Goal: Task Accomplishment & Management: Manage account settings

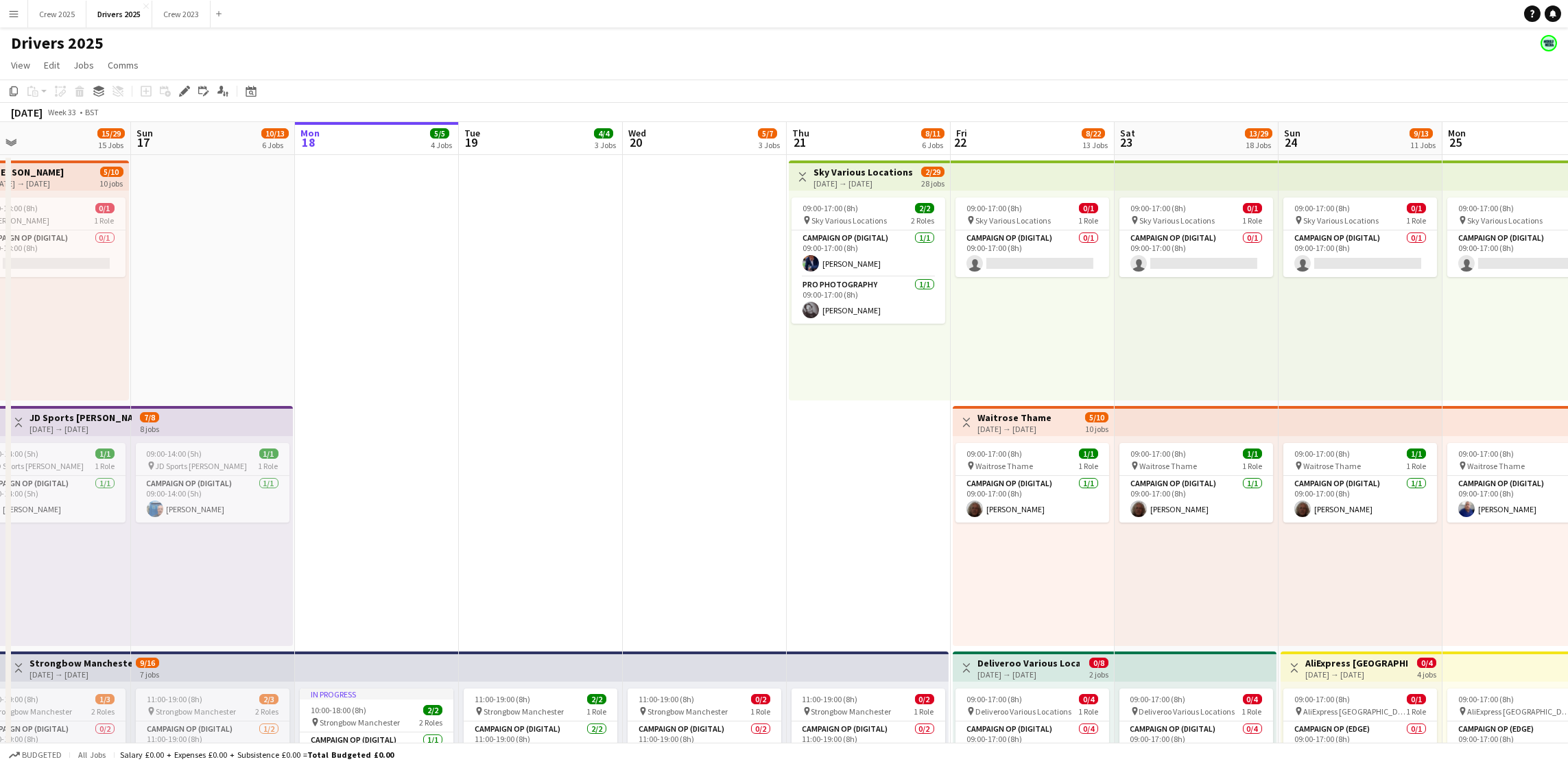
scroll to position [0, 531]
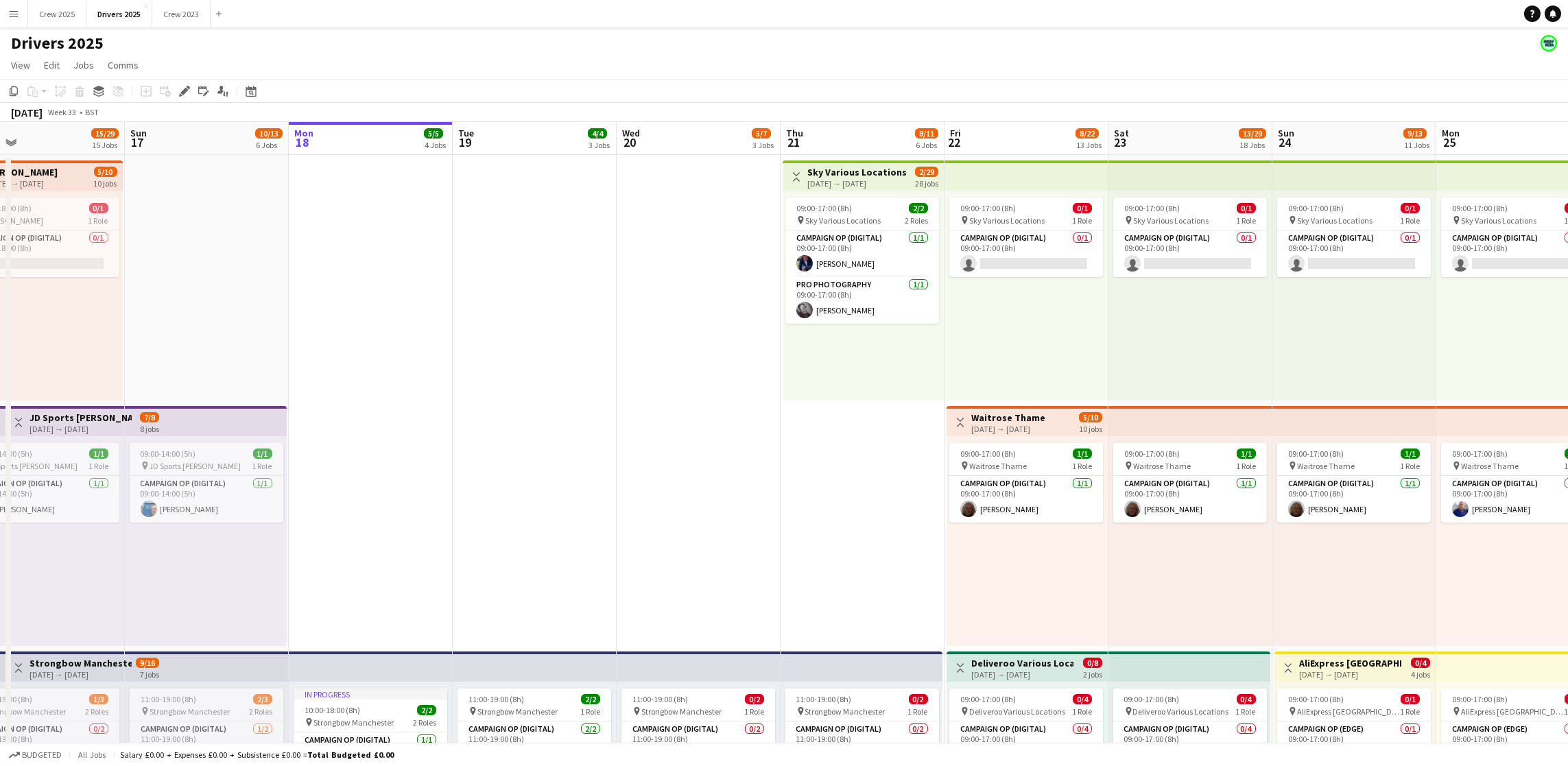
drag, startPoint x: 877, startPoint y: 231, endPoint x: 673, endPoint y: 226, distance: 204.1
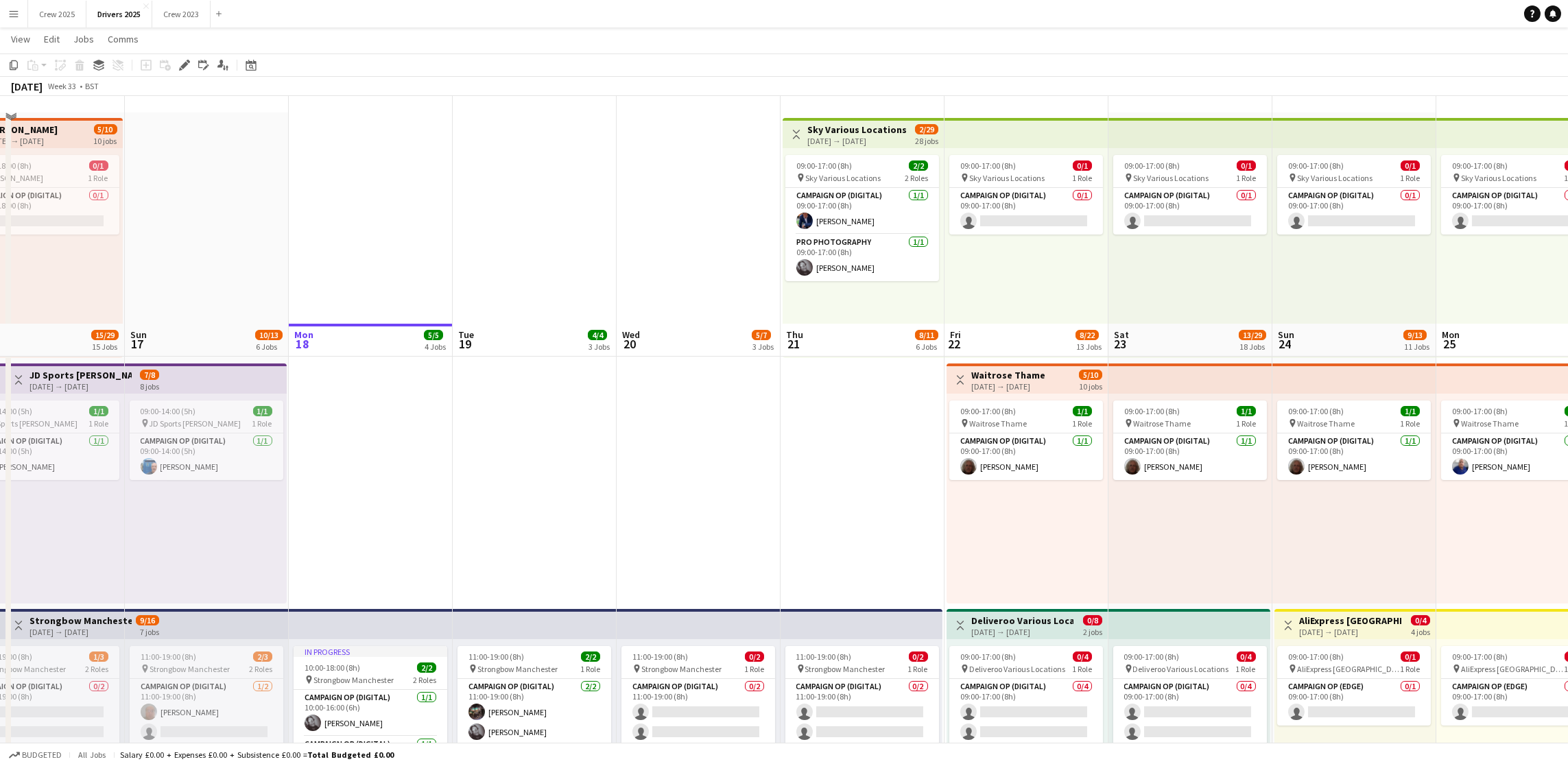
scroll to position [0, 0]
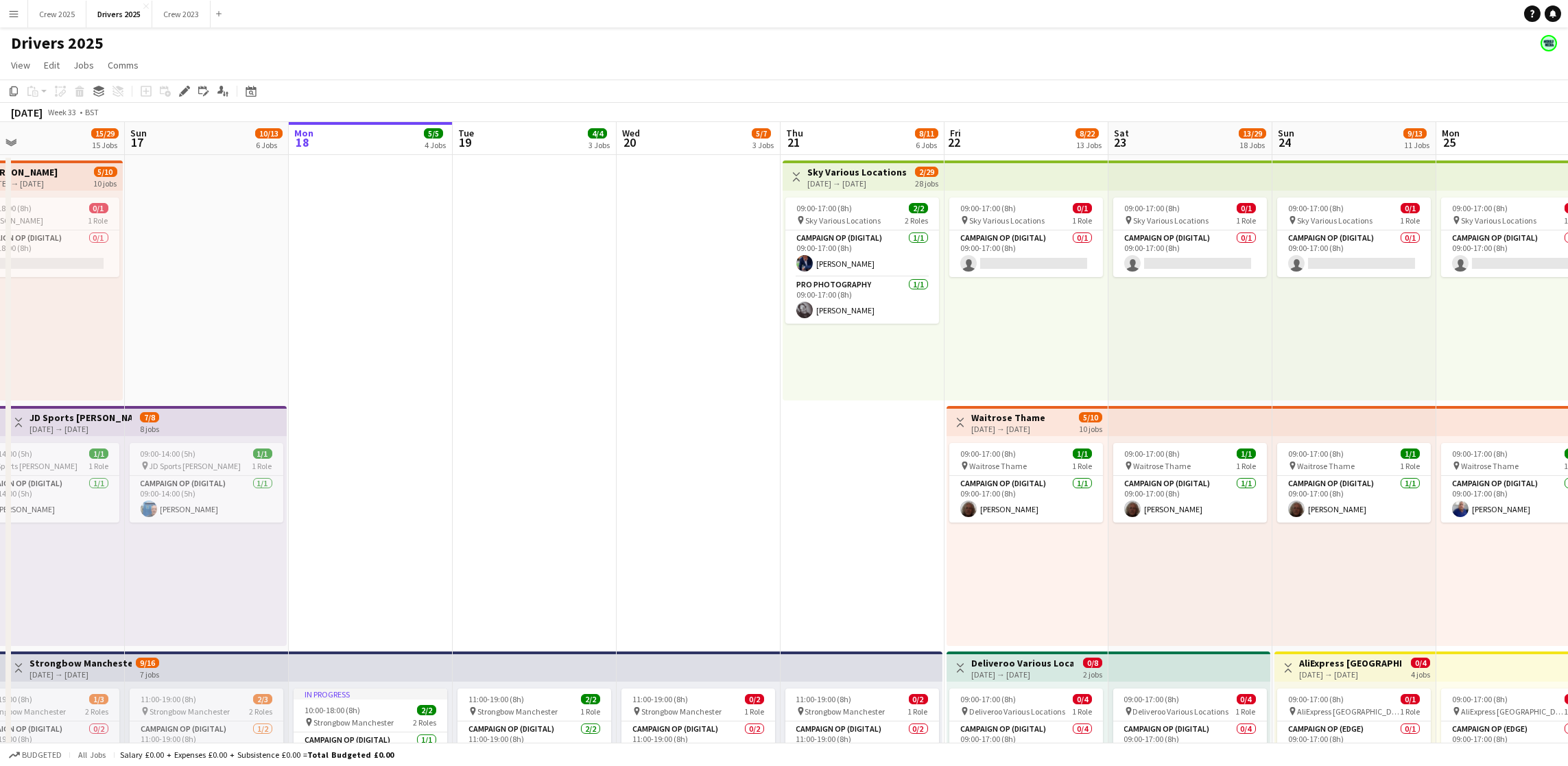
click at [860, 130] on app-board-header-date "Thu 21 8/11 6 Jobs" at bounding box center [862, 138] width 164 height 33
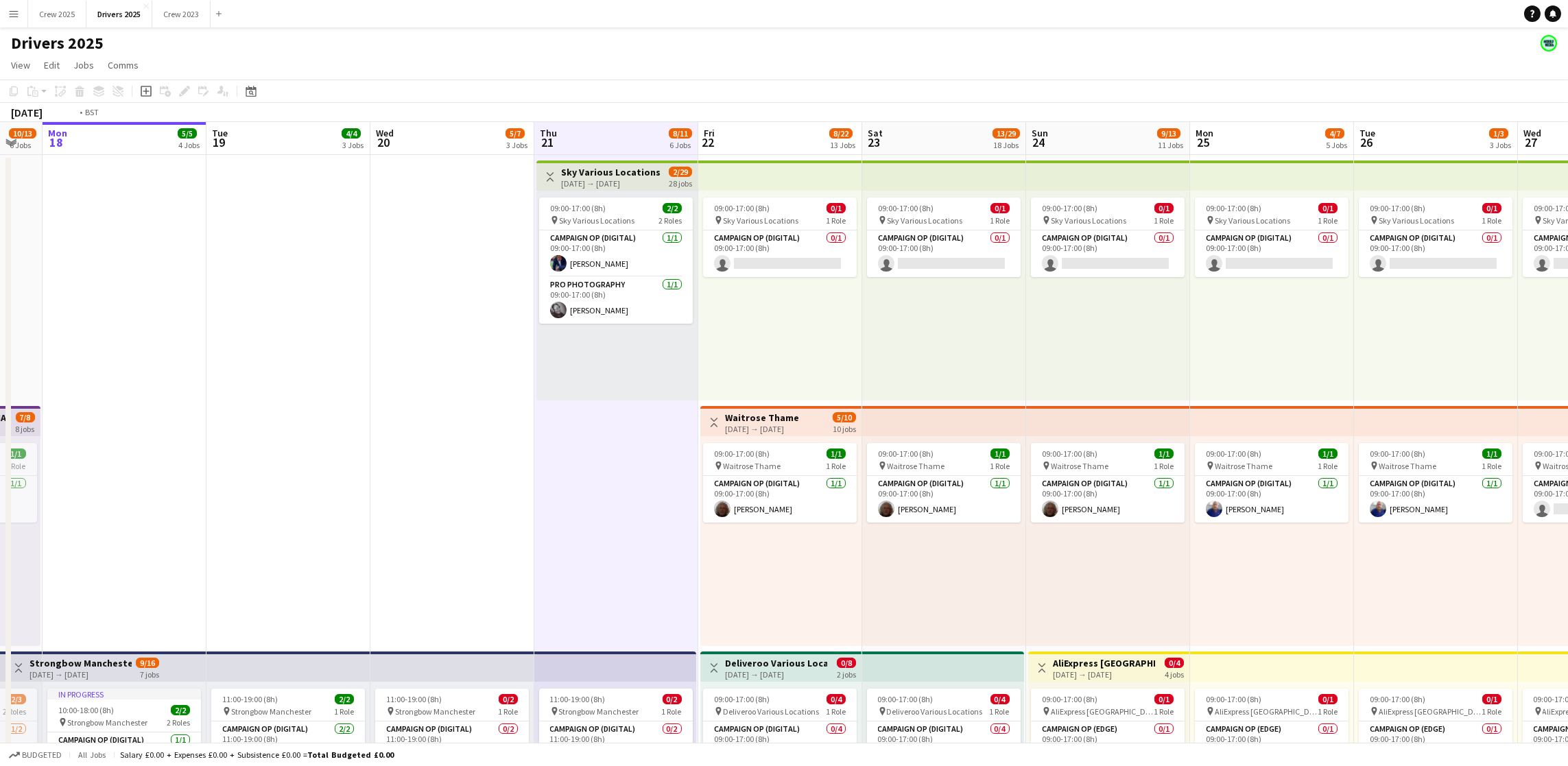
scroll to position [0, 566]
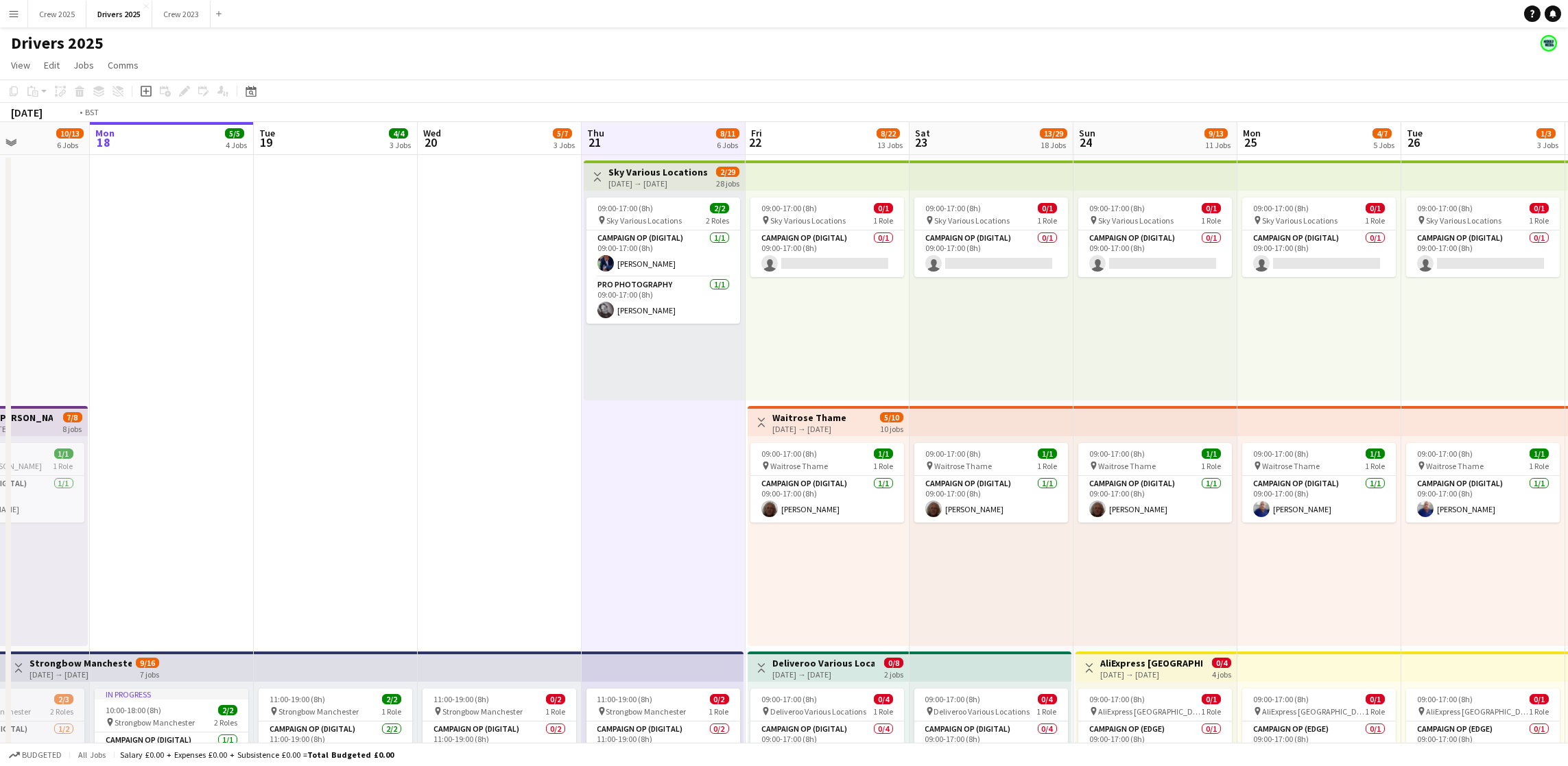
drag, startPoint x: 802, startPoint y: 432, endPoint x: 437, endPoint y: 430, distance: 365.0
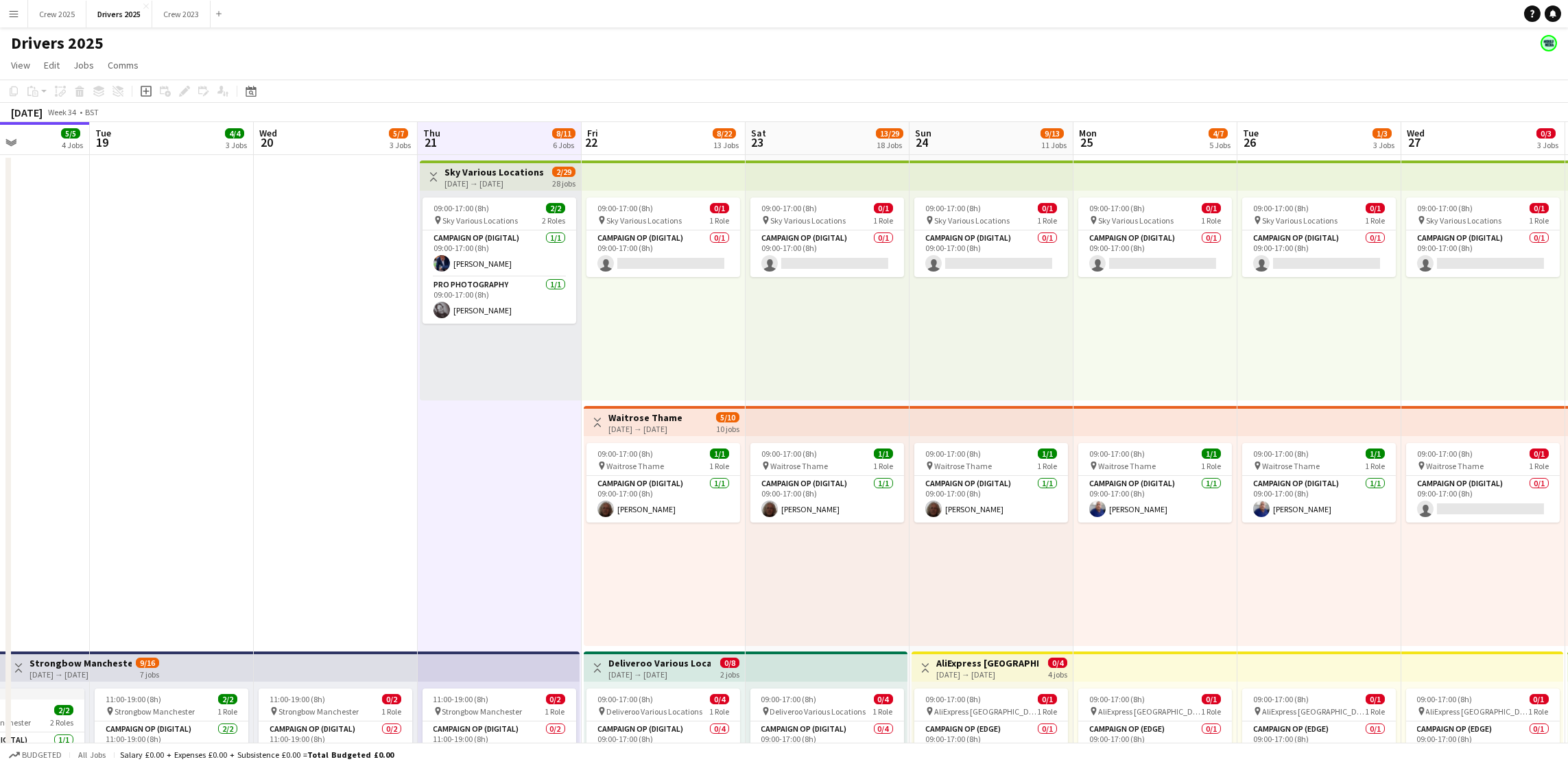
click at [627, 128] on app-board-header-date "Fri 22 8/22 13 Jobs" at bounding box center [663, 138] width 164 height 33
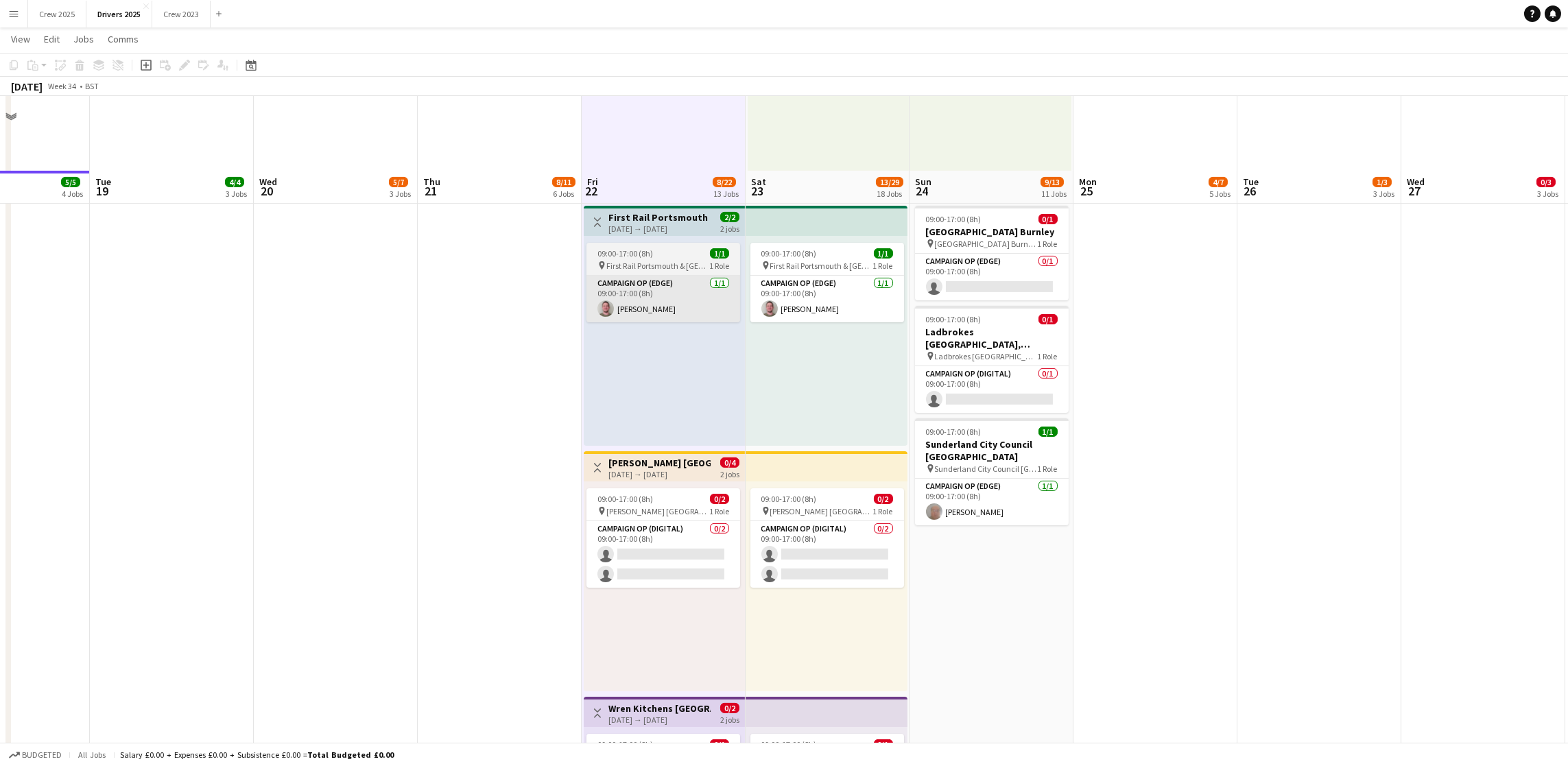
scroll to position [2263, 0]
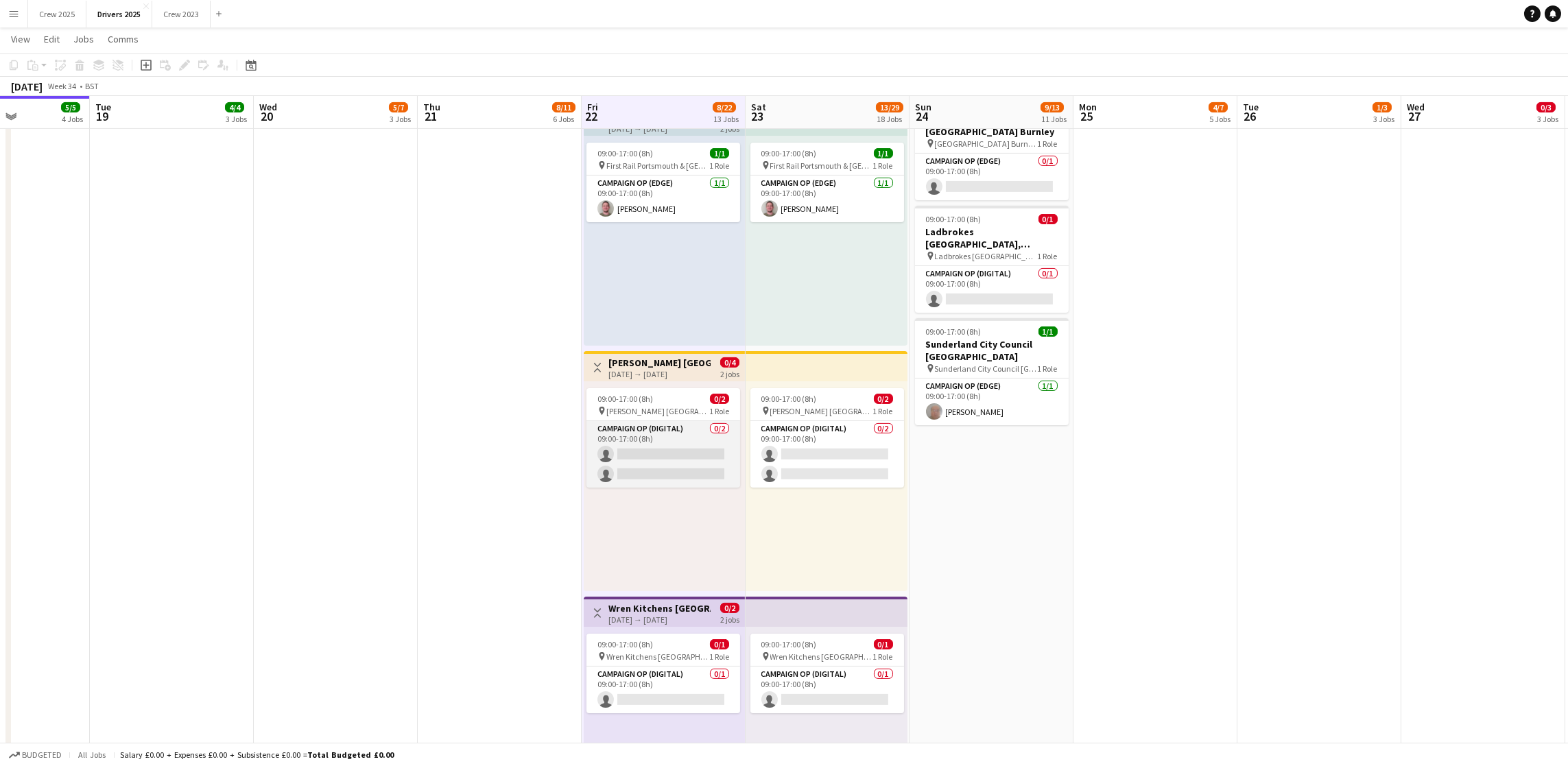
click at [669, 450] on app-card-role "Campaign Op (Digital) 0/2 09:00-17:00 (8h) single-neutral-actions single-neutra…" at bounding box center [663, 454] width 154 height 66
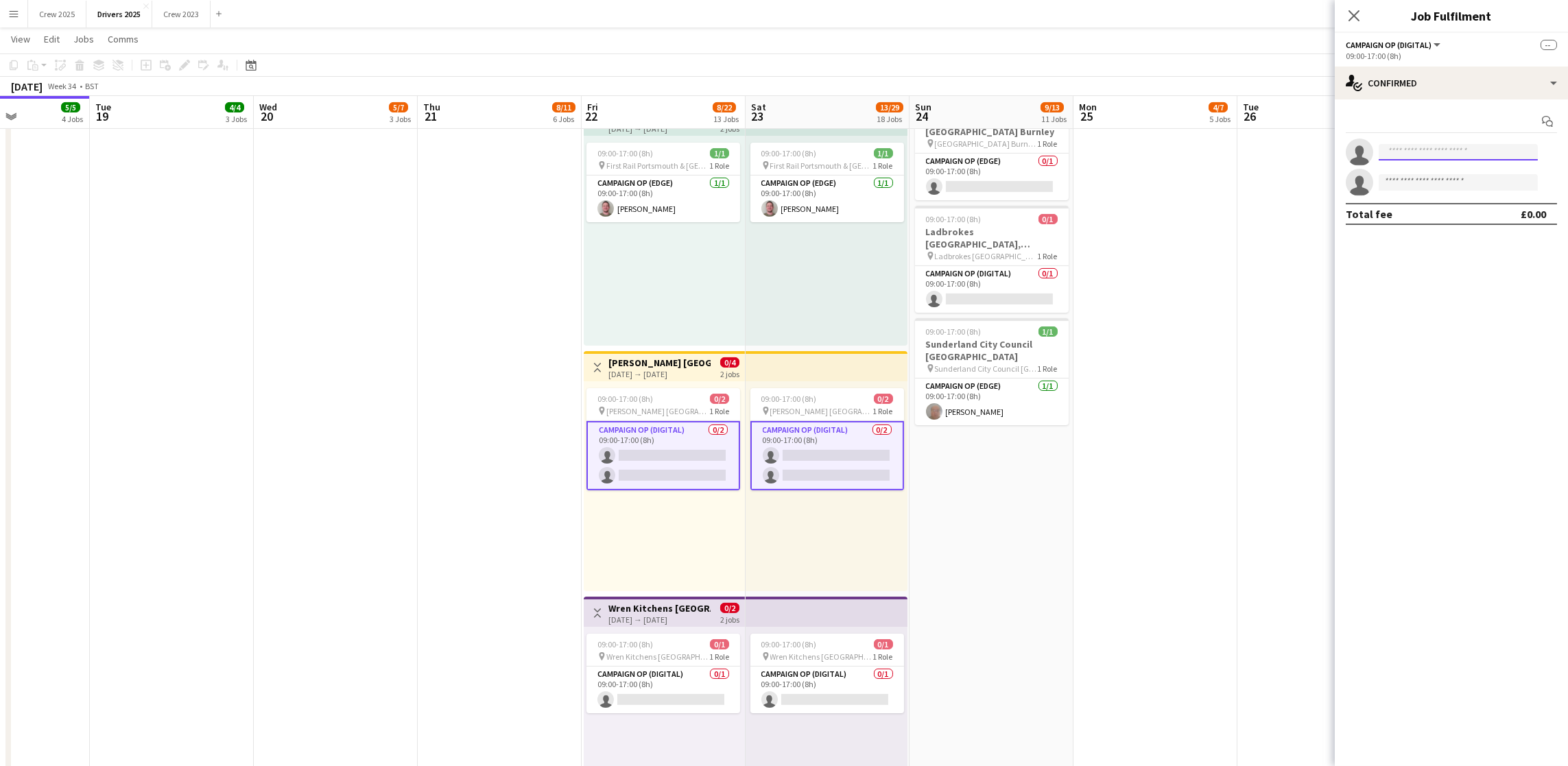
click at [1459, 147] on input at bounding box center [1459, 152] width 159 height 16
type input "****"
click at [1457, 172] on span "Agency 1 Active" at bounding box center [1458, 171] width 137 height 12
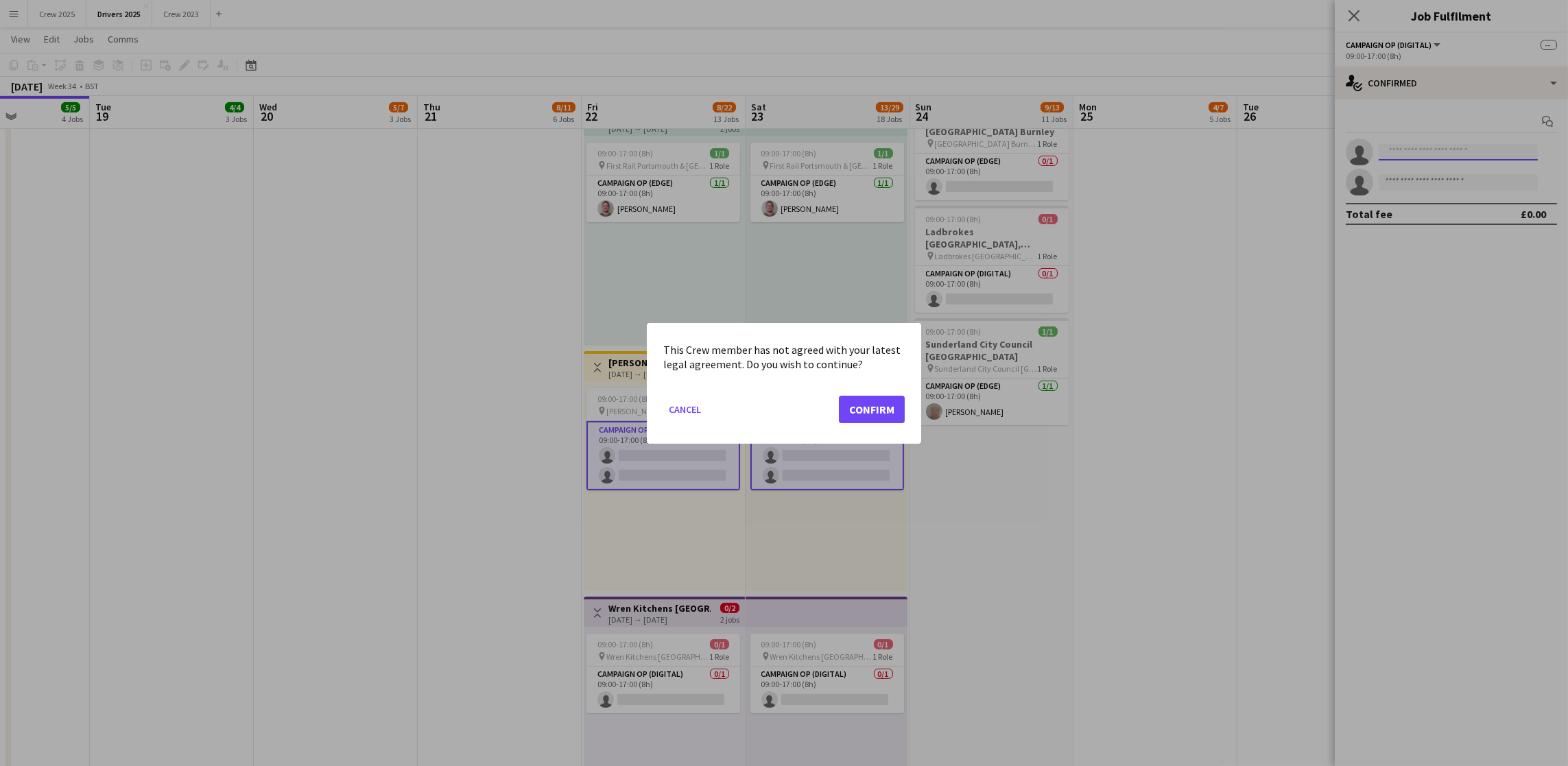
scroll to position [0, 0]
click at [869, 423] on mat-dialog-actions "Cancel Confirm" at bounding box center [784, 413] width 241 height 59
click at [851, 411] on button "Confirm" at bounding box center [872, 408] width 66 height 28
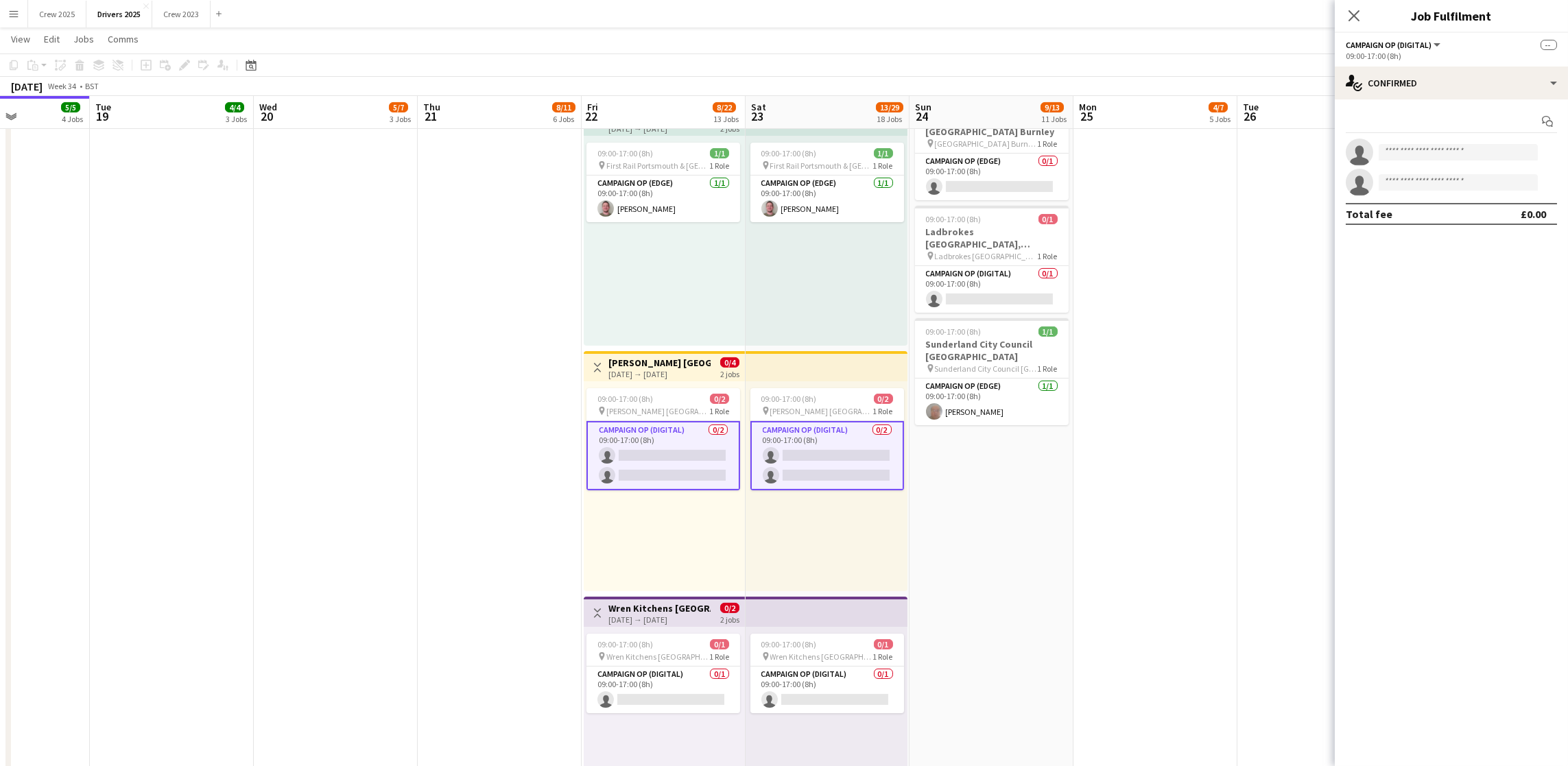
scroll to position [2263, 0]
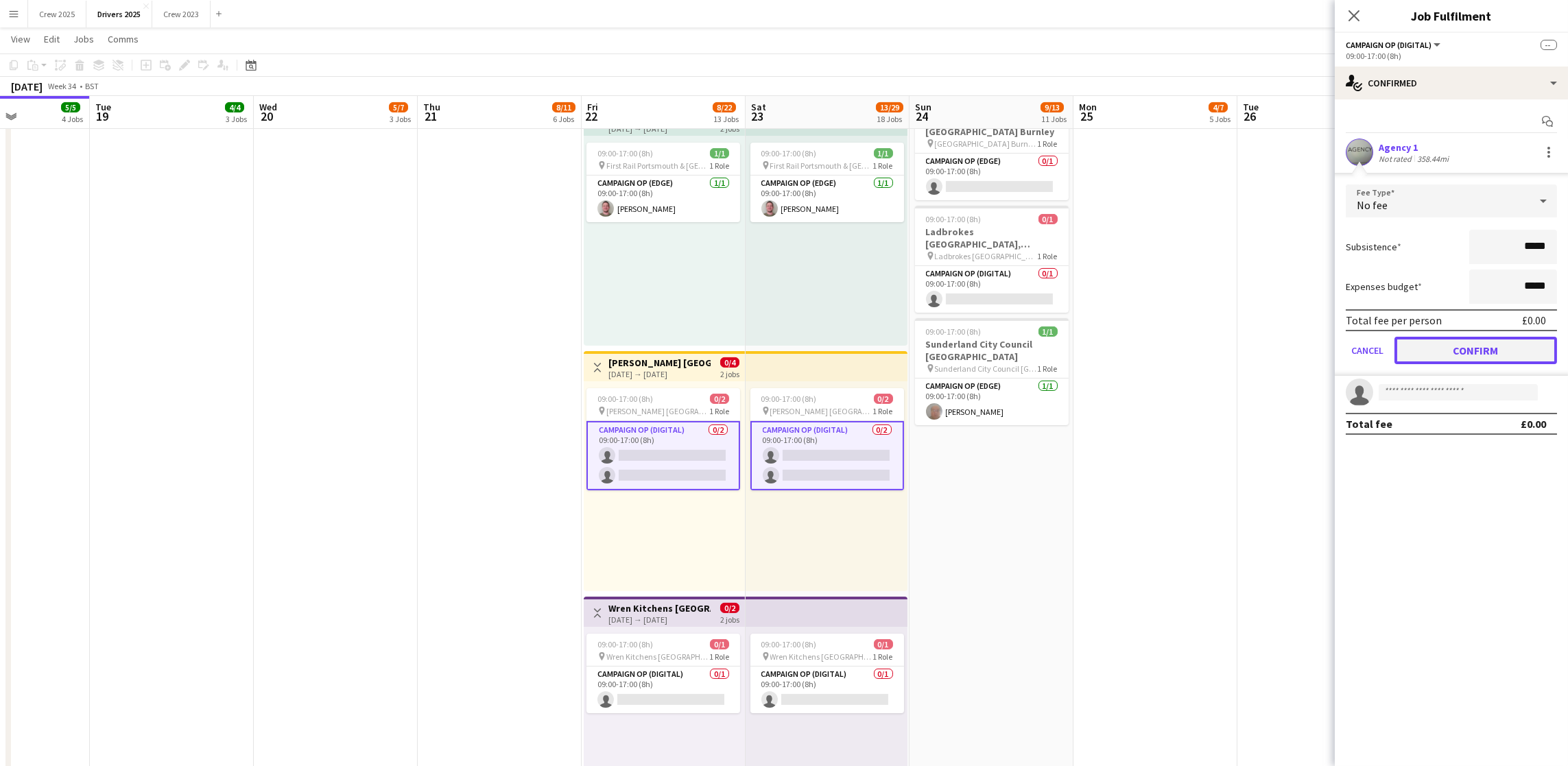
click at [1416, 352] on button "Confirm" at bounding box center [1476, 350] width 162 height 28
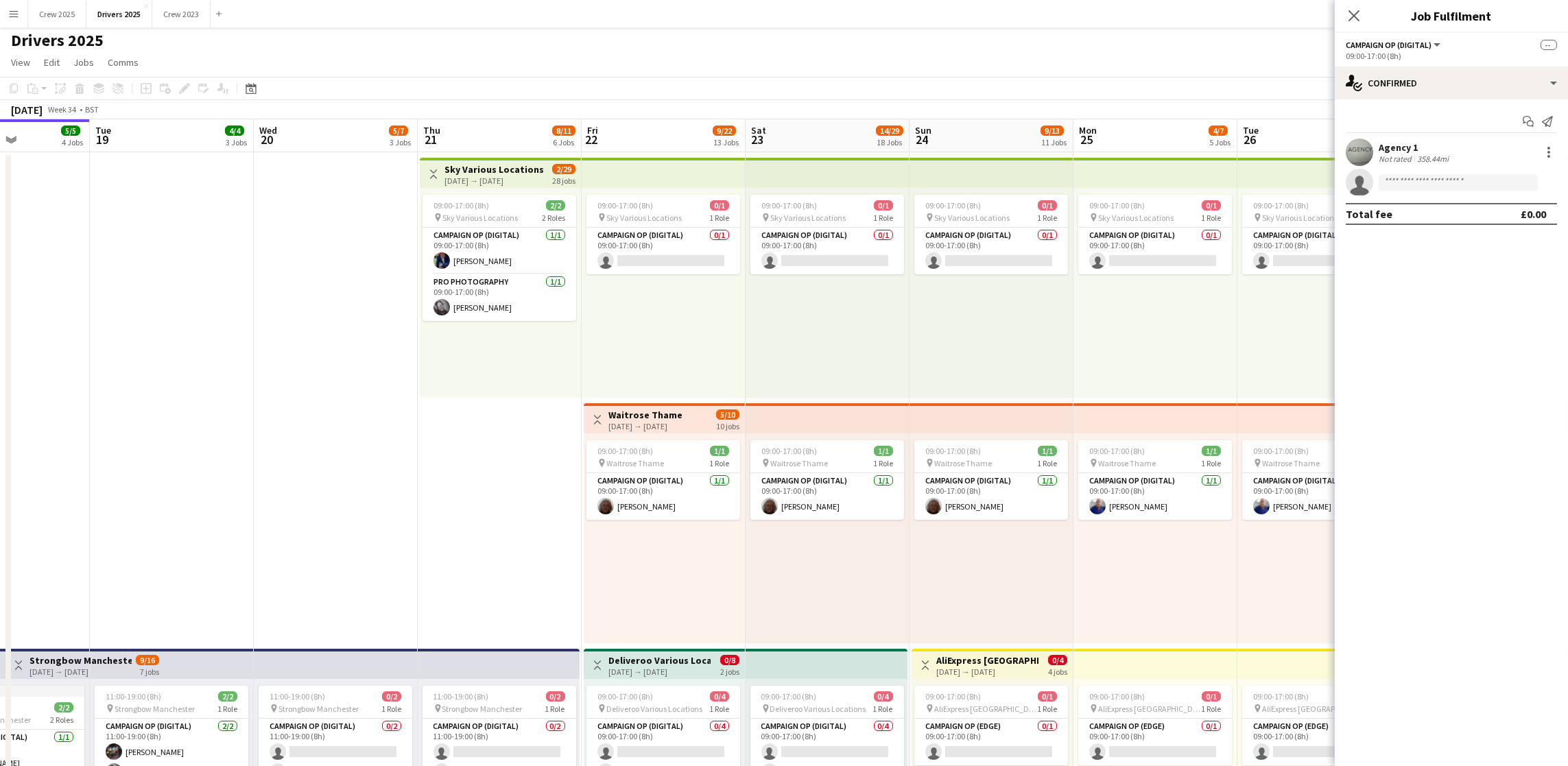
scroll to position [0, 0]
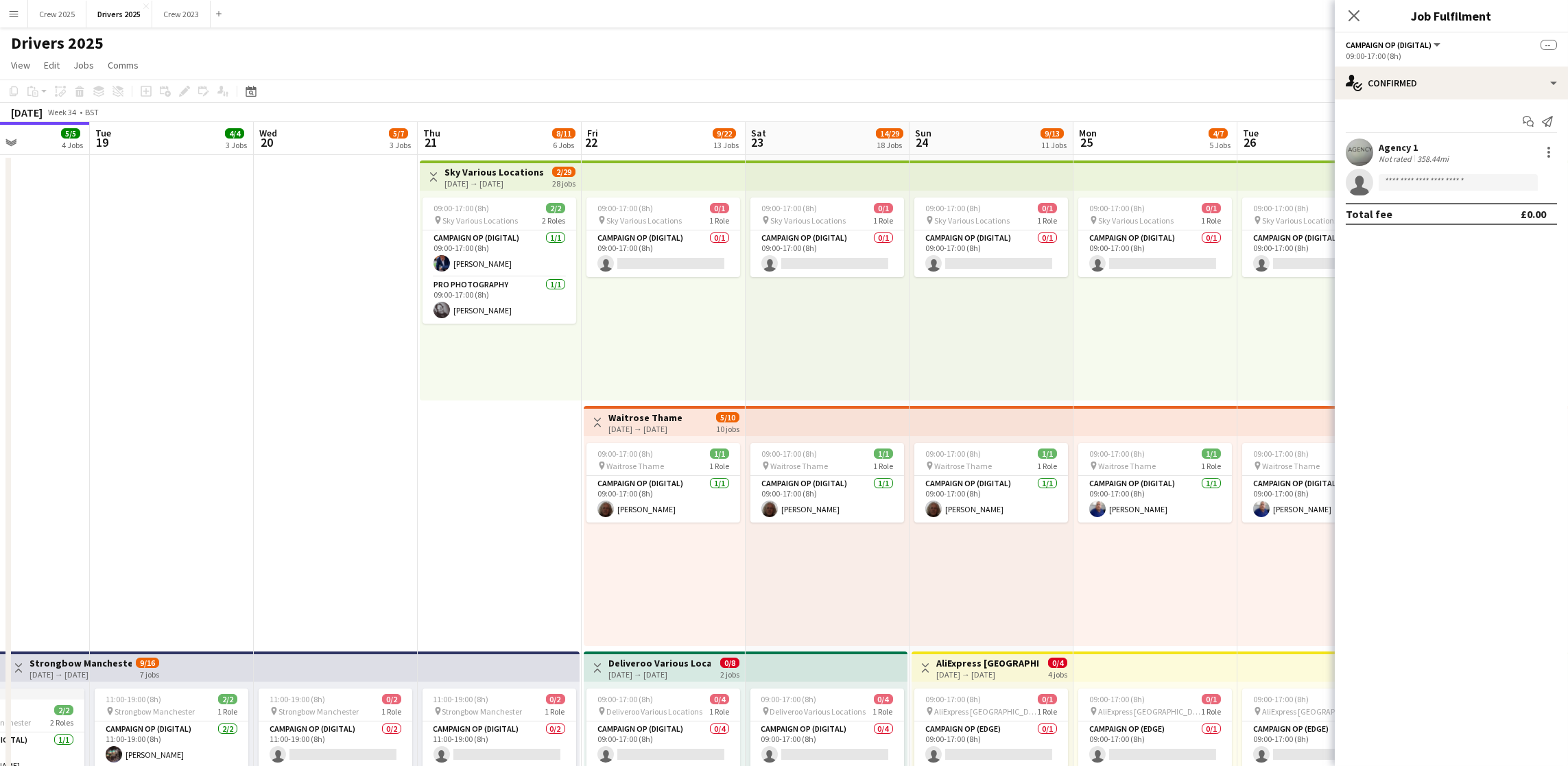
click at [815, 146] on app-board-header-date "Sat 23 14/29 18 Jobs" at bounding box center [828, 138] width 164 height 33
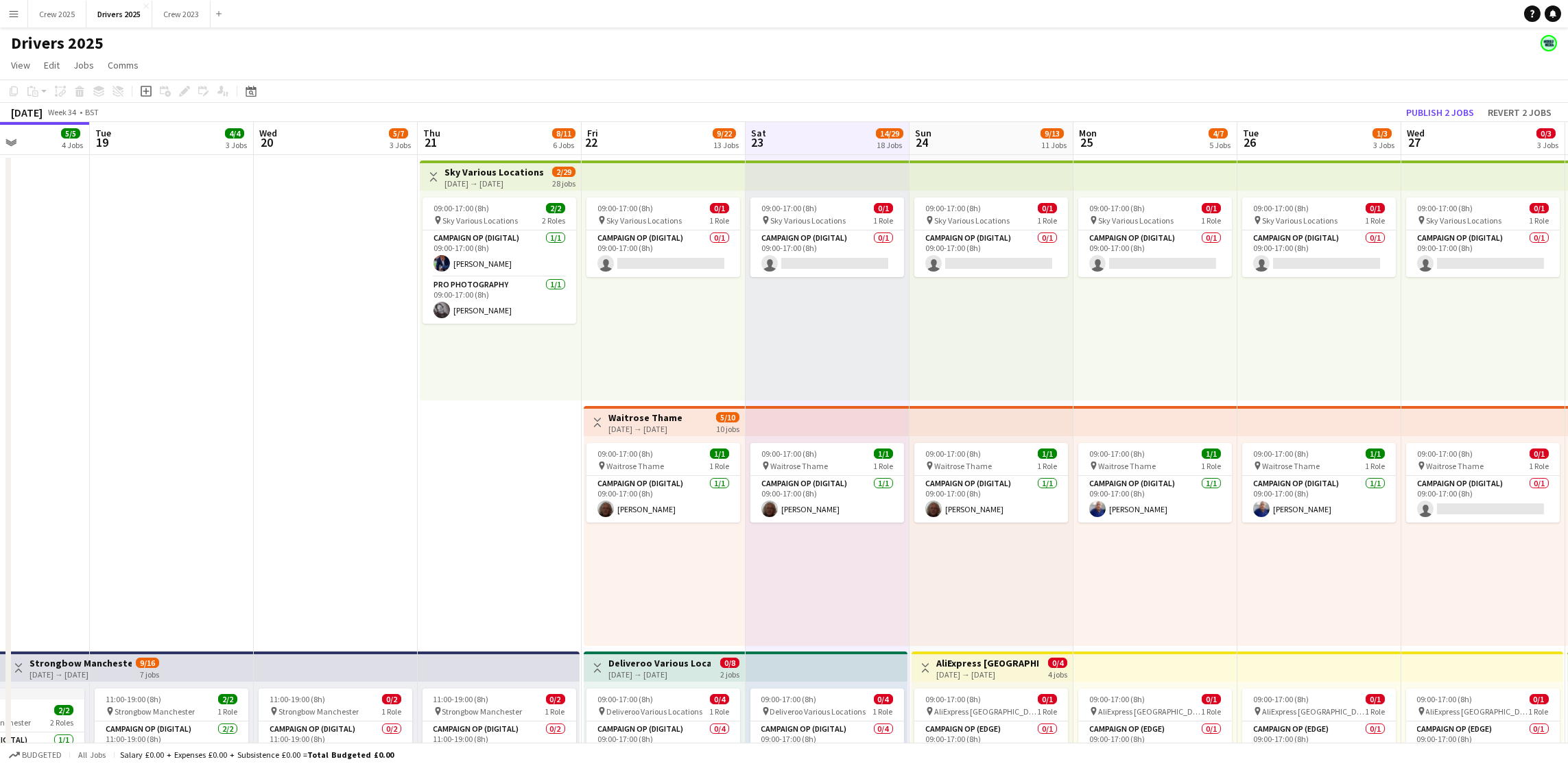
click at [1005, 140] on app-board-header-date "Sun 24 9/13 11 Jobs" at bounding box center [991, 138] width 164 height 33
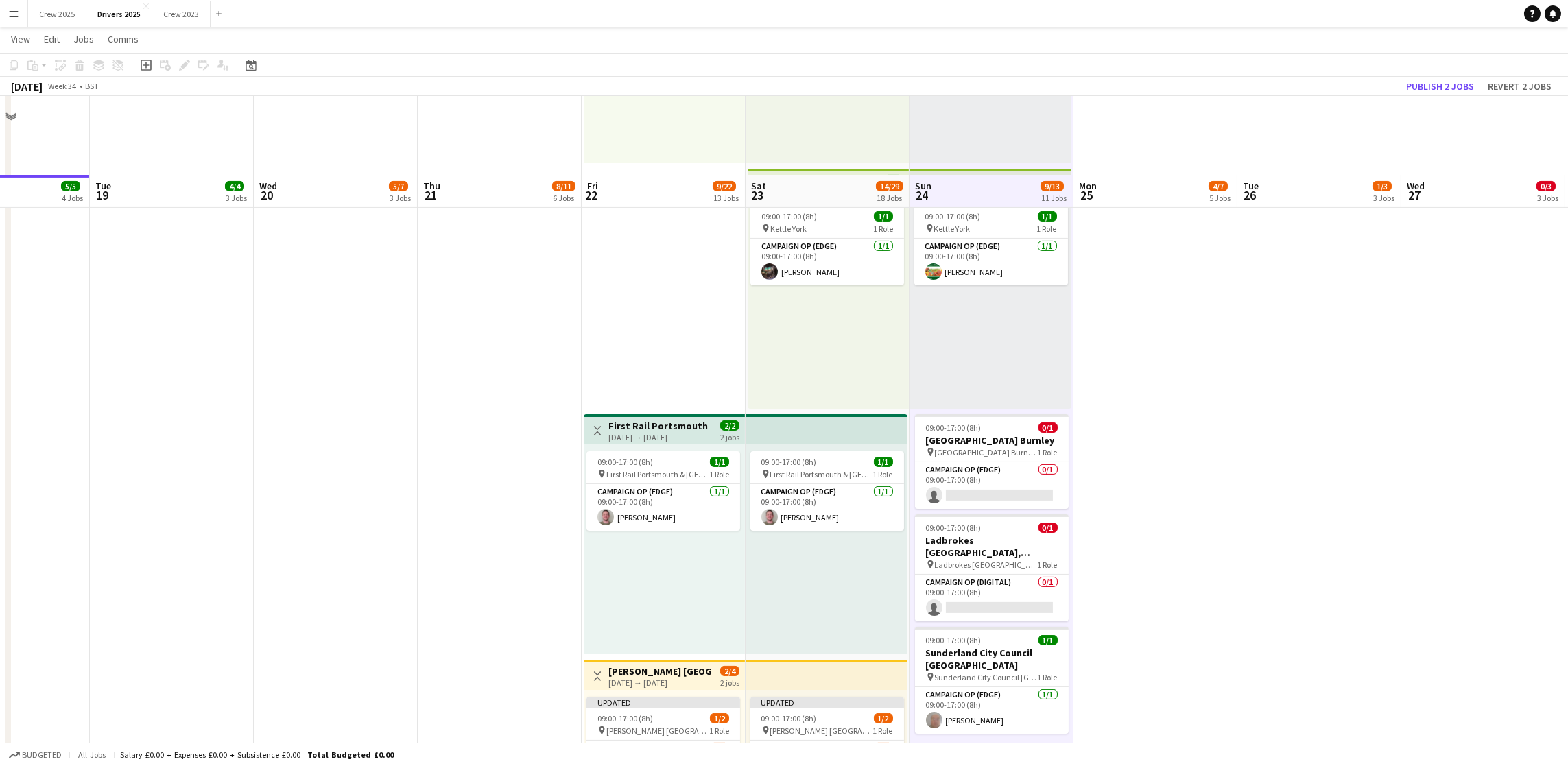
scroll to position [2263, 0]
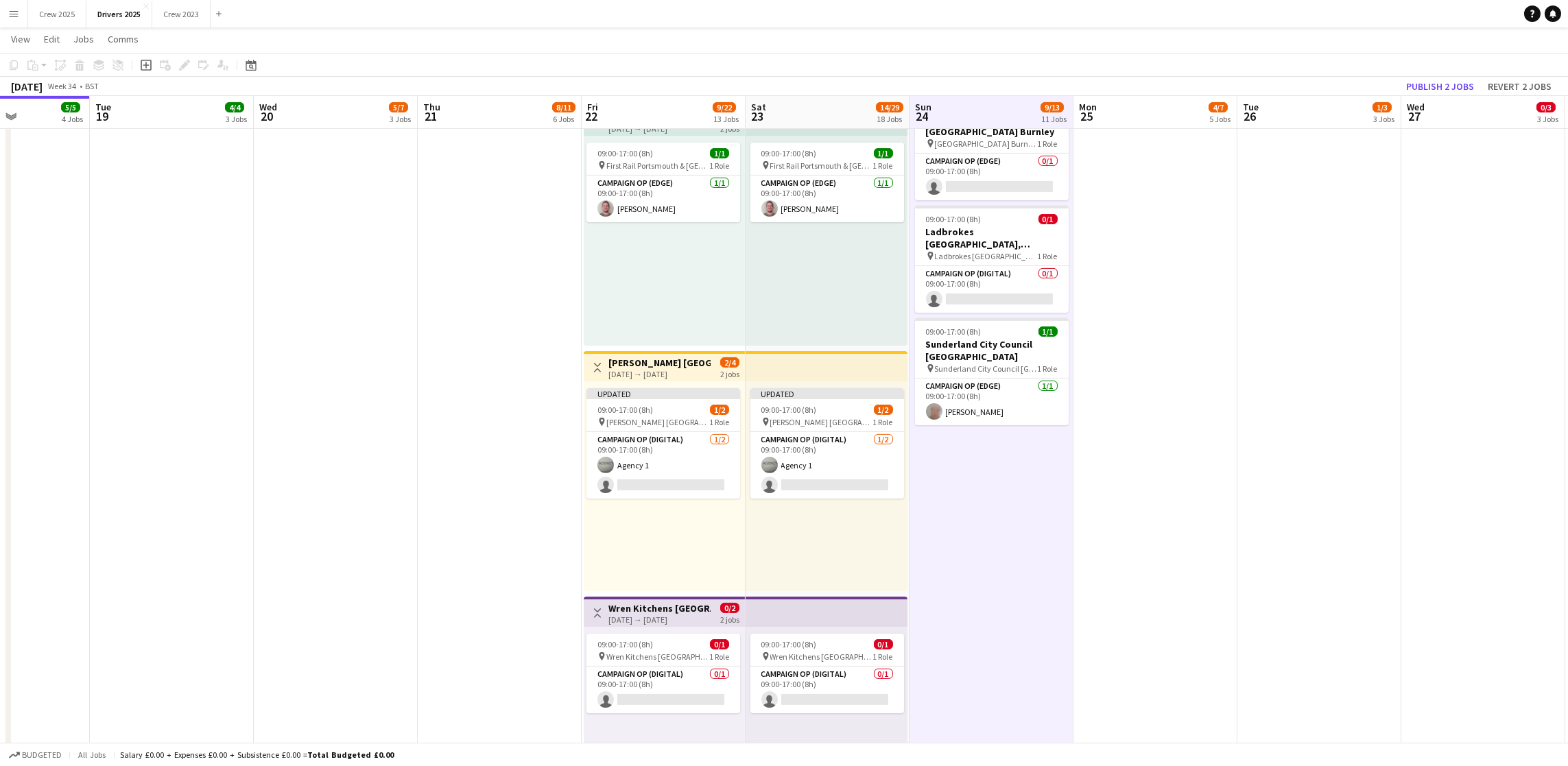
click at [1438, 94] on div "[DATE] Week 34 • BST Publish 2 jobs Revert 2 jobs" at bounding box center [784, 86] width 1568 height 19
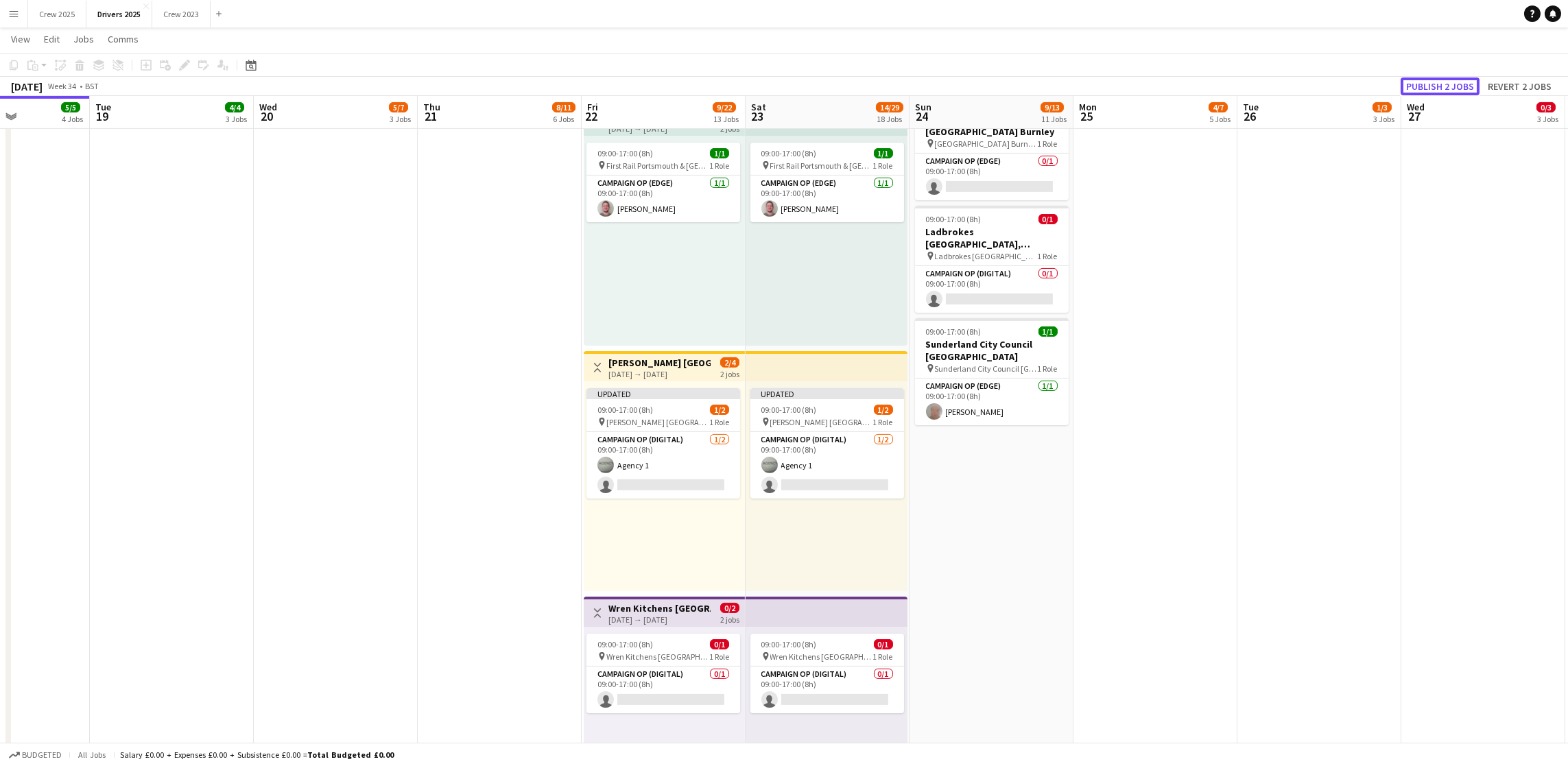
click at [1444, 84] on button "Publish 2 jobs" at bounding box center [1440, 86] width 79 height 18
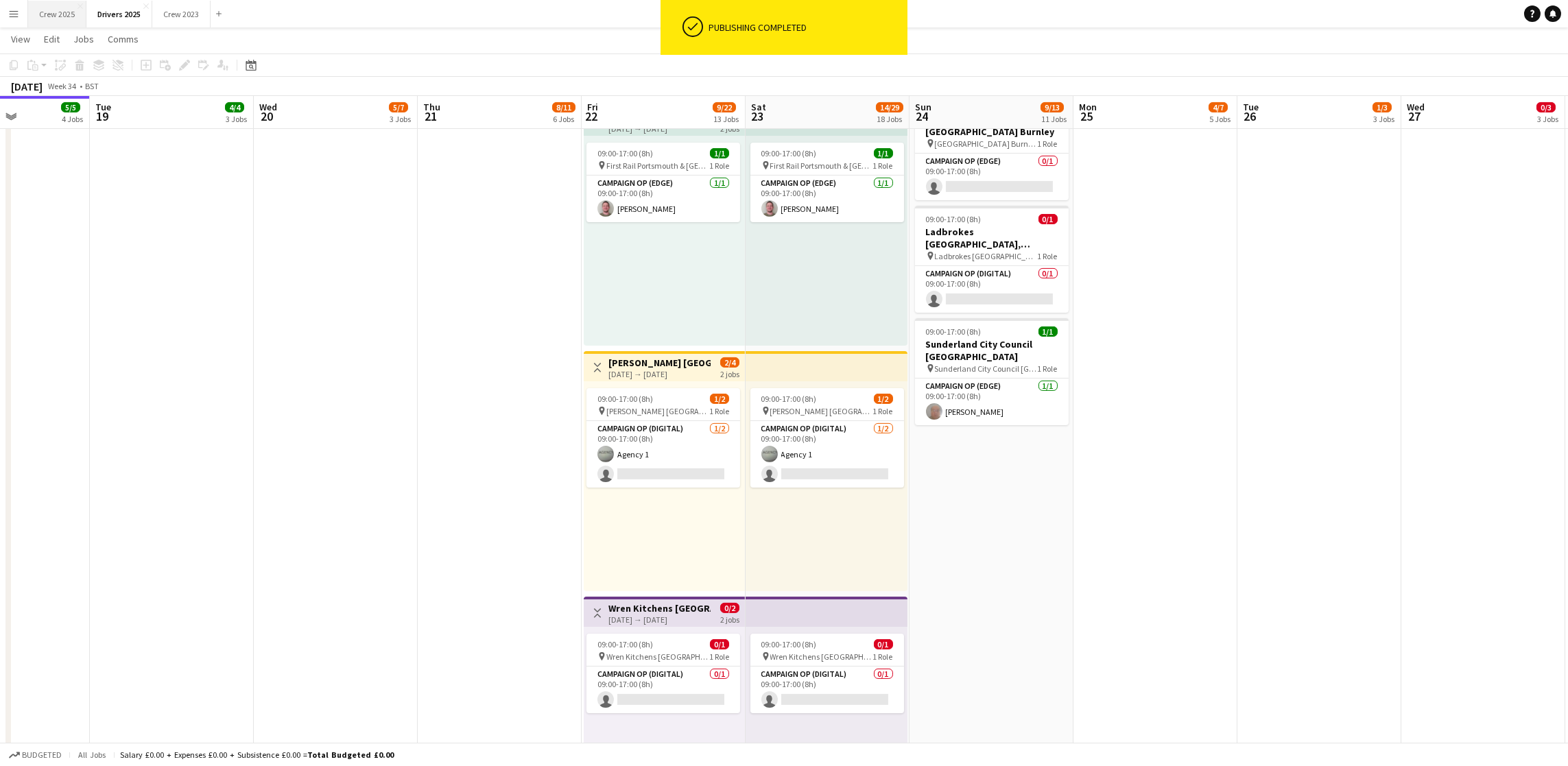
click at [47, 14] on button "Crew 2025 Close" at bounding box center [57, 14] width 59 height 27
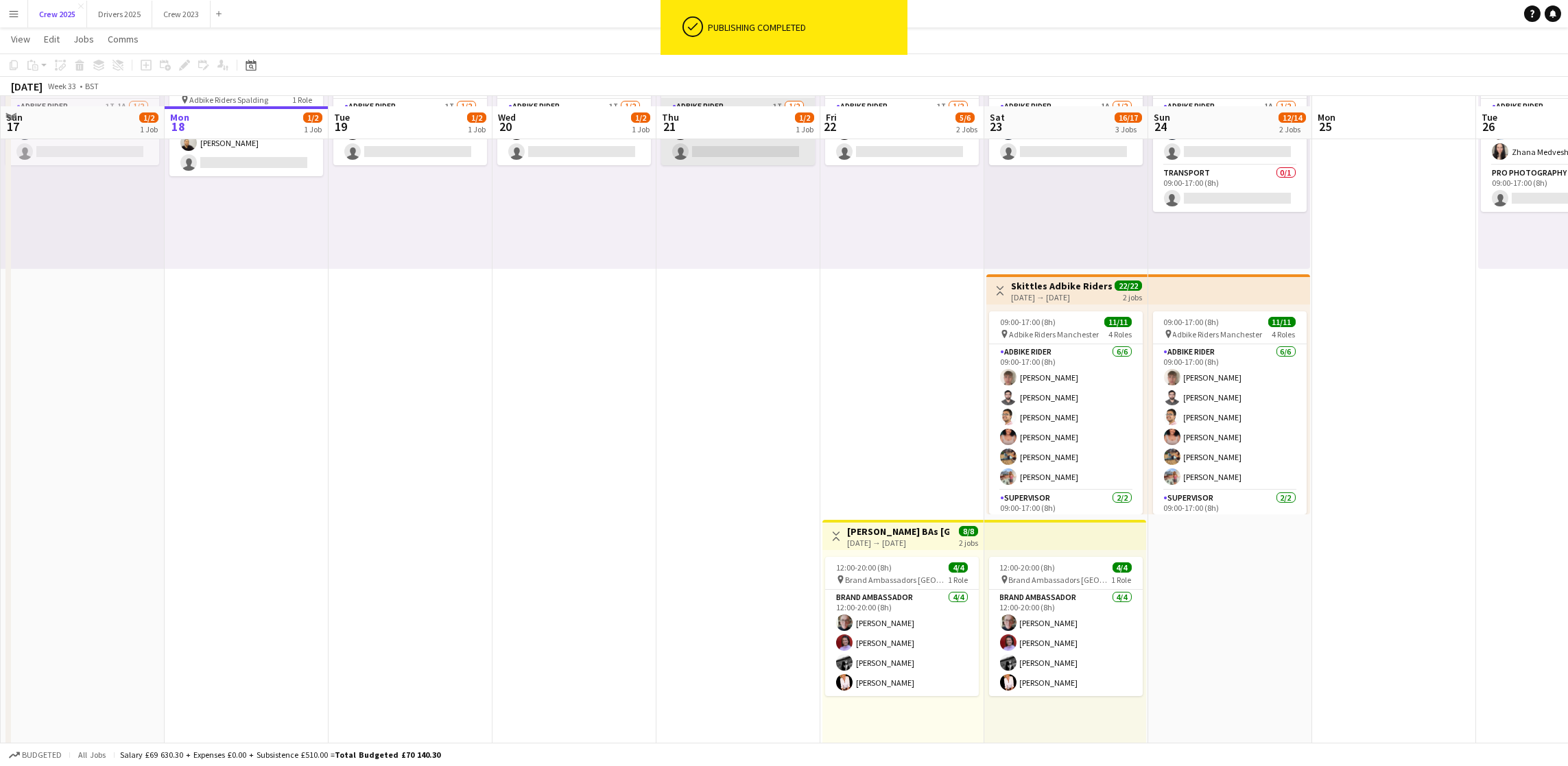
scroll to position [152, 0]
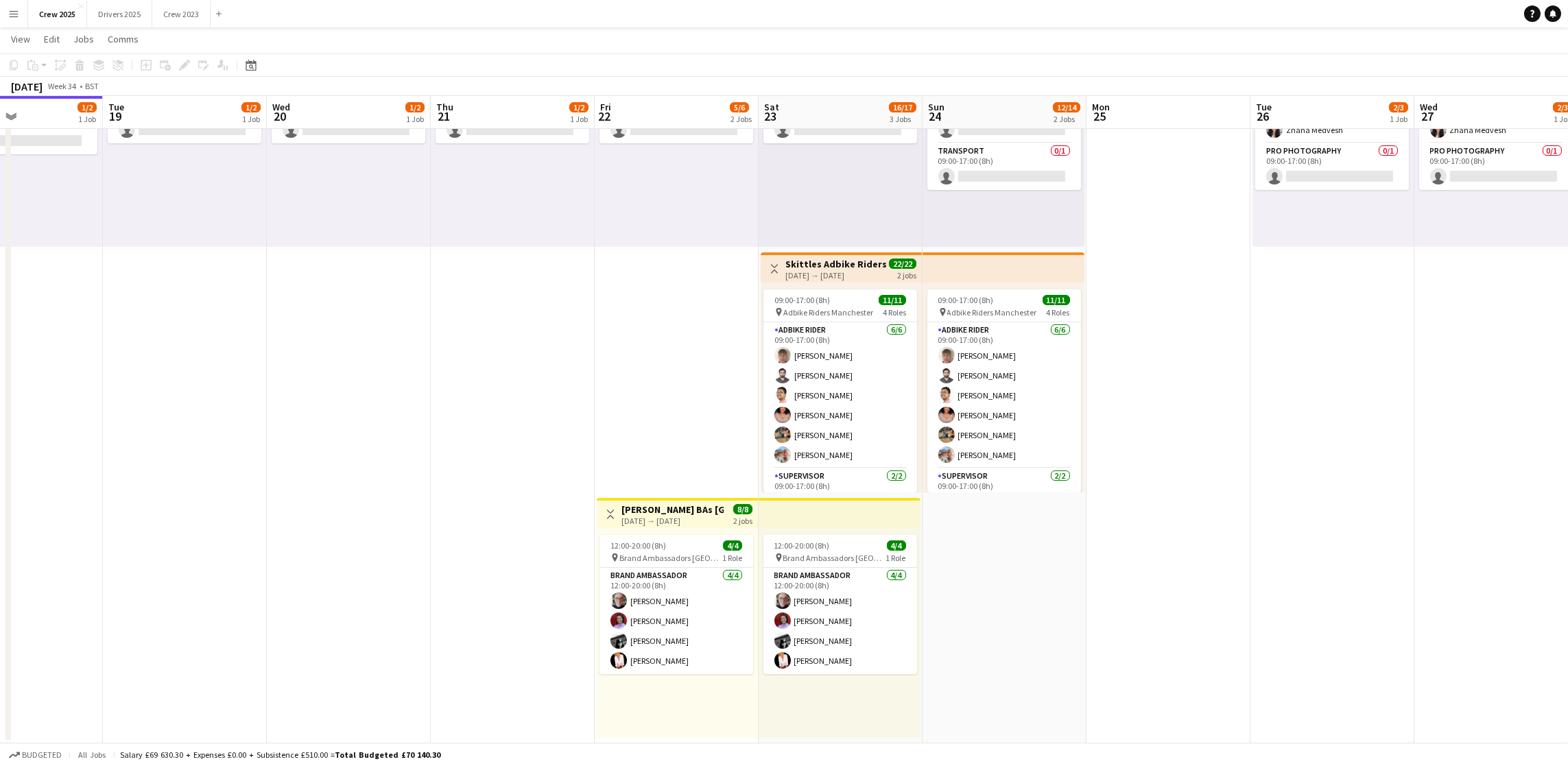
drag, startPoint x: 924, startPoint y: 379, endPoint x: 695, endPoint y: 385, distance: 229.1
click at [698, 385] on app-calendar-viewport "Fri 15 6/6 2 Jobs Sat 16 10/14 3 Jobs Sun 17 1/2 1 Job Mon 18 1/2 1 Job Tue 19 …" at bounding box center [784, 322] width 1568 height 842
click at [833, 453] on app-card-role "Adbike Rider [DATE] 09:00-17:00 (8h) [PERSON_NAME] [PERSON_NAME] [PERSON_NAME] …" at bounding box center [840, 395] width 154 height 146
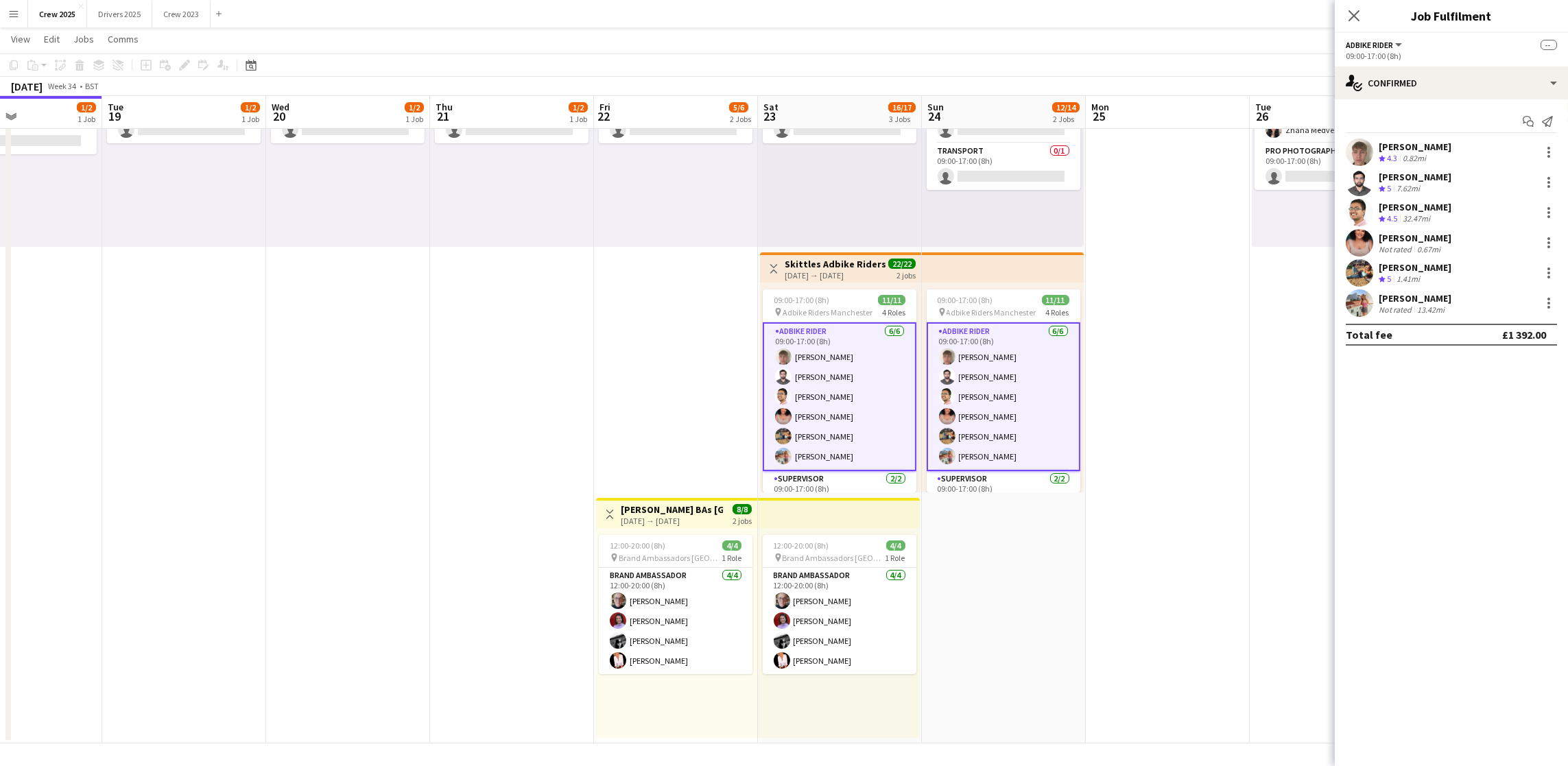
click at [1424, 296] on div "[PERSON_NAME]" at bounding box center [1415, 298] width 73 height 12
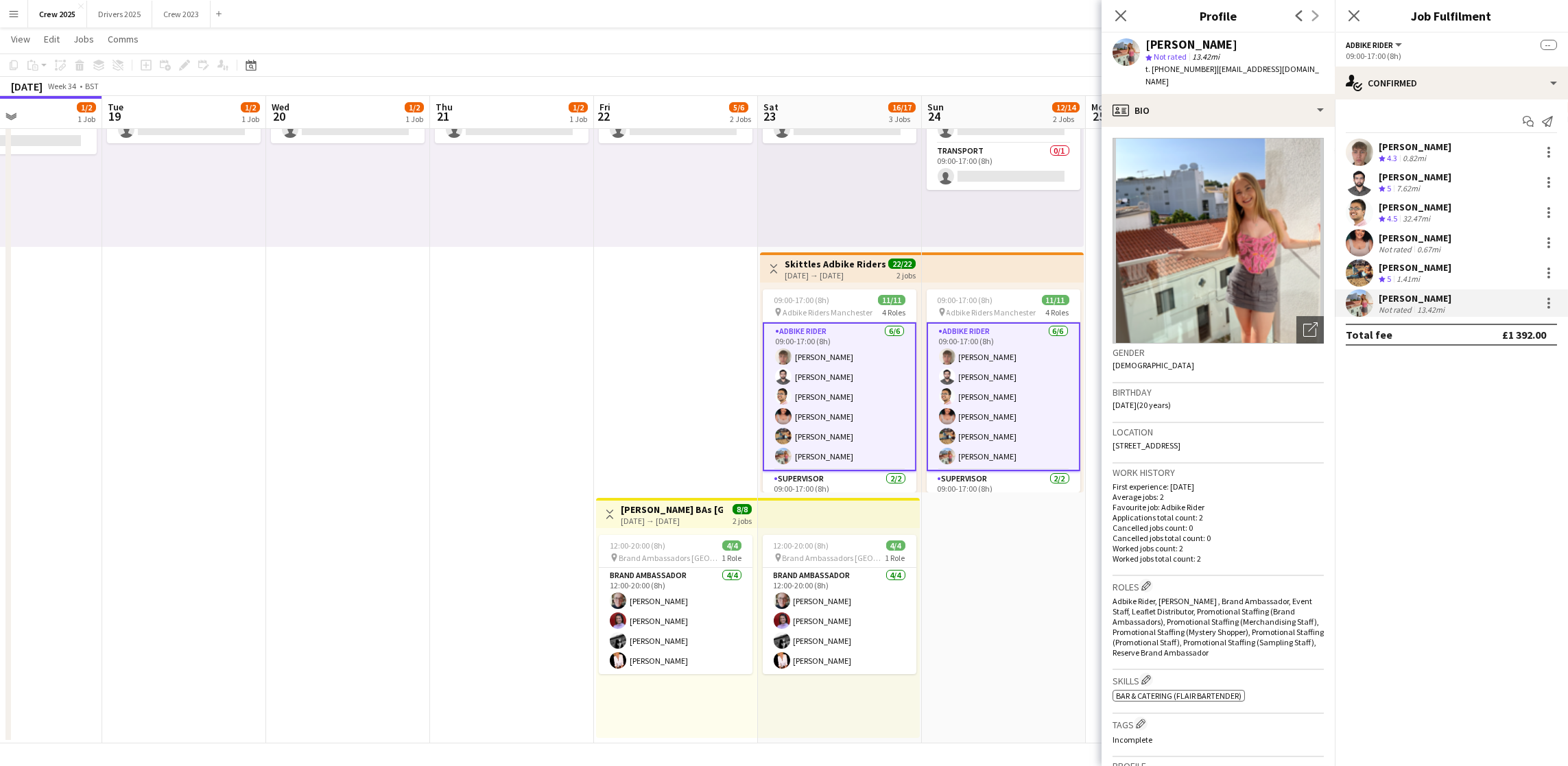
drag, startPoint x: 1215, startPoint y: 71, endPoint x: 1166, endPoint y: 68, distance: 49.1
click at [1166, 68] on div "t. [PHONE_NUMBER] | [EMAIL_ADDRESS][DOMAIN_NAME]" at bounding box center [1234, 75] width 179 height 25
copy span "07806704478"
click at [823, 396] on app-card-role "Adbike Rider [DATE] 09:00-17:00 (8h) [PERSON_NAME] [PERSON_NAME] [PERSON_NAME] …" at bounding box center [840, 396] width 154 height 149
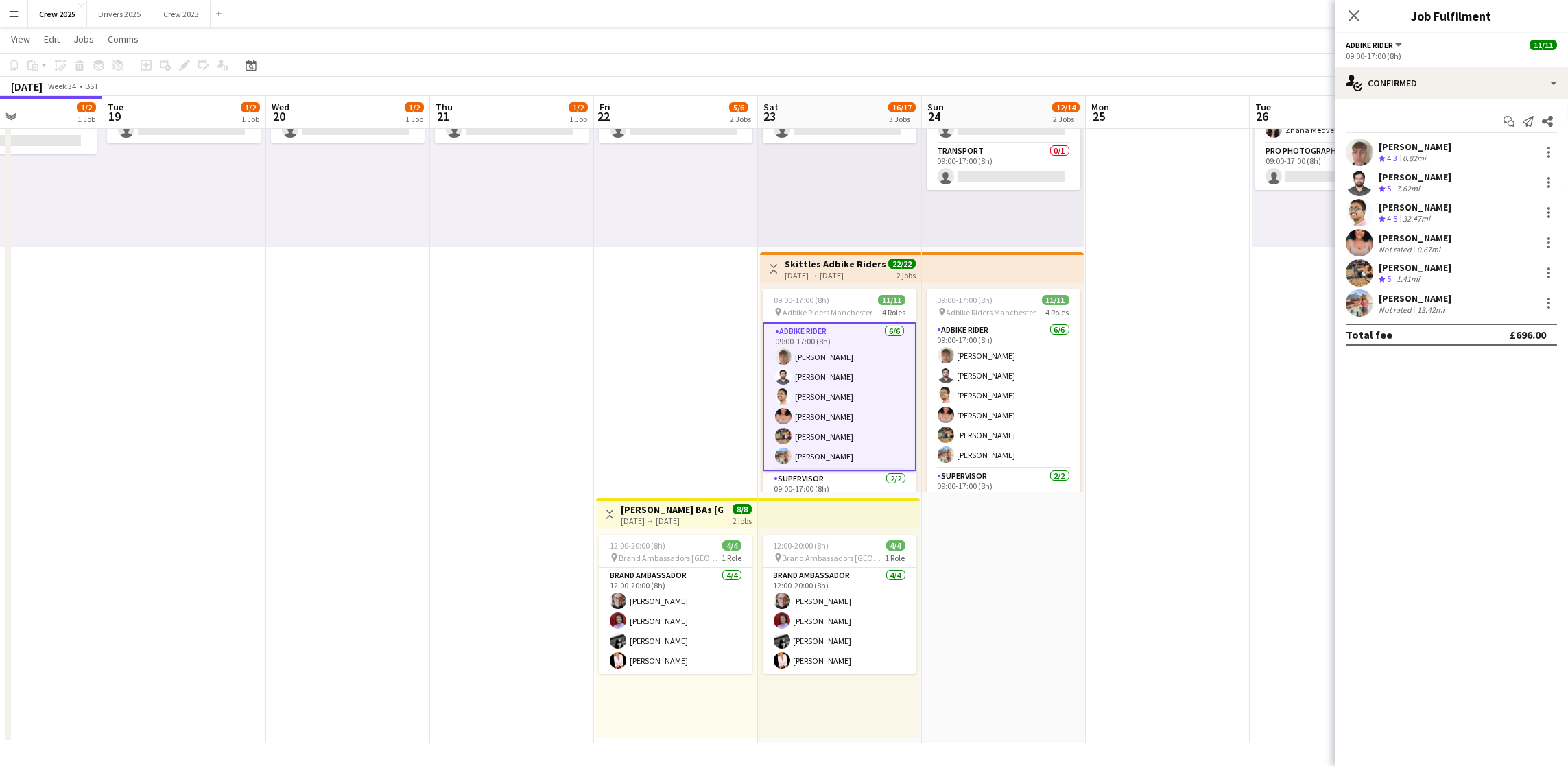
click at [823, 396] on app-card-role "Adbike Rider [DATE] 09:00-17:00 (8h) [PERSON_NAME] [PERSON_NAME] [PERSON_NAME] …" at bounding box center [840, 396] width 154 height 149
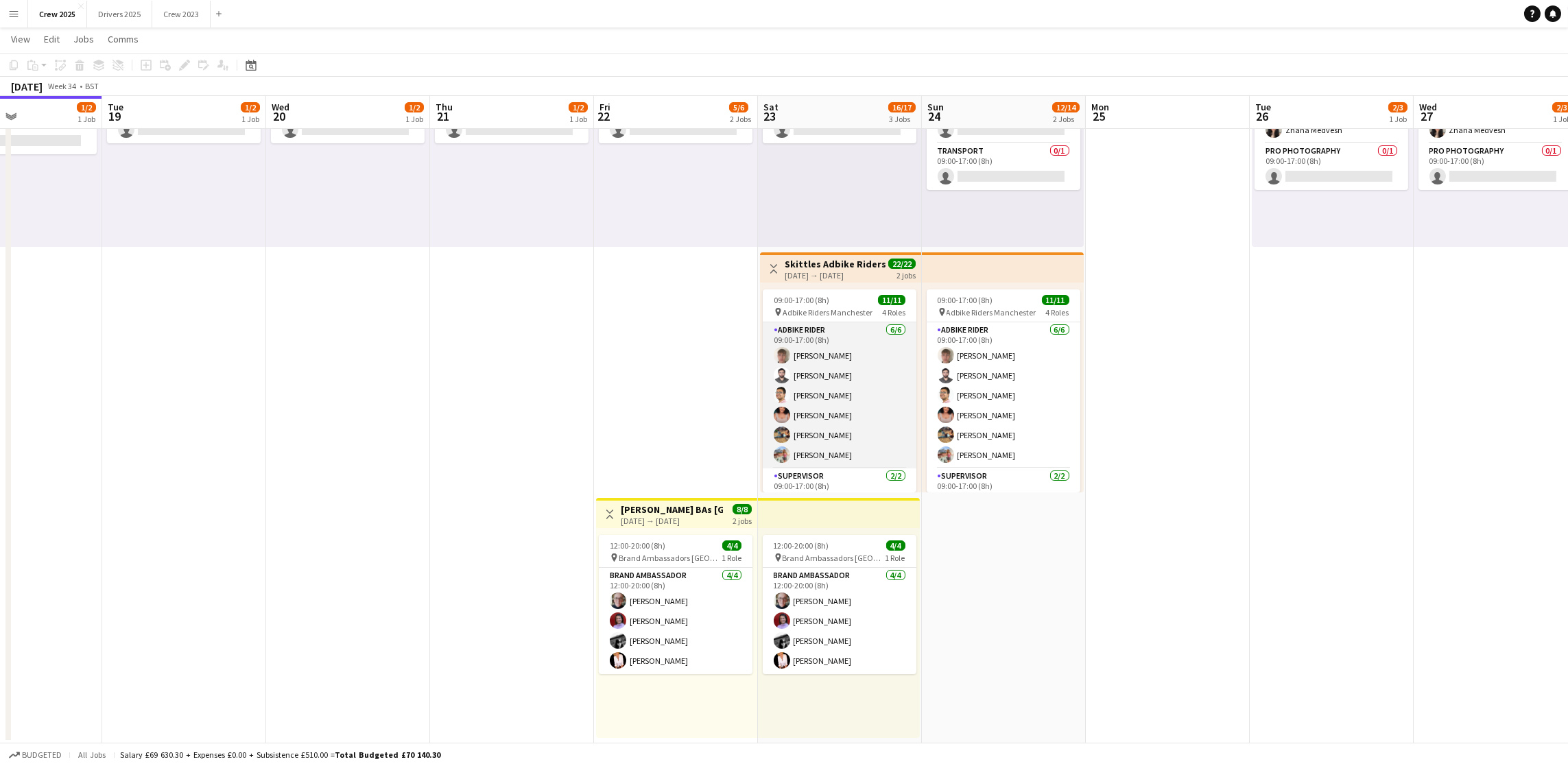
click at [823, 396] on app-card-role "Adbike Rider [DATE] 09:00-17:00 (8h) [PERSON_NAME] [PERSON_NAME] [PERSON_NAME] …" at bounding box center [840, 395] width 154 height 146
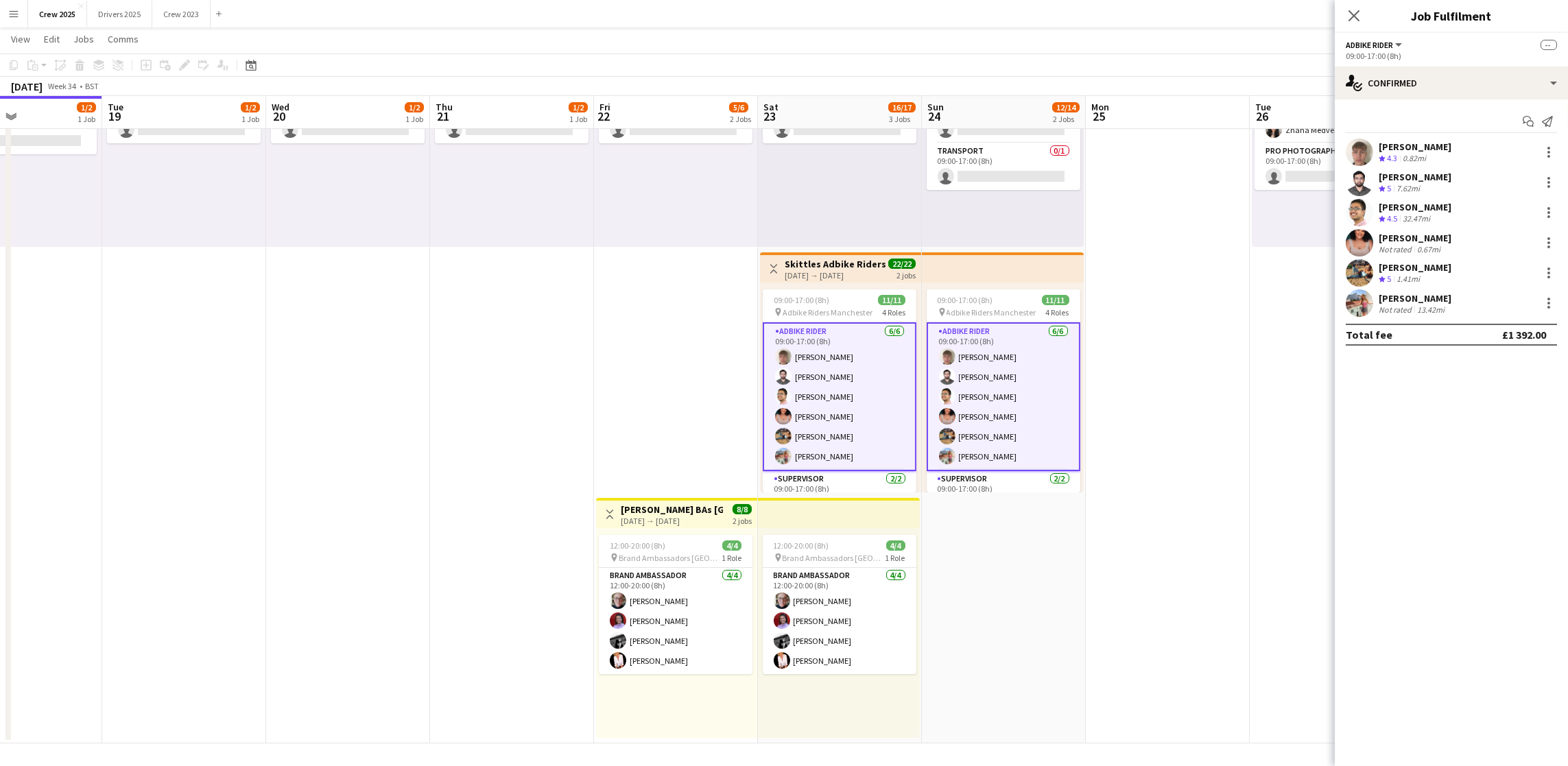
click at [1408, 204] on div "[PERSON_NAME]" at bounding box center [1415, 207] width 73 height 12
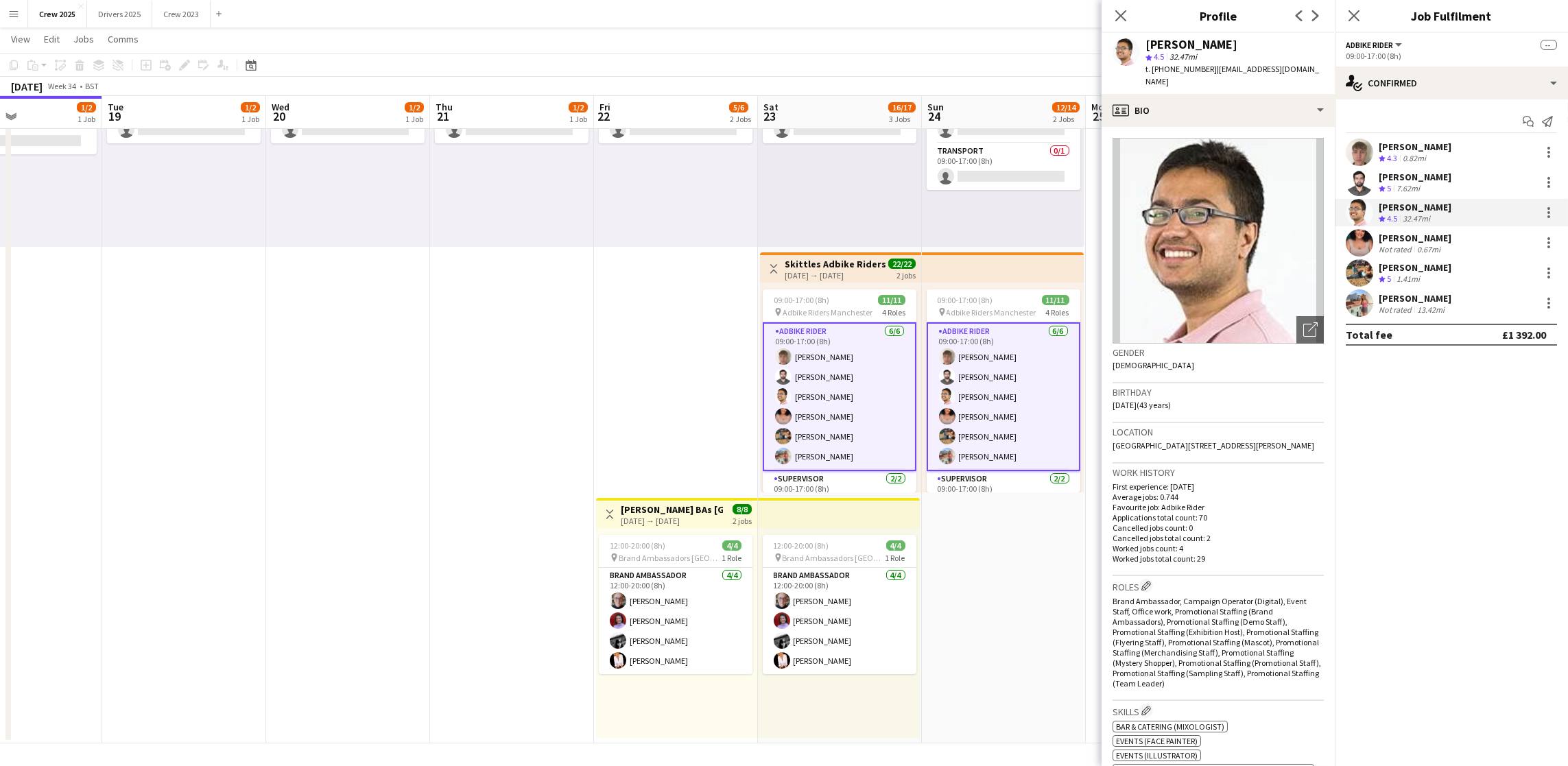
click at [833, 360] on app-card-role "Adbike Rider [DATE] 09:00-17:00 (8h) [PERSON_NAME] [PERSON_NAME] [PERSON_NAME] …" at bounding box center [840, 396] width 154 height 149
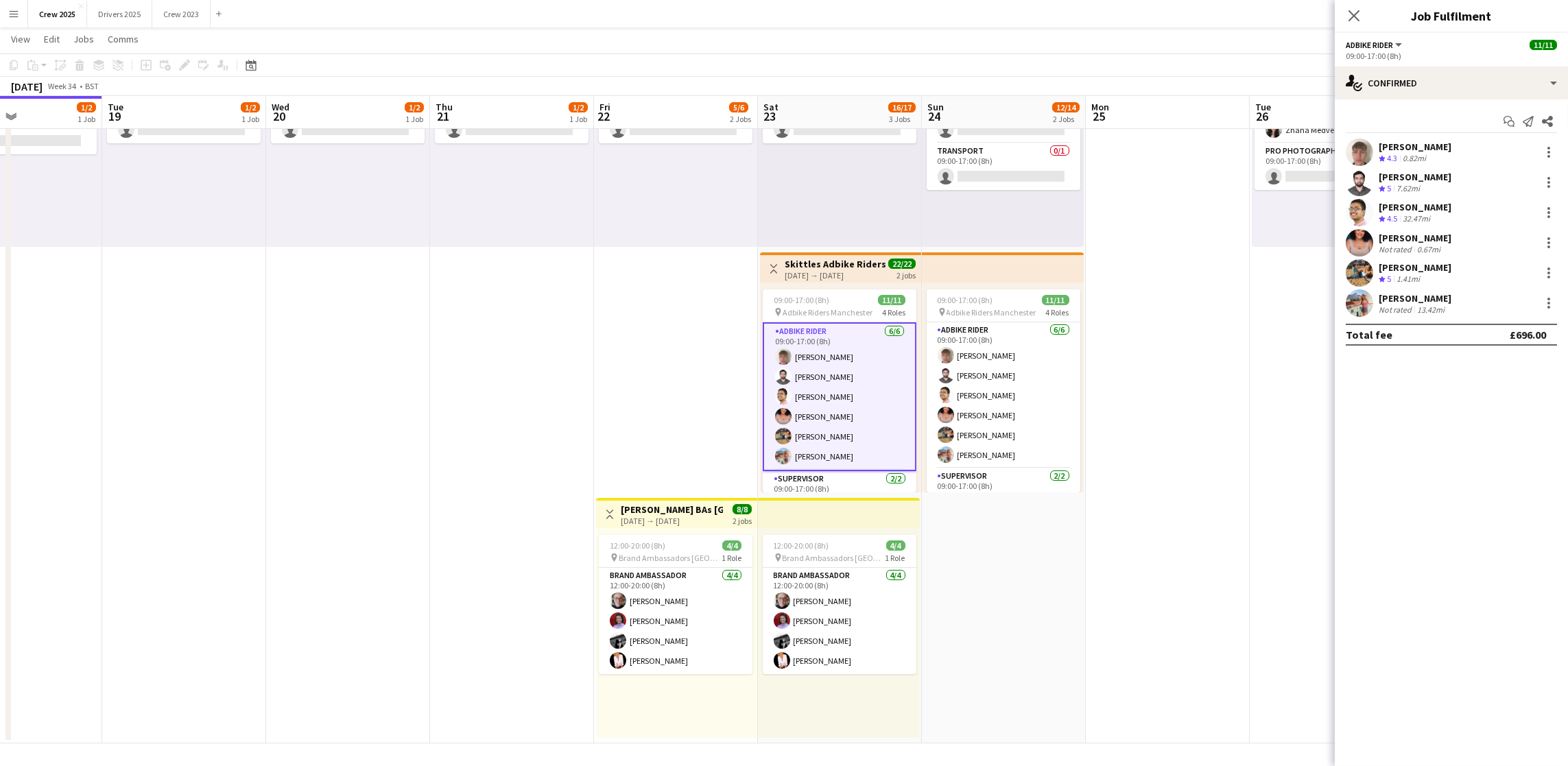
click at [833, 360] on app-card-role "Adbike Rider [DATE] 09:00-17:00 (8h) [PERSON_NAME] [PERSON_NAME] [PERSON_NAME] …" at bounding box center [840, 396] width 154 height 149
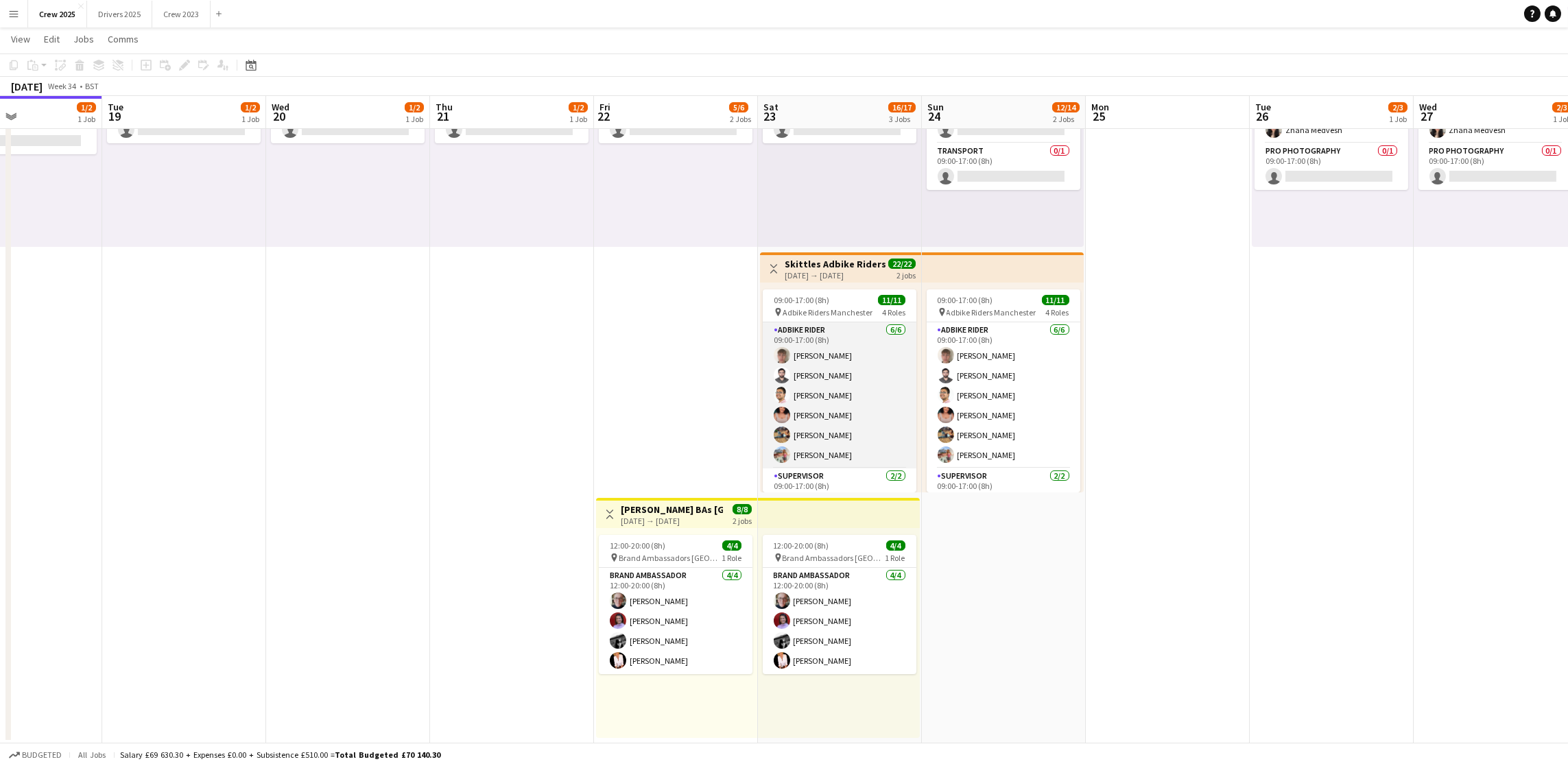
click at [833, 360] on app-card-role "Adbike Rider [DATE] 09:00-17:00 (8h) [PERSON_NAME] [PERSON_NAME] [PERSON_NAME] …" at bounding box center [840, 395] width 154 height 146
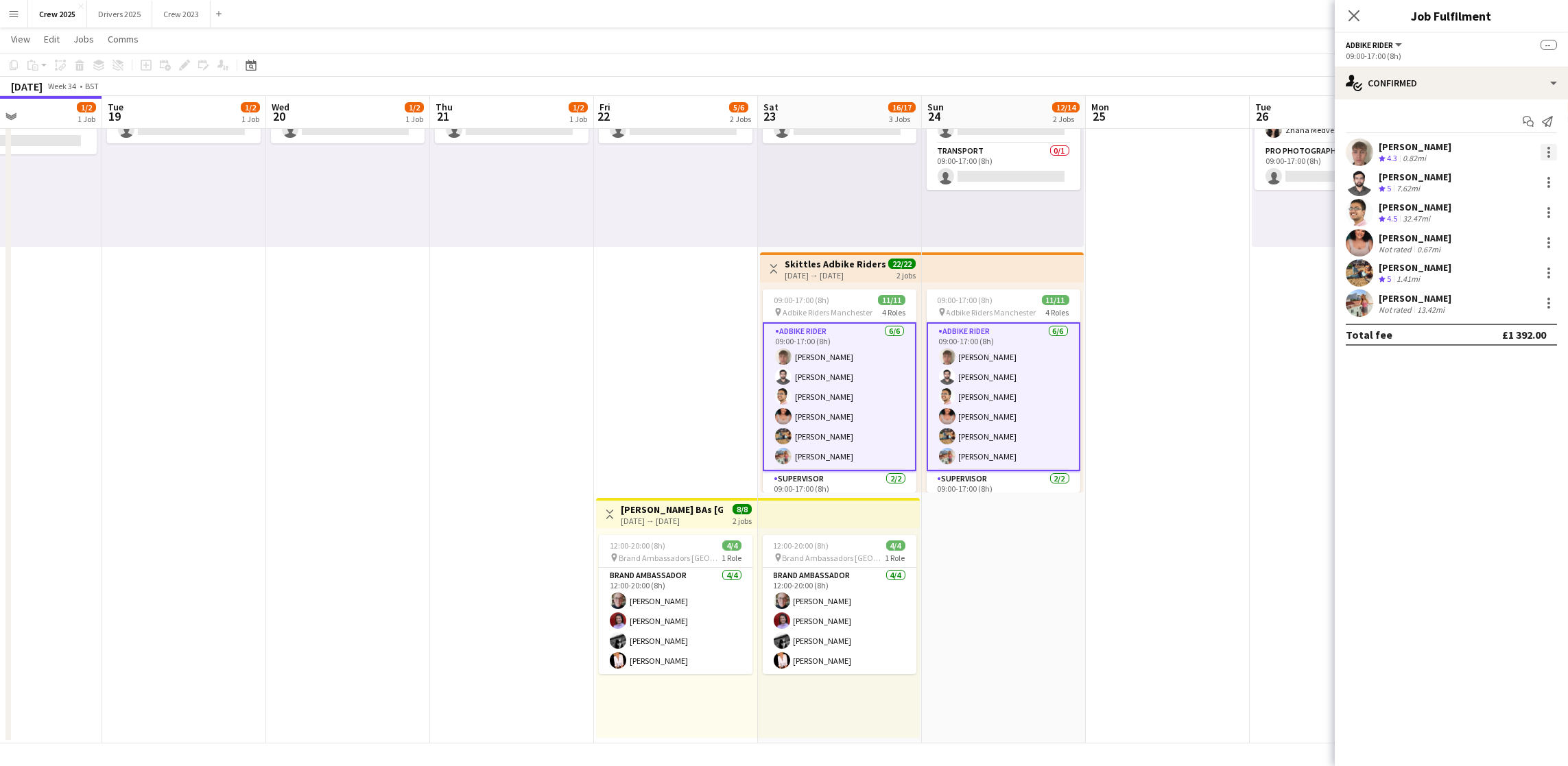
click at [1546, 150] on div at bounding box center [1548, 152] width 16 height 16
click at [1411, 146] on div at bounding box center [784, 383] width 1568 height 766
click at [1401, 146] on div "[PERSON_NAME]" at bounding box center [1415, 146] width 73 height 12
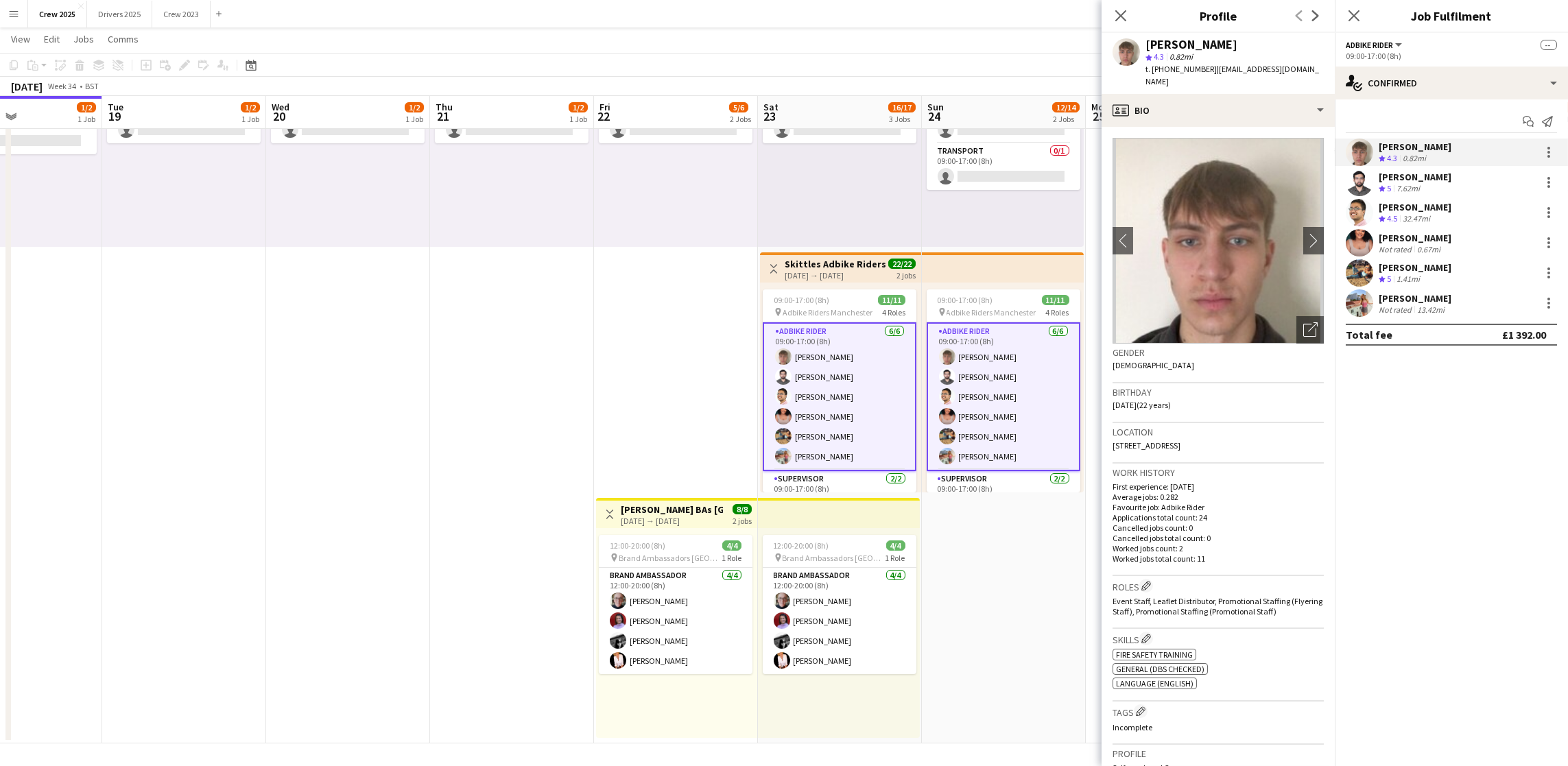
click at [1406, 261] on div "[PERSON_NAME]" at bounding box center [1415, 267] width 73 height 12
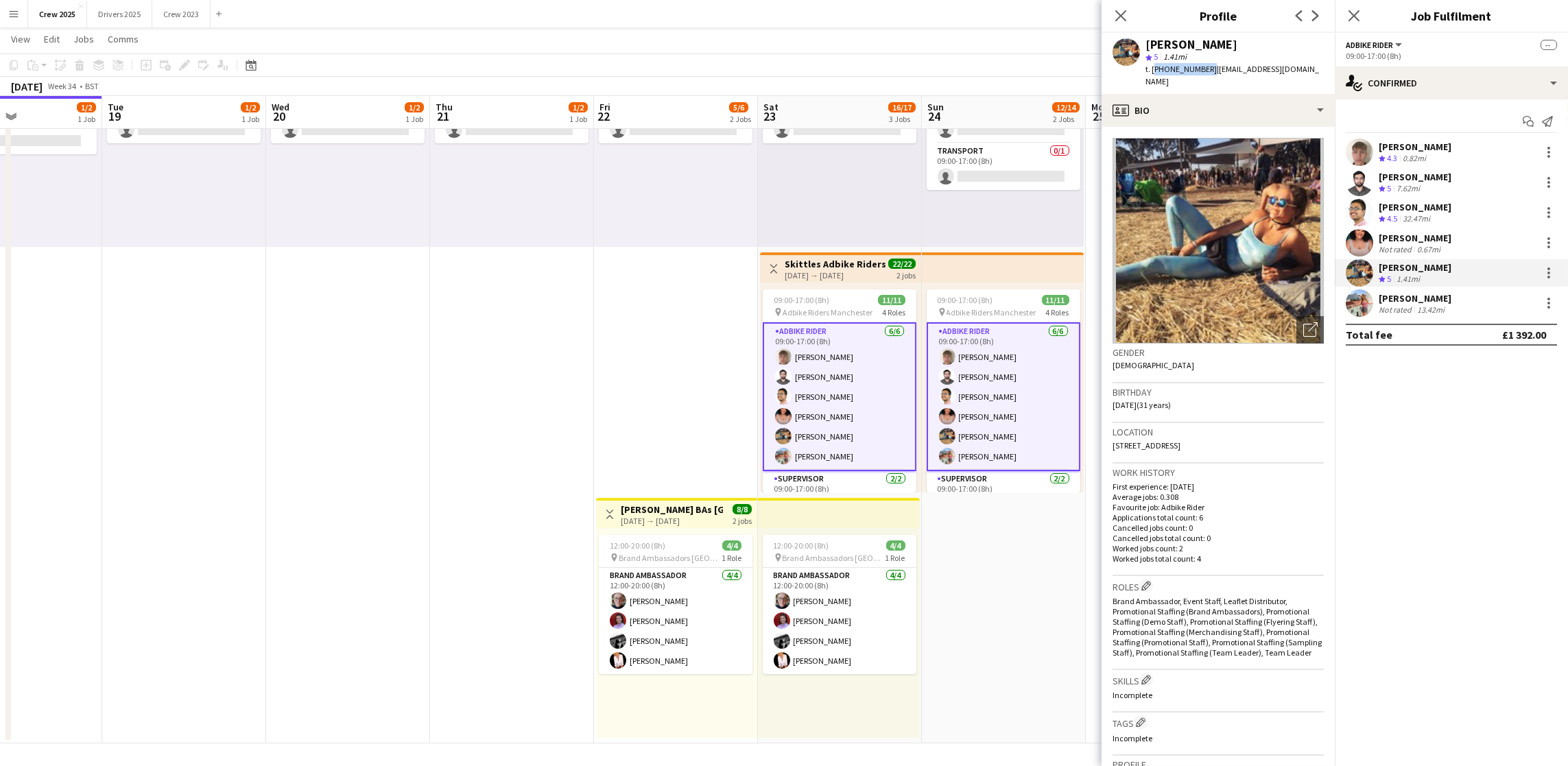
drag, startPoint x: 1209, startPoint y: 68, endPoint x: 1153, endPoint y: 65, distance: 56.1
click at [1153, 65] on span "t. [PHONE_NUMBER]" at bounding box center [1181, 68] width 71 height 11
copy span "[PHONE_NUMBER]"
click at [565, 387] on app-date-cell "09:00-17:00 (8h) 1/2 pin Adbike Riders Spalding 1 Role Adbike Rider 1I [DATE] 0…" at bounding box center [512, 372] width 164 height 742
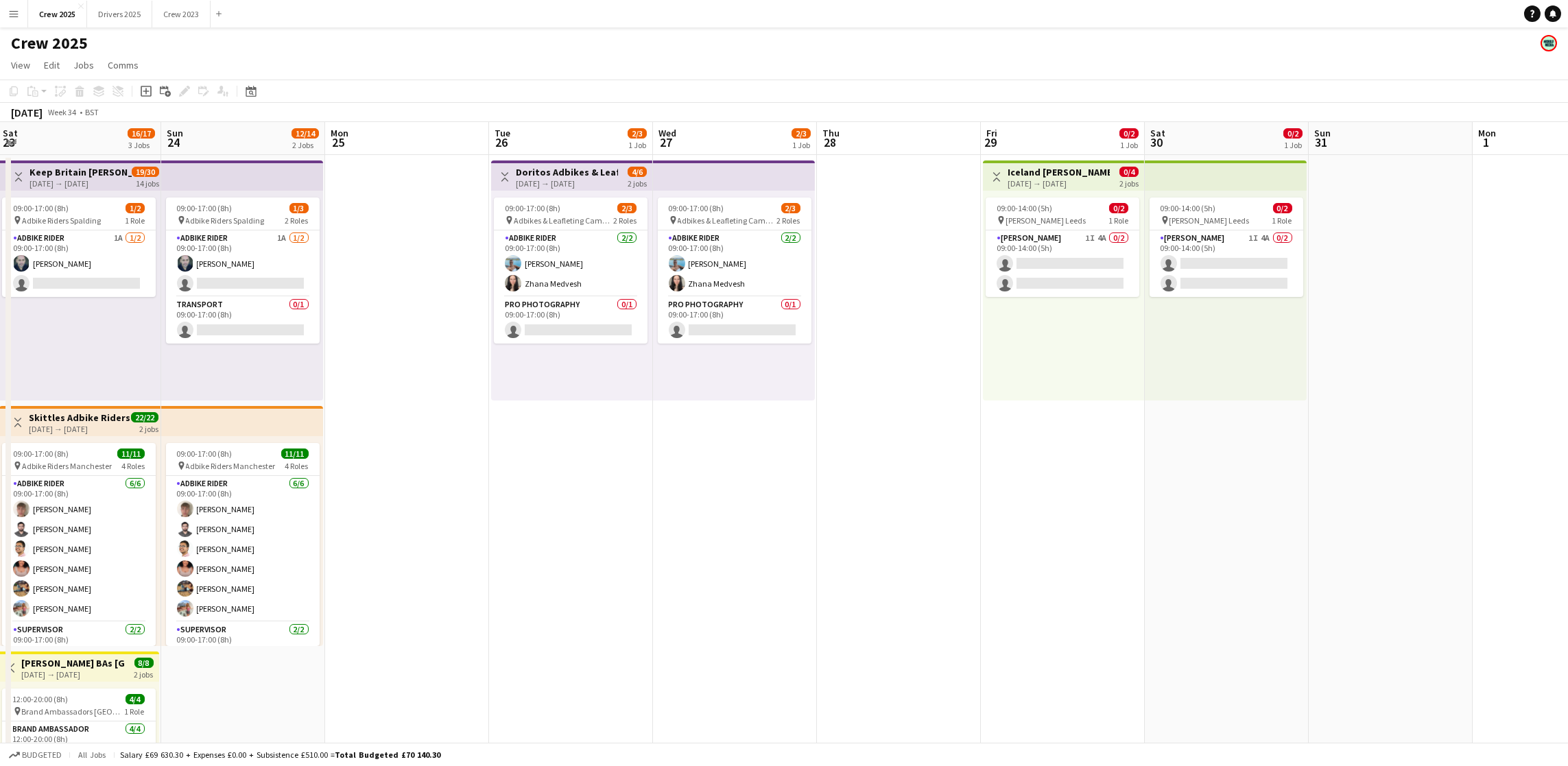
drag, startPoint x: 1226, startPoint y: 523, endPoint x: 466, endPoint y: 526, distance: 760.0
click at [466, 526] on app-calendar-viewport "Wed 20 1/2 1 Job Thu 21 1/2 1 Job Fri 22 5/6 2 Jobs Sat 23 16/17 3 Jobs Sun 24 …" at bounding box center [784, 509] width 1568 height 774
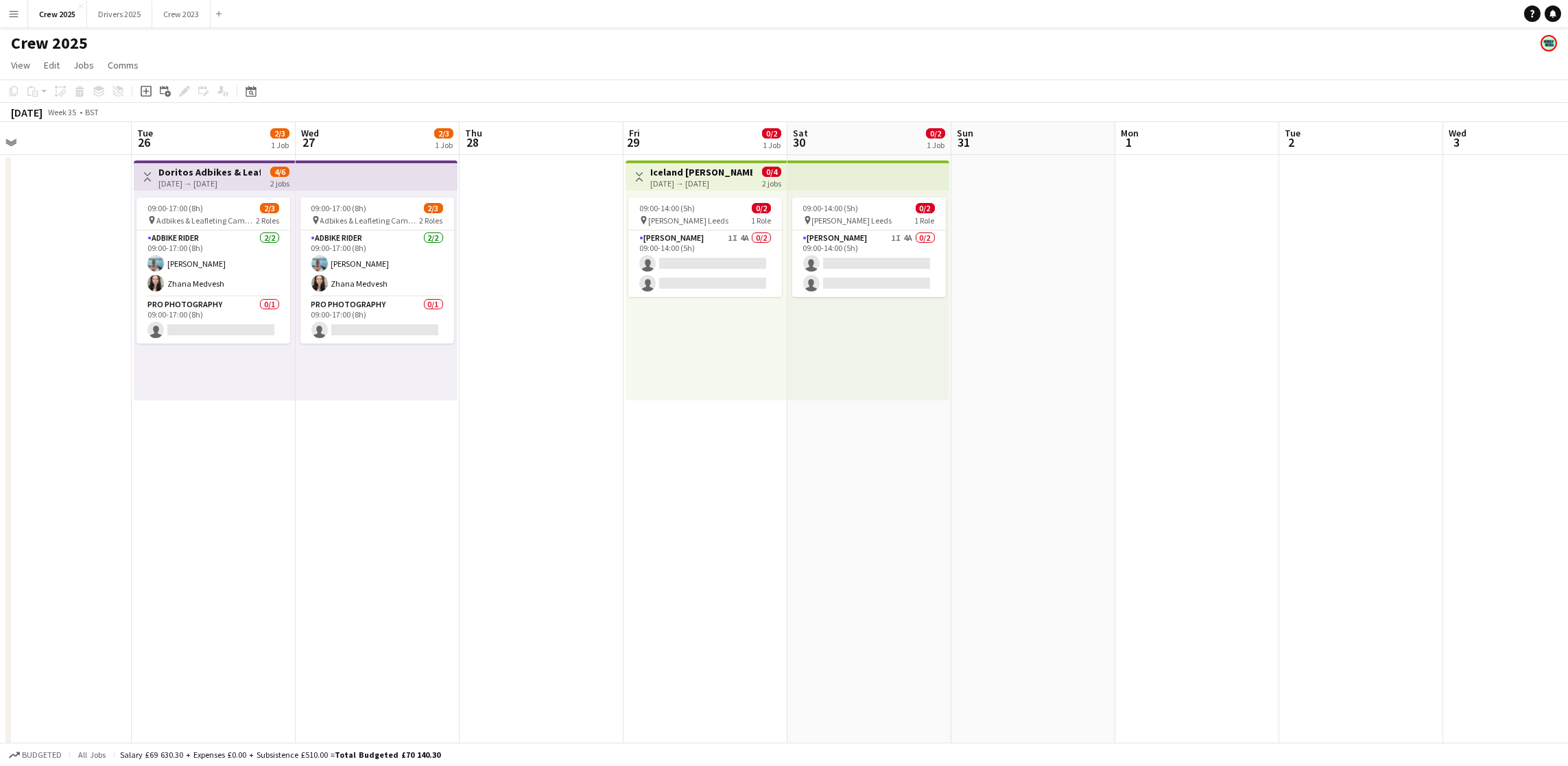
drag, startPoint x: 1174, startPoint y: 463, endPoint x: 745, endPoint y: 436, distance: 429.8
click at [752, 445] on app-calendar-viewport "Fri 22 5/6 2 Jobs Sat 23 16/17 3 Jobs Sun 24 12/14 2 Jobs Mon 25 Tue 26 2/3 1 J…" at bounding box center [784, 509] width 1568 height 774
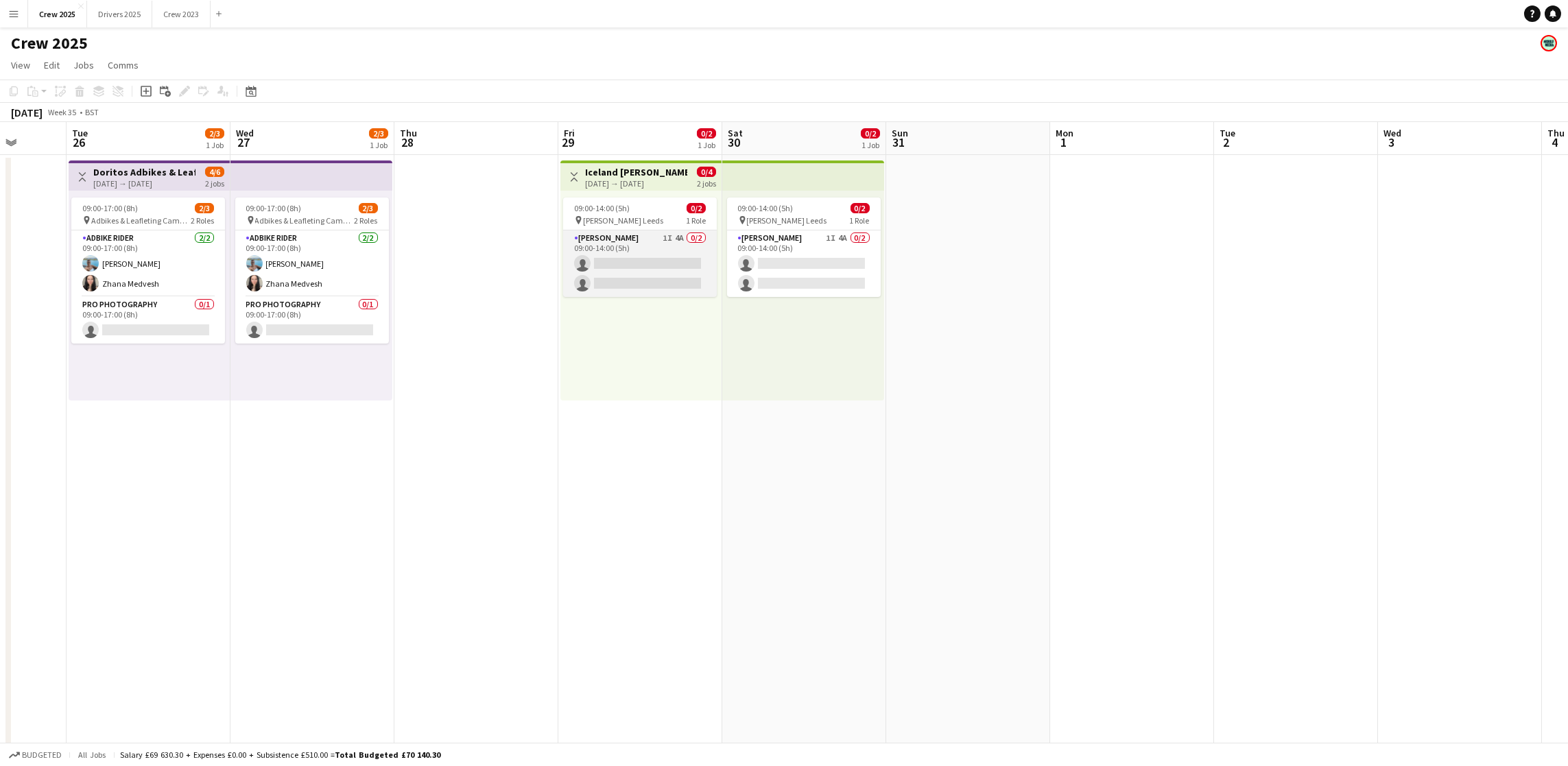
click at [653, 278] on app-card-role "Advert Walkers 1I 4A 0/2 09:00-14:00 (5h) single-neutral-actions single-neutral…" at bounding box center [640, 264] width 154 height 66
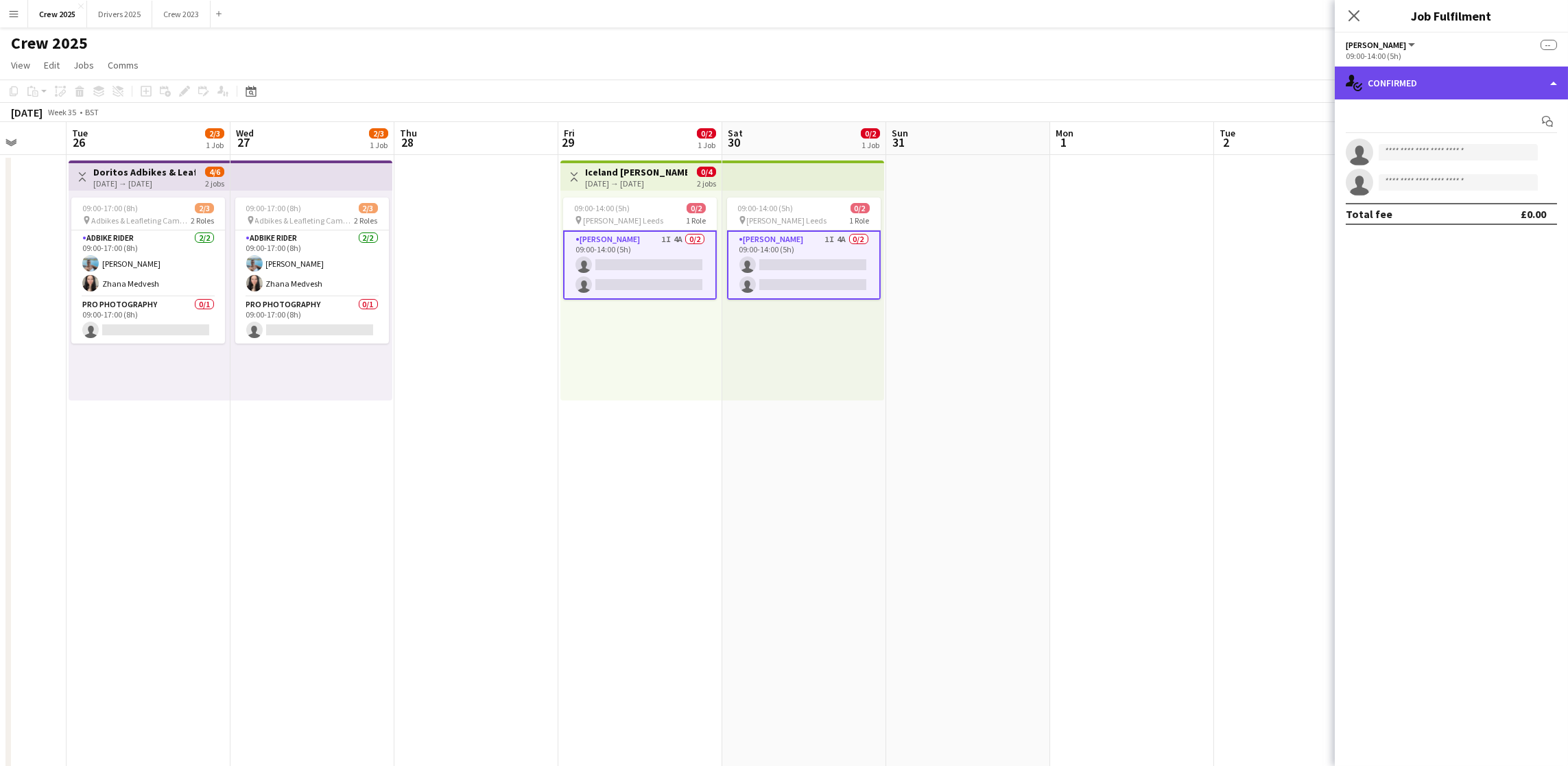
click at [1479, 90] on div "single-neutral-actions-check-2 Confirmed" at bounding box center [1451, 83] width 233 height 33
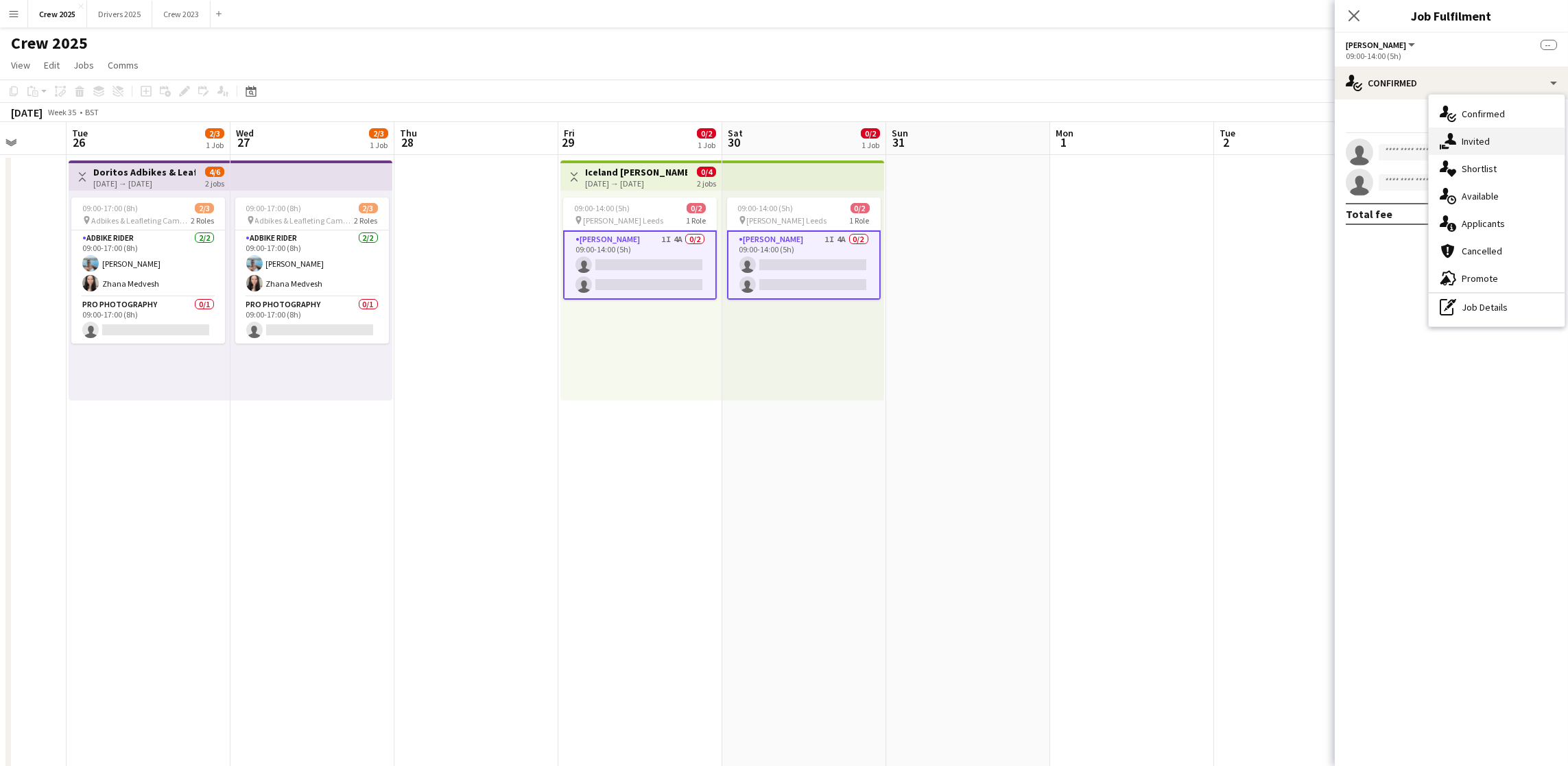
click at [1488, 133] on div "single-neutral-actions-share-1 Invited" at bounding box center [1497, 141] width 135 height 28
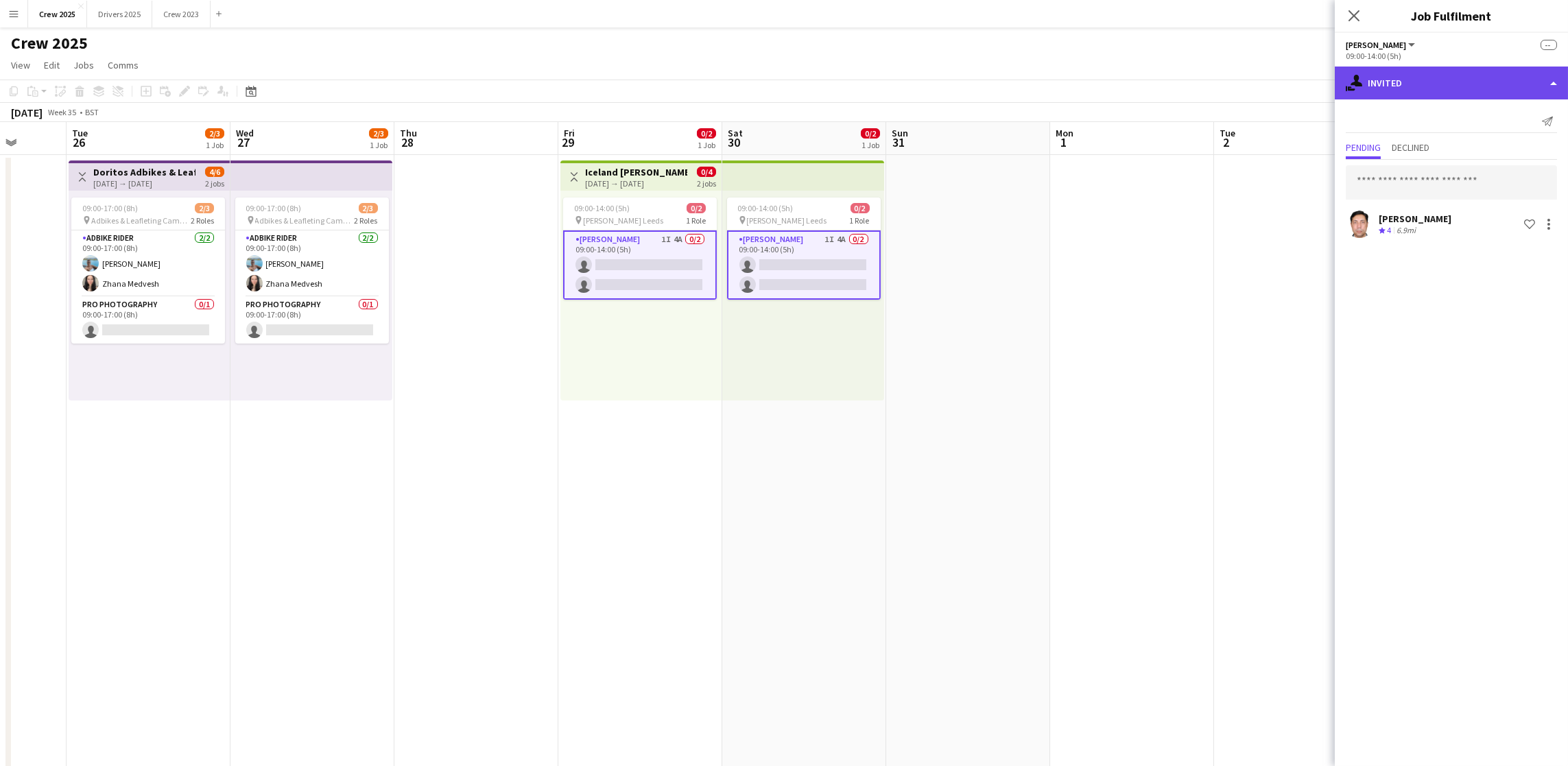
click at [1481, 85] on div "single-neutral-actions-share-1 Invited" at bounding box center [1451, 83] width 233 height 33
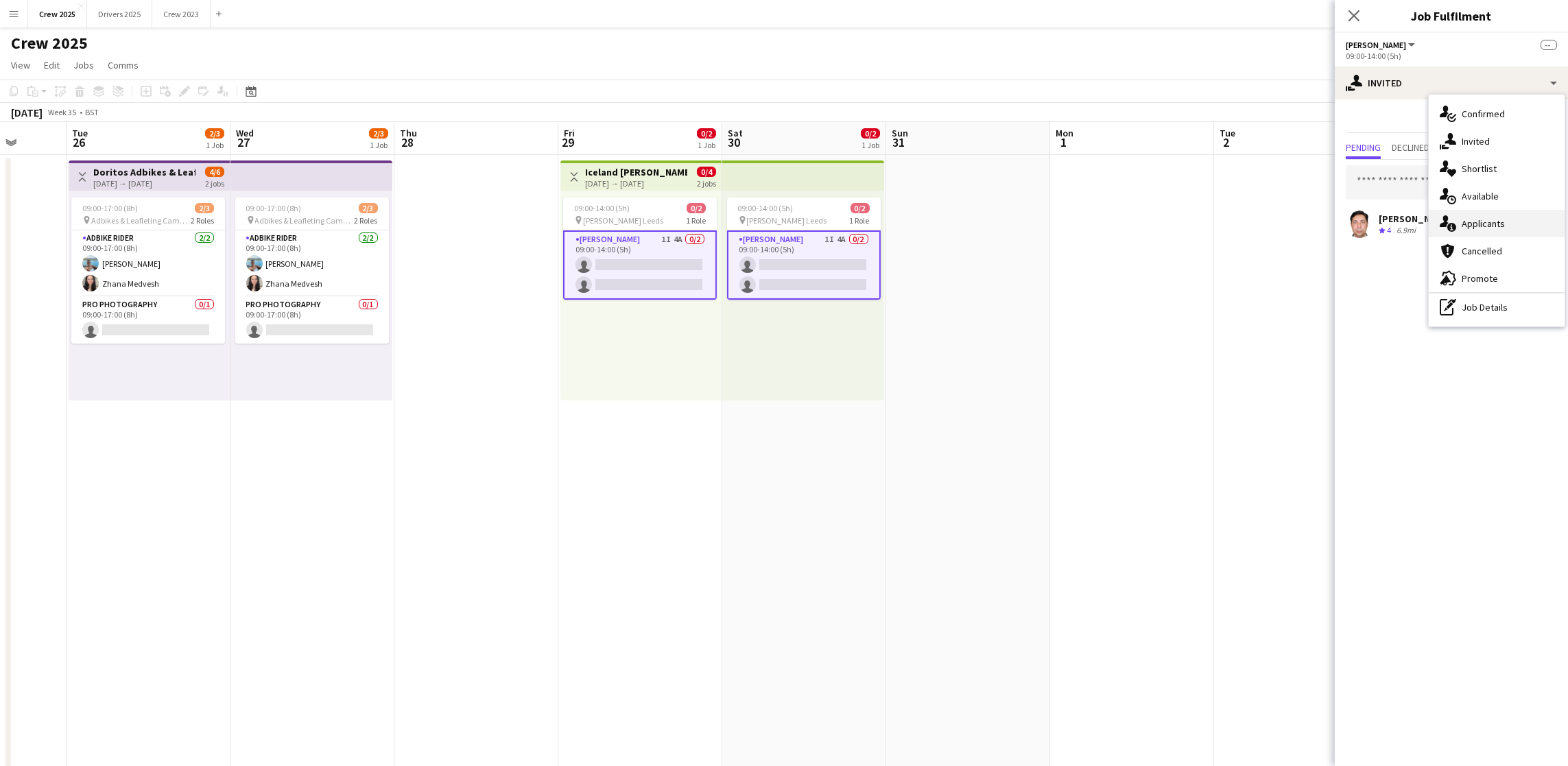
click at [1517, 229] on div "single-neutral-actions-information Applicants" at bounding box center [1497, 223] width 135 height 28
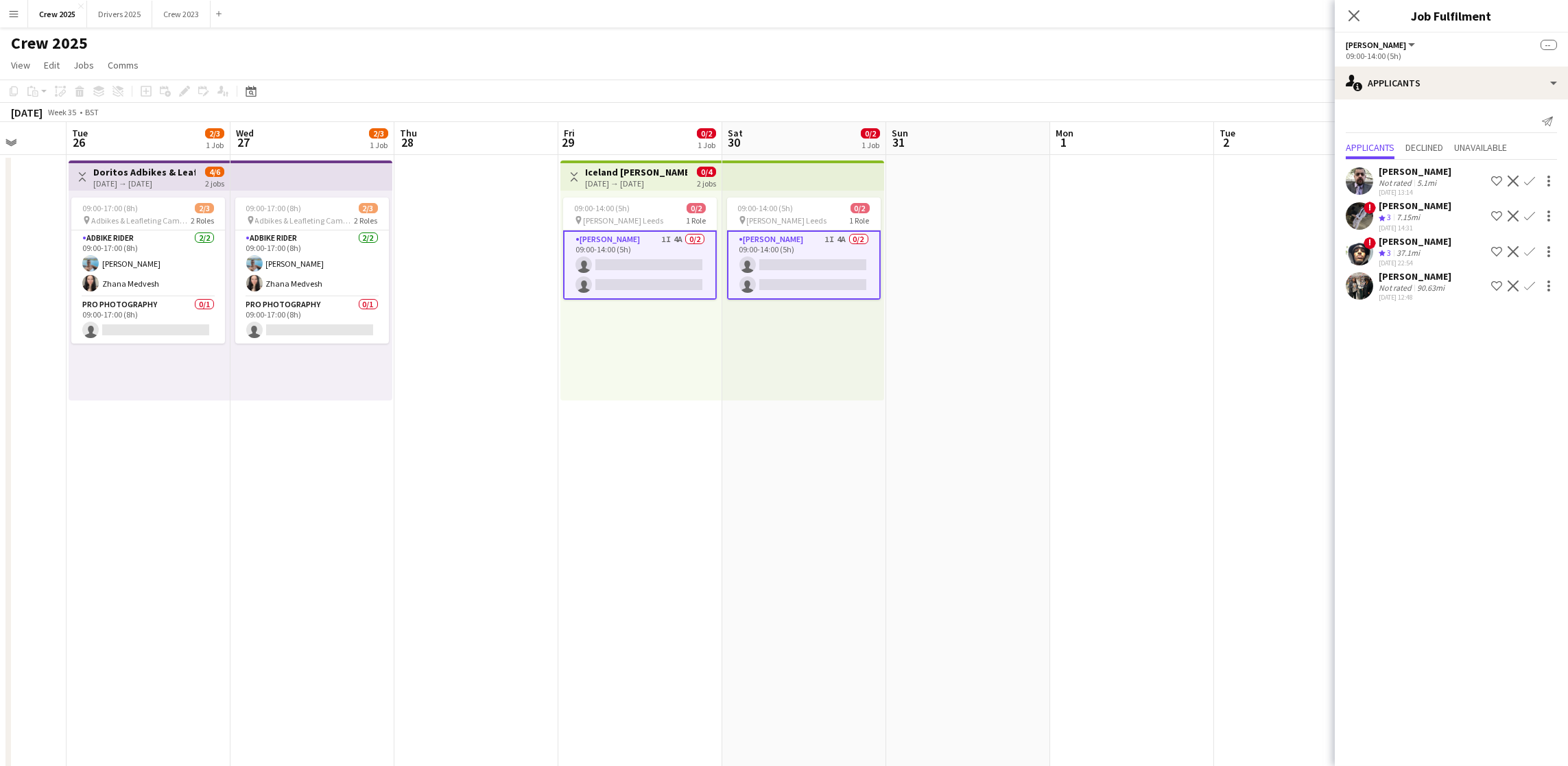
click at [1392, 168] on div "[PERSON_NAME]" at bounding box center [1415, 171] width 73 height 12
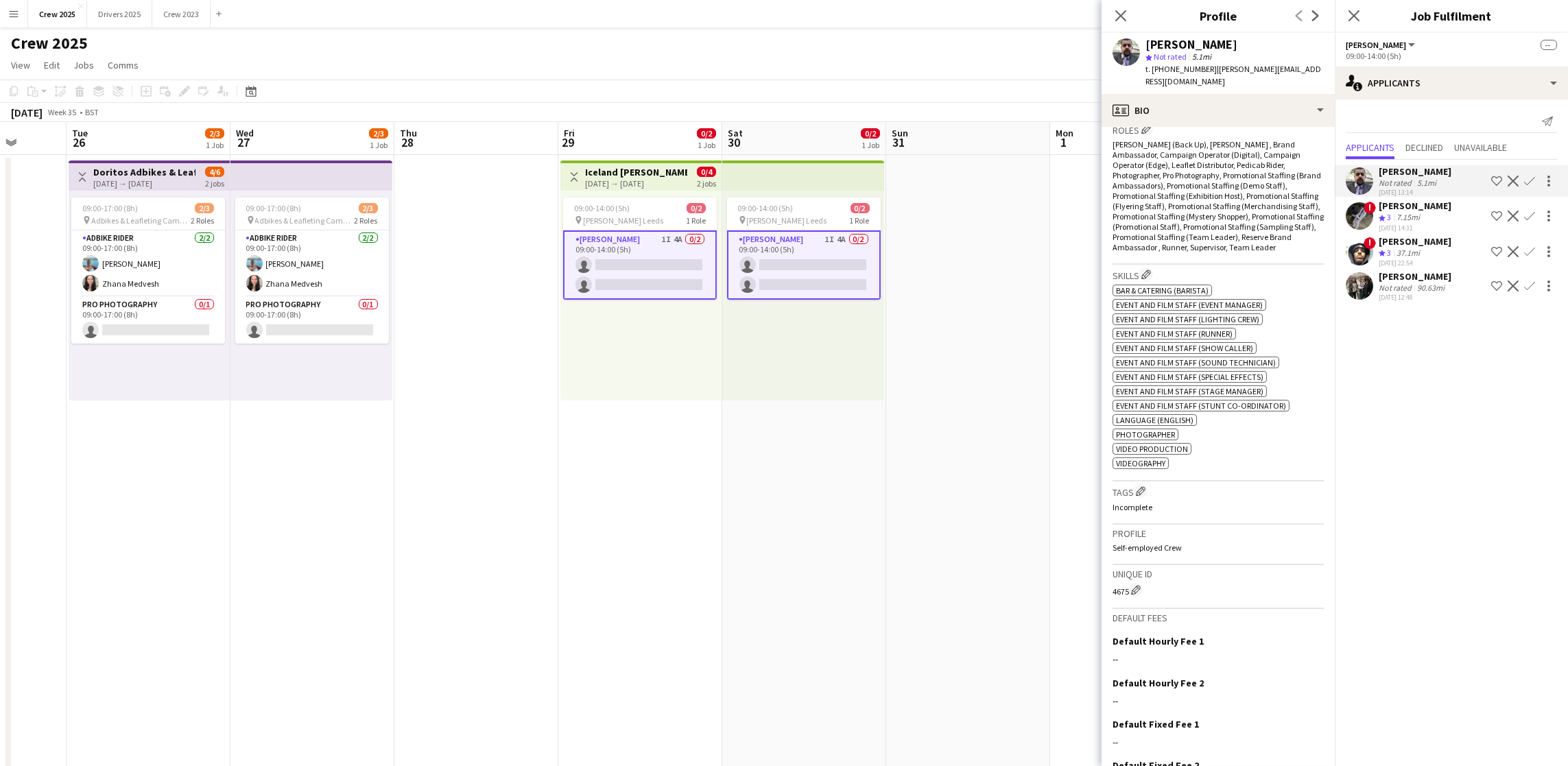
scroll to position [537, 0]
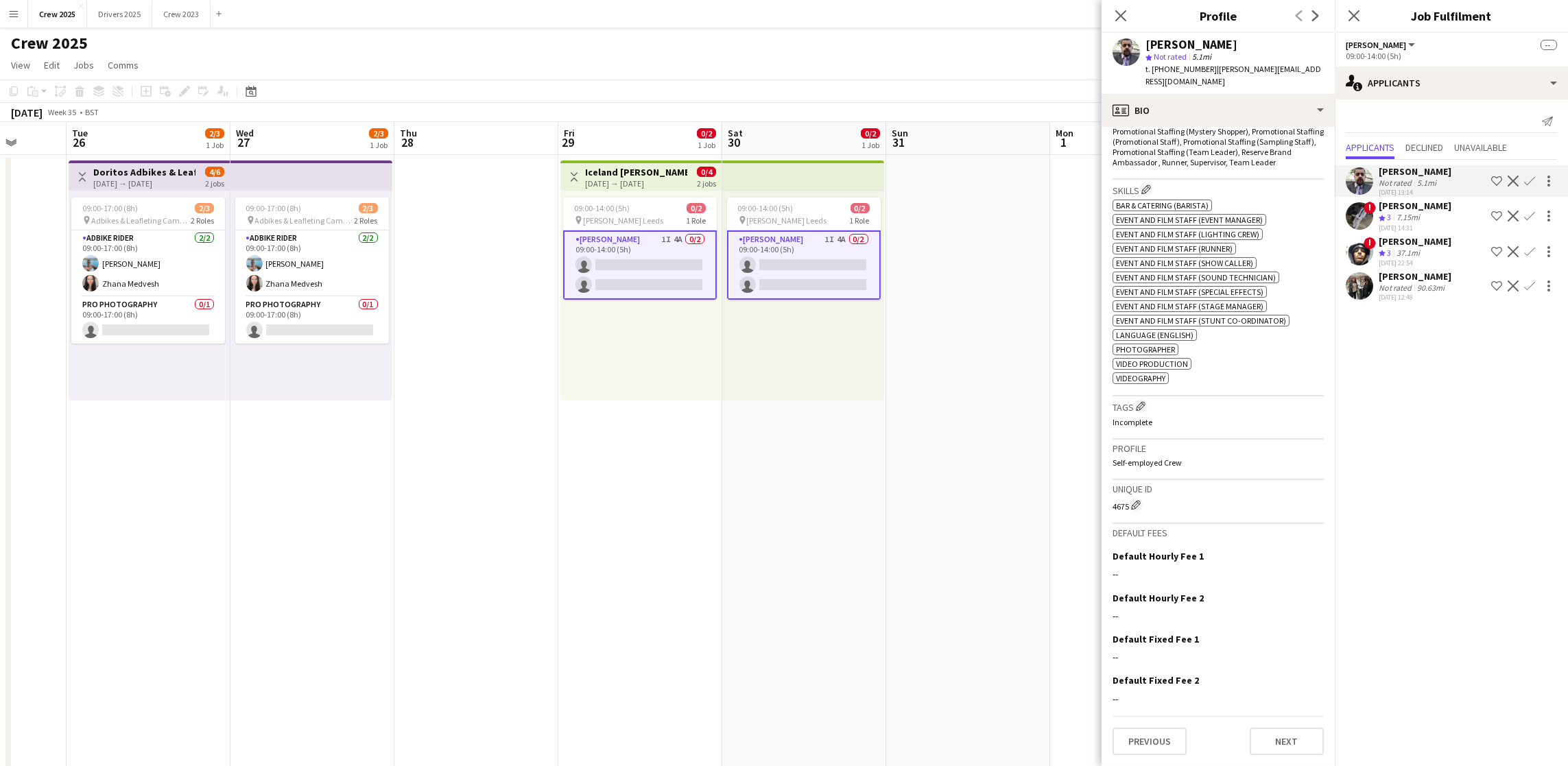
click at [1287, 724] on div "Previous Next" at bounding box center [1218, 735] width 211 height 39
click at [1282, 749] on button "Next" at bounding box center [1286, 741] width 74 height 28
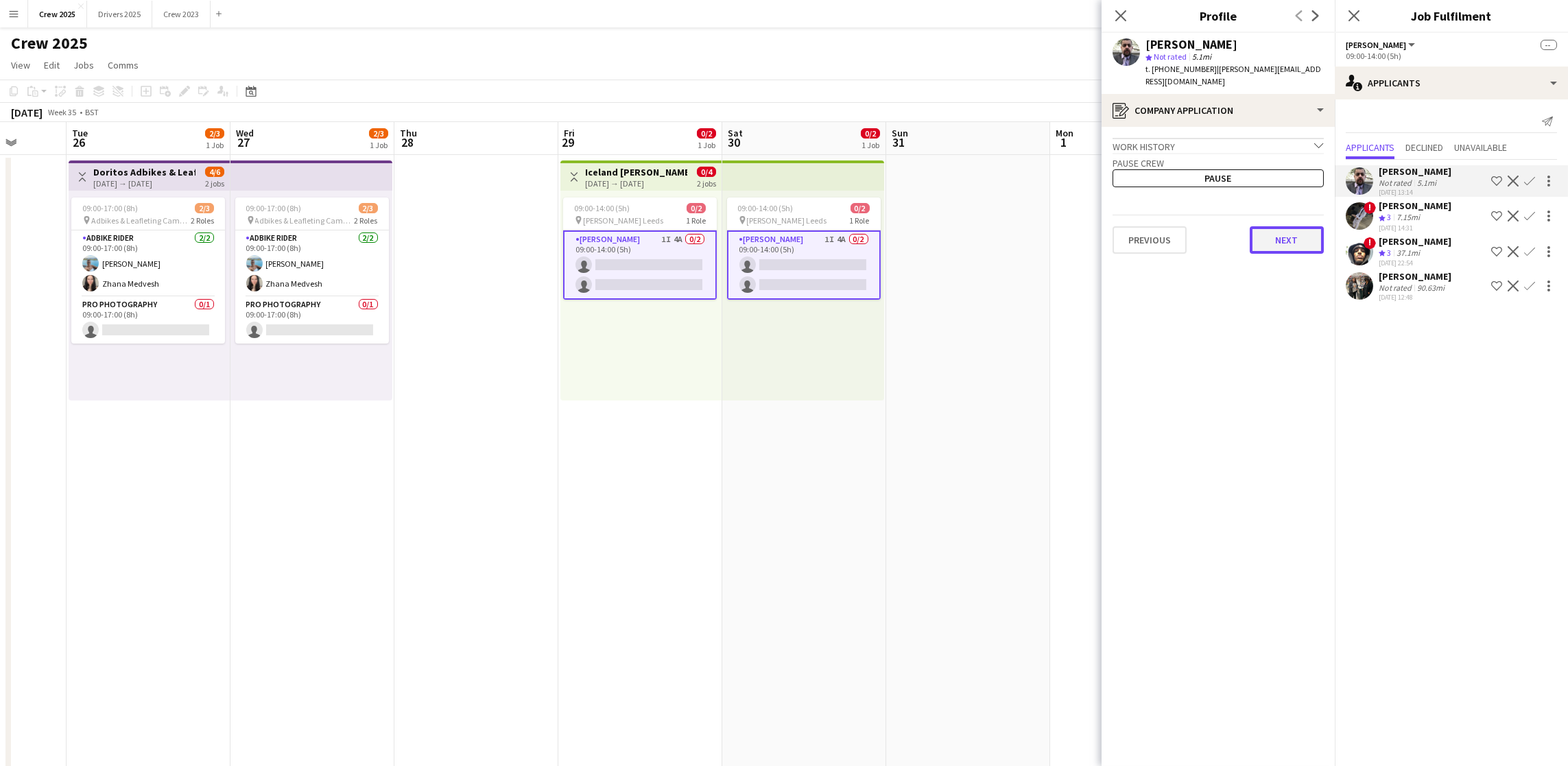
click at [1271, 239] on button "Next" at bounding box center [1286, 240] width 74 height 28
click at [1274, 239] on button "Next" at bounding box center [1286, 231] width 74 height 28
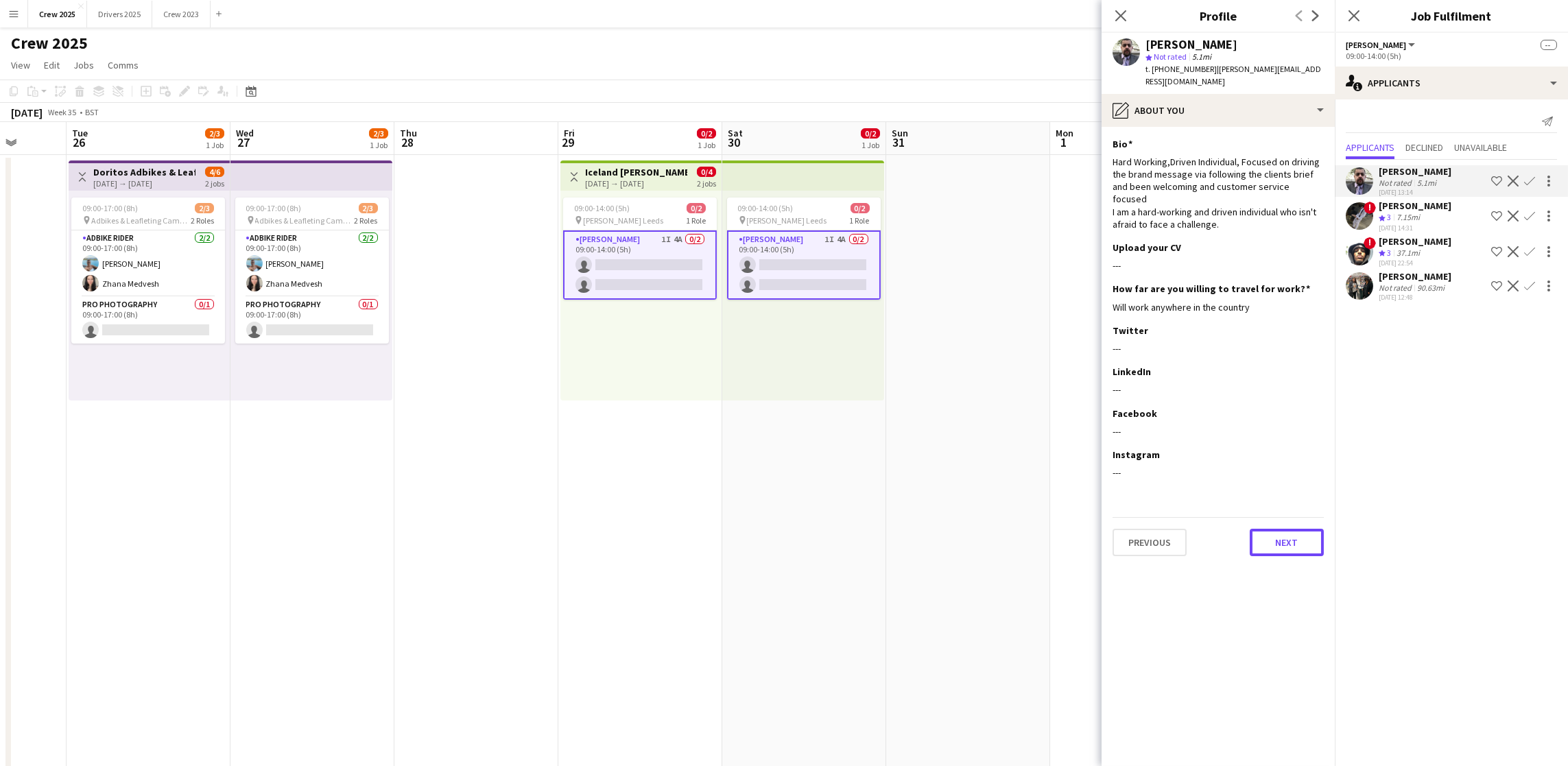
click at [1275, 528] on button "Next" at bounding box center [1286, 542] width 74 height 28
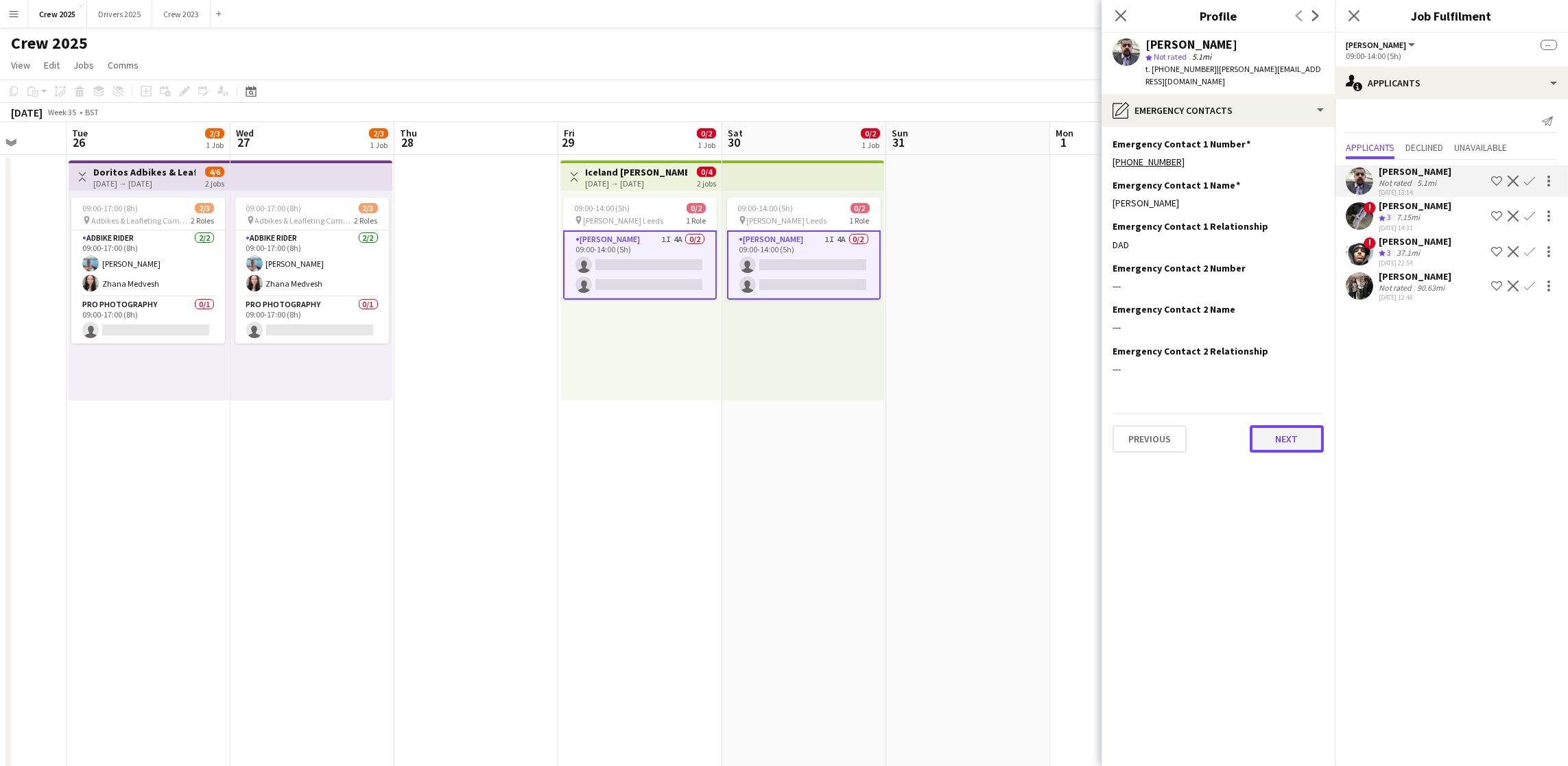
click at [1287, 430] on button "Next" at bounding box center [1286, 439] width 74 height 28
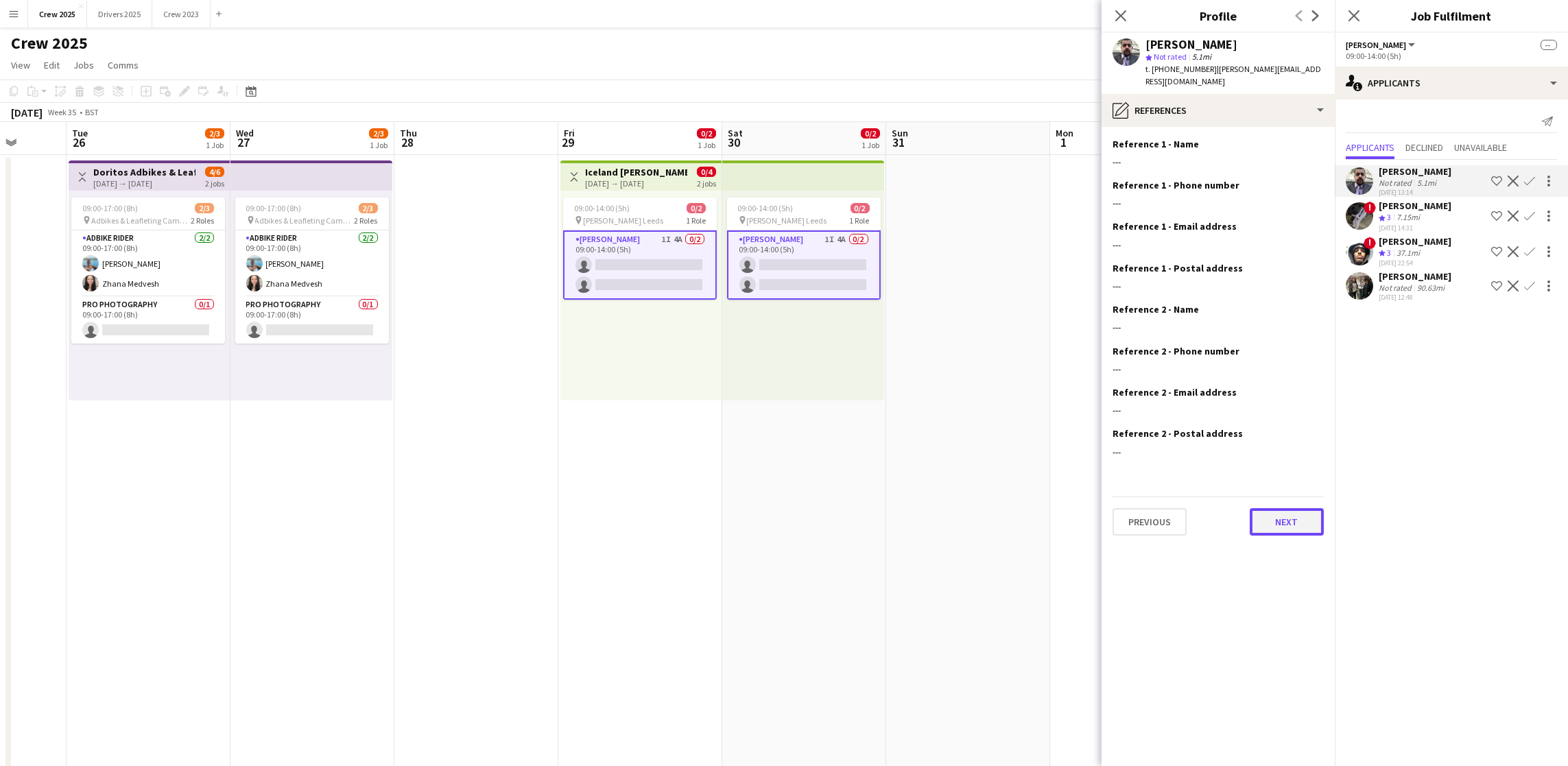
click at [1291, 520] on button "Next" at bounding box center [1286, 521] width 74 height 28
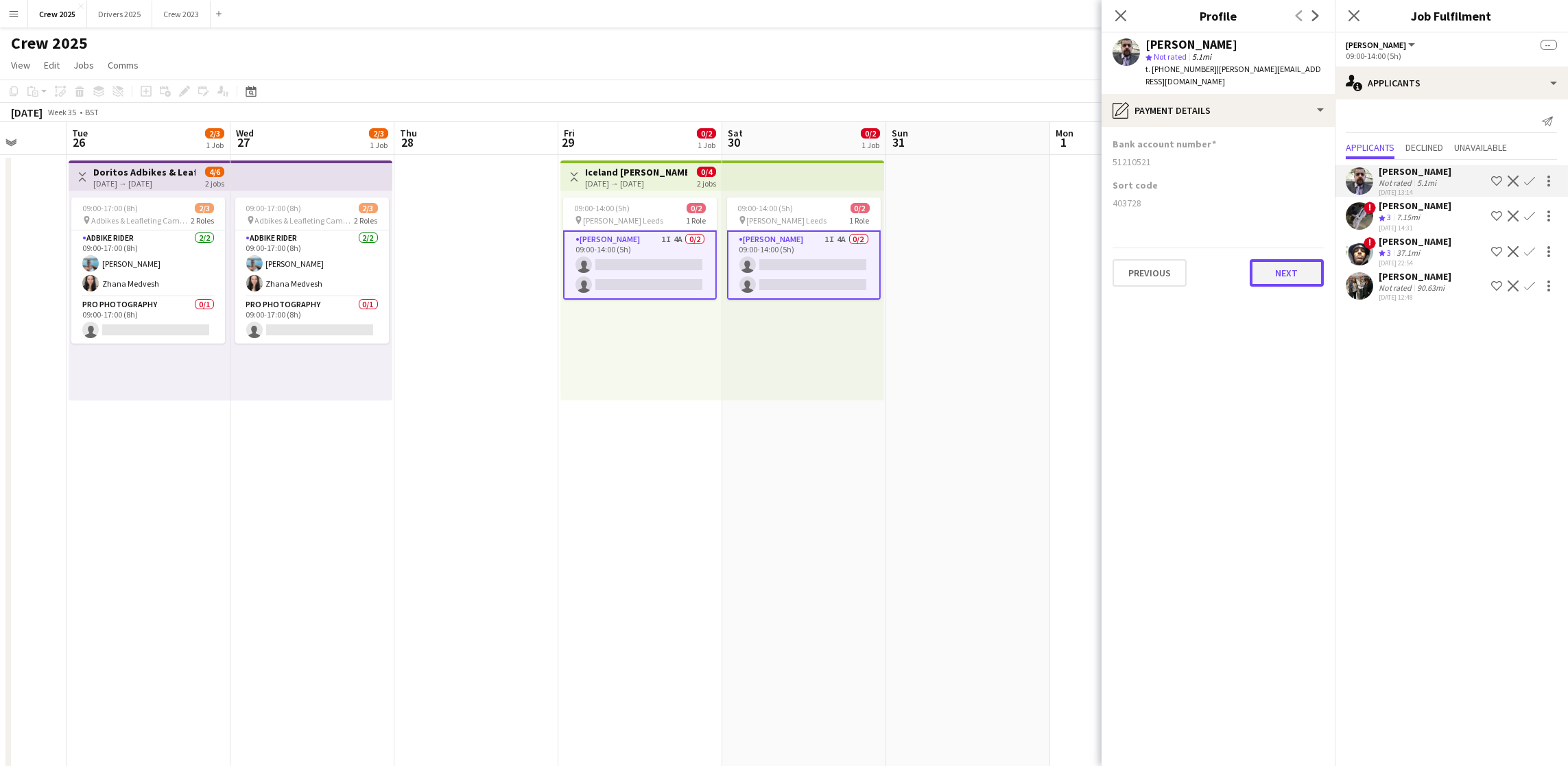
click at [1291, 281] on button "Next" at bounding box center [1286, 272] width 74 height 28
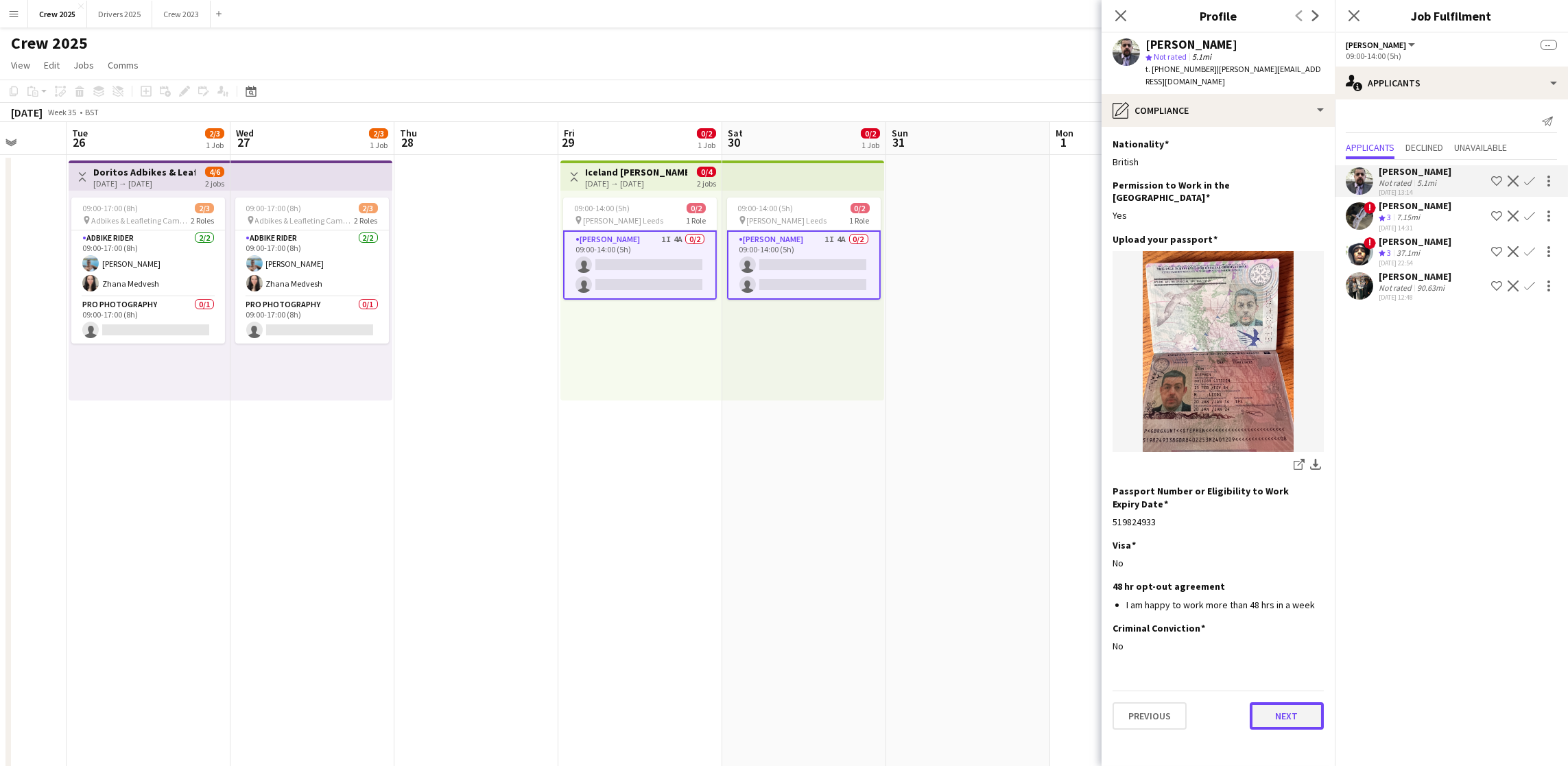
click at [1286, 702] on button "Next" at bounding box center [1286, 715] width 74 height 28
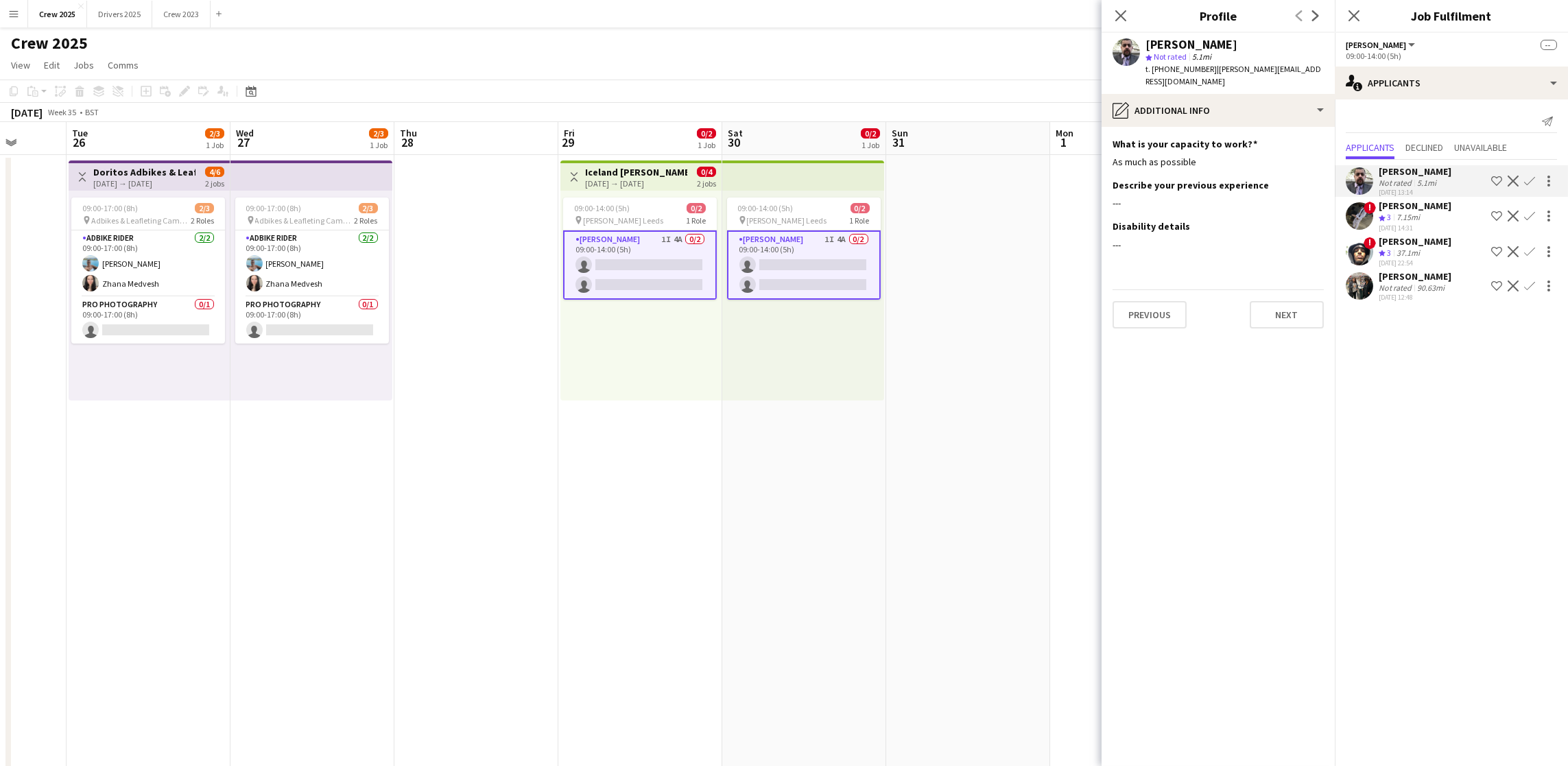
click at [1294, 329] on app-section-data-types "What is your capacity to work? Edit this field As much as possible Describe you…" at bounding box center [1218, 446] width 233 height 639
click at [1281, 307] on button "Next" at bounding box center [1286, 315] width 74 height 28
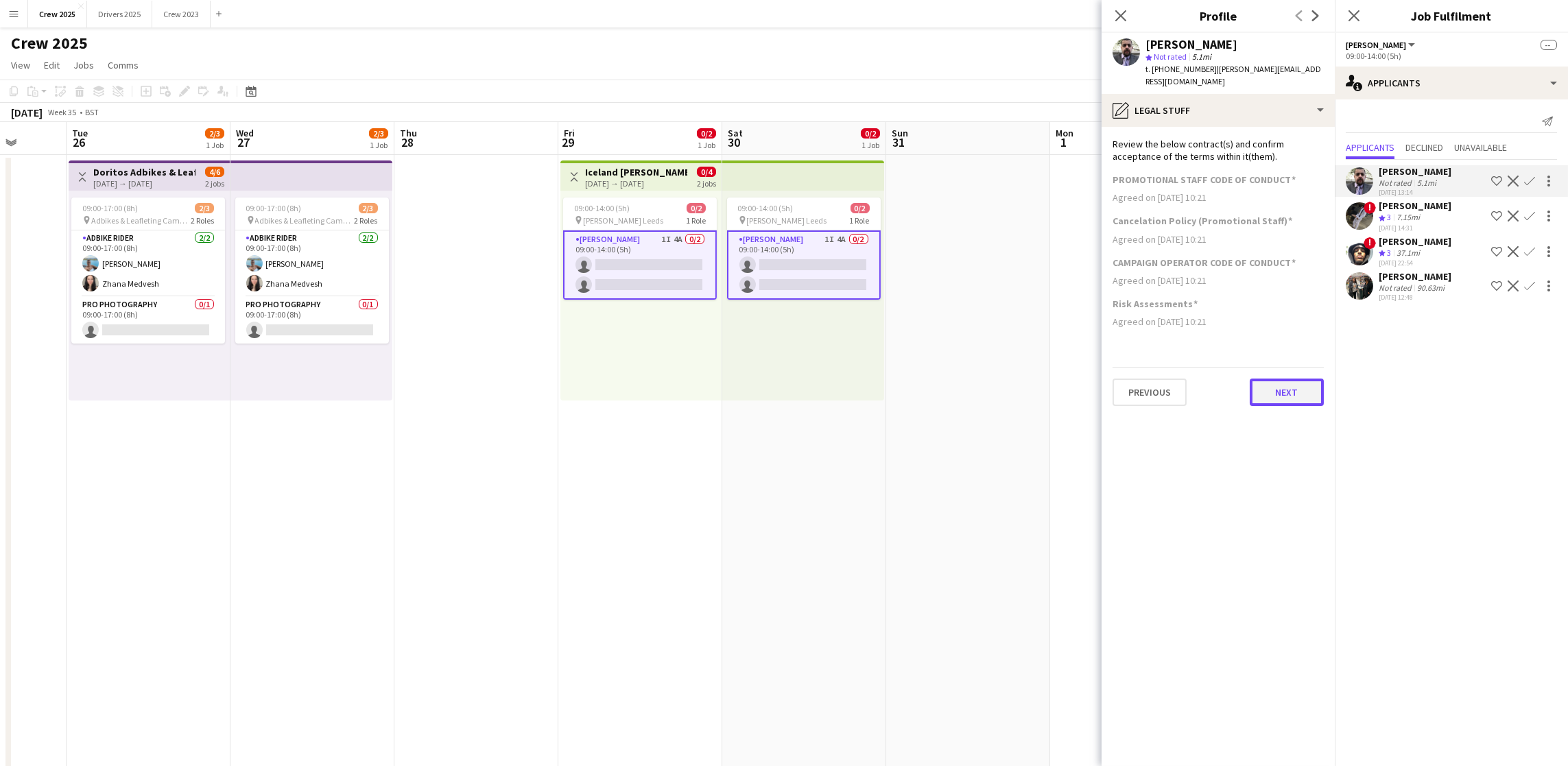
click at [1277, 394] on button "Next" at bounding box center [1286, 392] width 74 height 28
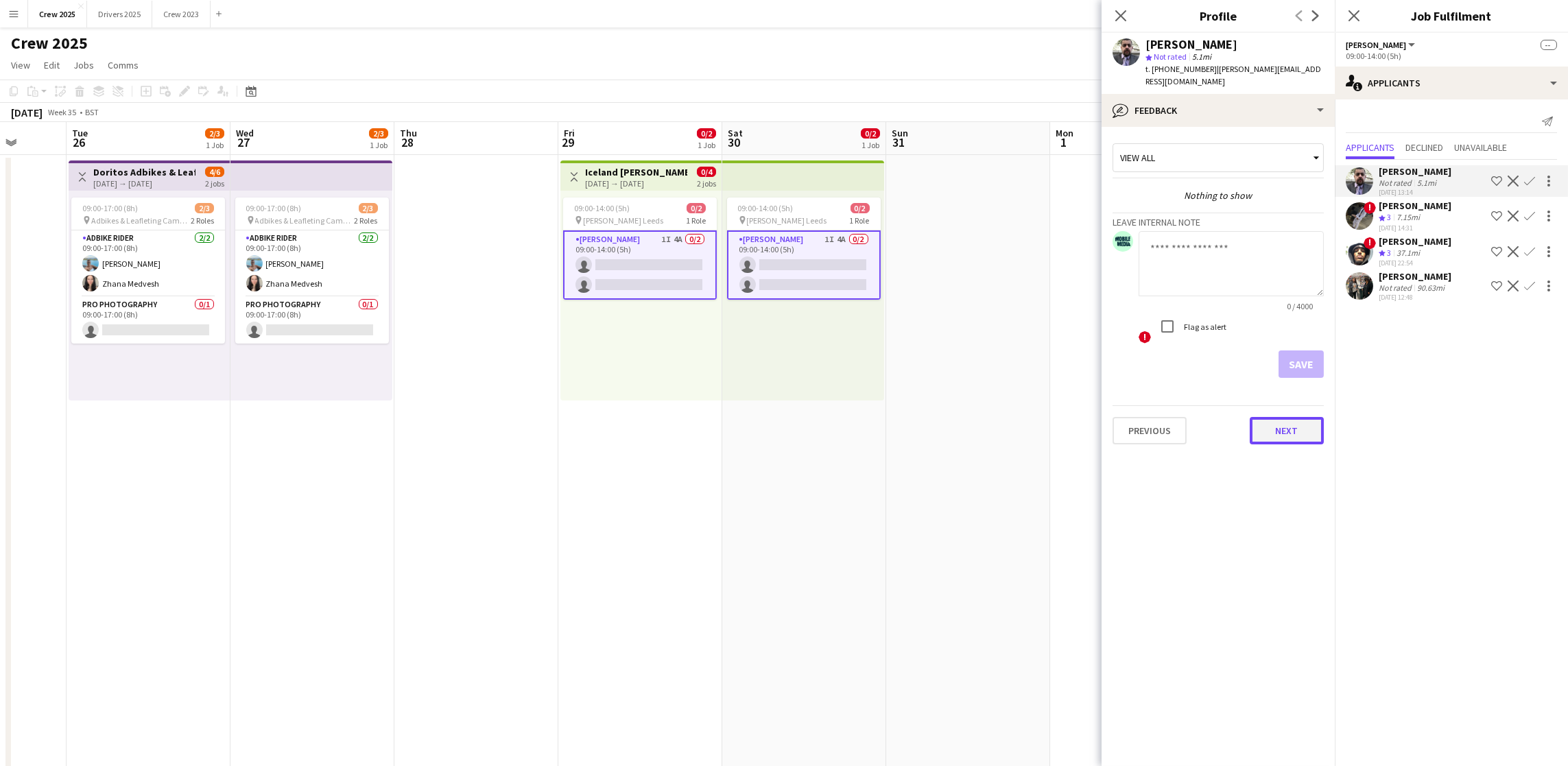
click at [1284, 432] on button "Next" at bounding box center [1286, 430] width 74 height 28
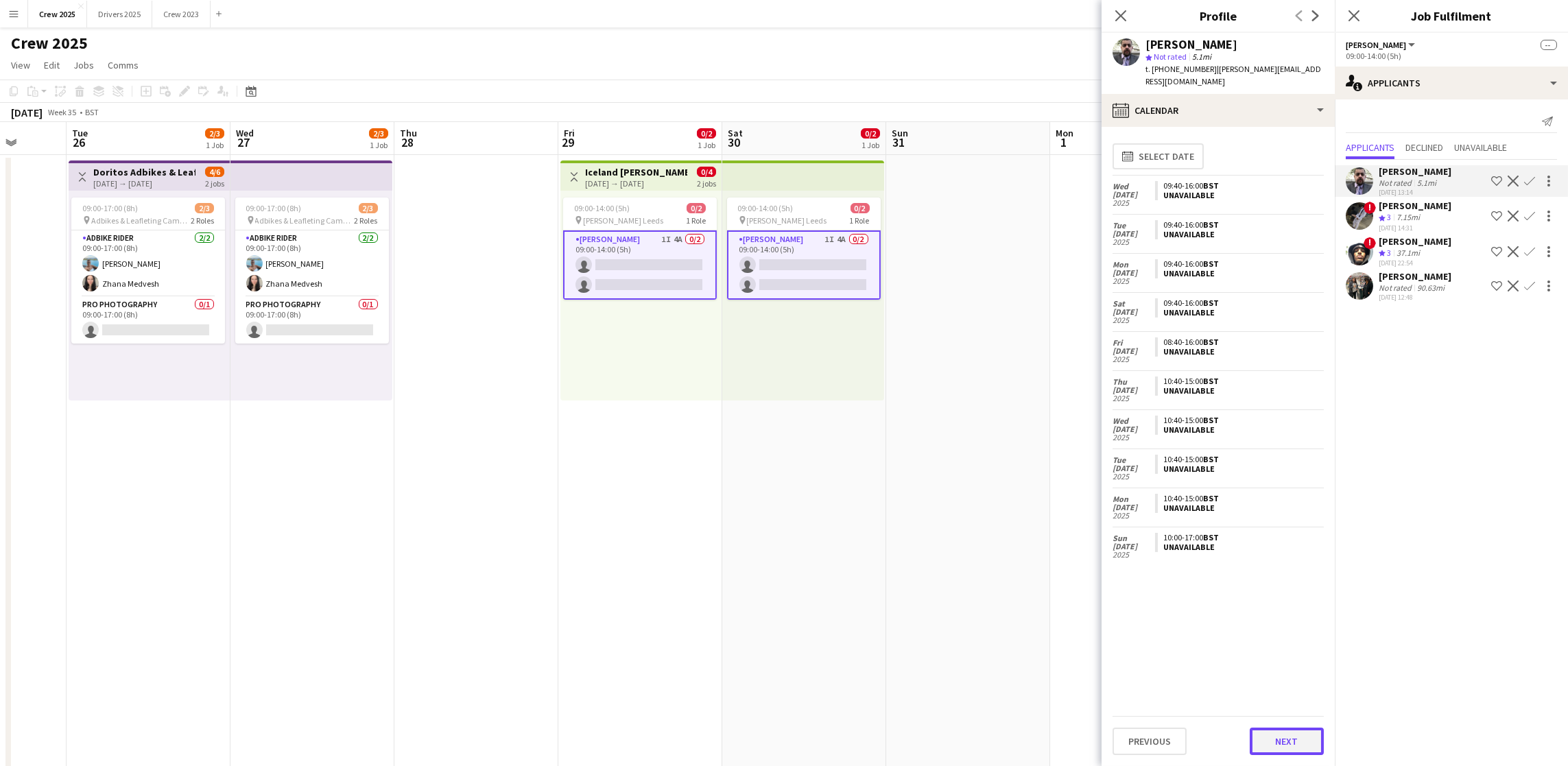
click at [1279, 745] on button "Next" at bounding box center [1286, 741] width 74 height 28
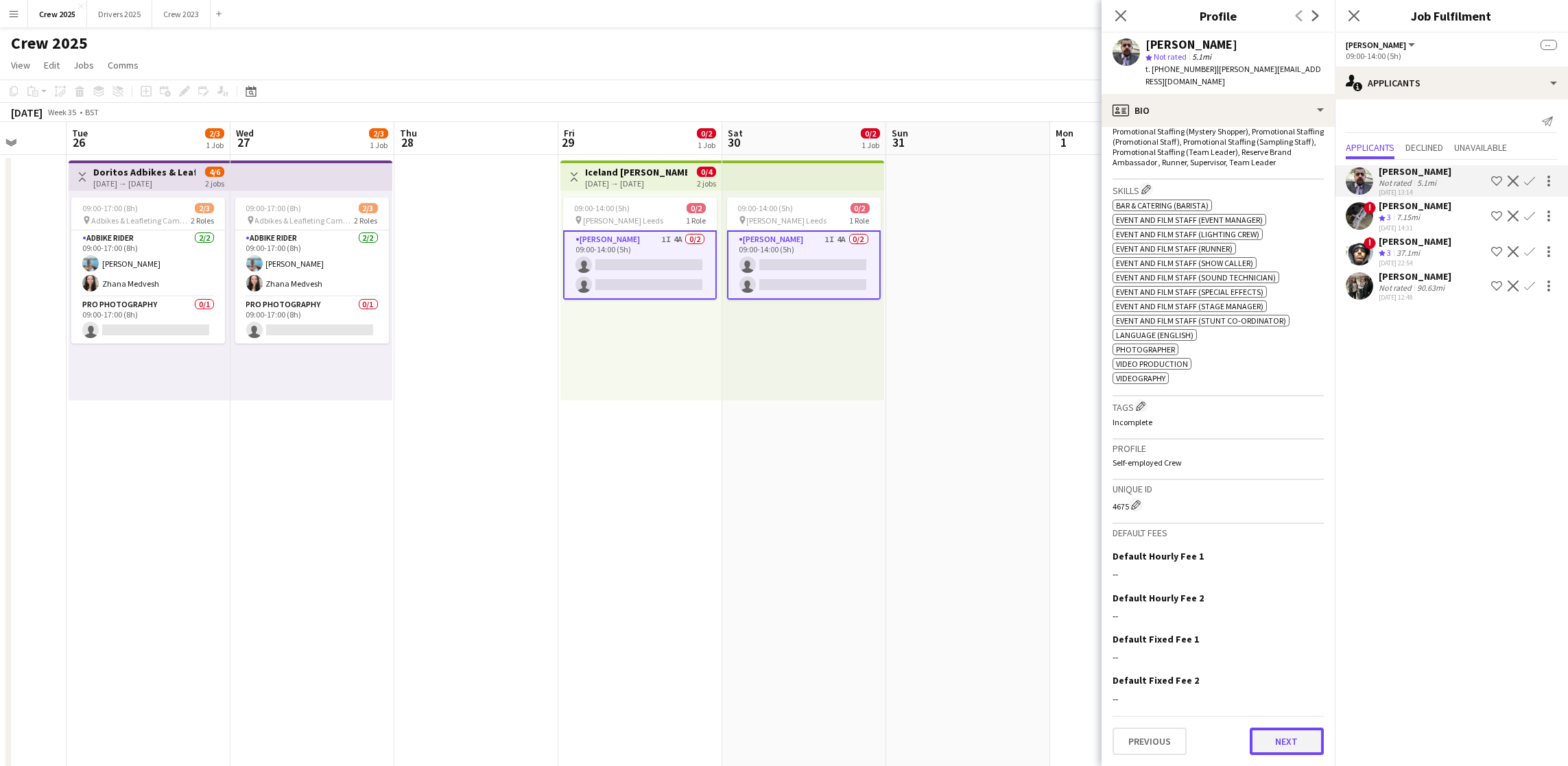
click at [1260, 750] on button "Next" at bounding box center [1286, 741] width 74 height 28
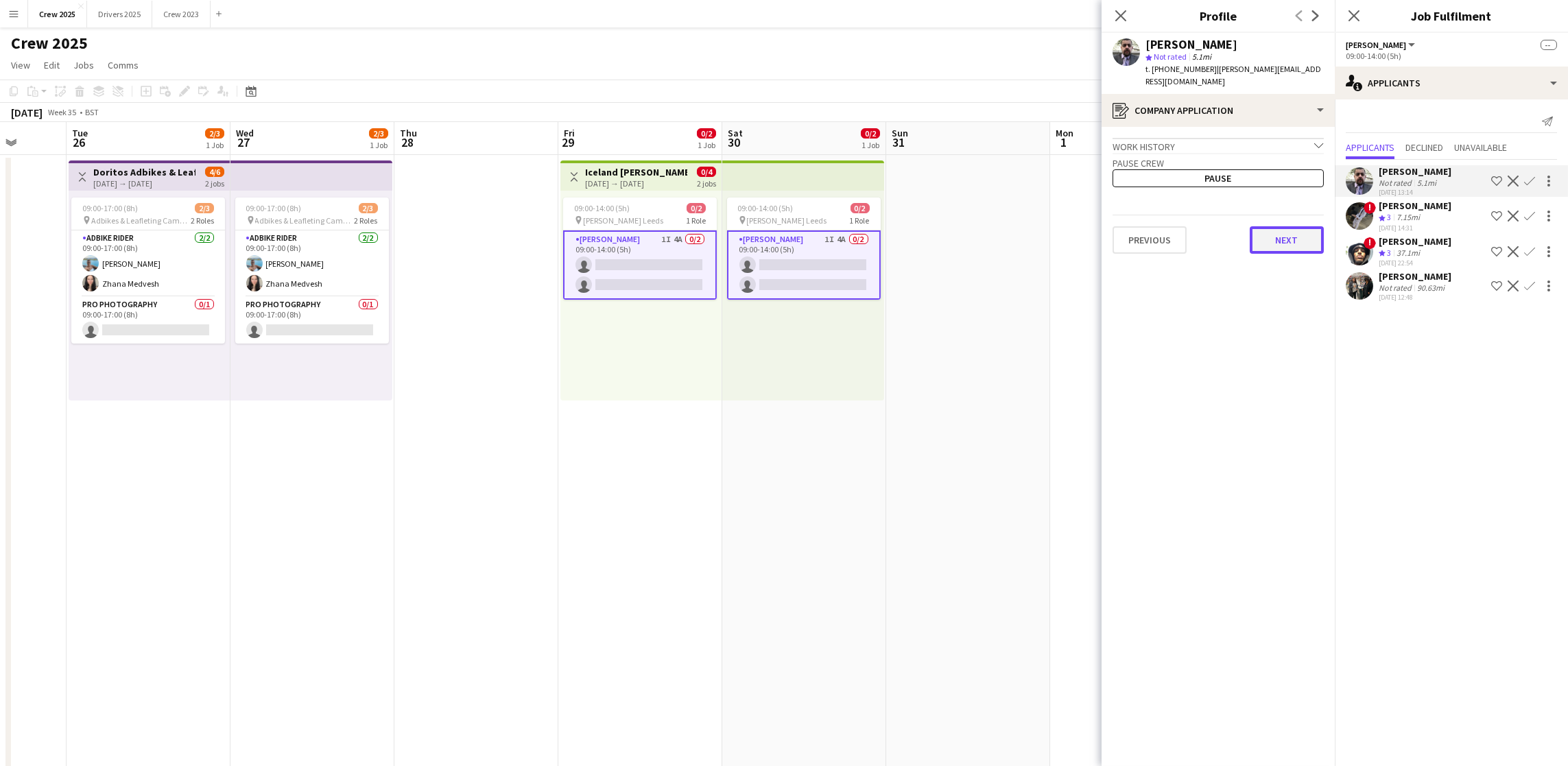
click at [1298, 250] on button "Next" at bounding box center [1286, 240] width 74 height 28
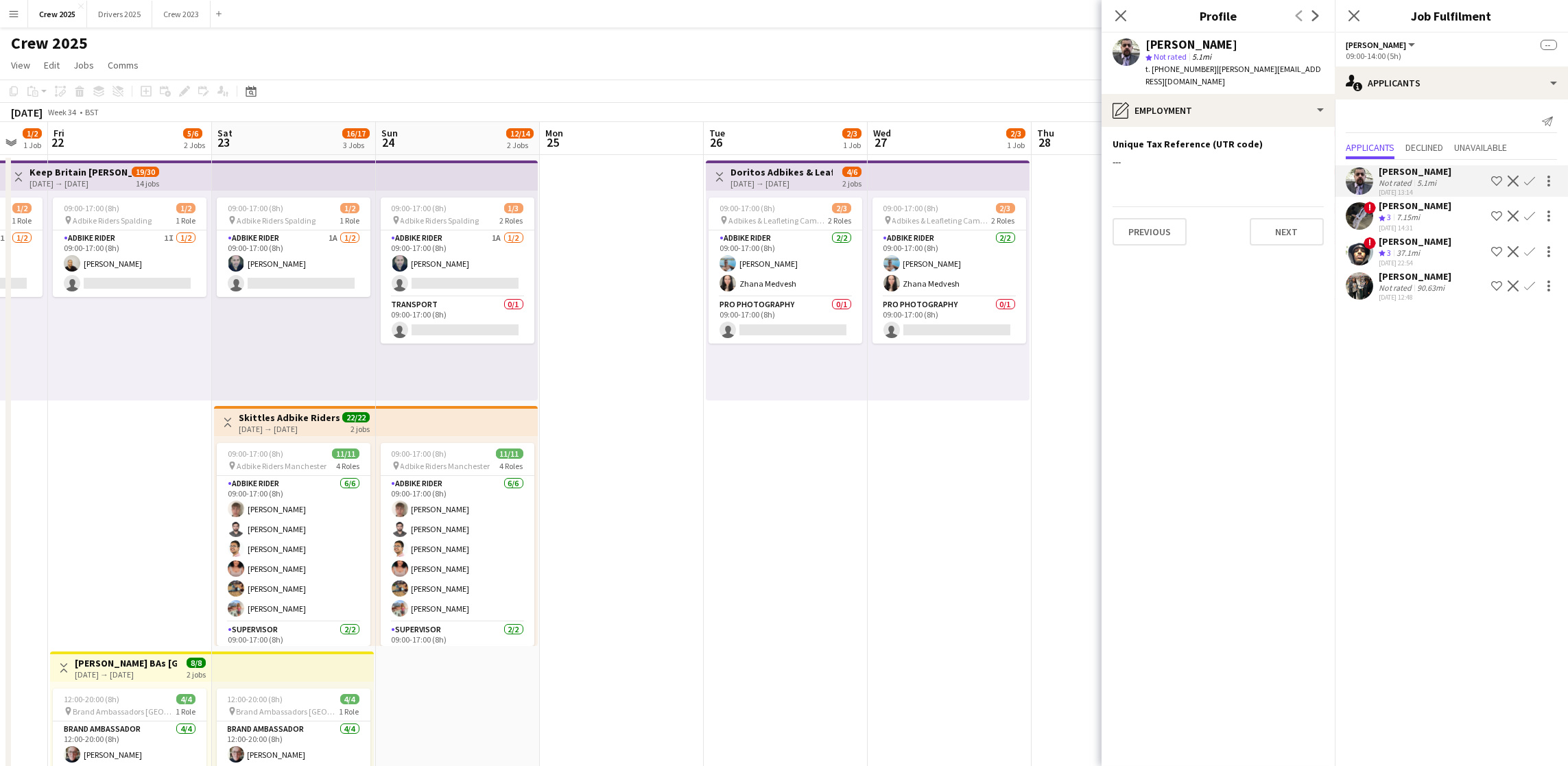
scroll to position [0, 327]
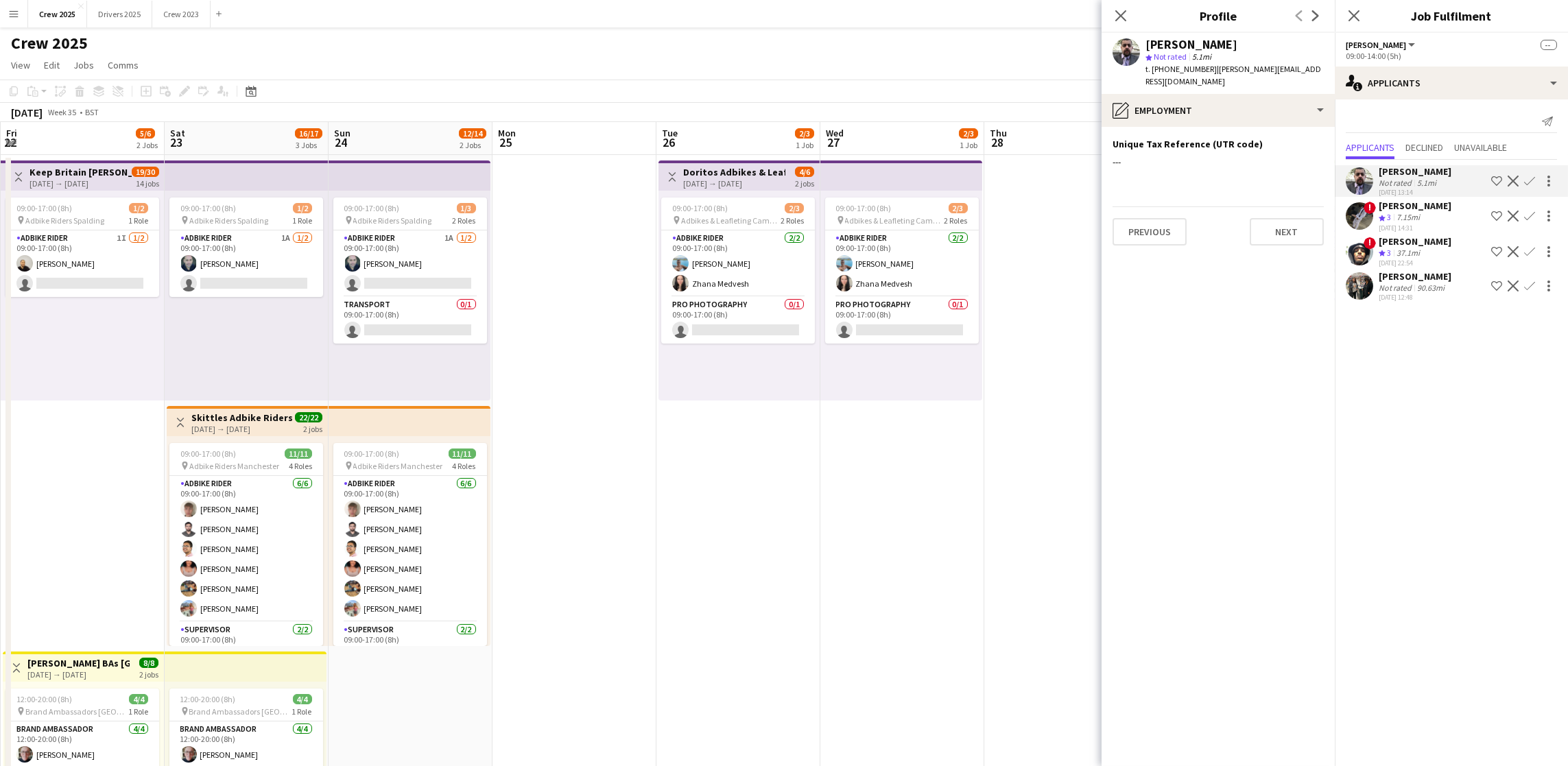
drag, startPoint x: 370, startPoint y: 646, endPoint x: 1325, endPoint y: 609, distance: 955.7
click at [1325, 609] on body "Menu Boards Boards Boards All jobs Status Workforce Workforce My Workforce Recr…" at bounding box center [784, 460] width 1568 height 920
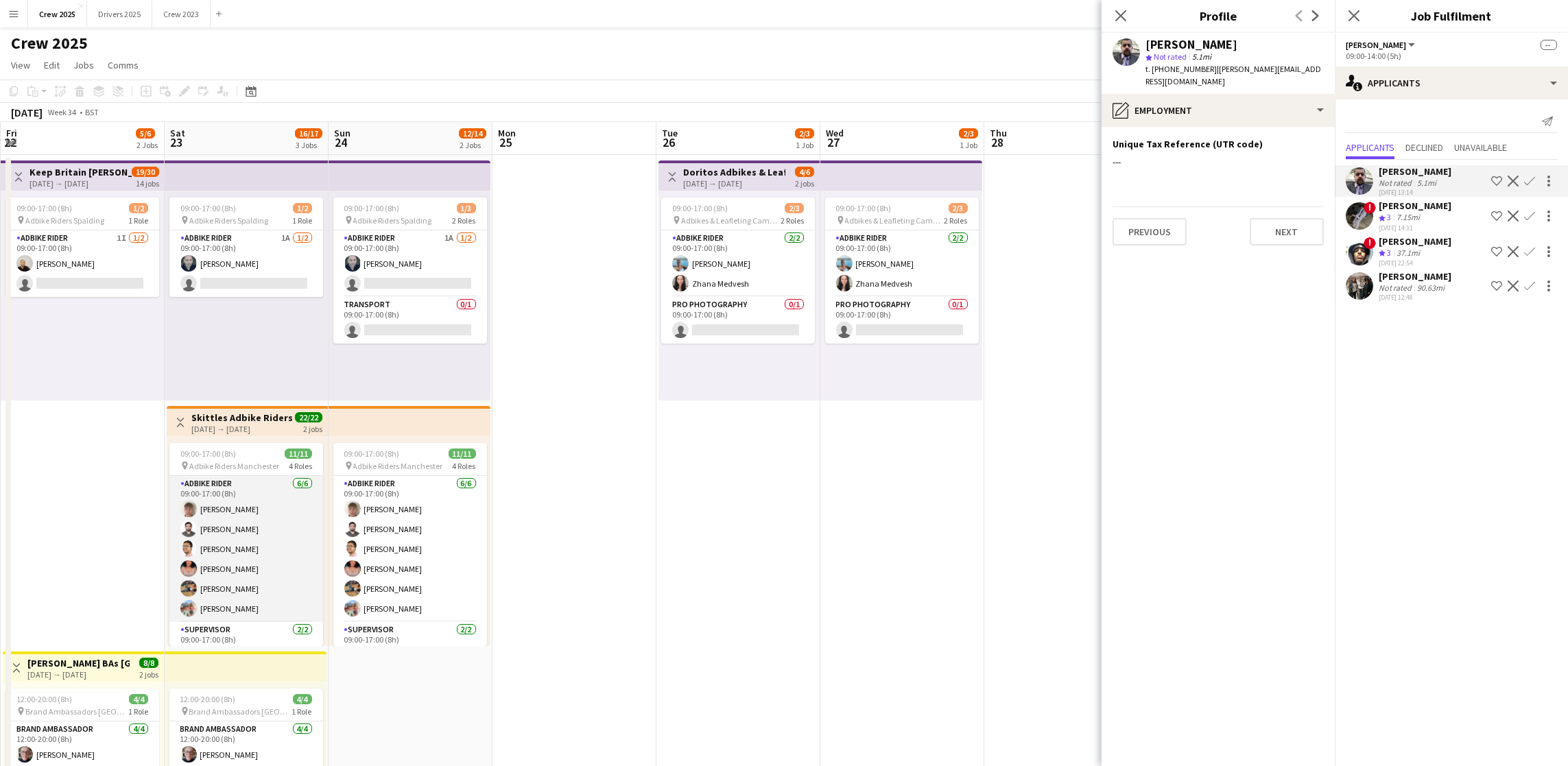
click at [206, 582] on app-card-role "Adbike Rider [DATE] 09:00-17:00 (8h) [PERSON_NAME] [PERSON_NAME] [PERSON_NAME] …" at bounding box center [246, 549] width 154 height 146
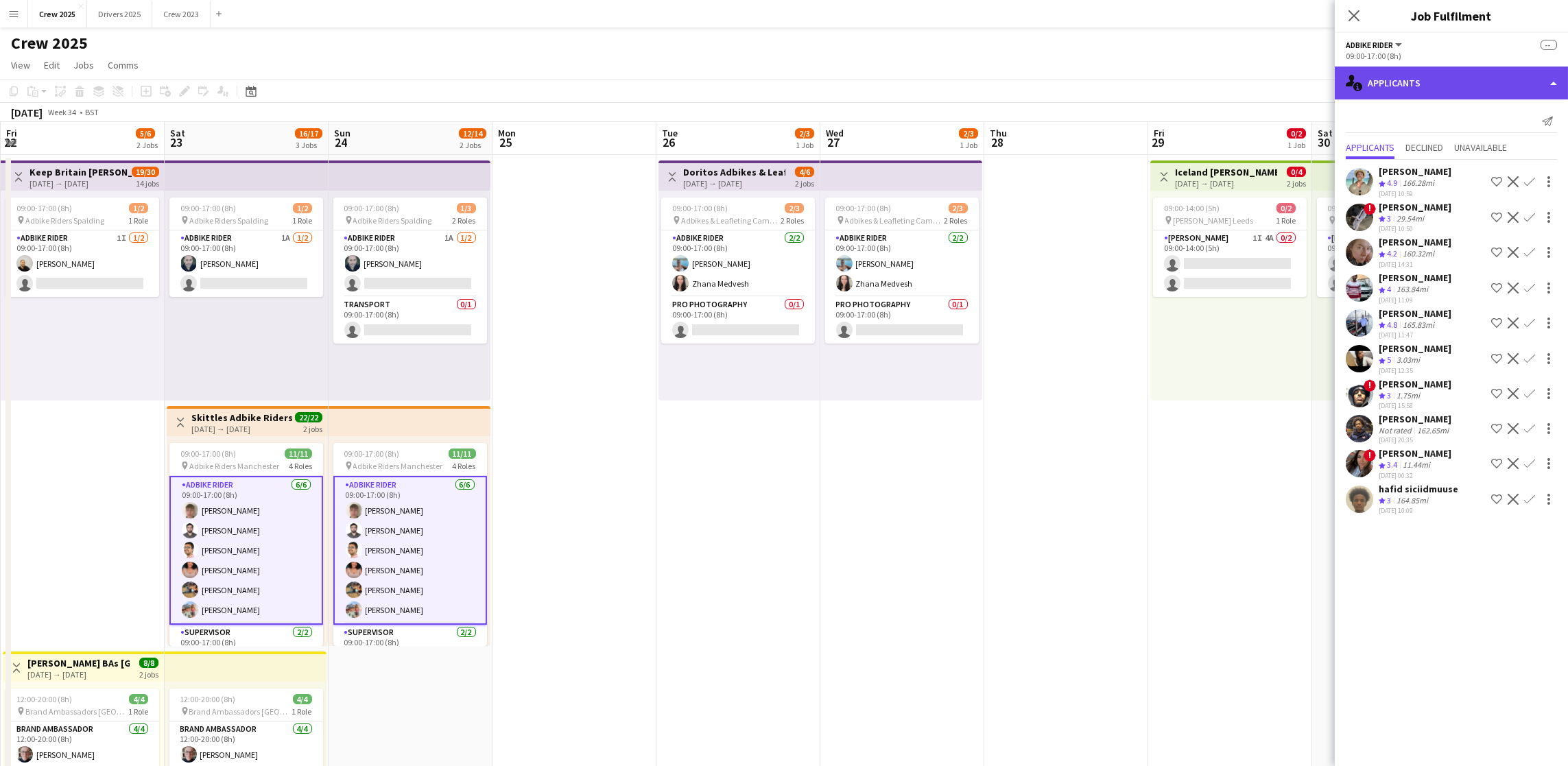
click at [1461, 85] on div "single-neutral-actions-information Applicants" at bounding box center [1451, 83] width 233 height 33
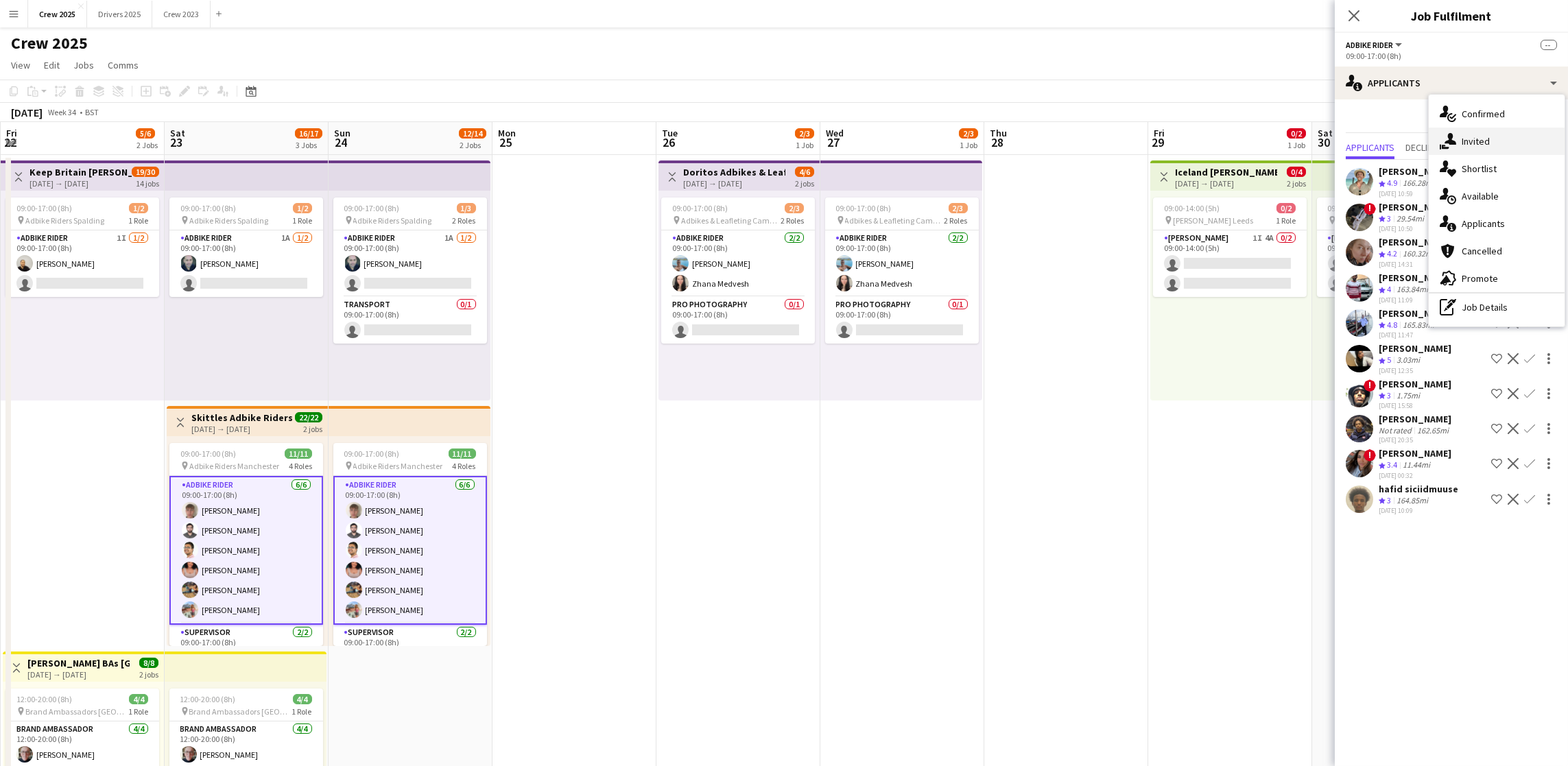
click at [1481, 133] on div "single-neutral-actions-share-1 Invited" at bounding box center [1497, 141] width 135 height 28
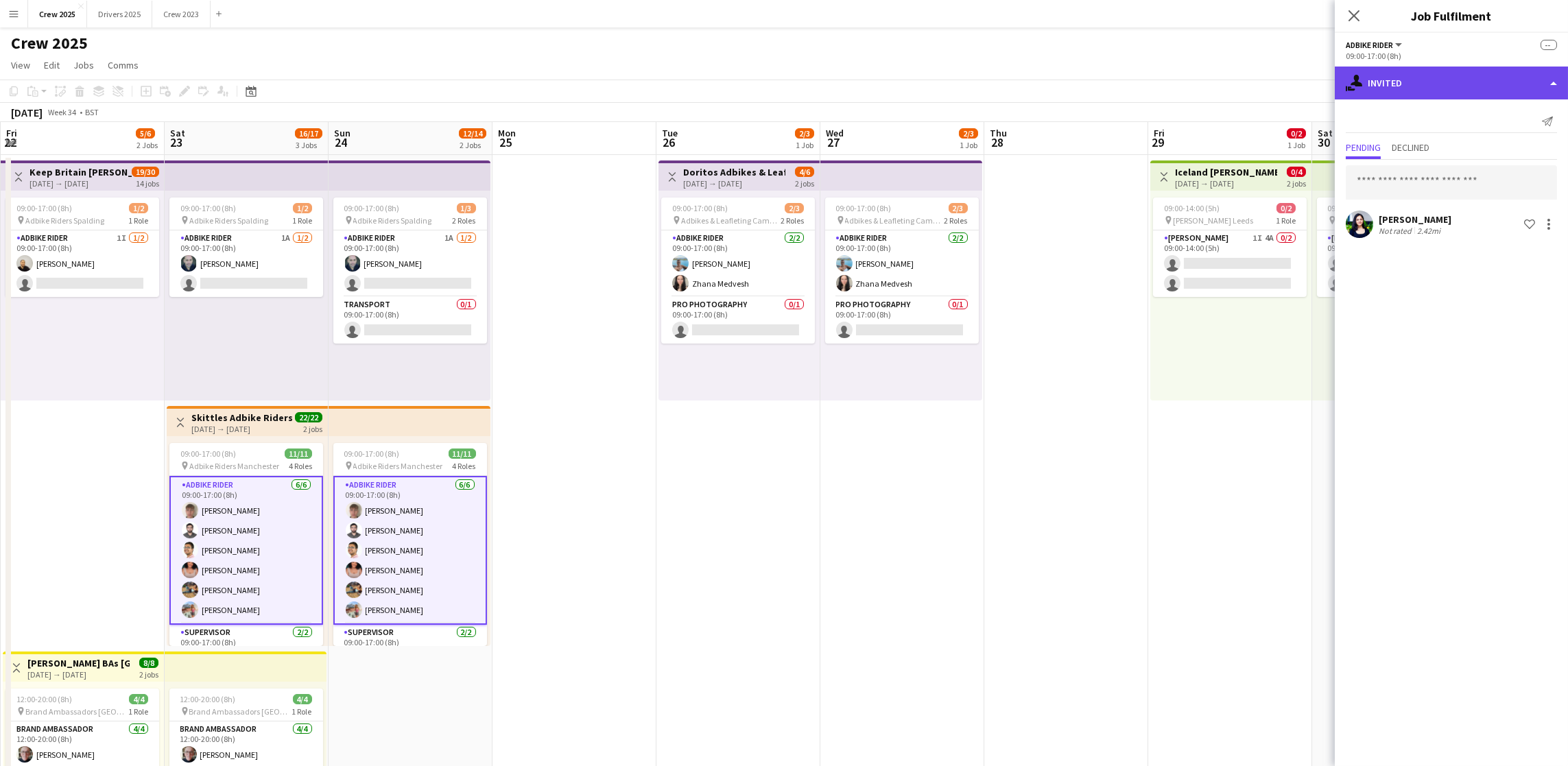
click at [1484, 83] on div "single-neutral-actions-share-1 Invited" at bounding box center [1451, 83] width 233 height 33
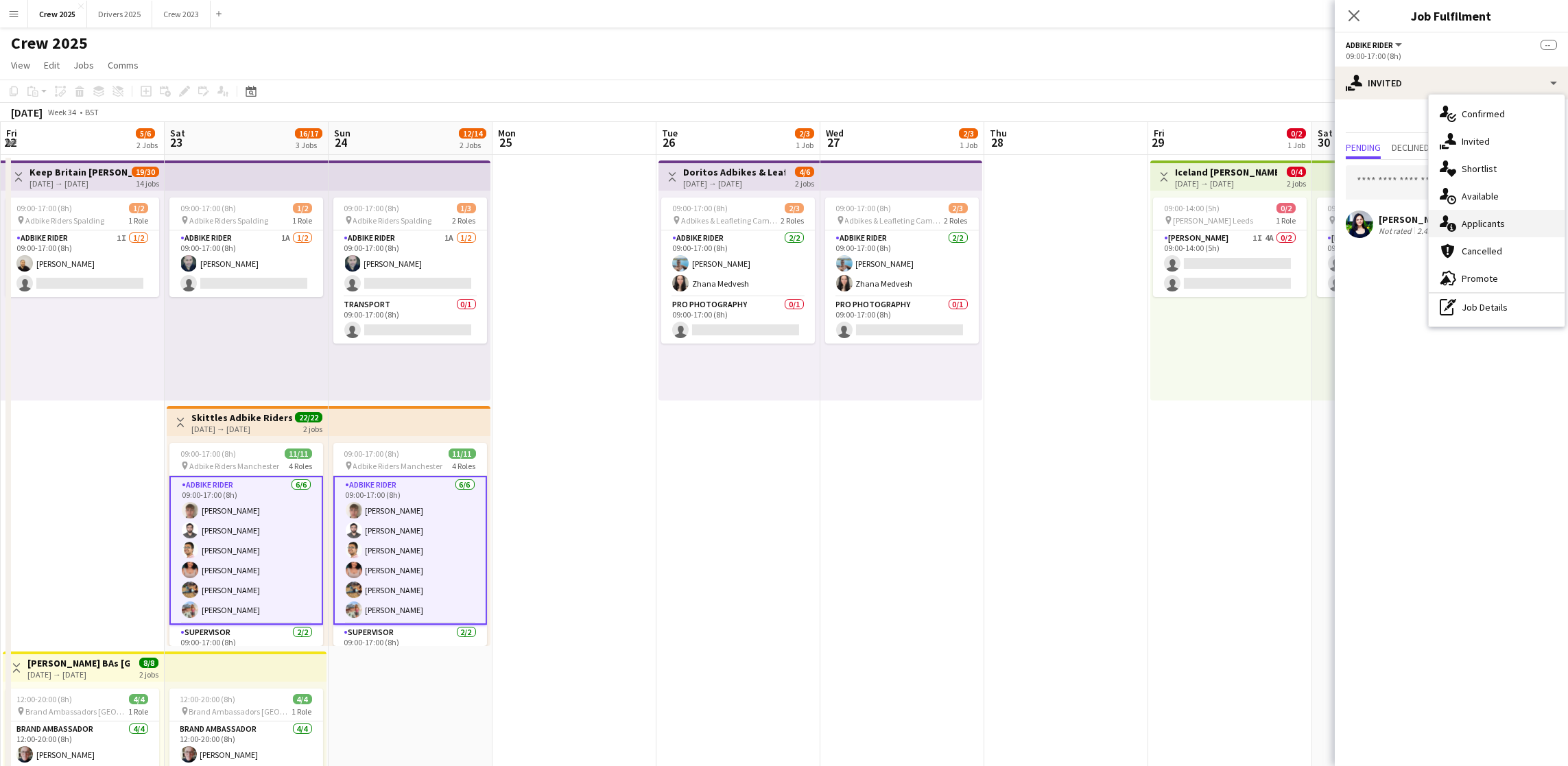
click at [1495, 221] on div "single-neutral-actions-information Applicants" at bounding box center [1497, 223] width 135 height 28
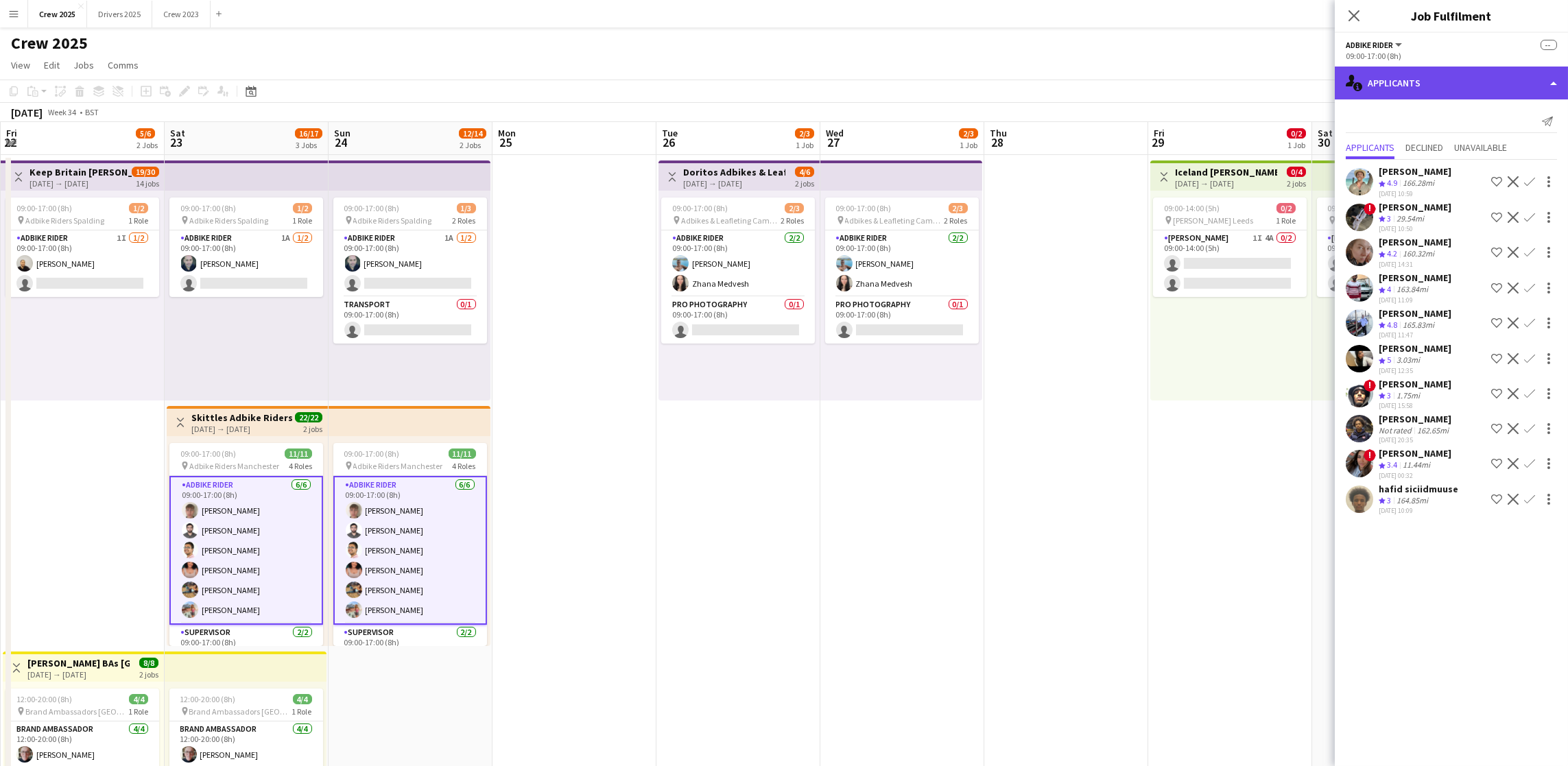
click at [1497, 85] on div "single-neutral-actions-information Applicants" at bounding box center [1451, 83] width 233 height 33
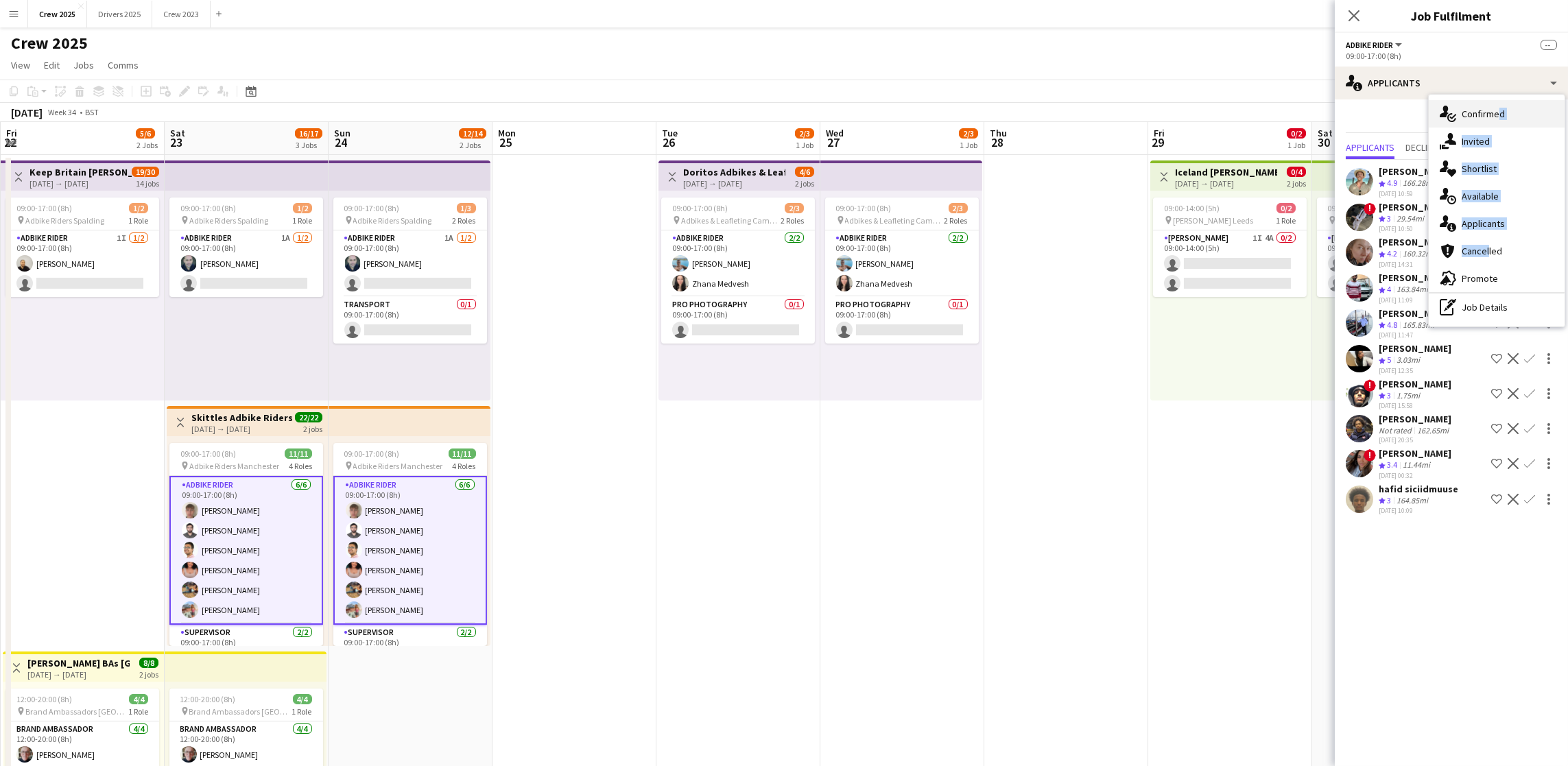
drag, startPoint x: 1485, startPoint y: 247, endPoint x: 1495, endPoint y: 115, distance: 132.4
click at [1495, 115] on div "single-neutral-actions-check-2 Confirmed single-neutral-actions-share-1 Invited…" at bounding box center [1497, 210] width 135 height 232
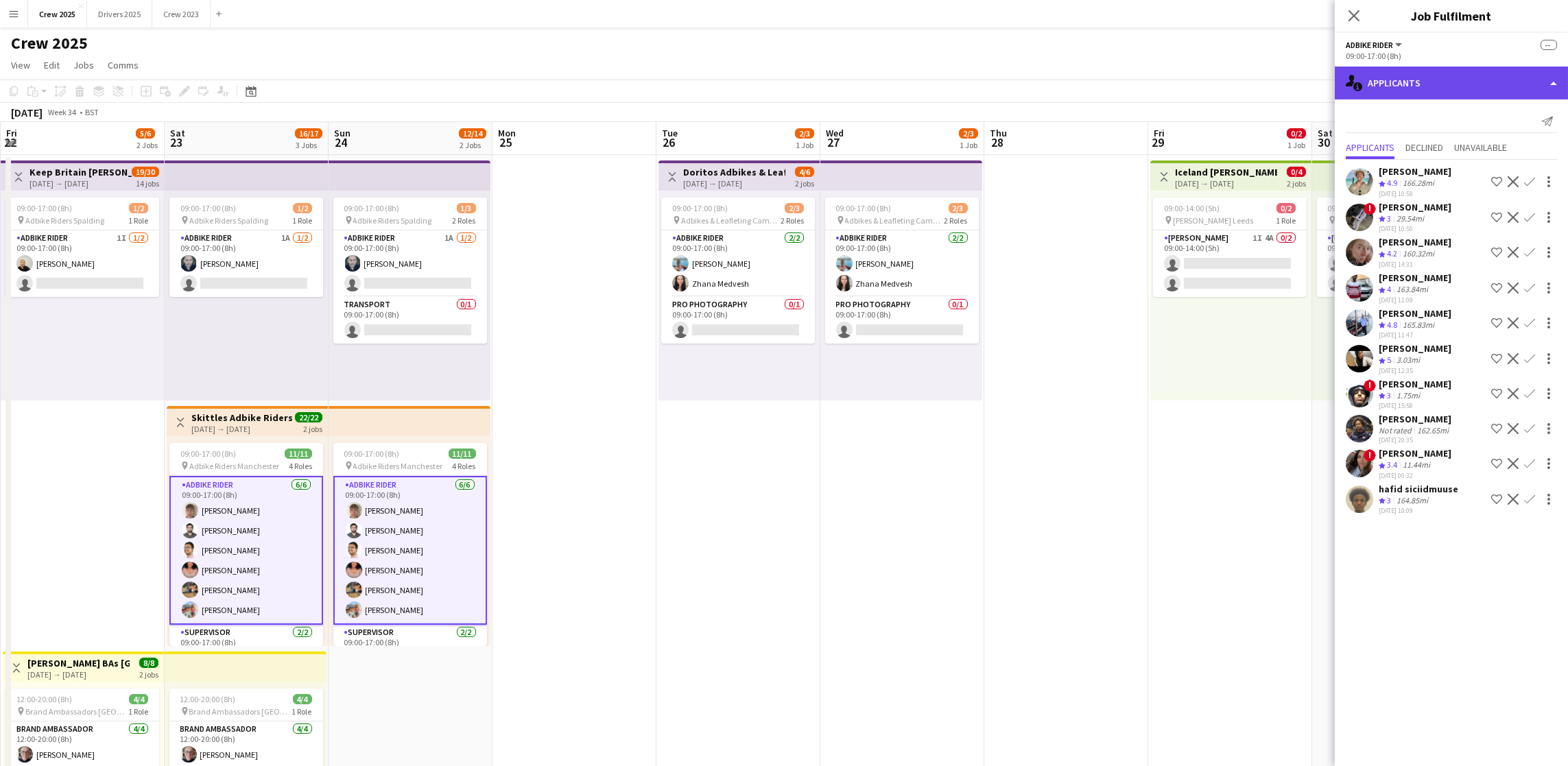
click at [1483, 84] on div "single-neutral-actions-information Applicants" at bounding box center [1451, 83] width 233 height 33
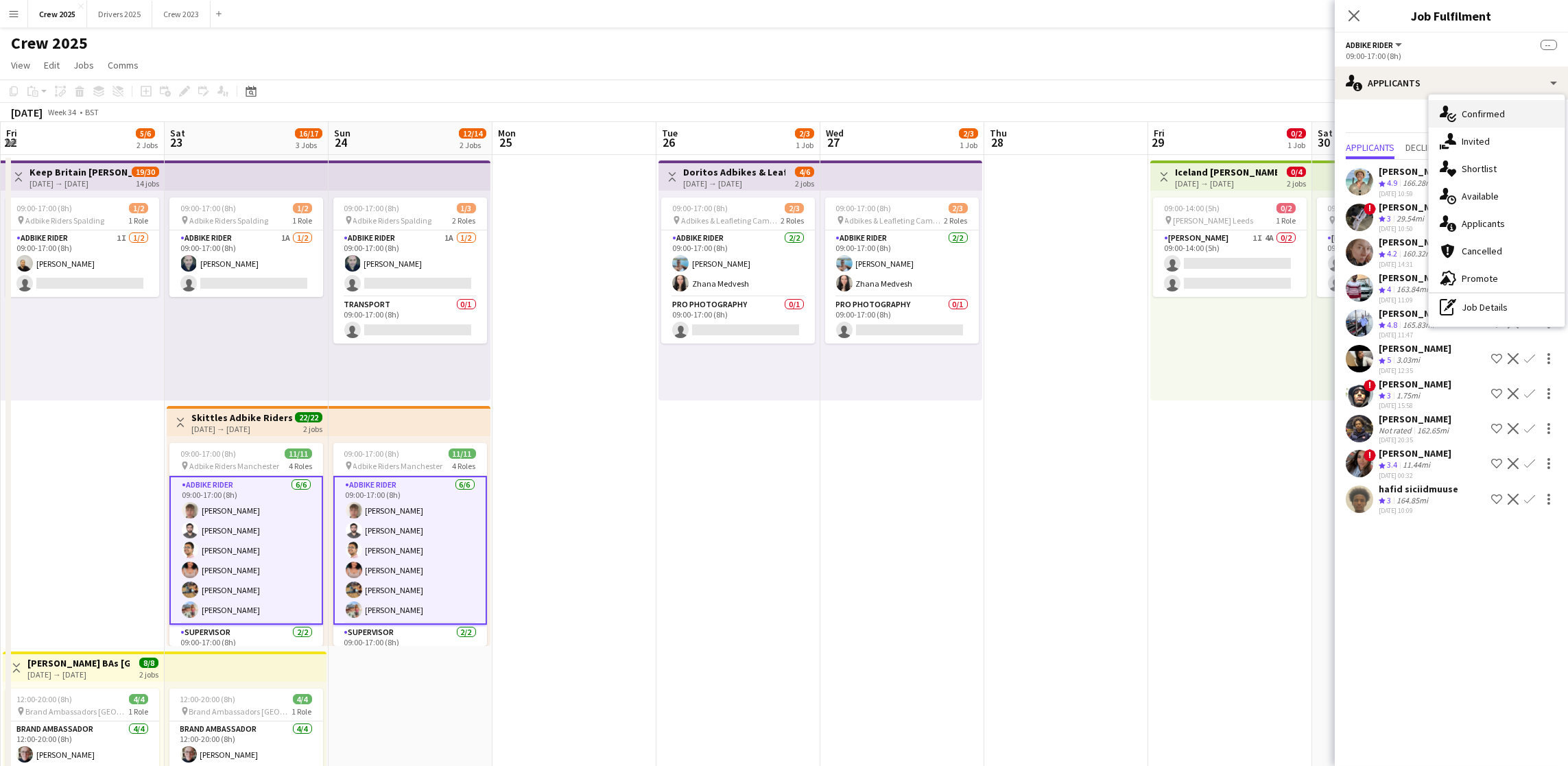
click at [1483, 118] on div "single-neutral-actions-check-2 Confirmed" at bounding box center [1497, 114] width 135 height 28
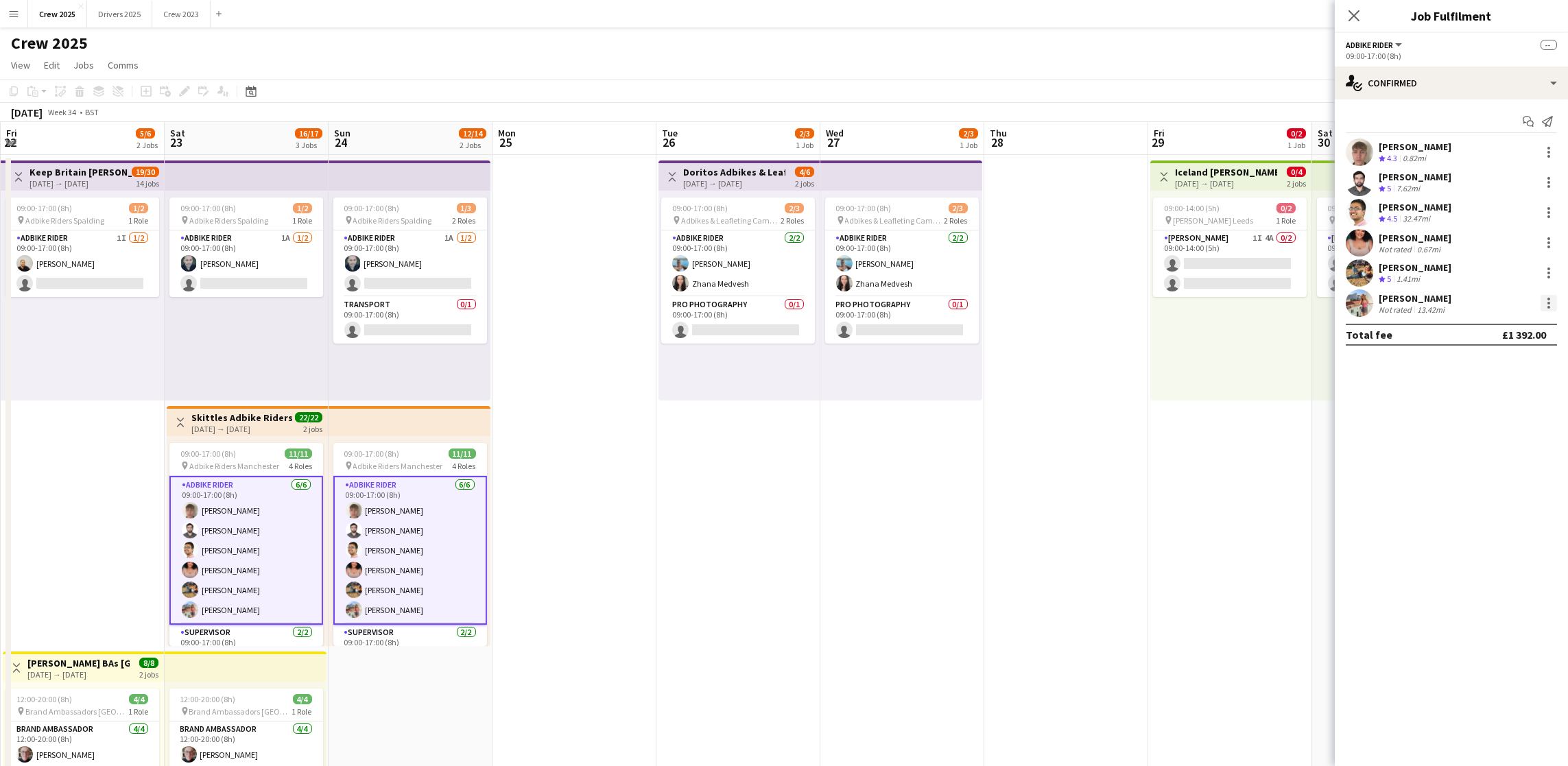
click at [1546, 305] on div at bounding box center [1548, 303] width 16 height 16
click at [1477, 427] on span "Remove" at bounding box center [1481, 427] width 41 height 12
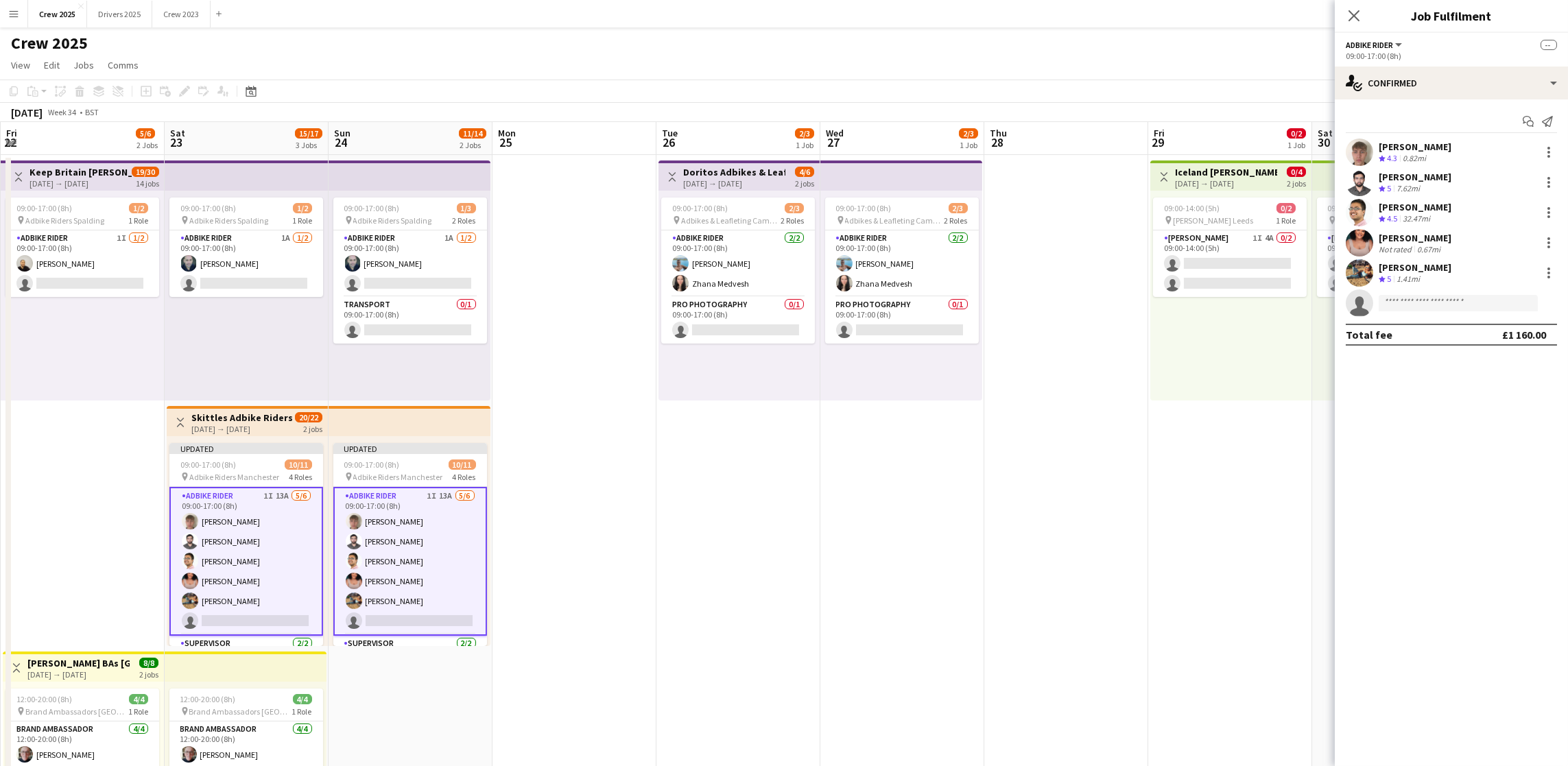
click at [1133, 530] on app-date-cell at bounding box center [1066, 526] width 164 height 742
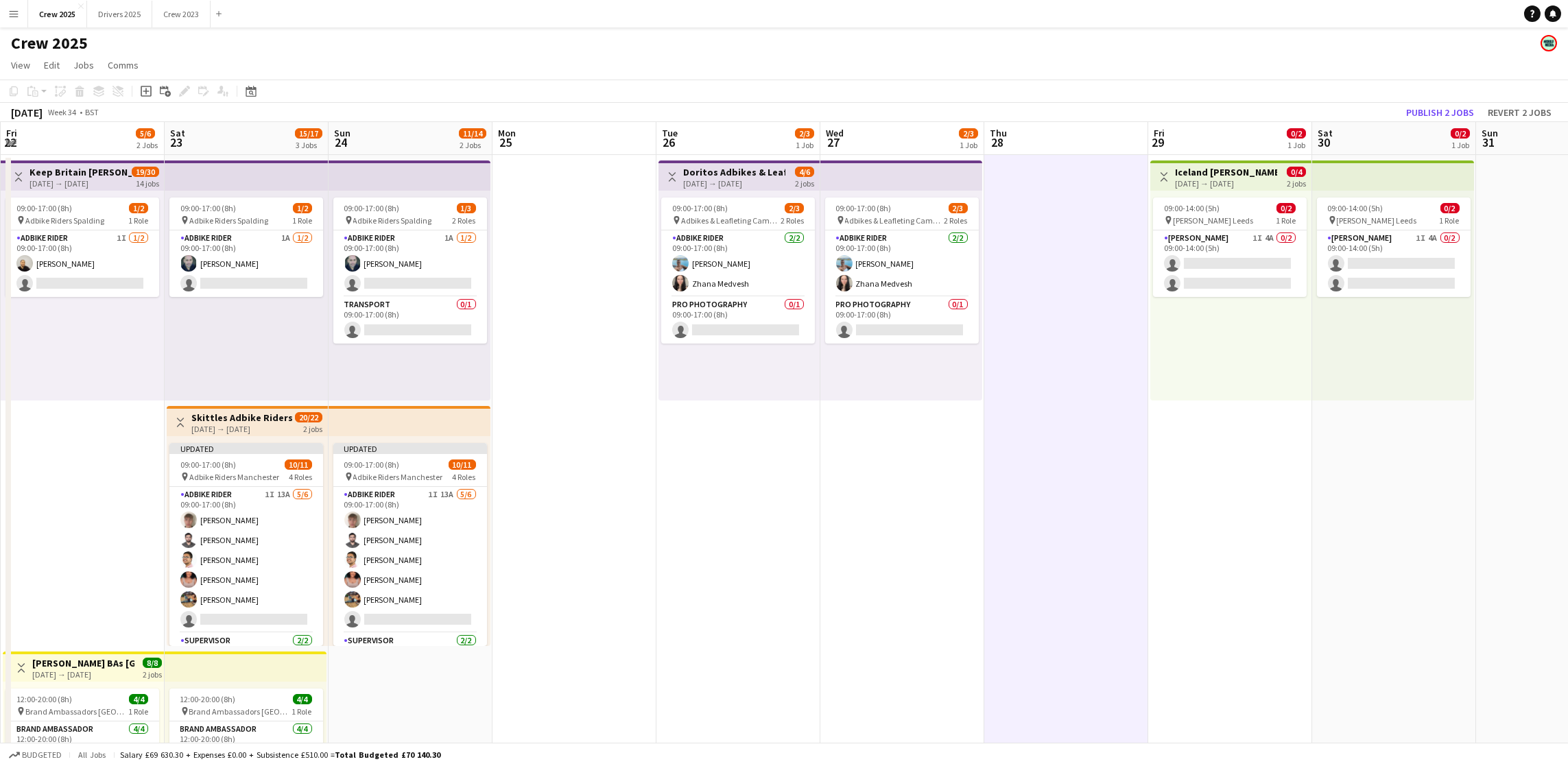
scroll to position [0, 330]
click at [1444, 110] on button "Publish 2 jobs" at bounding box center [1440, 112] width 79 height 18
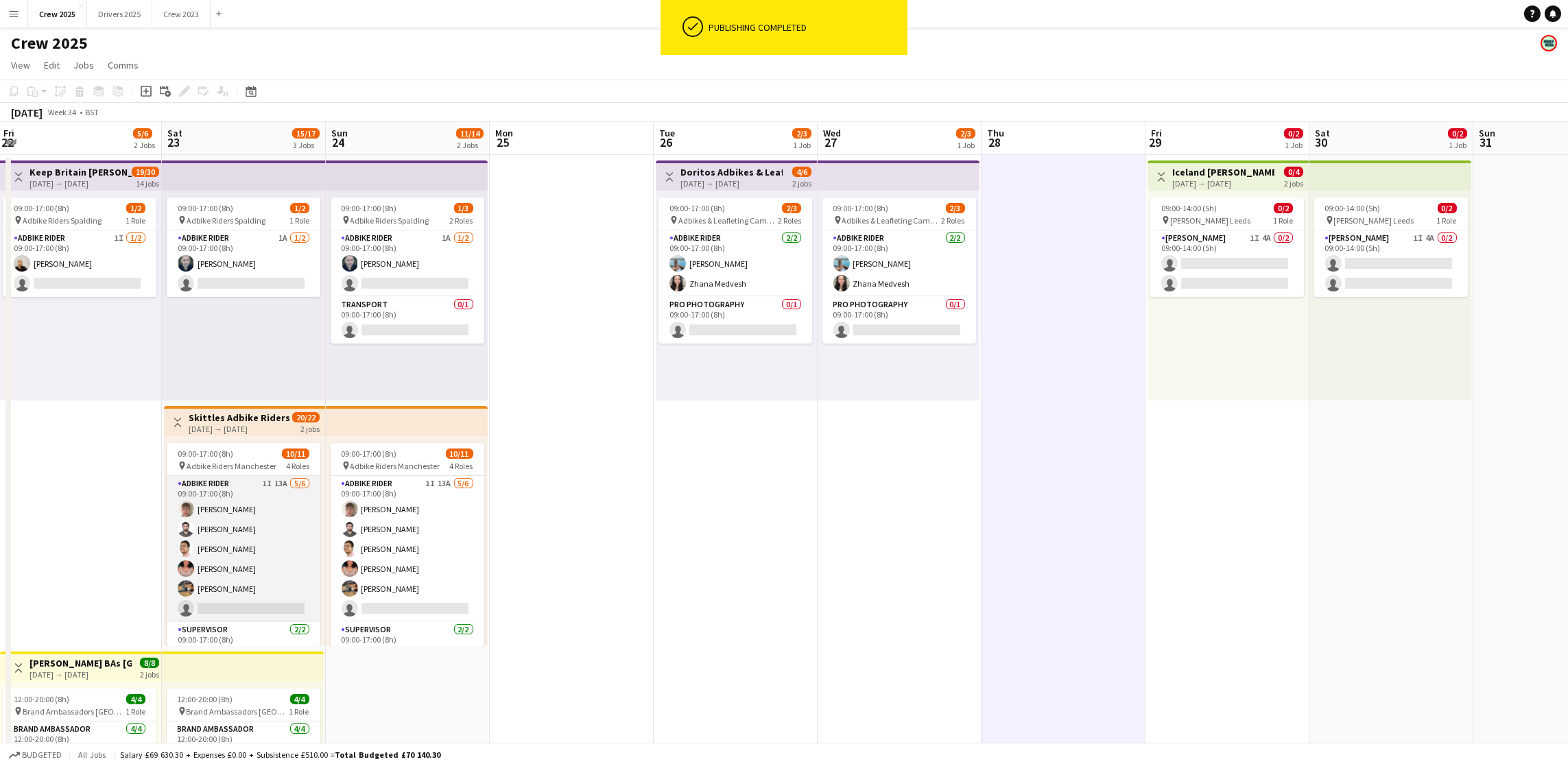
drag, startPoint x: 245, startPoint y: 597, endPoint x: 294, endPoint y: 600, distance: 49.1
click at [246, 597] on app-card-role "Adbike Rider 1I 13A [DATE] 09:00-17:00 (8h) [PERSON_NAME] [PERSON_NAME] [PERSON…" at bounding box center [243, 549] width 154 height 146
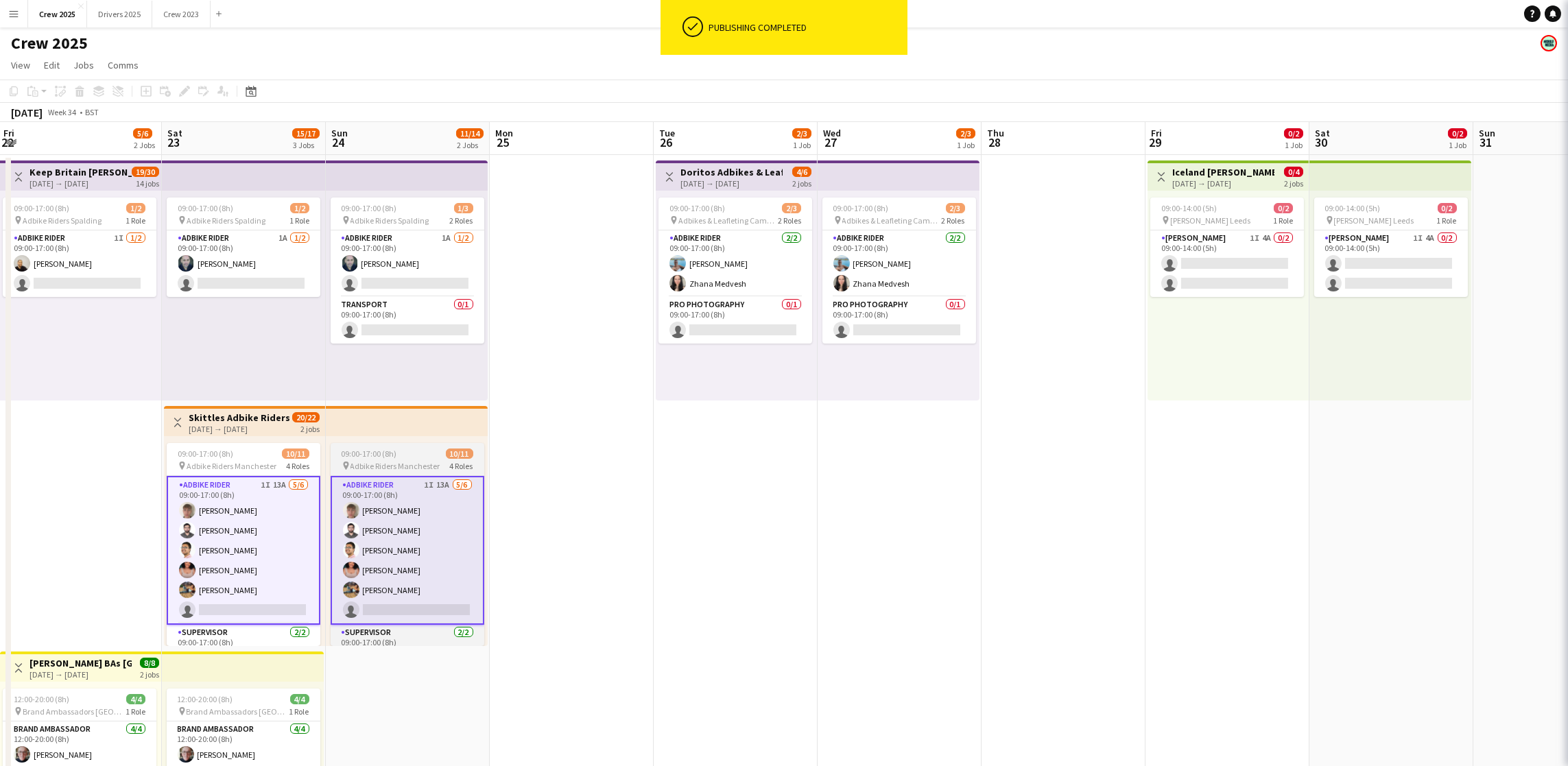
scroll to position [0, 330]
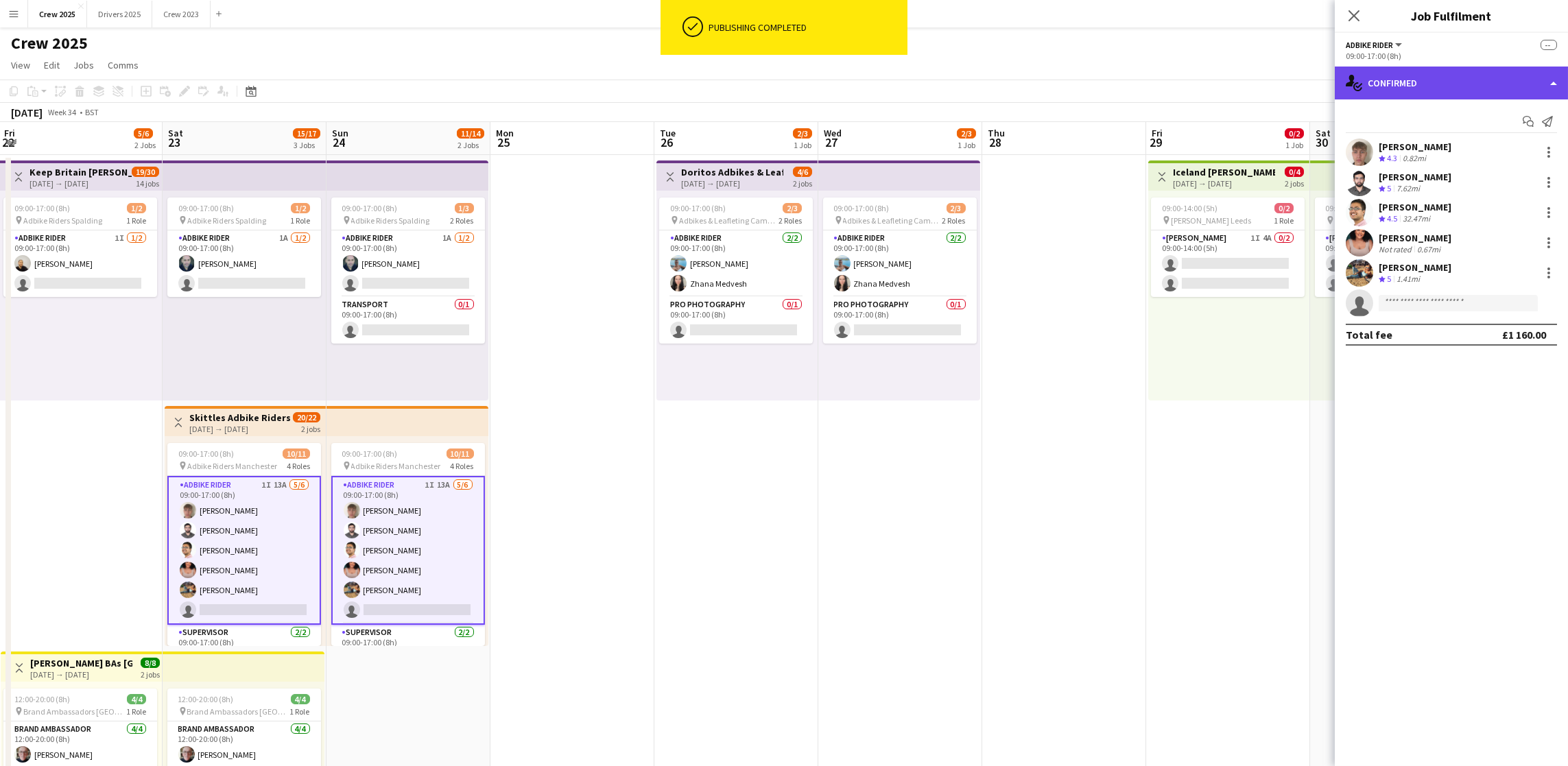
click at [1471, 89] on div "single-neutral-actions-check-2 Confirmed" at bounding box center [1451, 83] width 233 height 33
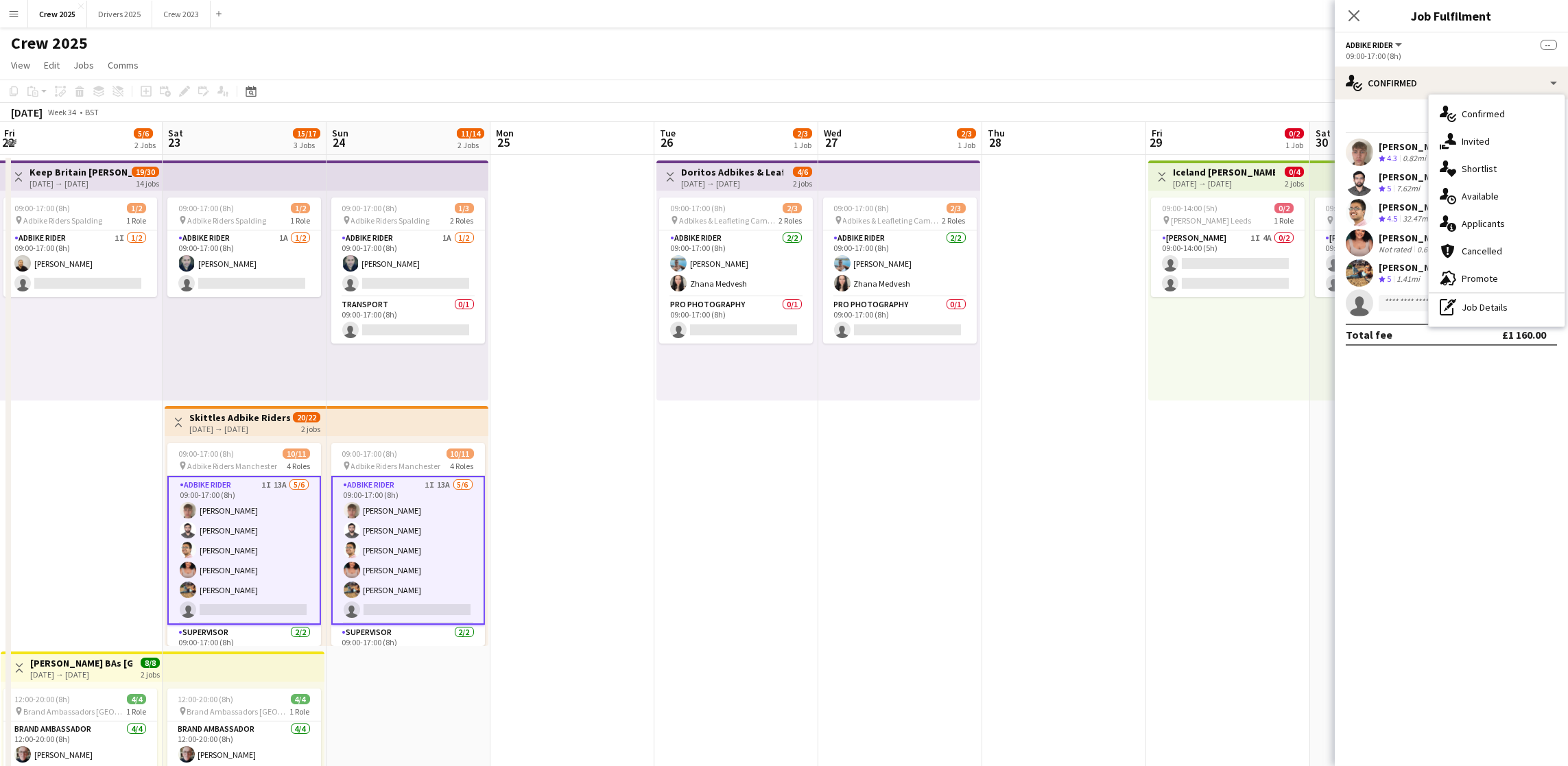
click at [1490, 219] on div "single-neutral-actions-information Applicants" at bounding box center [1497, 223] width 135 height 28
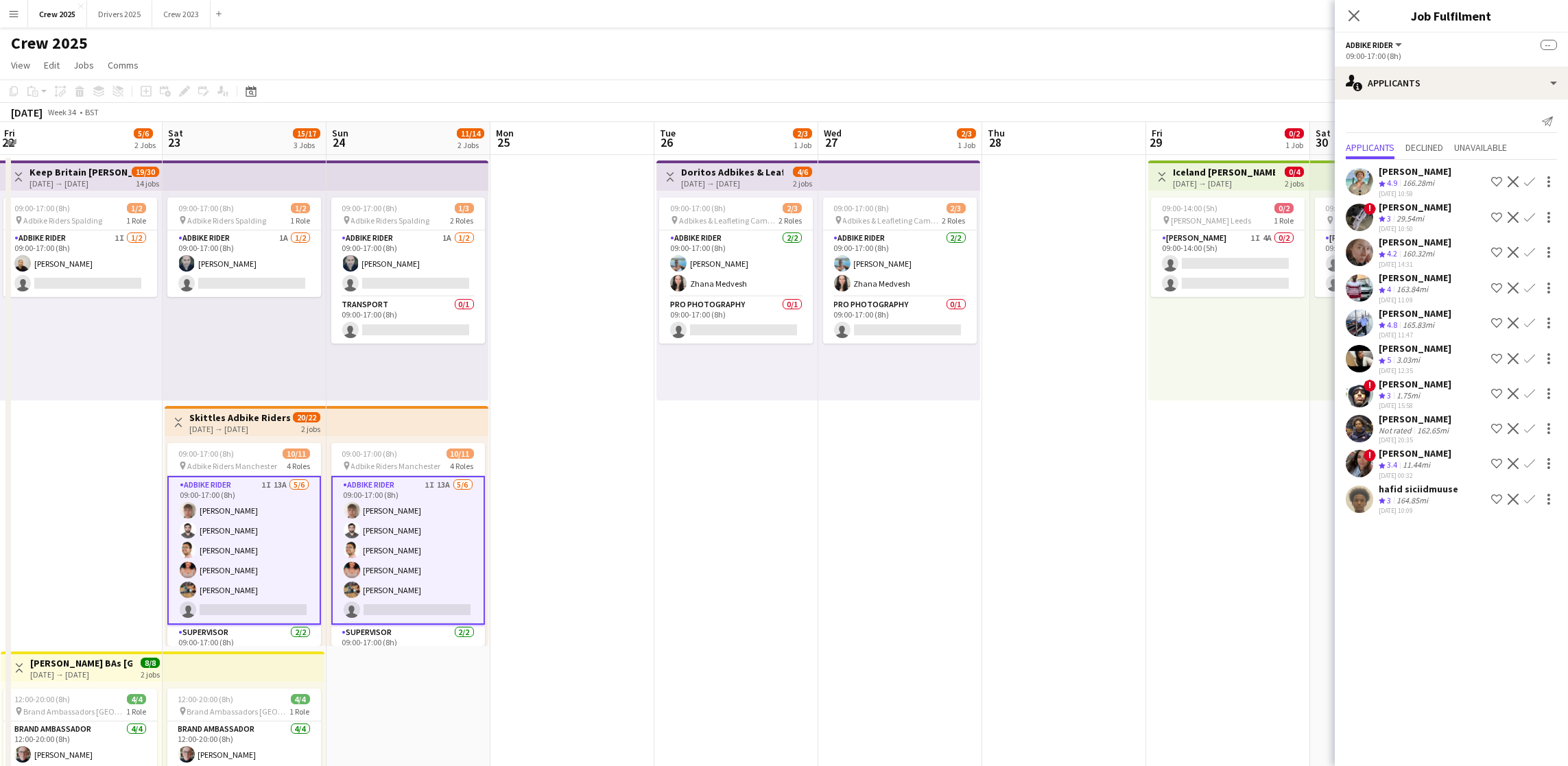
click at [1397, 348] on div "[PERSON_NAME]" at bounding box center [1415, 348] width 73 height 12
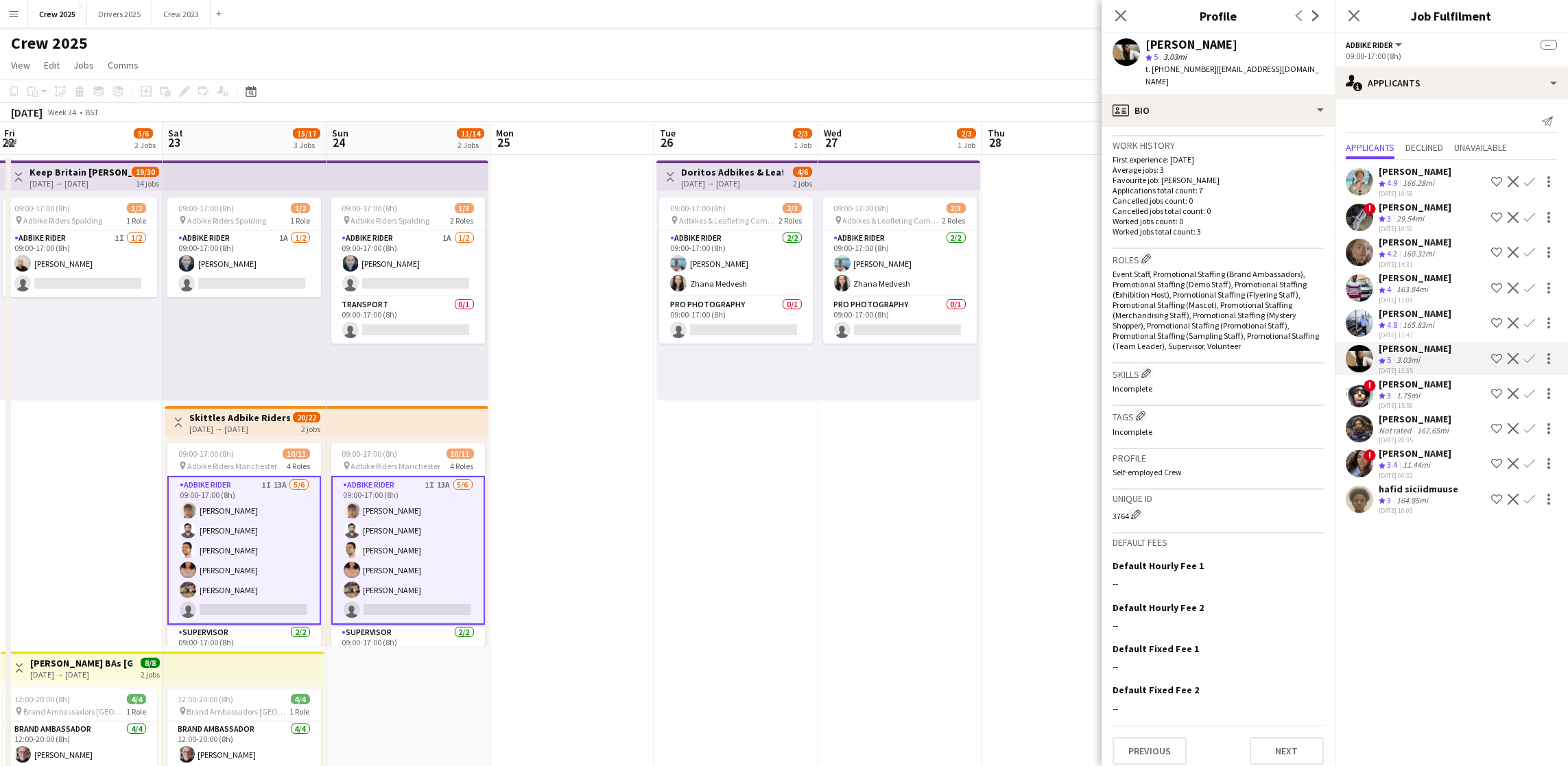
scroll to position [331, 0]
click at [1141, 741] on button "Previous" at bounding box center [1150, 746] width 74 height 28
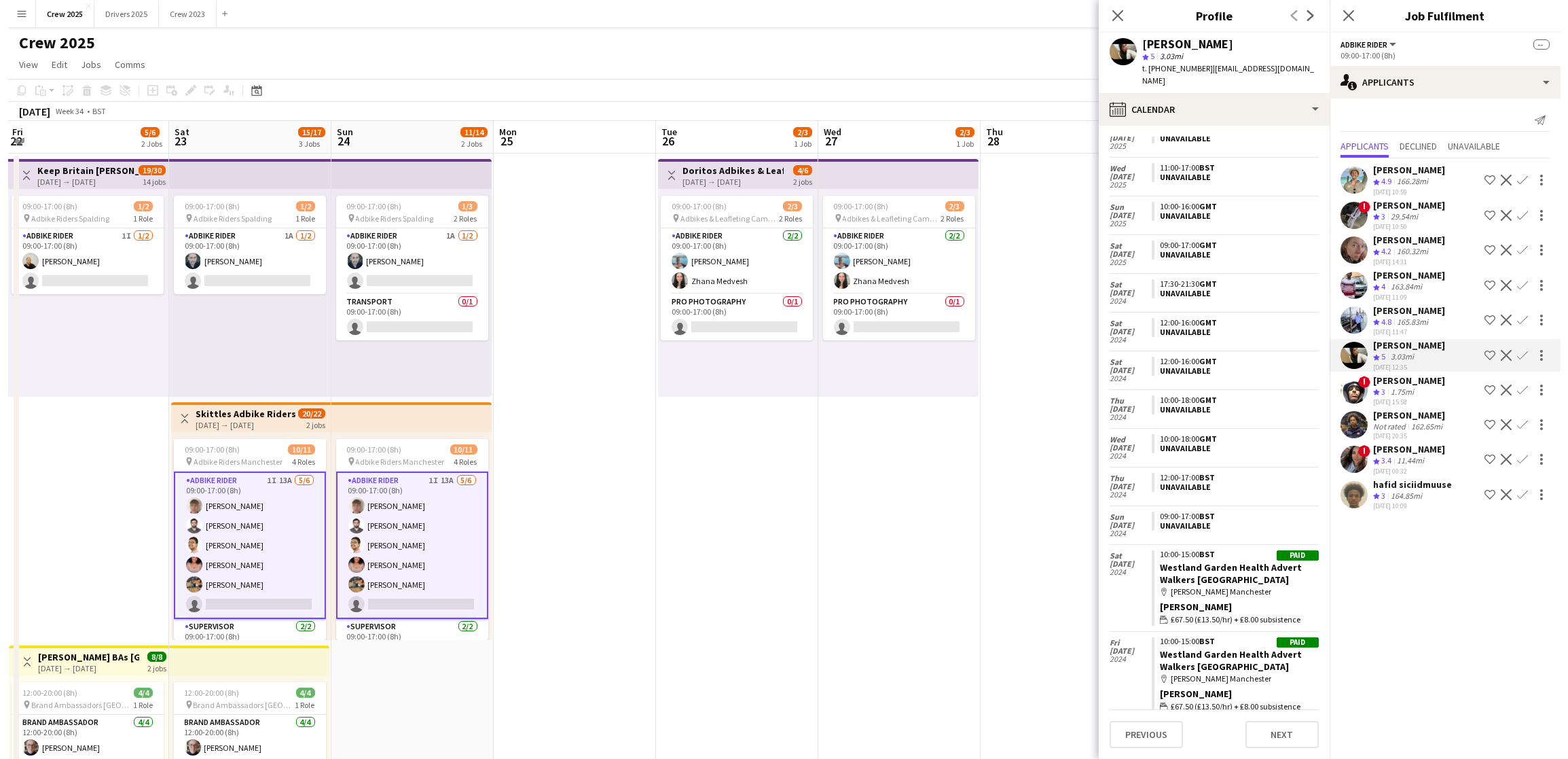
scroll to position [569, 0]
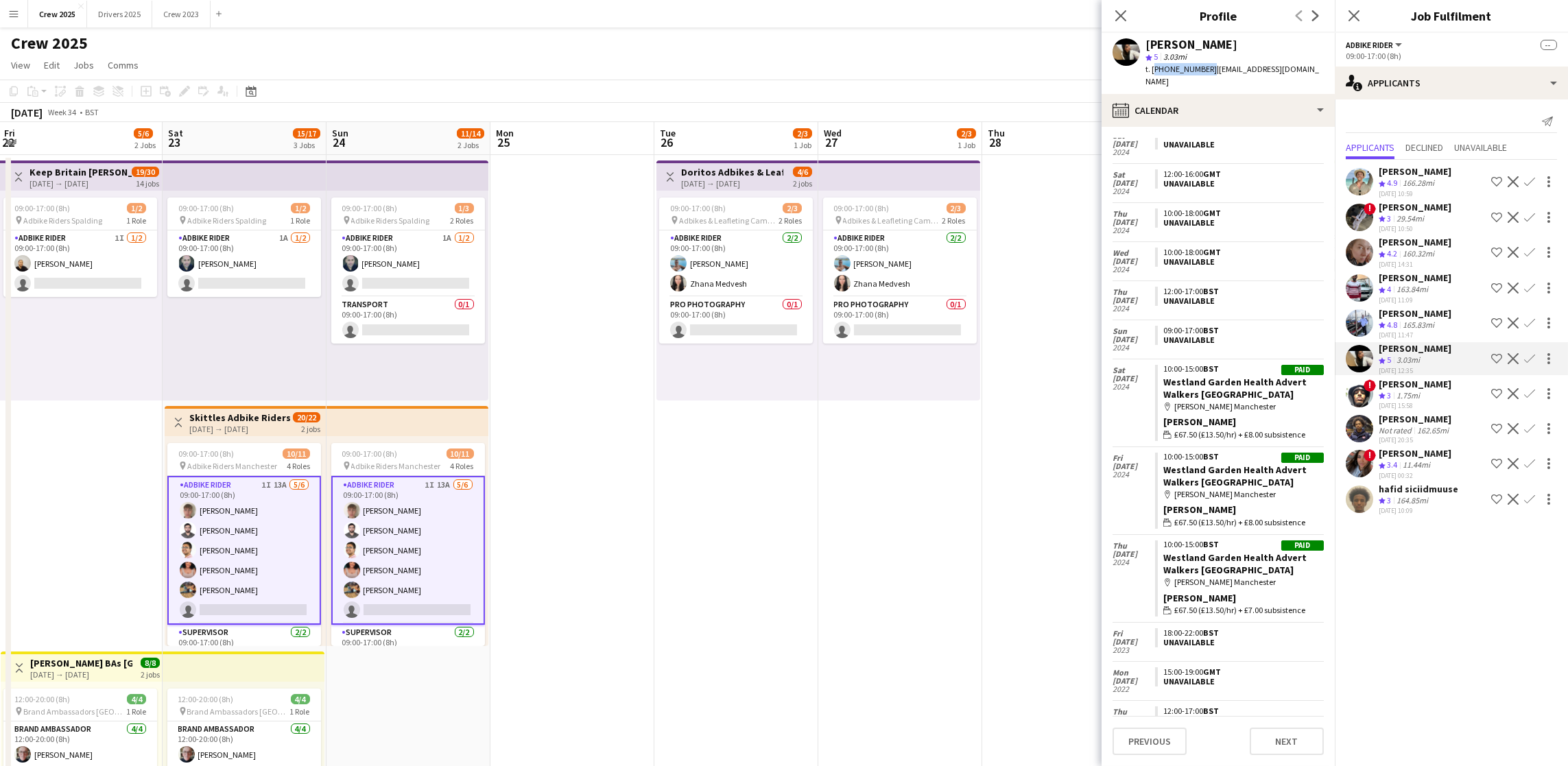
drag, startPoint x: 1209, startPoint y: 69, endPoint x: 1153, endPoint y: 72, distance: 56.1
click at [1153, 72] on span "t. [PHONE_NUMBER]" at bounding box center [1181, 68] width 71 height 11
copy span "[PHONE_NUMBER]"
click at [240, 604] on app-card-role "Adbike Rider 1I 13A [DATE] 09:00-17:00 (8h) [PERSON_NAME] [PERSON_NAME] [PERSON…" at bounding box center [244, 550] width 154 height 149
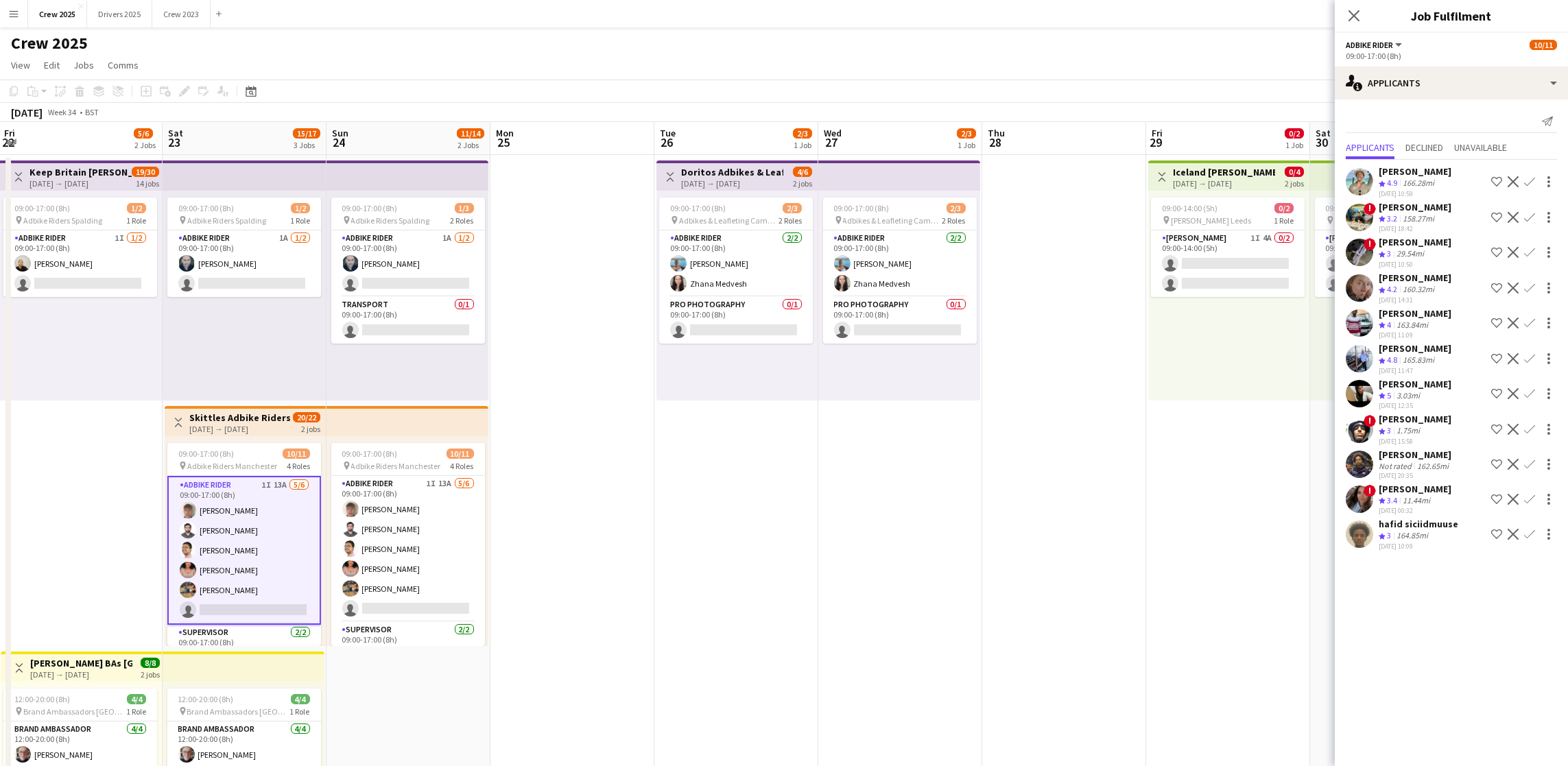
click at [240, 600] on app-card-role "Adbike Rider 1I 13A [DATE] 09:00-17:00 (8h) [PERSON_NAME] [PERSON_NAME] [PERSON…" at bounding box center [244, 550] width 154 height 149
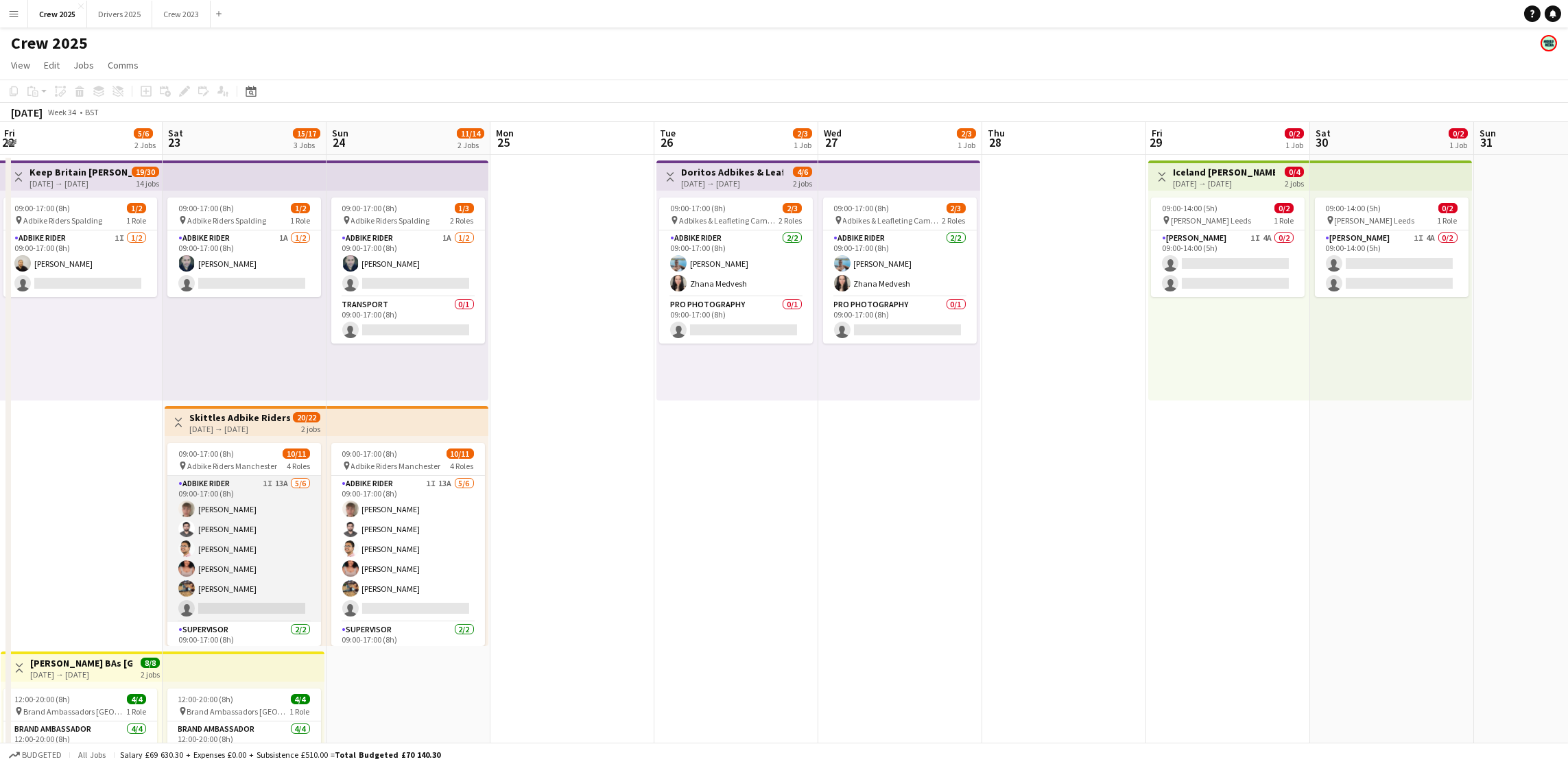
click at [237, 604] on app-card-role "Adbike Rider 1I 13A [DATE] 09:00-17:00 (8h) [PERSON_NAME] [PERSON_NAME] [PERSON…" at bounding box center [244, 549] width 154 height 146
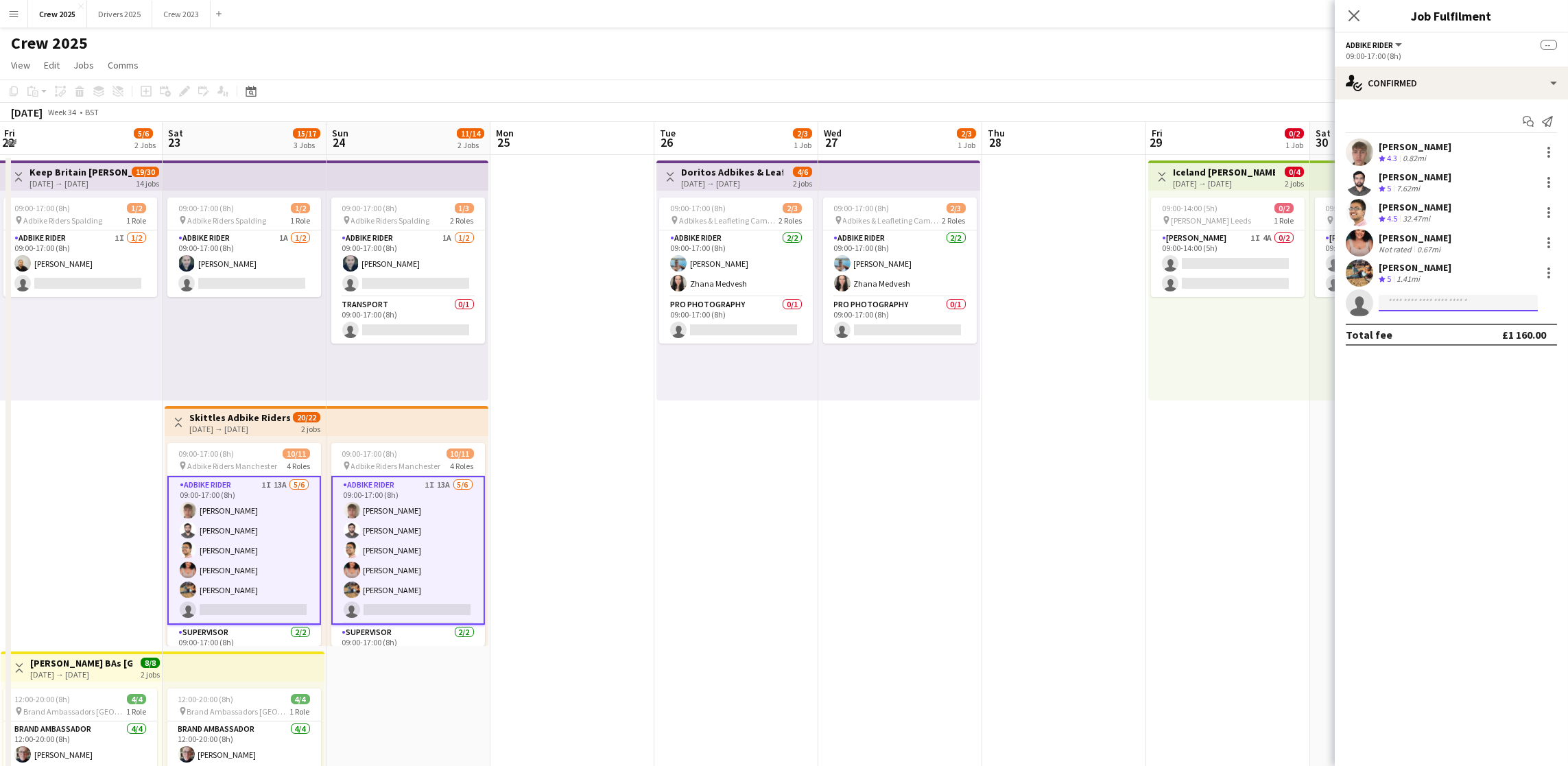
click at [1414, 303] on input at bounding box center [1459, 303] width 159 height 16
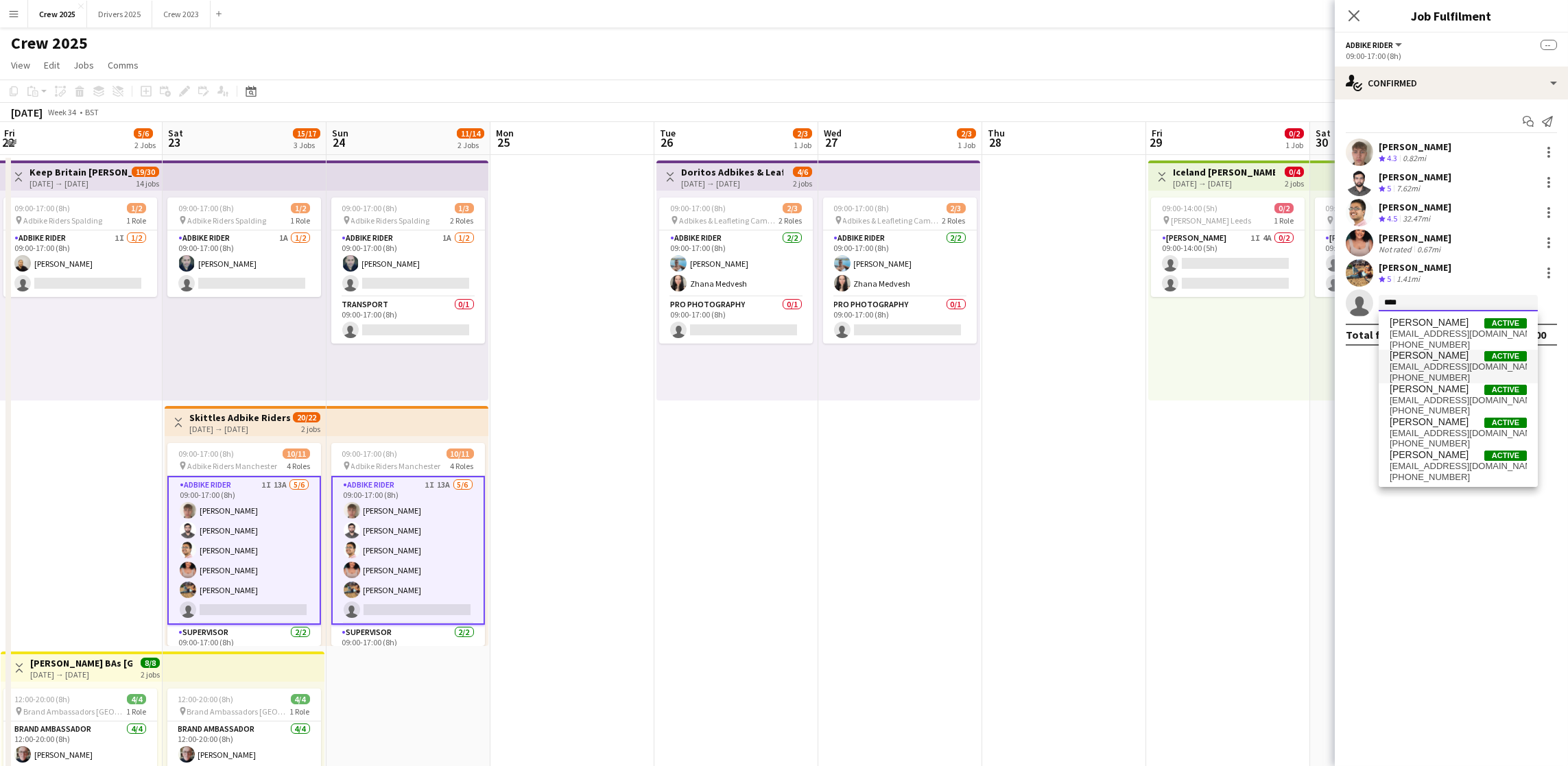
type input "****"
click at [1421, 352] on span "[PERSON_NAME]" at bounding box center [1429, 355] width 79 height 12
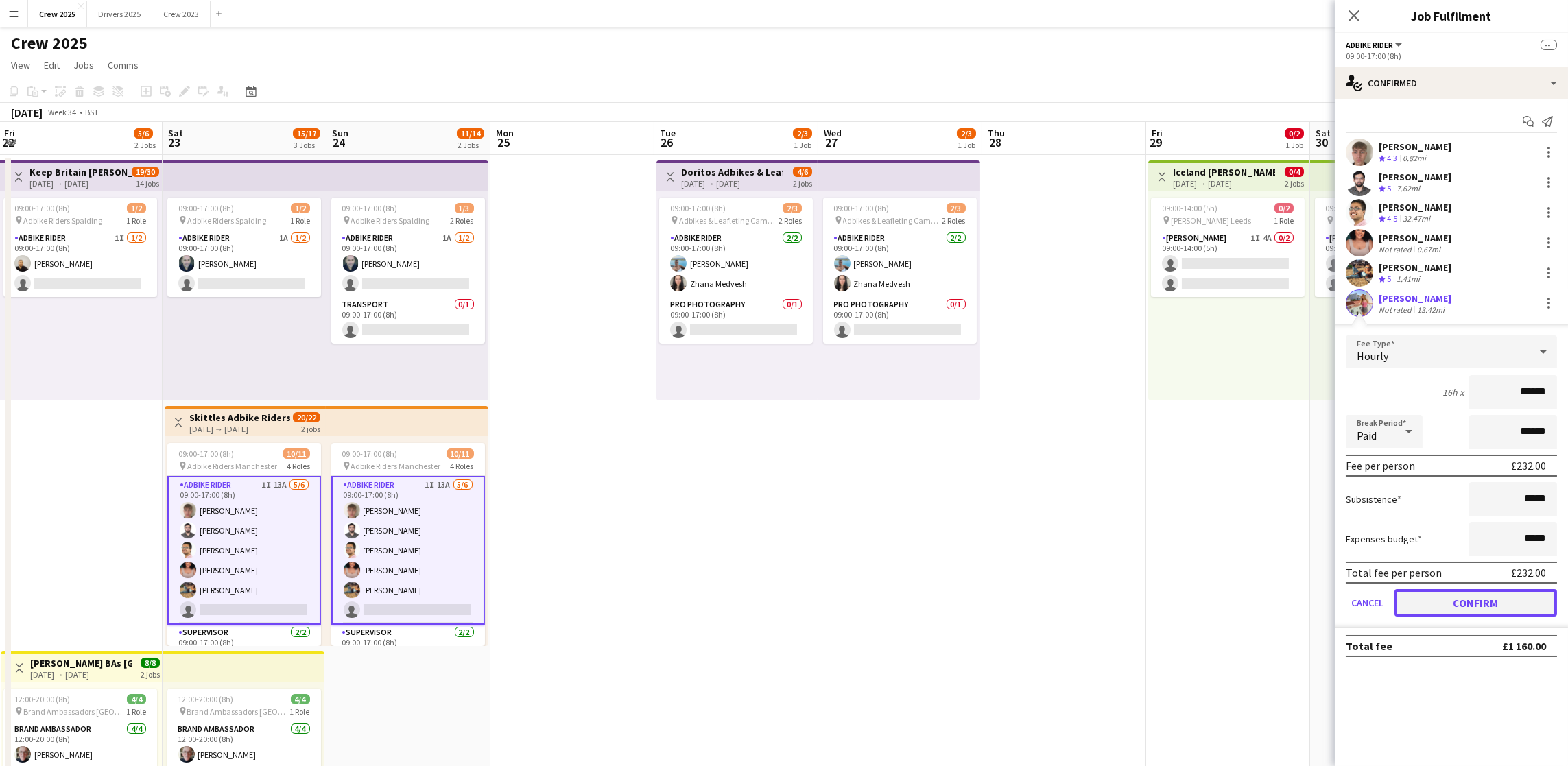
click at [1452, 604] on button "Confirm" at bounding box center [1476, 602] width 162 height 28
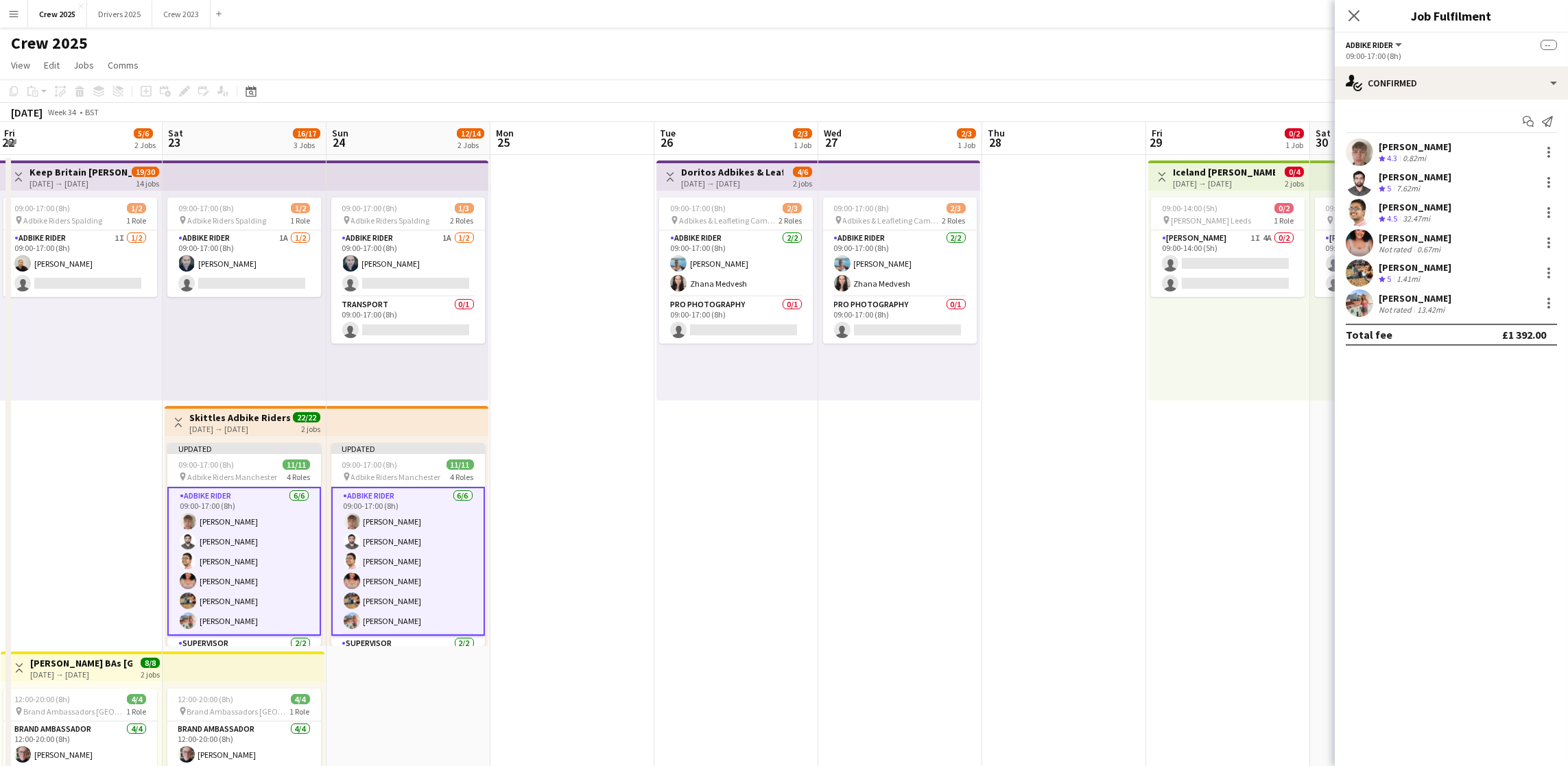
click at [1016, 592] on app-date-cell at bounding box center [1064, 526] width 164 height 742
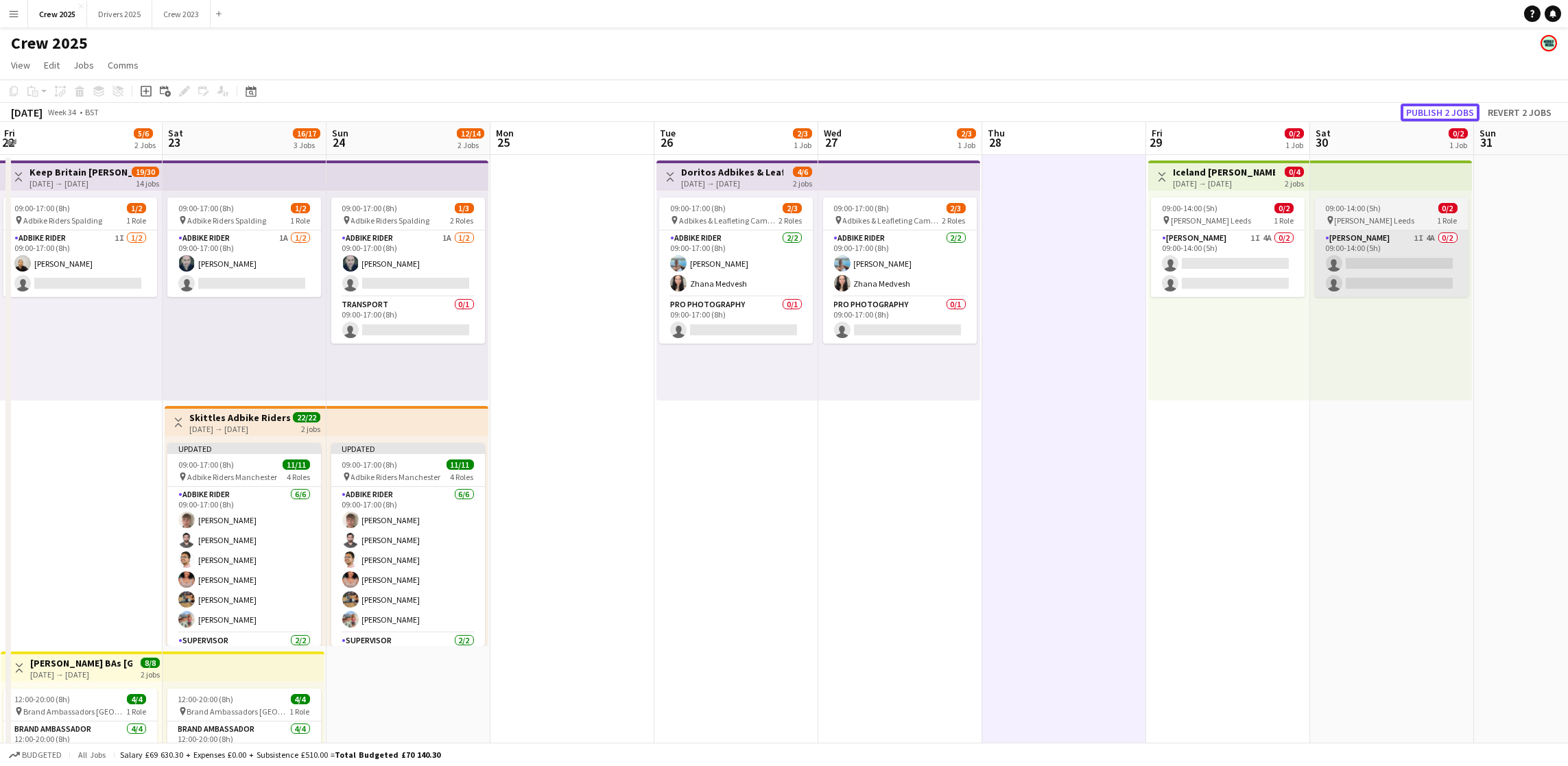
drag, startPoint x: 1437, startPoint y: 108, endPoint x: 1316, endPoint y: 236, distance: 176.1
click at [1438, 107] on button "Publish 2 jobs" at bounding box center [1440, 112] width 79 height 18
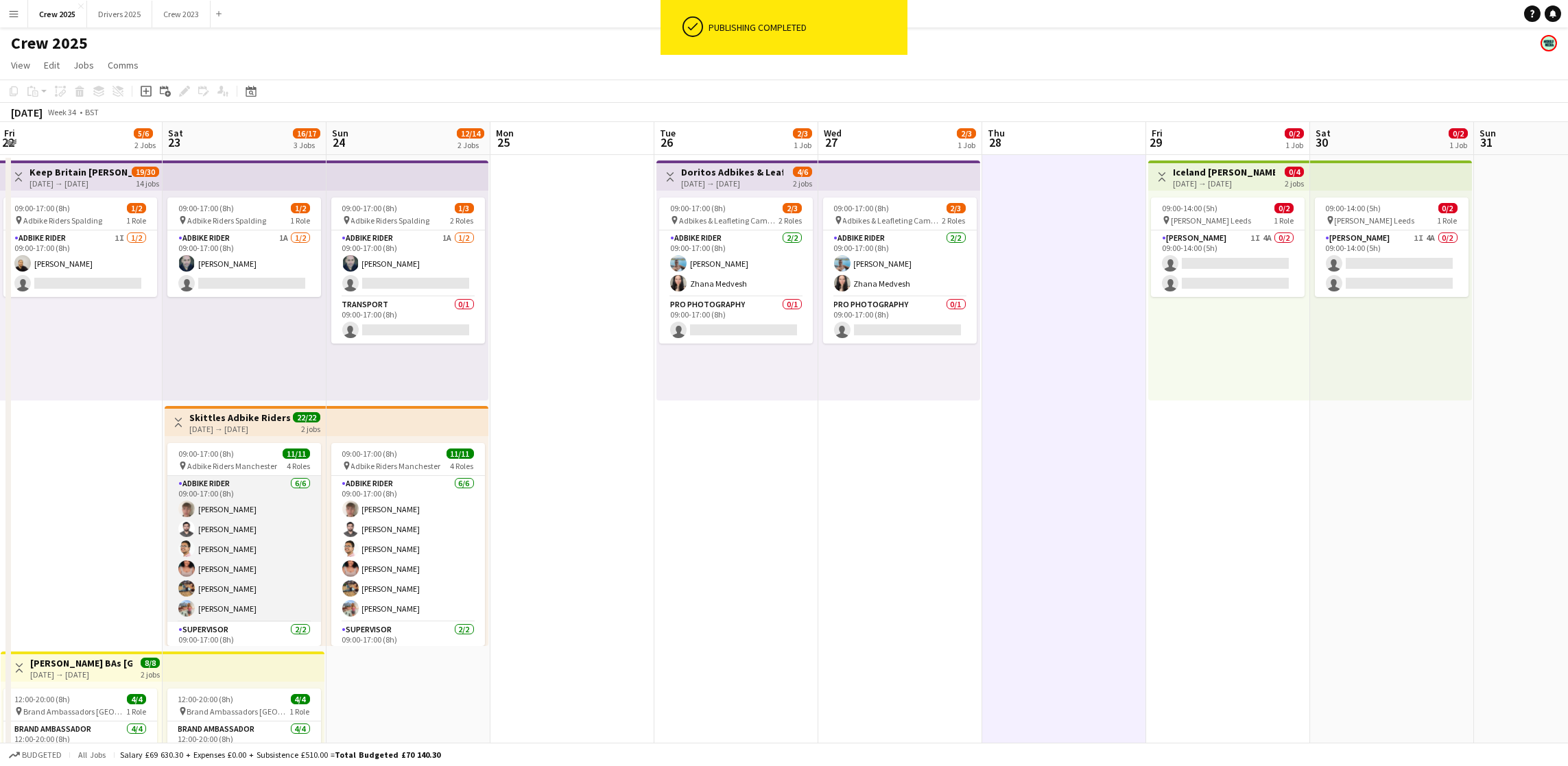
click at [222, 589] on app-card-role "Adbike Rider [DATE] 09:00-17:00 (8h) [PERSON_NAME] [PERSON_NAME] [PERSON_NAME] …" at bounding box center [244, 549] width 154 height 146
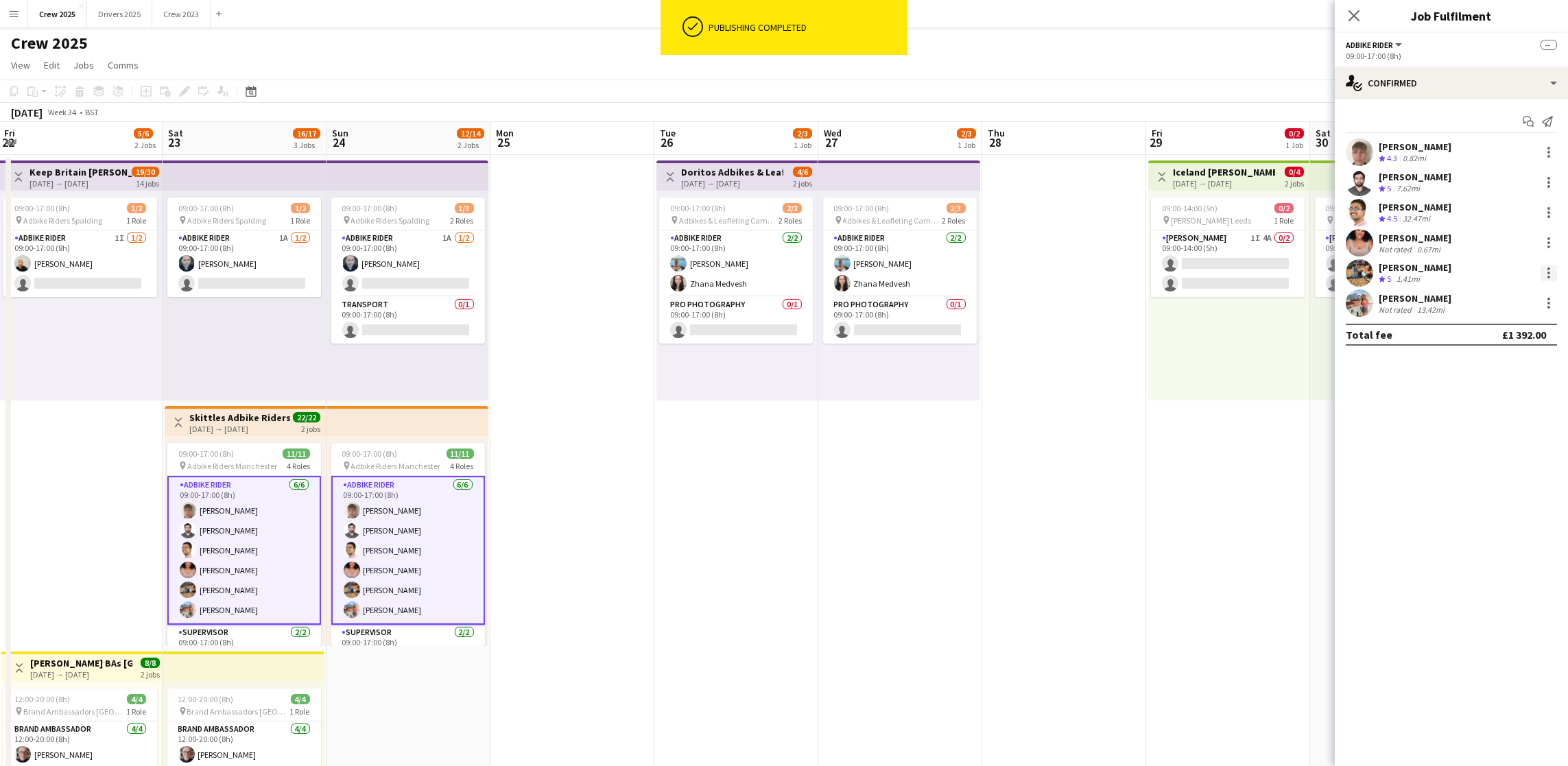
click at [1548, 272] on div at bounding box center [1549, 273] width 3 height 3
click at [1475, 399] on span "Remove" at bounding box center [1481, 396] width 41 height 12
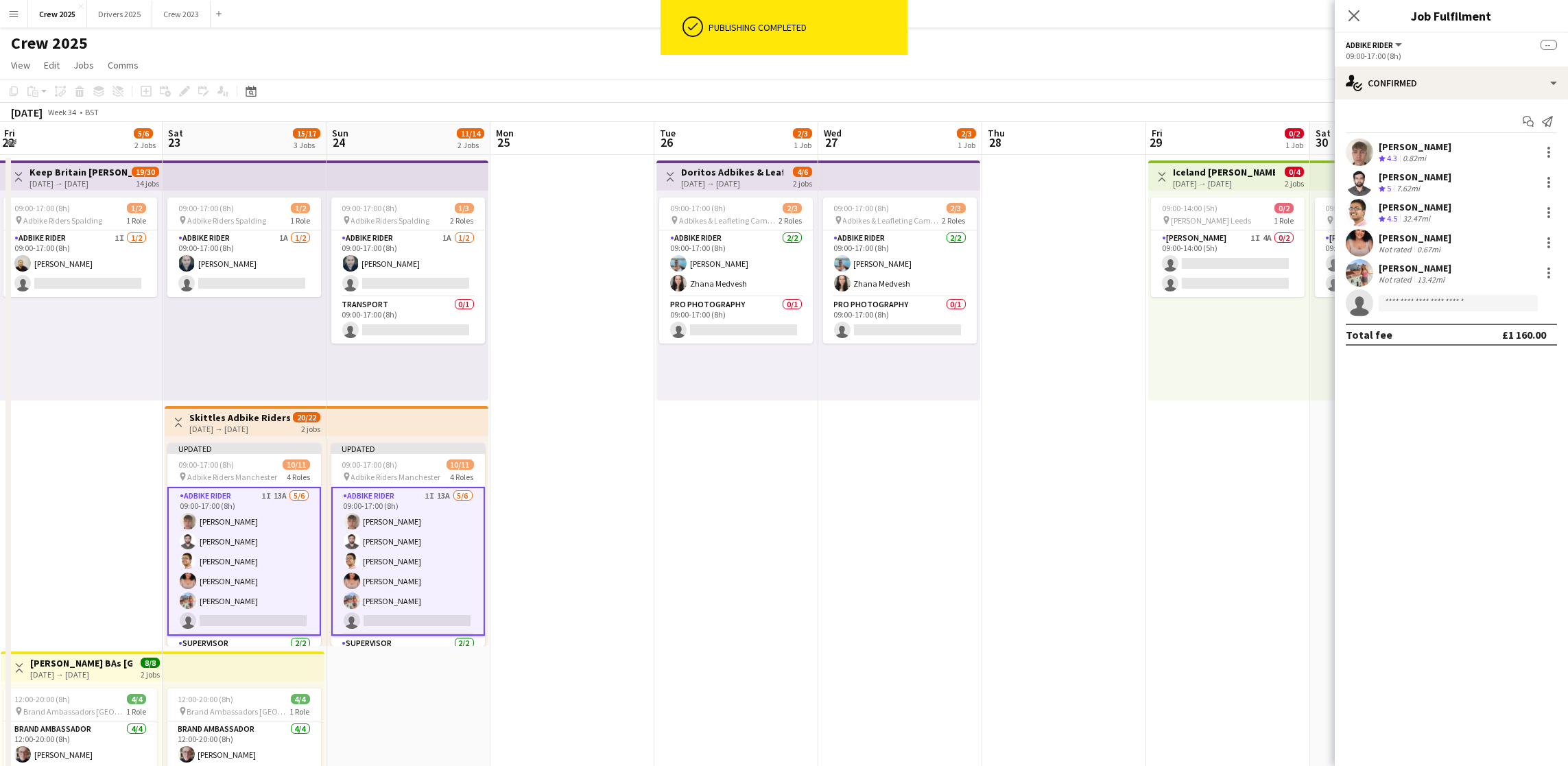
click at [1079, 579] on app-date-cell at bounding box center [1064, 526] width 164 height 742
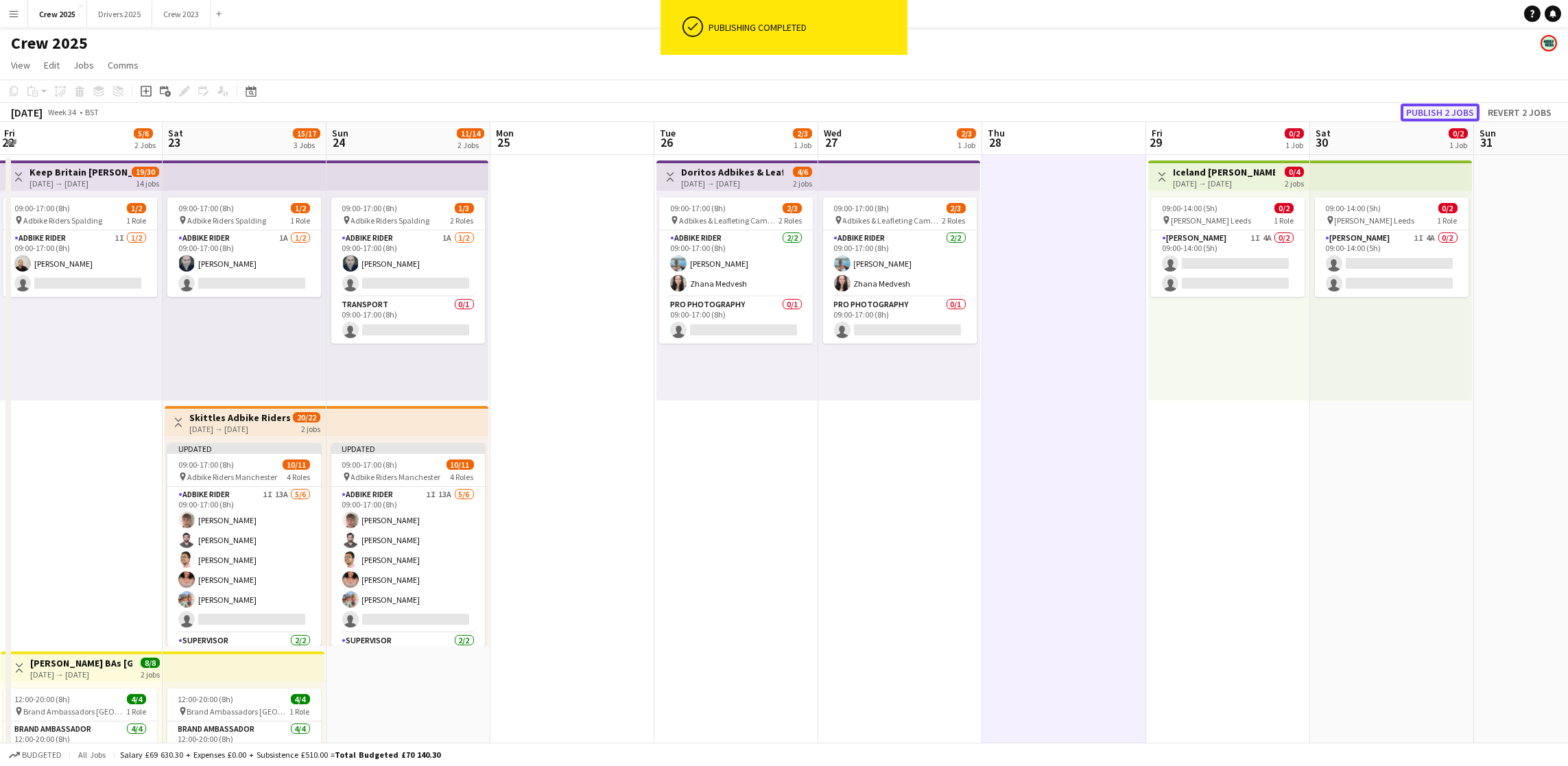
click at [1441, 110] on button "Publish 2 jobs" at bounding box center [1440, 112] width 79 height 18
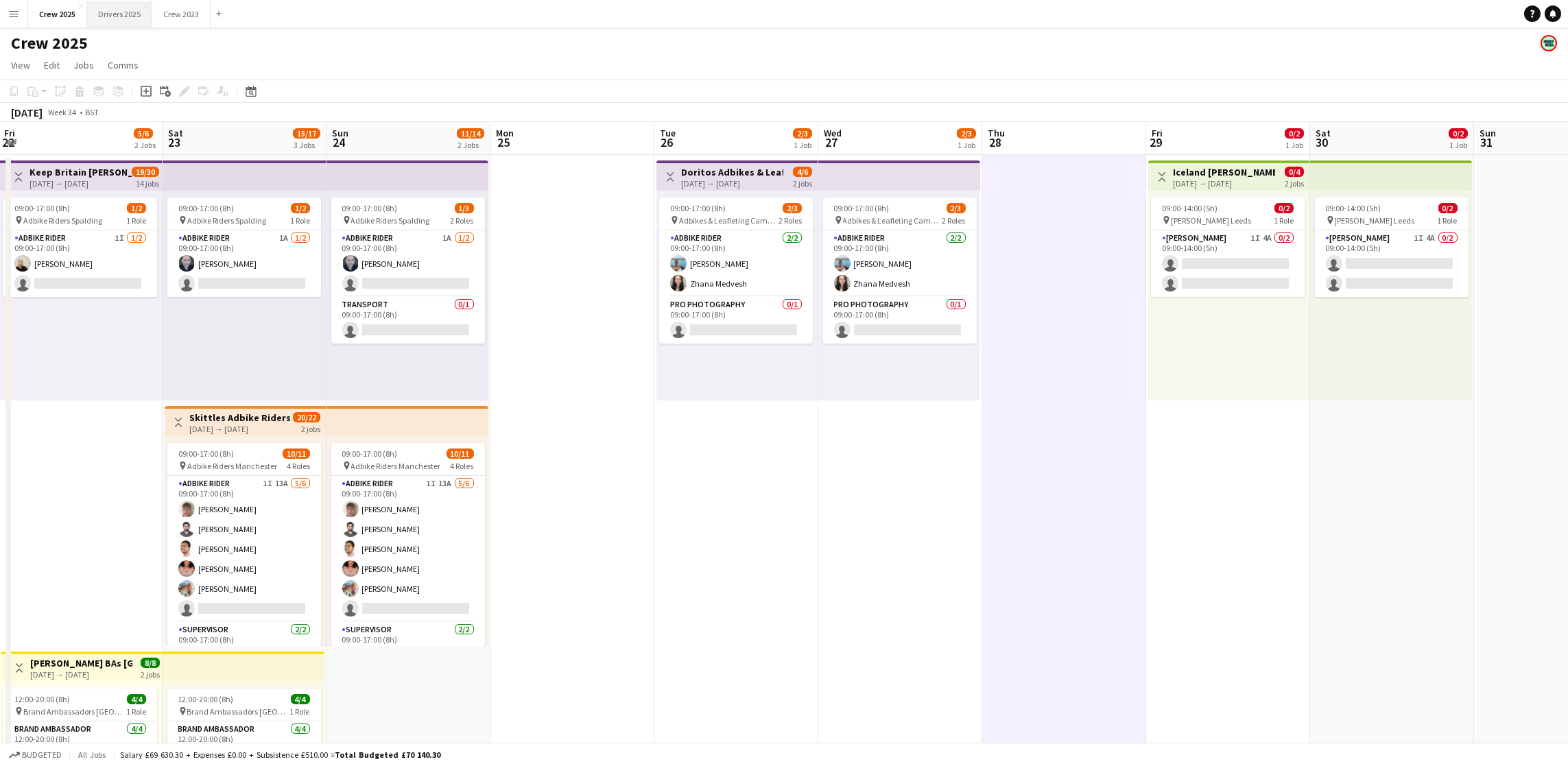
click at [114, 14] on button "Drivers 2025 Close" at bounding box center [119, 14] width 65 height 27
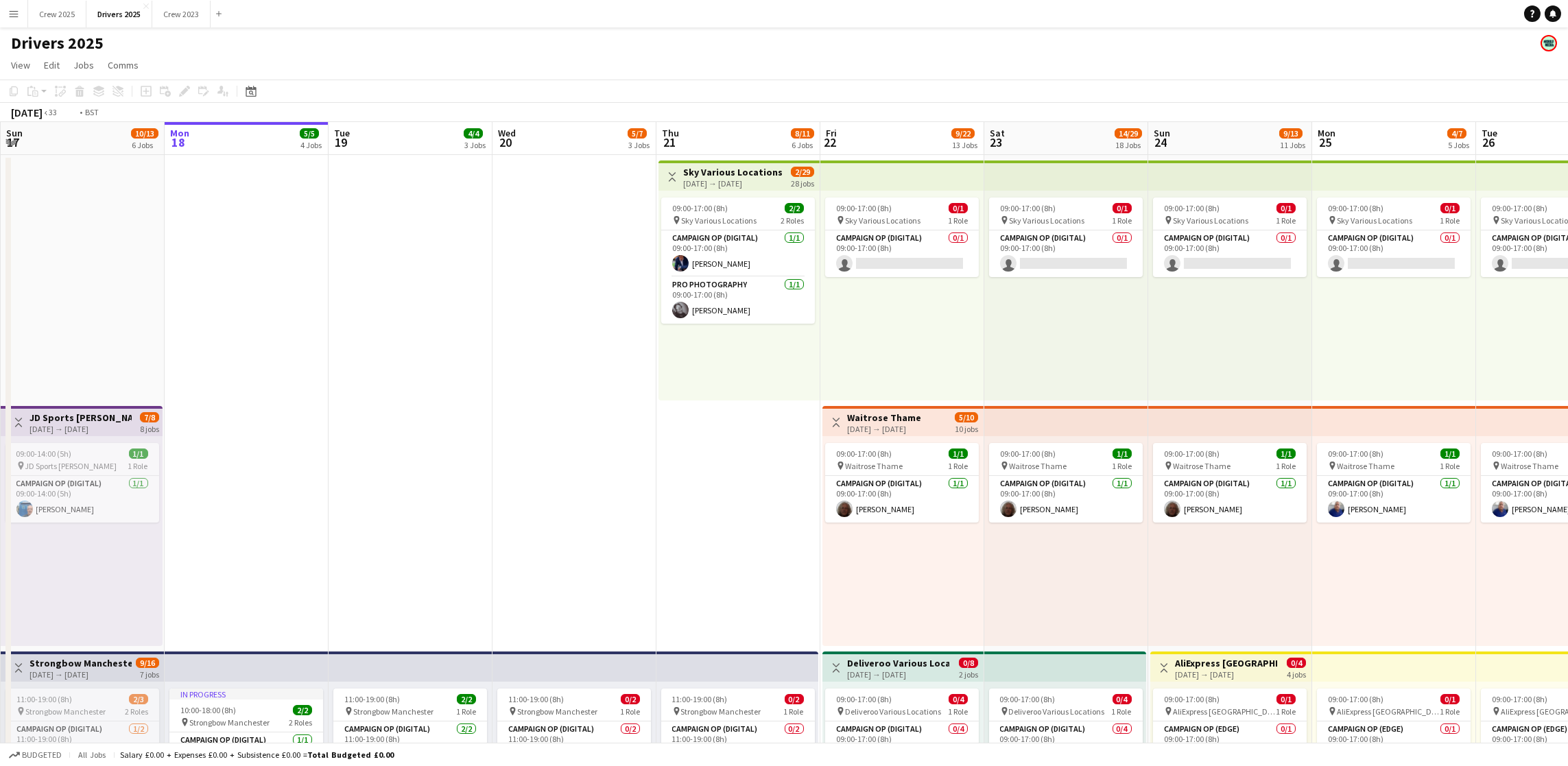
scroll to position [0, 521]
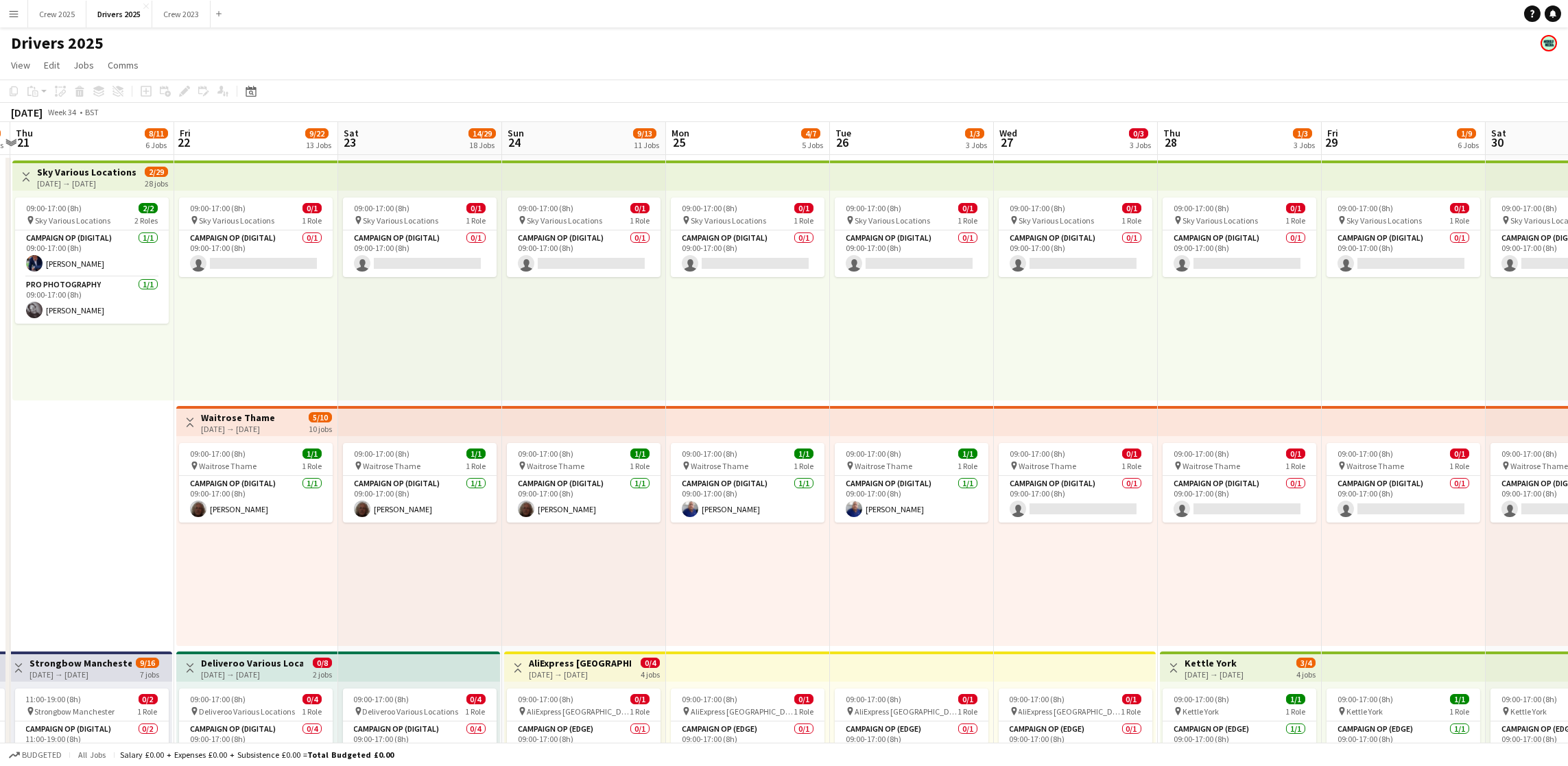
drag, startPoint x: 1204, startPoint y: 353, endPoint x: 557, endPoint y: 347, distance: 647.0
click at [711, 128] on app-board-header-date "Mon 25 4/7 5 Jobs" at bounding box center [747, 138] width 164 height 33
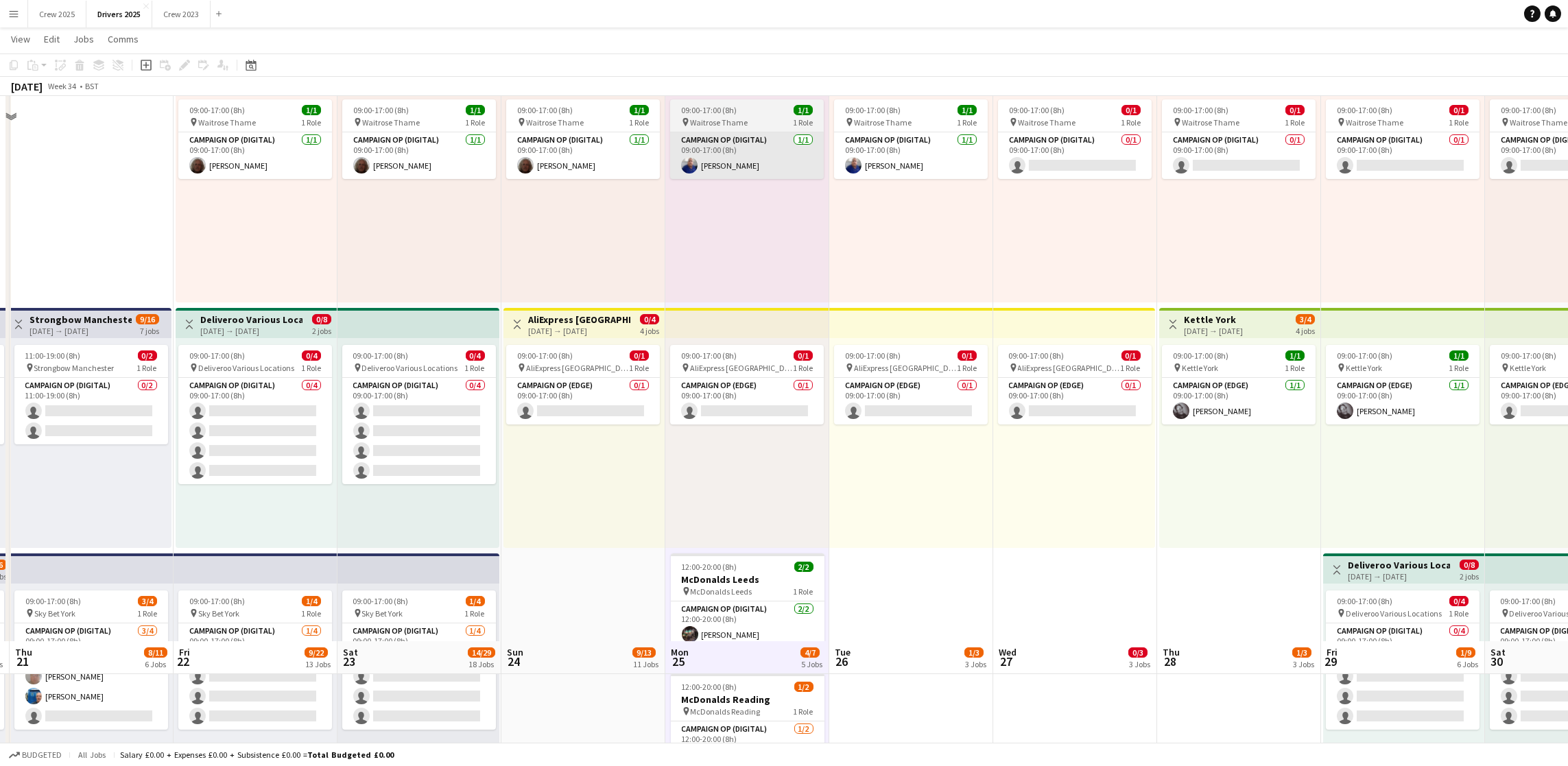
scroll to position [0, 0]
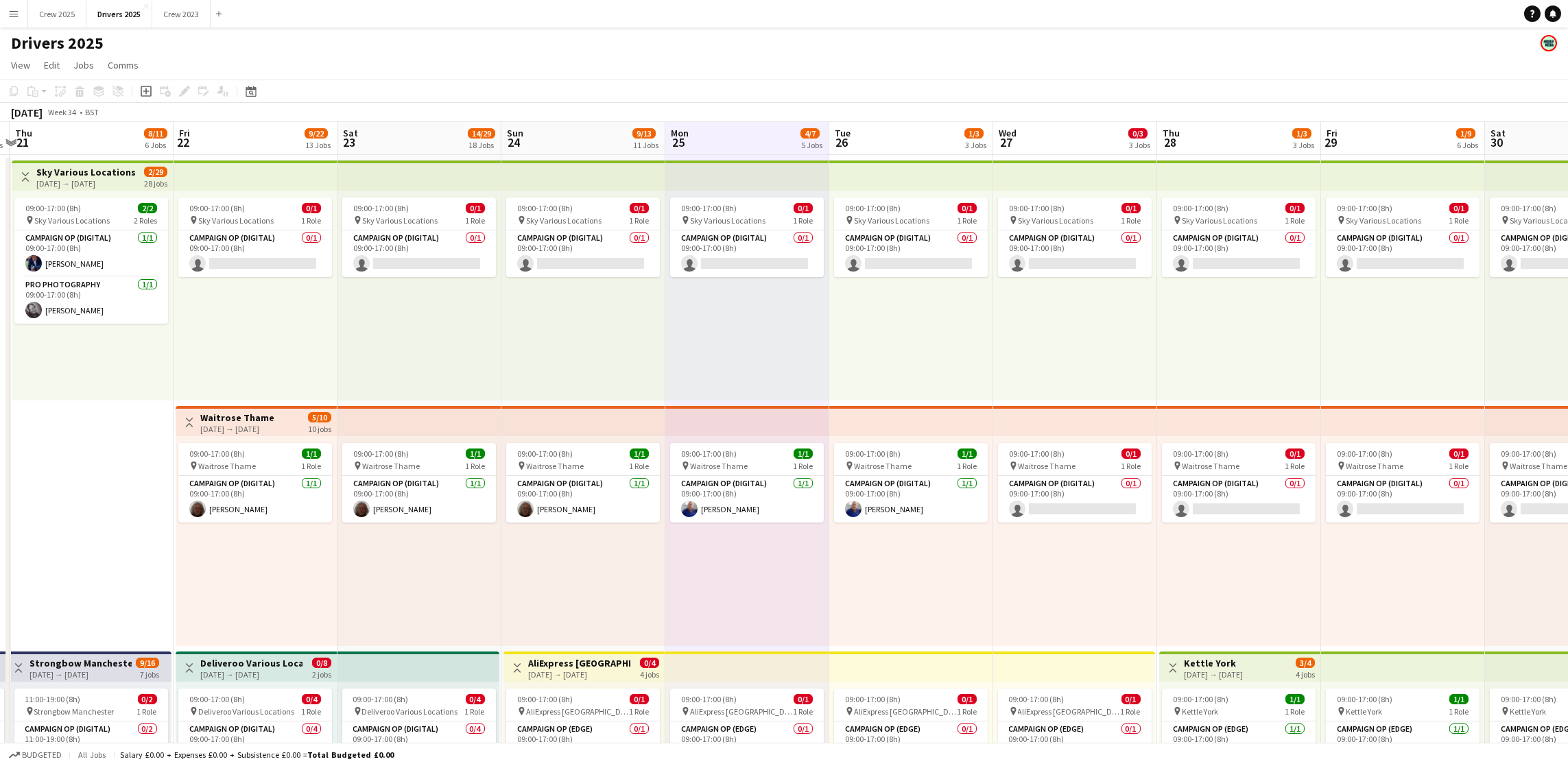
click at [891, 130] on app-board-header-date "Tue 26 1/3 3 Jobs" at bounding box center [911, 138] width 164 height 33
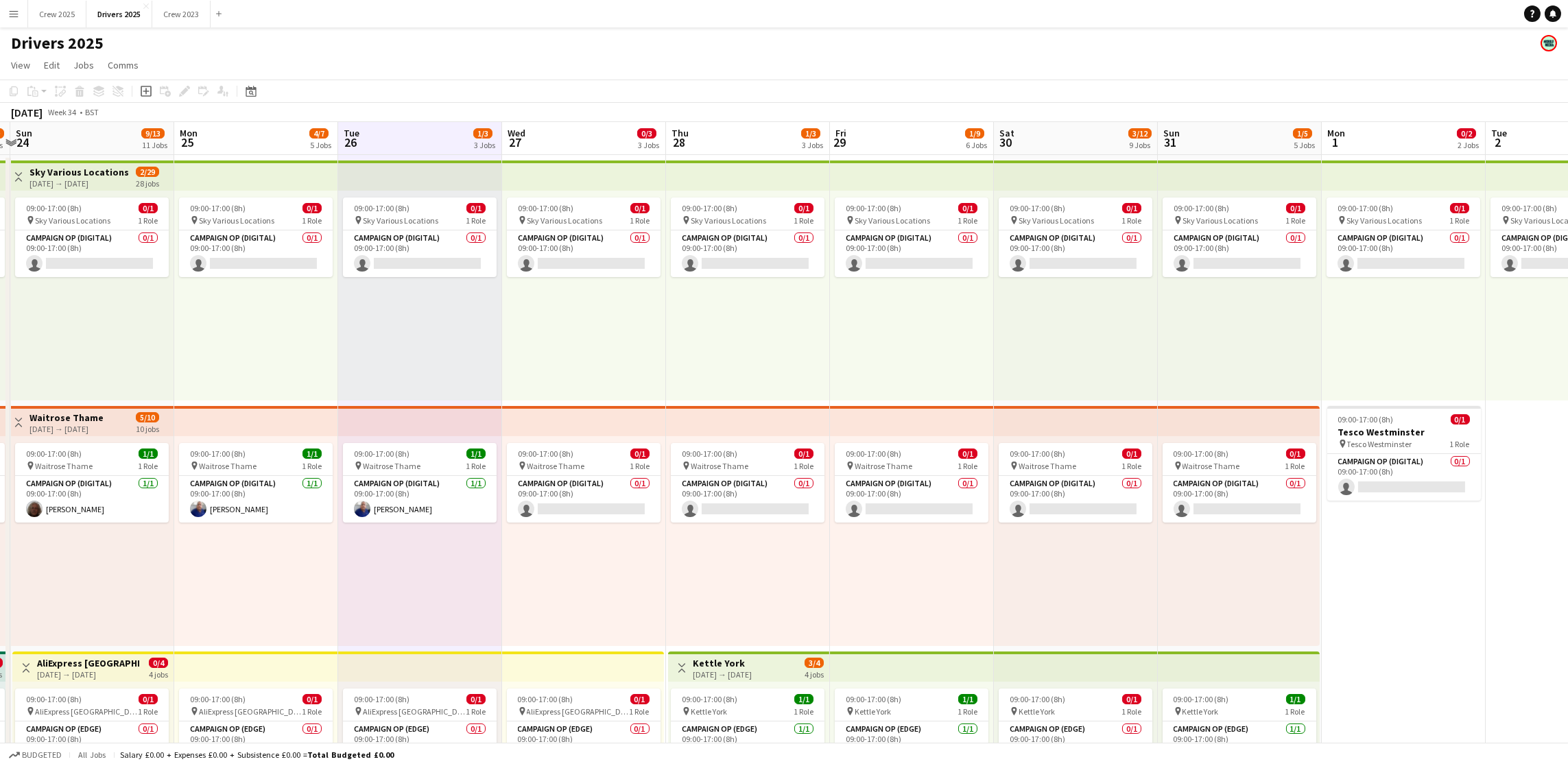
scroll to position [0, 508]
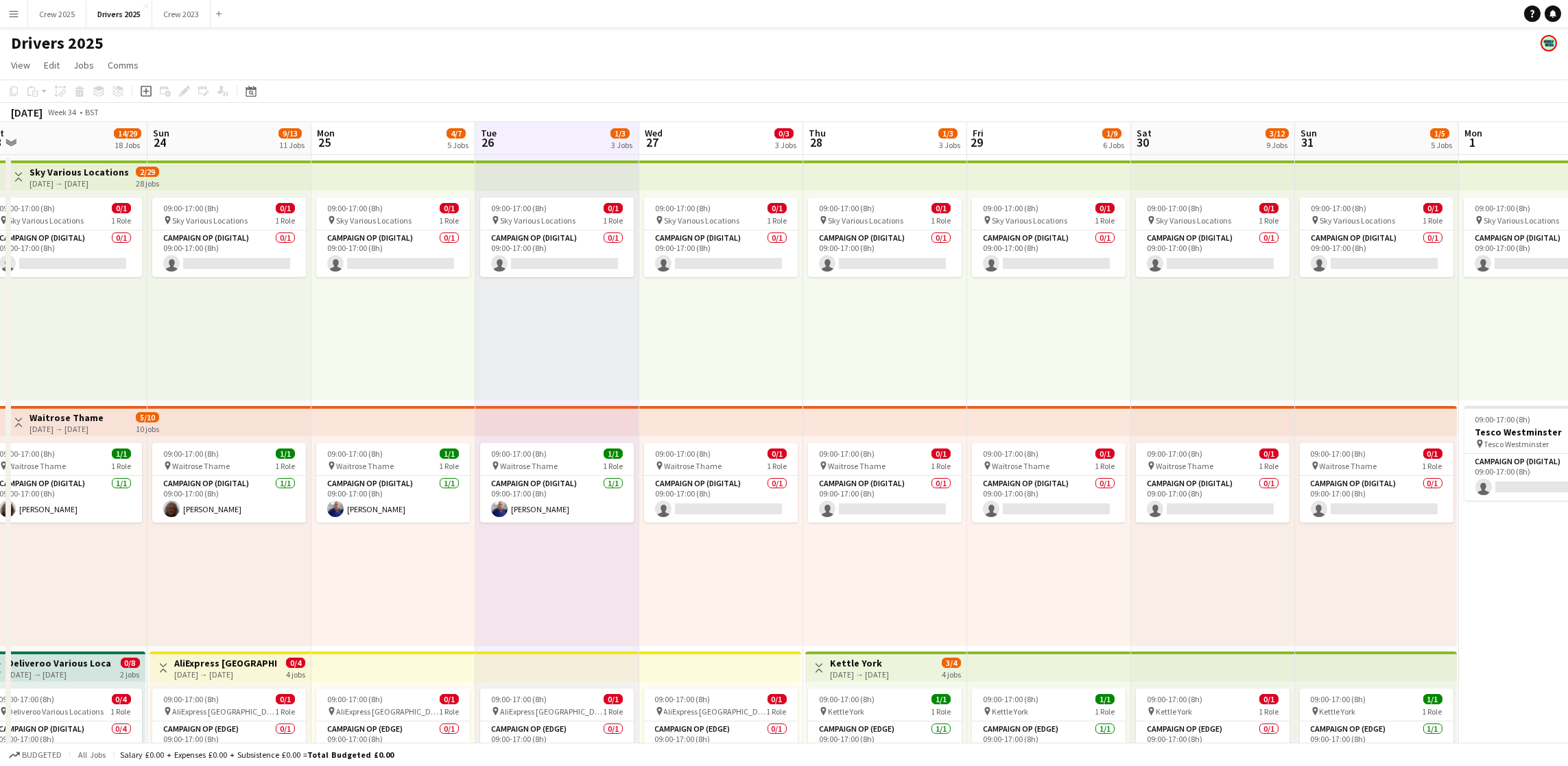
drag, startPoint x: 1117, startPoint y: 365, endPoint x: 745, endPoint y: 314, distance: 375.5
click at [685, 122] on app-board-header-date "Wed 27 0/3 3 Jobs" at bounding box center [721, 138] width 164 height 33
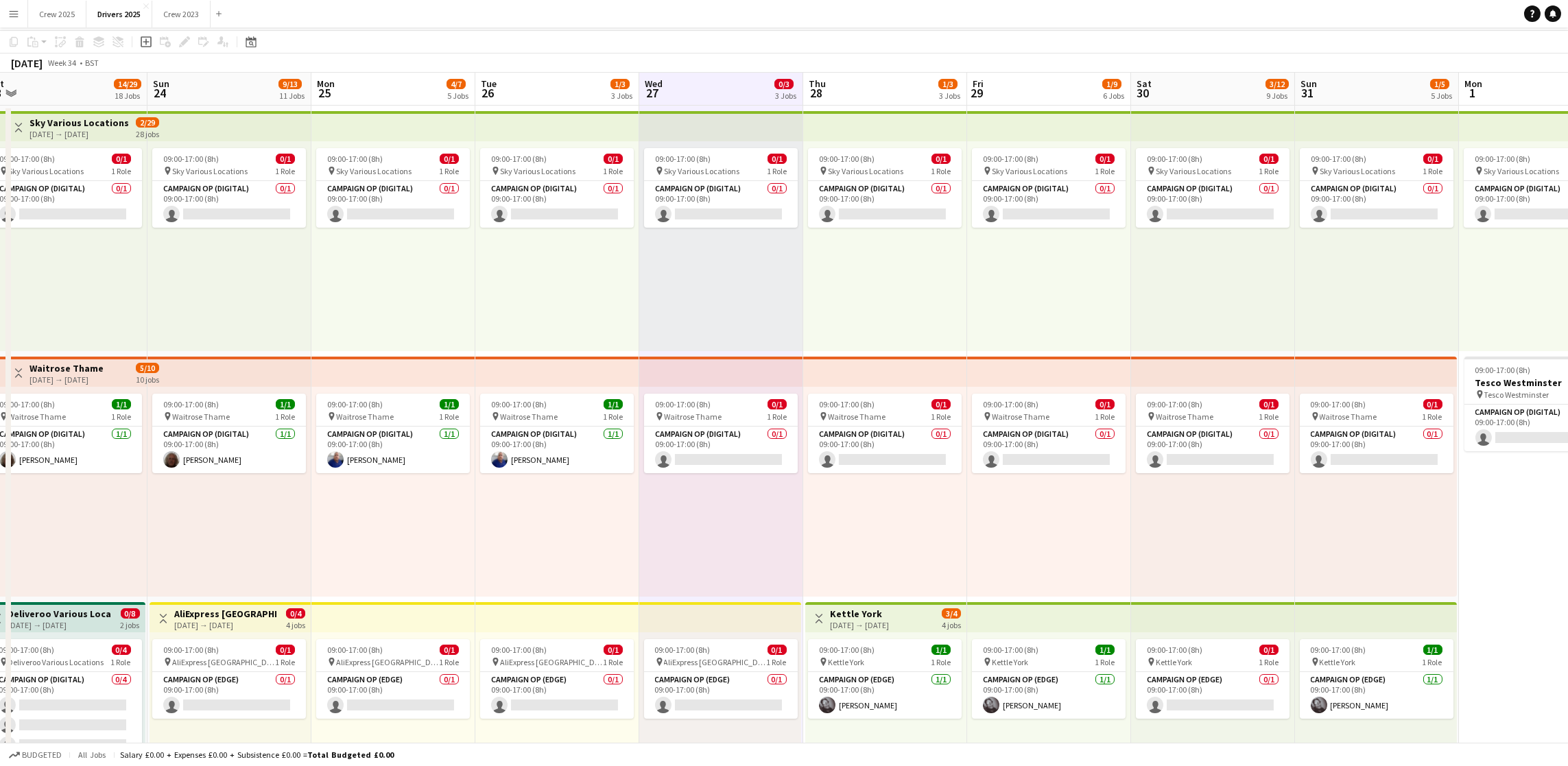
scroll to position [0, 0]
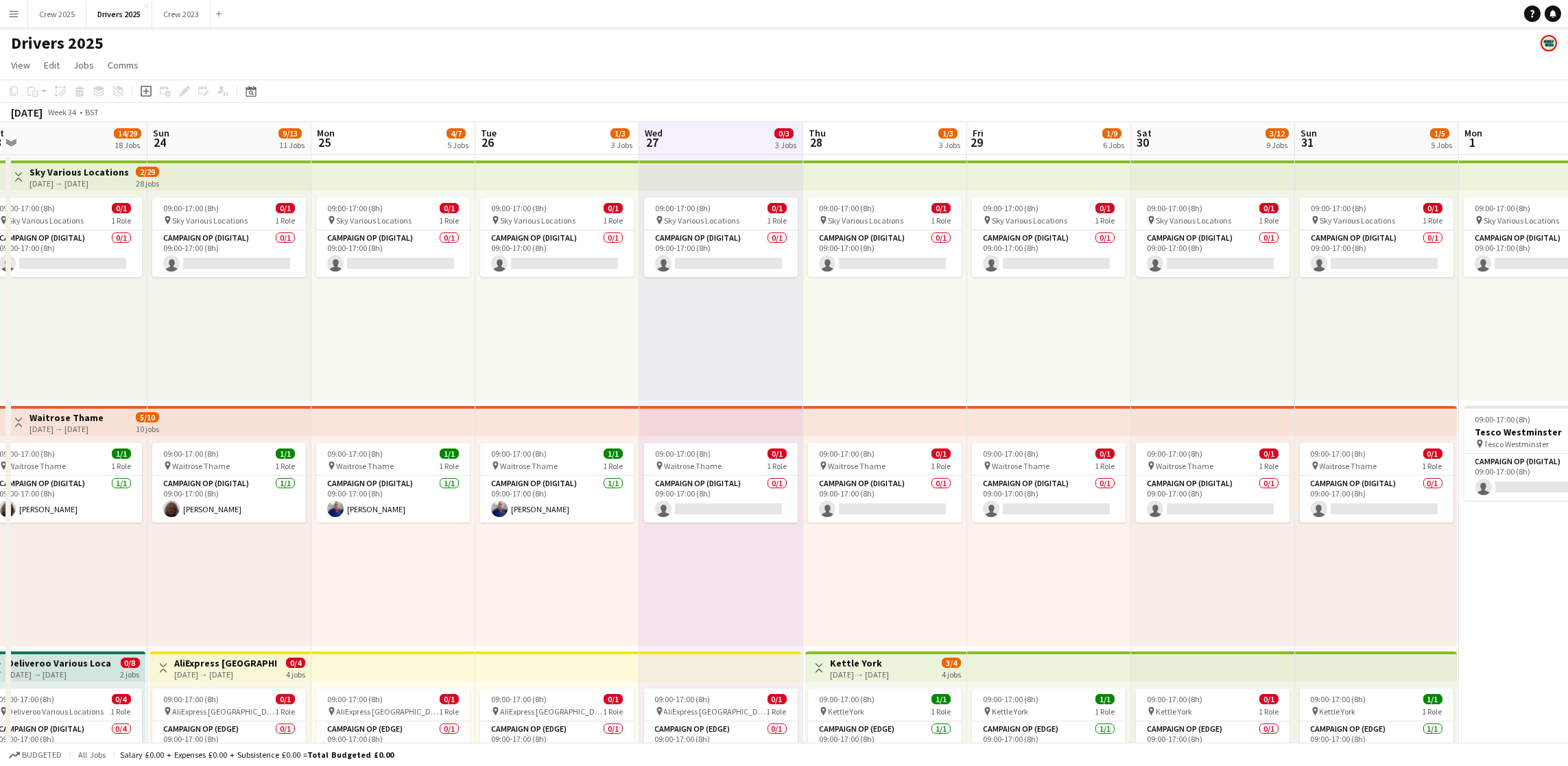
click at [878, 130] on app-board-header-date "Thu 28 1/3 3 Jobs" at bounding box center [885, 138] width 164 height 33
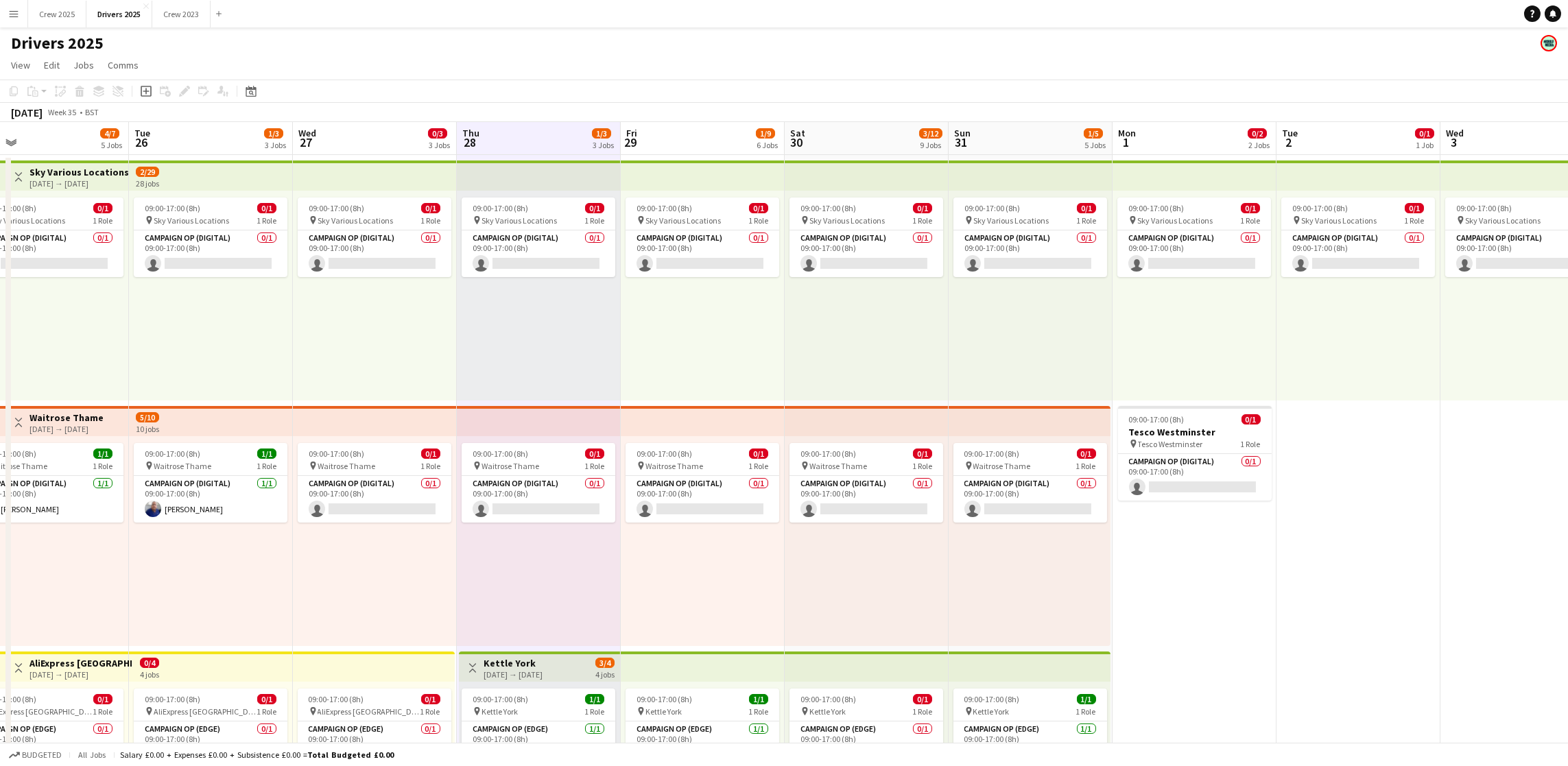
drag, startPoint x: 1044, startPoint y: 606, endPoint x: 695, endPoint y: 114, distance: 603.2
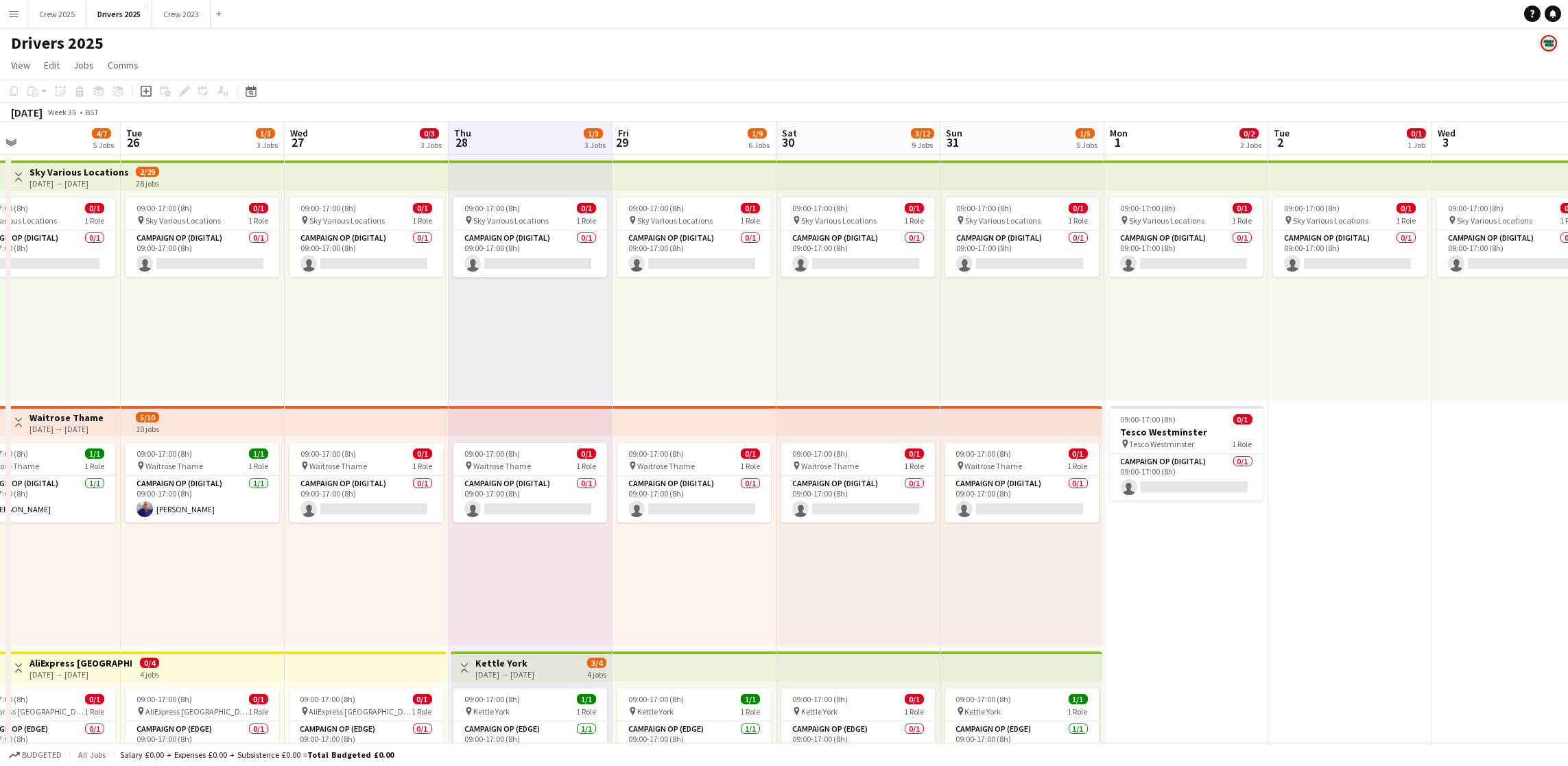
click at [696, 150] on app-board-header-date "Fri 29 1/9 6 Jobs" at bounding box center [694, 138] width 164 height 33
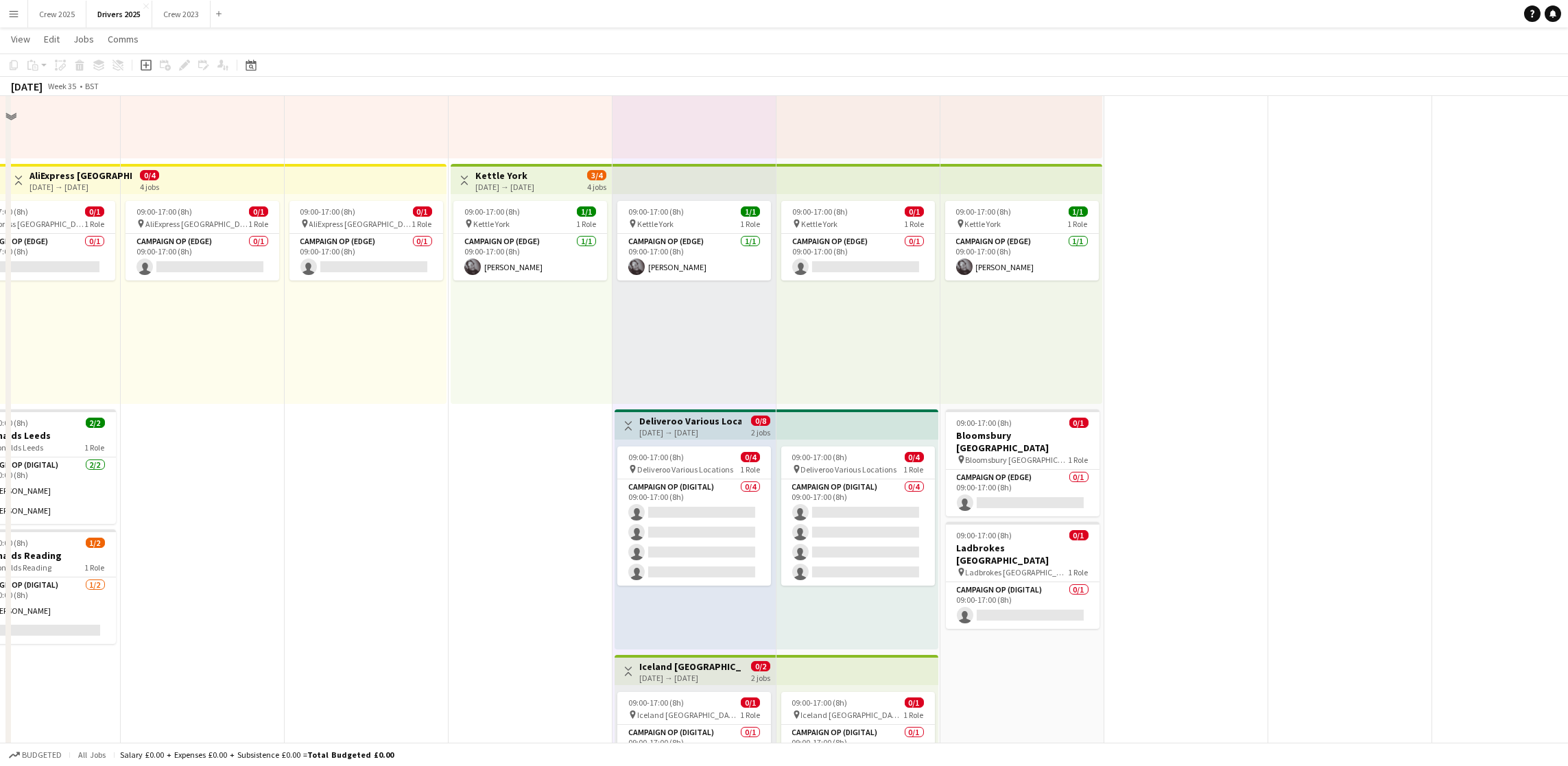
scroll to position [0, 0]
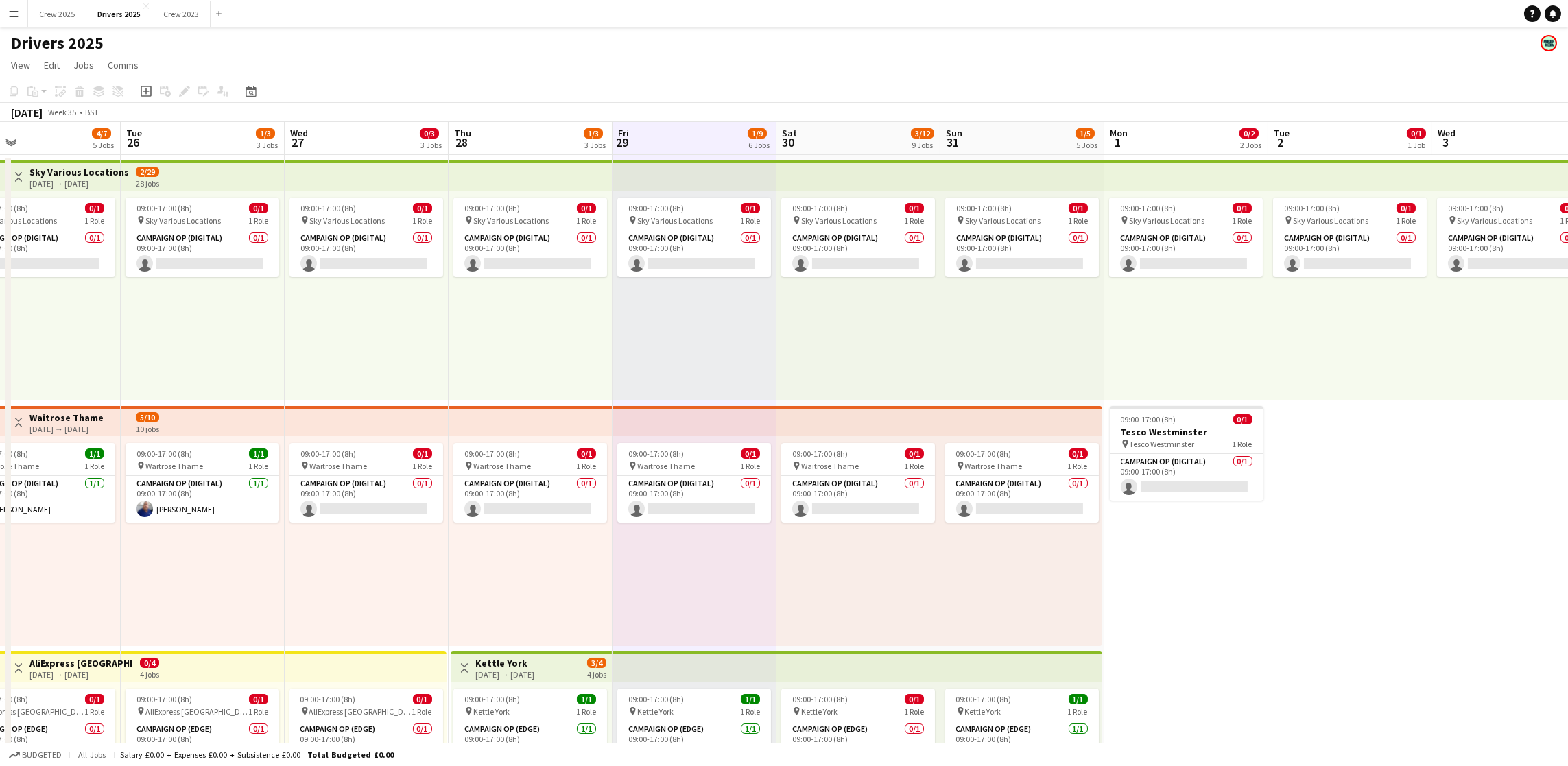
click at [857, 130] on app-board-header-date "Sat 30 3/12 9 Jobs" at bounding box center [858, 138] width 164 height 33
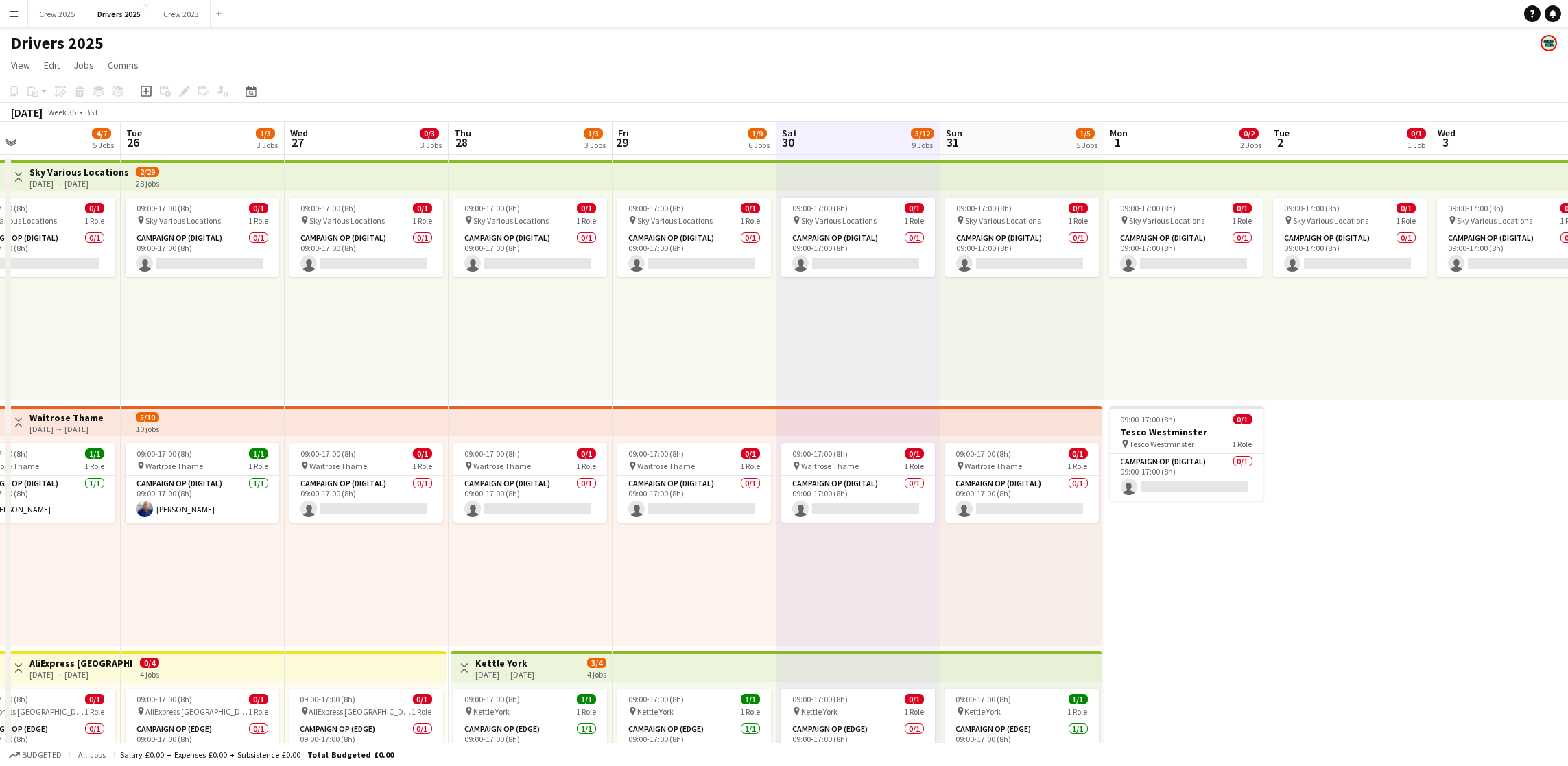
click at [1025, 133] on app-board-header-date "Sun 31 1/5 5 Jobs" at bounding box center [1023, 138] width 164 height 33
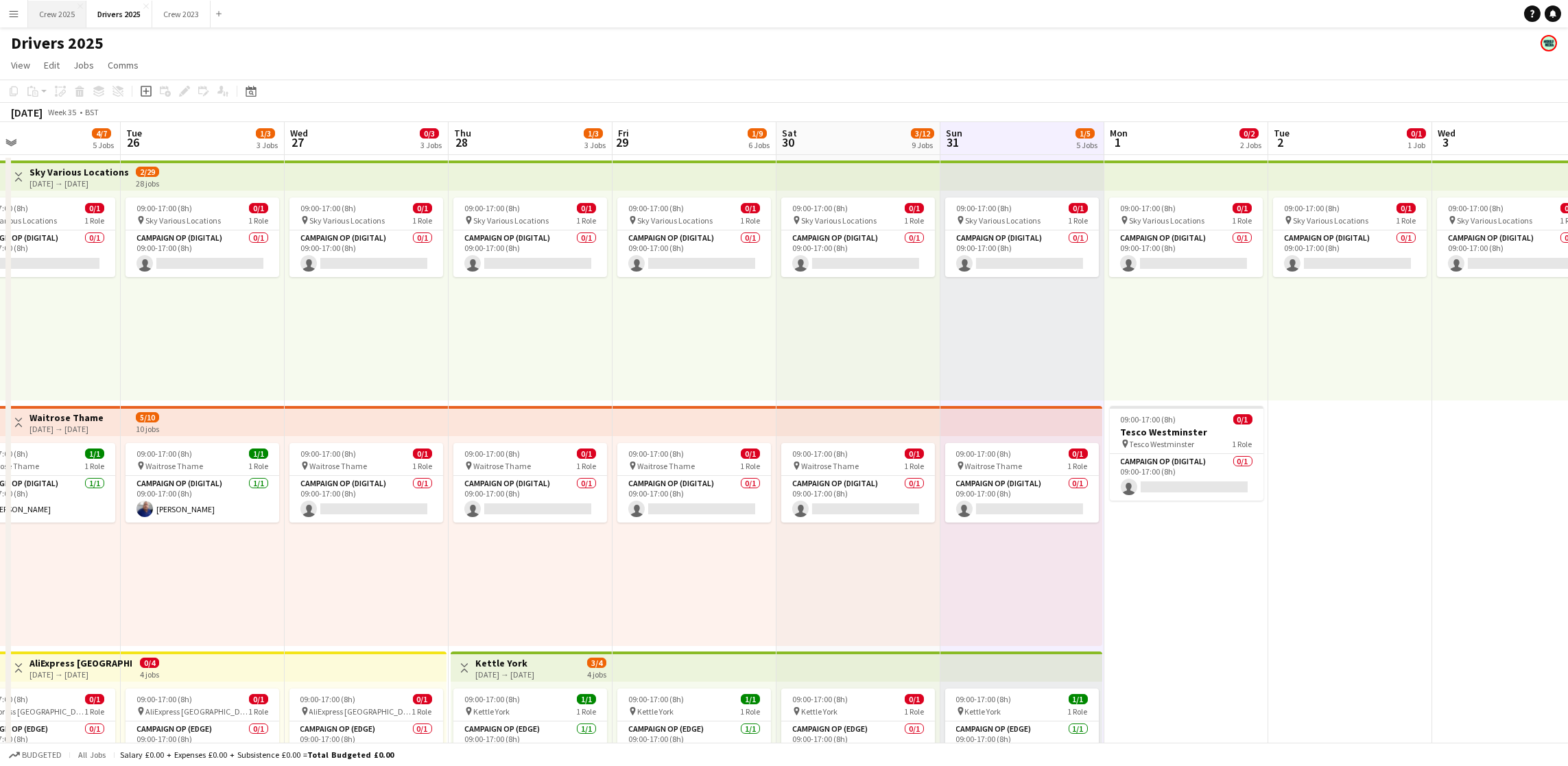
click at [65, 20] on button "Crew 2025 Close" at bounding box center [57, 14] width 59 height 27
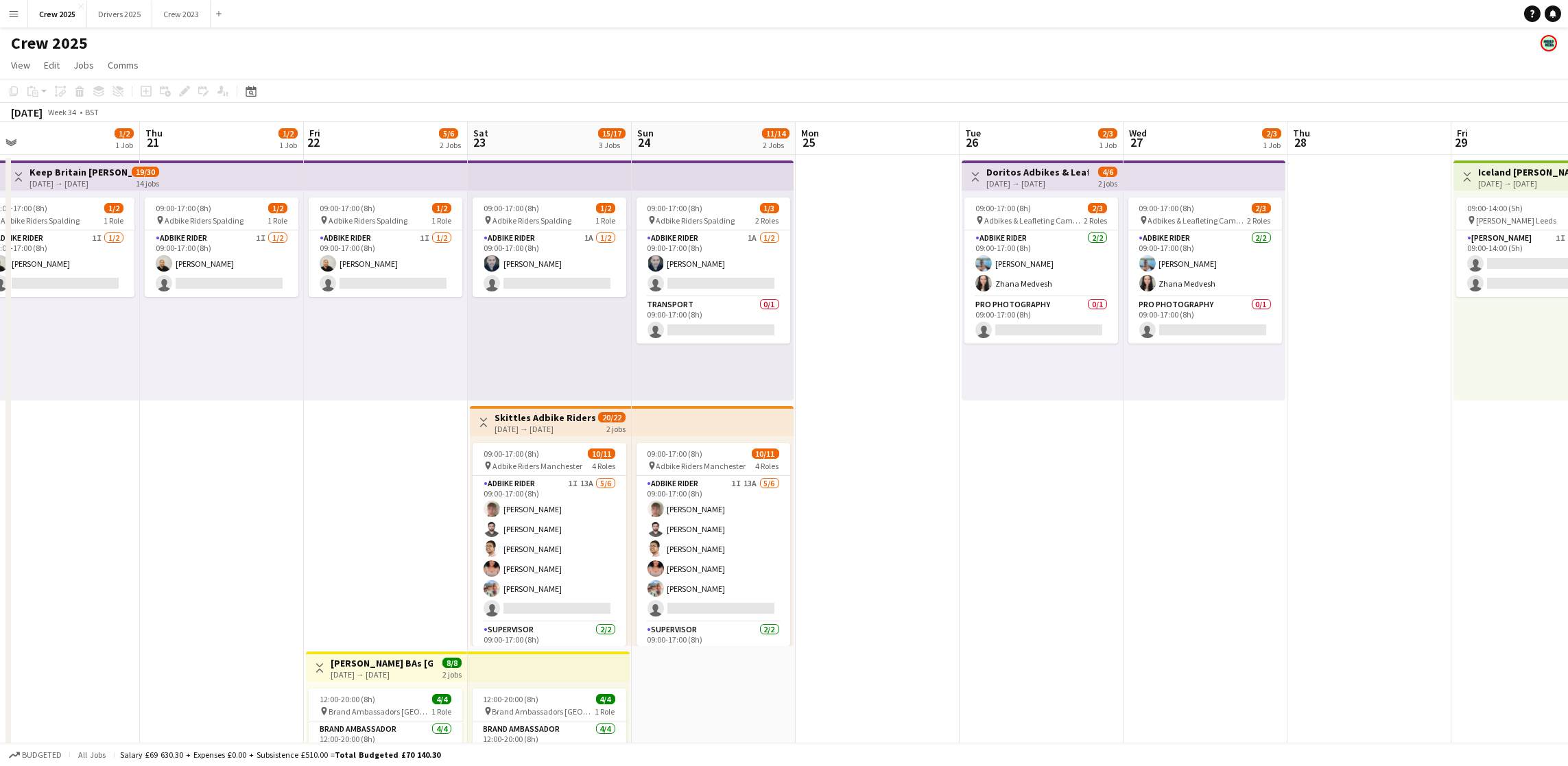
scroll to position [0, 603]
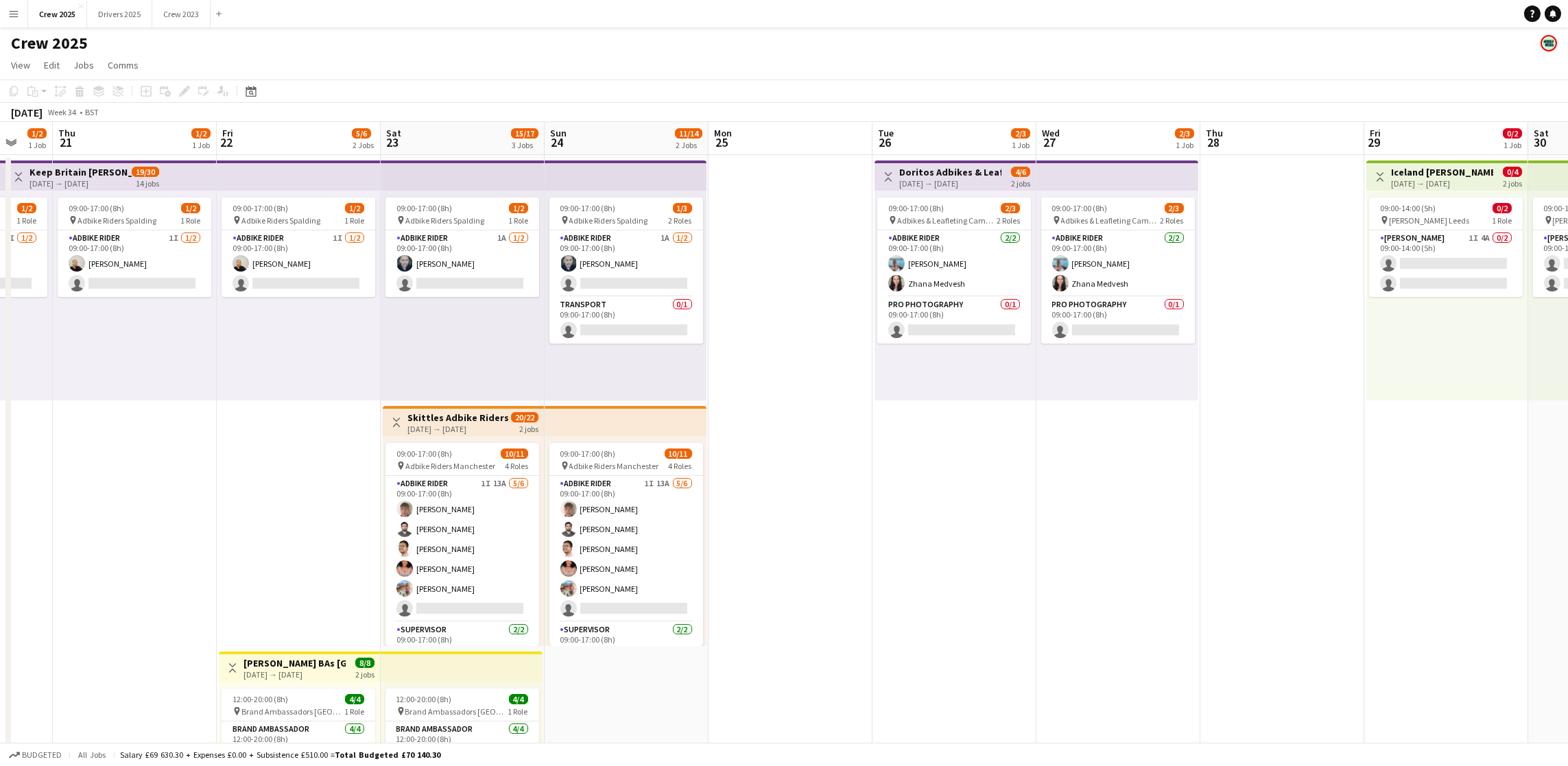
drag, startPoint x: 848, startPoint y: 422, endPoint x: 244, endPoint y: 510, distance: 610.4
click at [244, 510] on app-calendar-viewport "Sun 17 1/2 1 Job Mon 18 1/2 1 Job Tue 19 1/2 1 Job Wed 20 1/2 1 Job Thu 21 1/2 …" at bounding box center [784, 509] width 1568 height 774
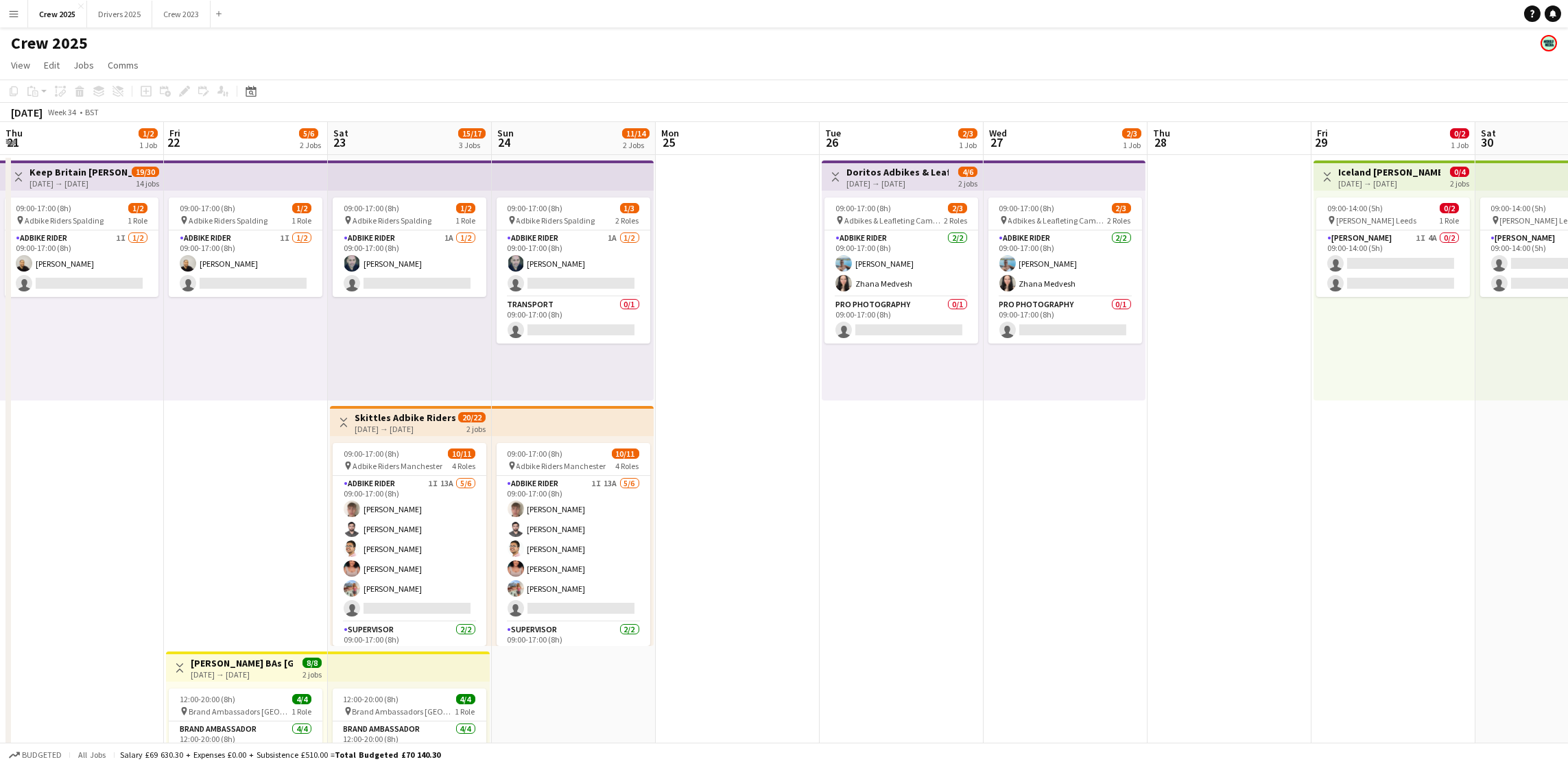
scroll to position [0, 365]
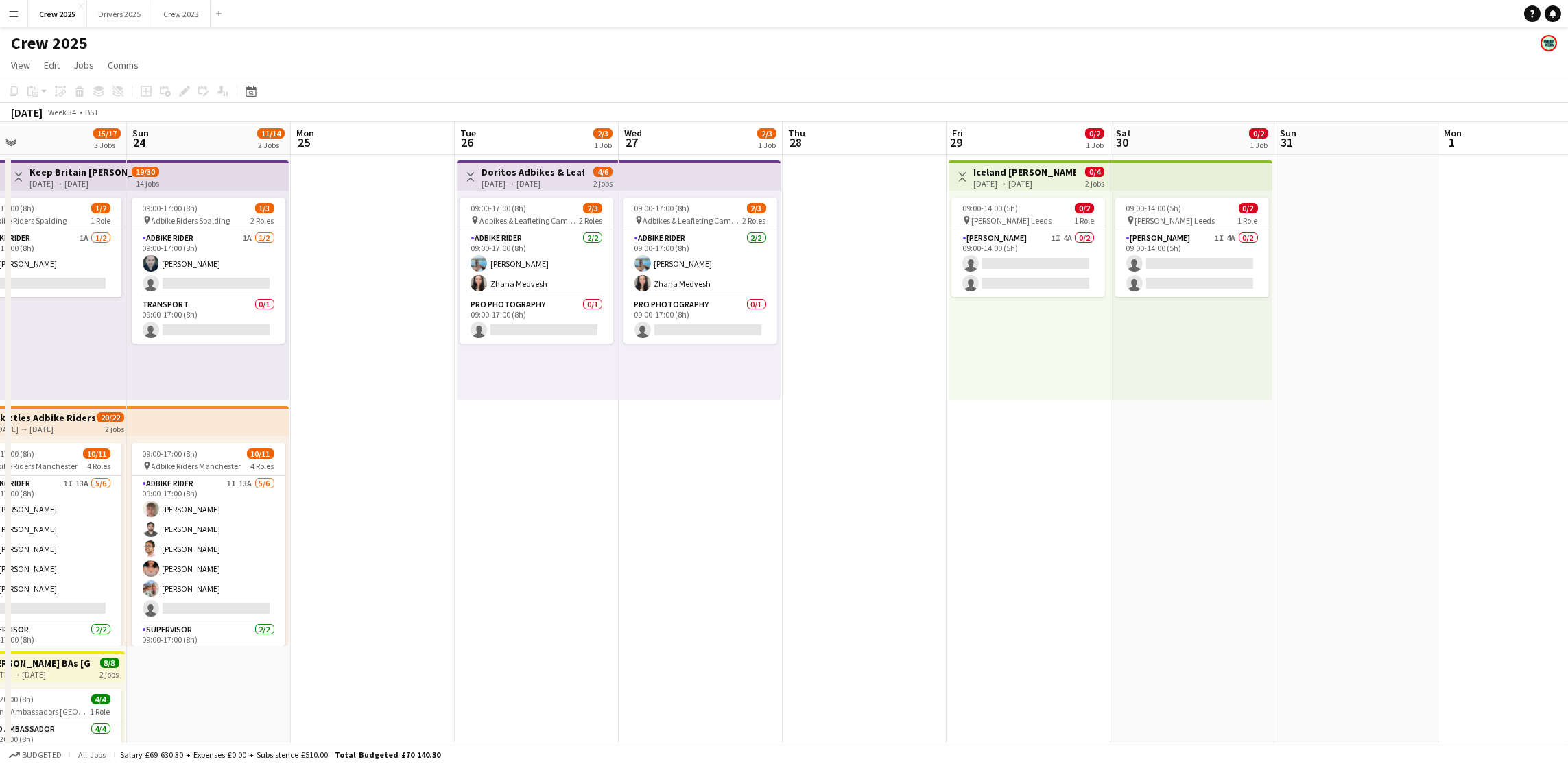
drag, startPoint x: 1224, startPoint y: 504, endPoint x: 807, endPoint y: 499, distance: 417.0
click at [807, 499] on app-calendar-viewport "Thu 21 1/2 1 Job Fri 22 5/6 2 Jobs Sat 23 15/17 3 Jobs Sun 24 11/14 2 Jobs Mon …" at bounding box center [784, 509] width 1568 height 774
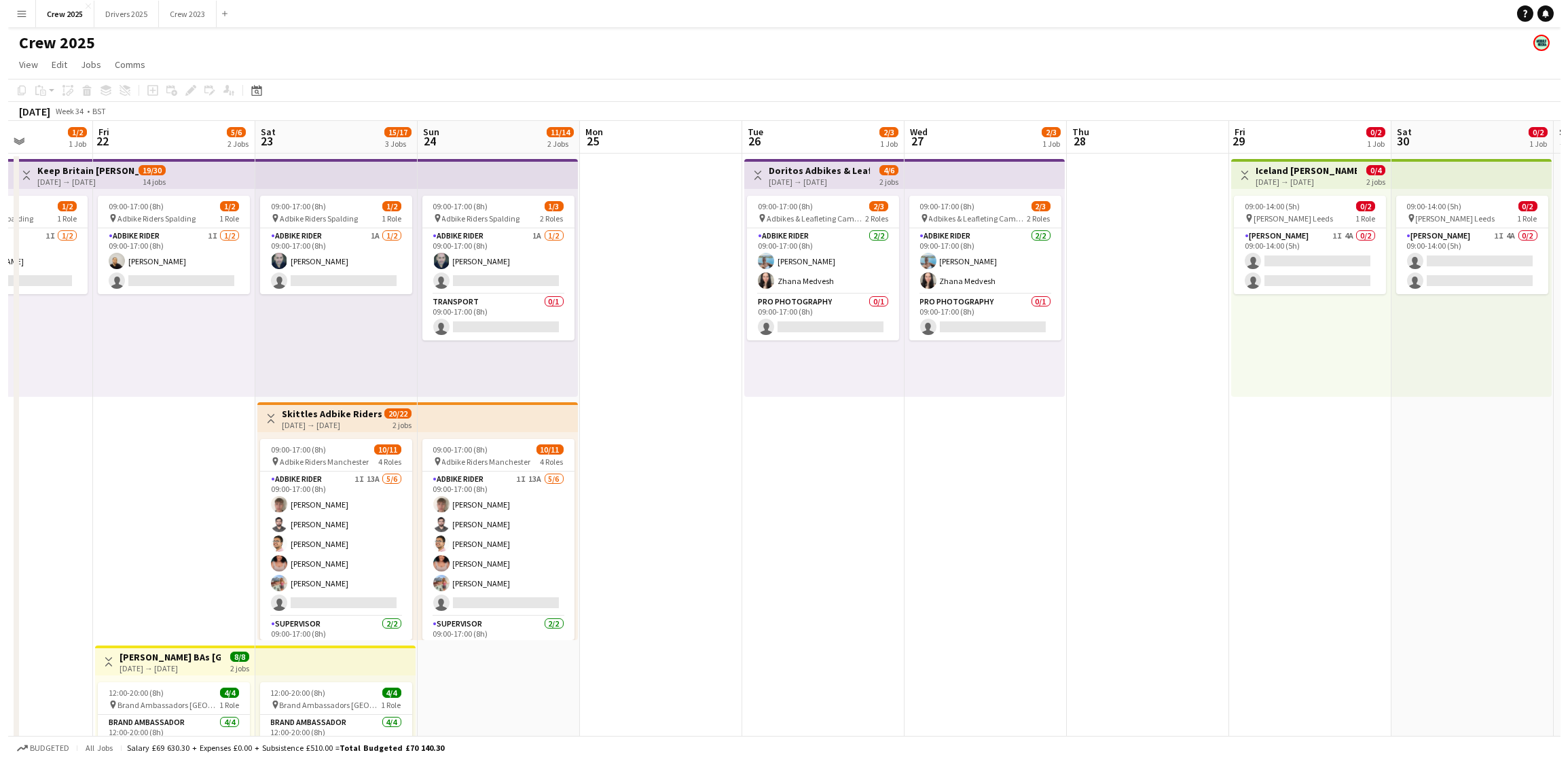
scroll to position [0, 398]
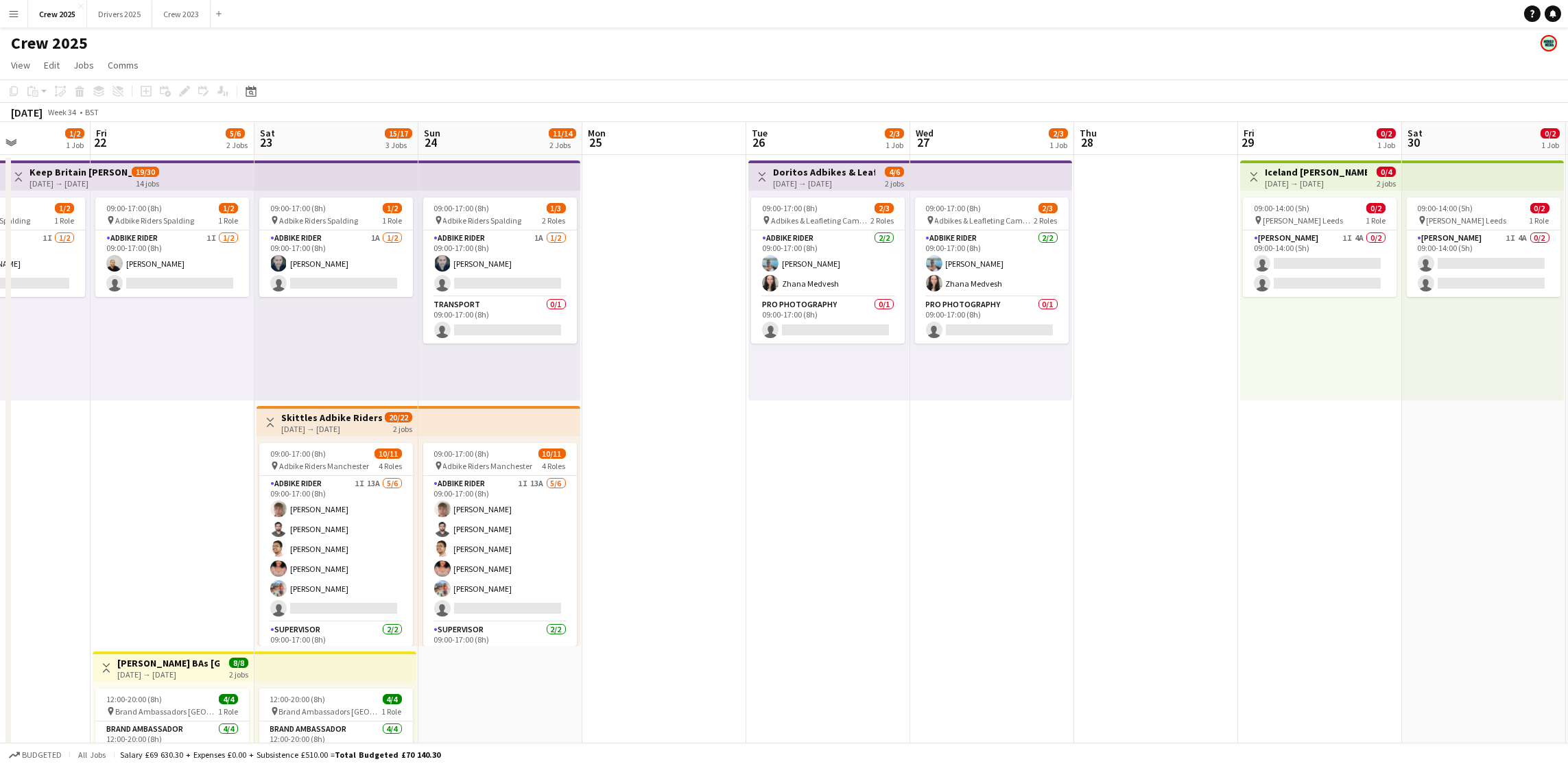
drag, startPoint x: 857, startPoint y: 552, endPoint x: 1312, endPoint y: 485, distance: 459.9
click at [1312, 485] on app-calendar-viewport "Tue 19 1/2 1 Job Wed 20 1/2 1 Job Thu 21 1/2 1 Job Fri 22 5/6 2 Jobs Sat 23 15/…" at bounding box center [784, 509] width 1568 height 774
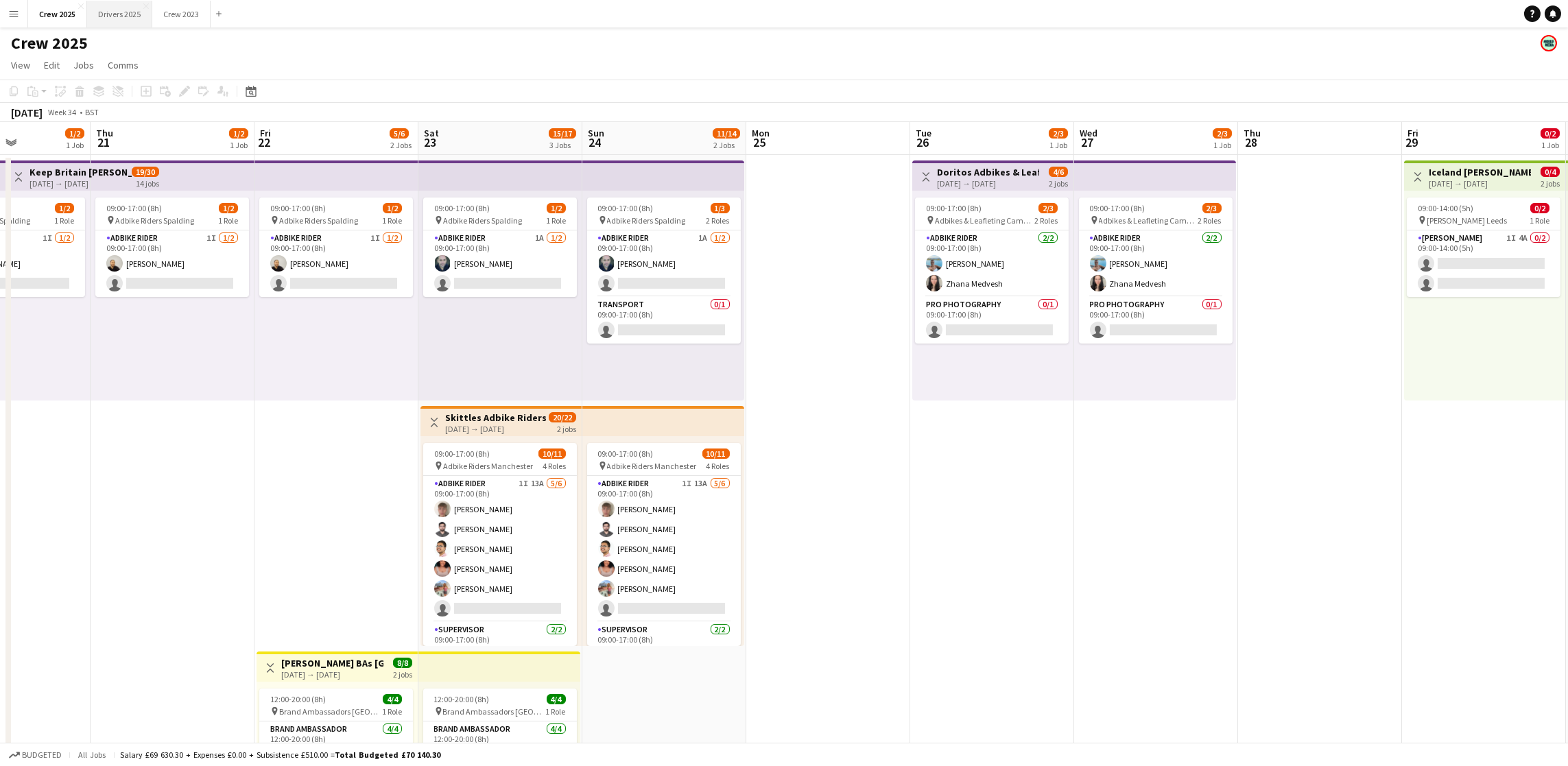
click at [133, 10] on button "Drivers 2025 Close" at bounding box center [119, 14] width 65 height 27
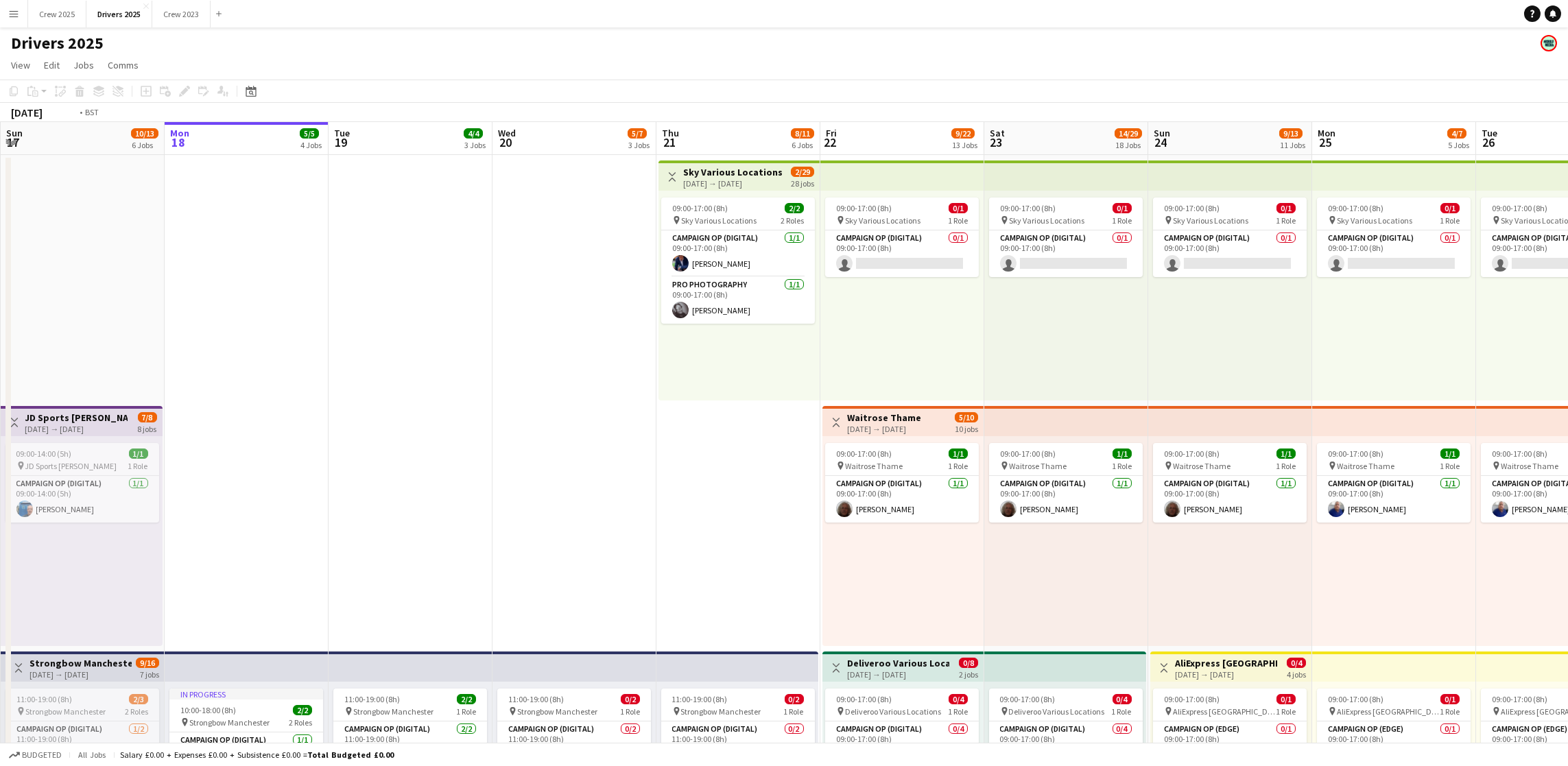
scroll to position [0, 422]
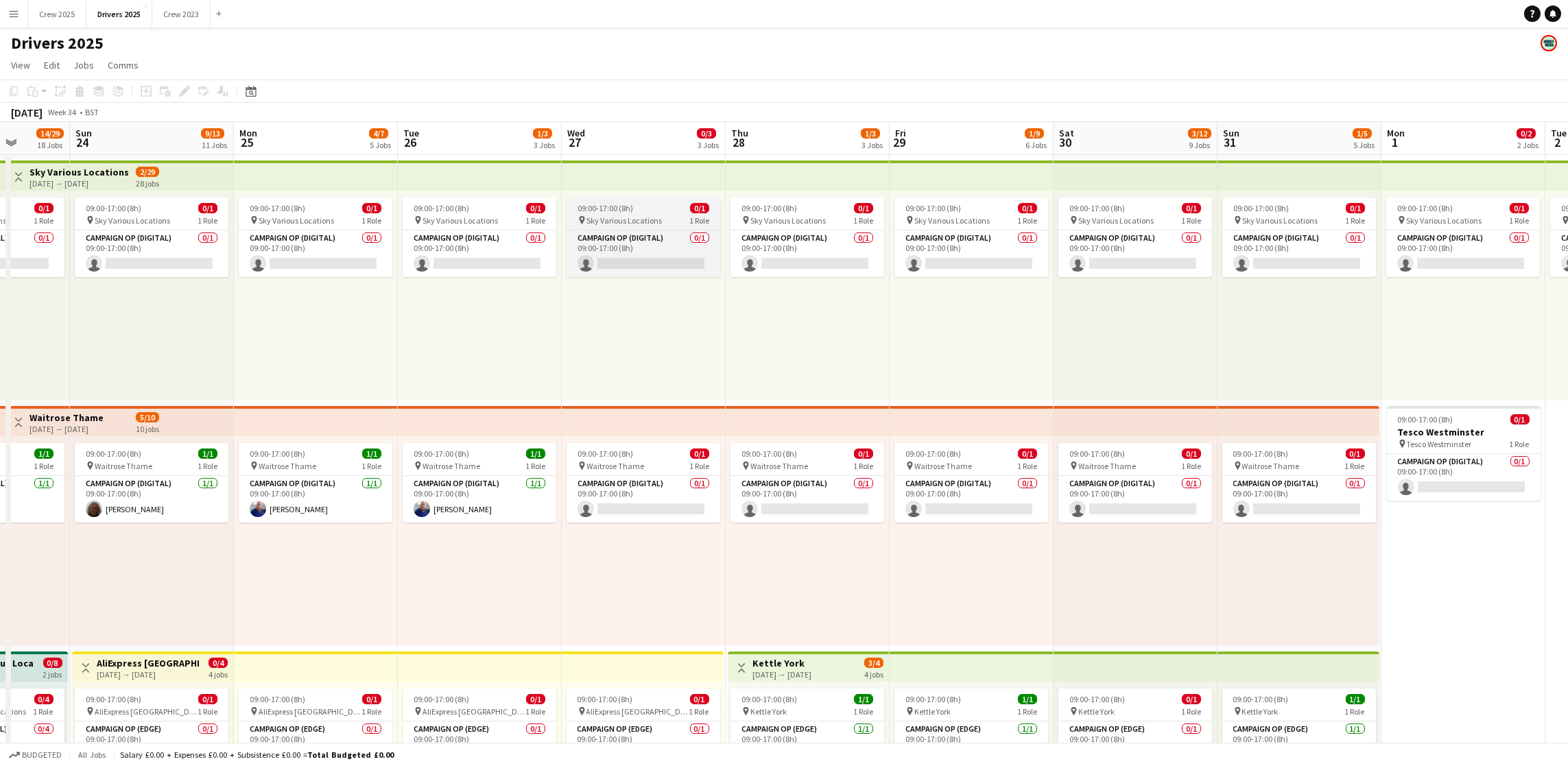
drag, startPoint x: 1079, startPoint y: 253, endPoint x: 623, endPoint y: 202, distance: 458.8
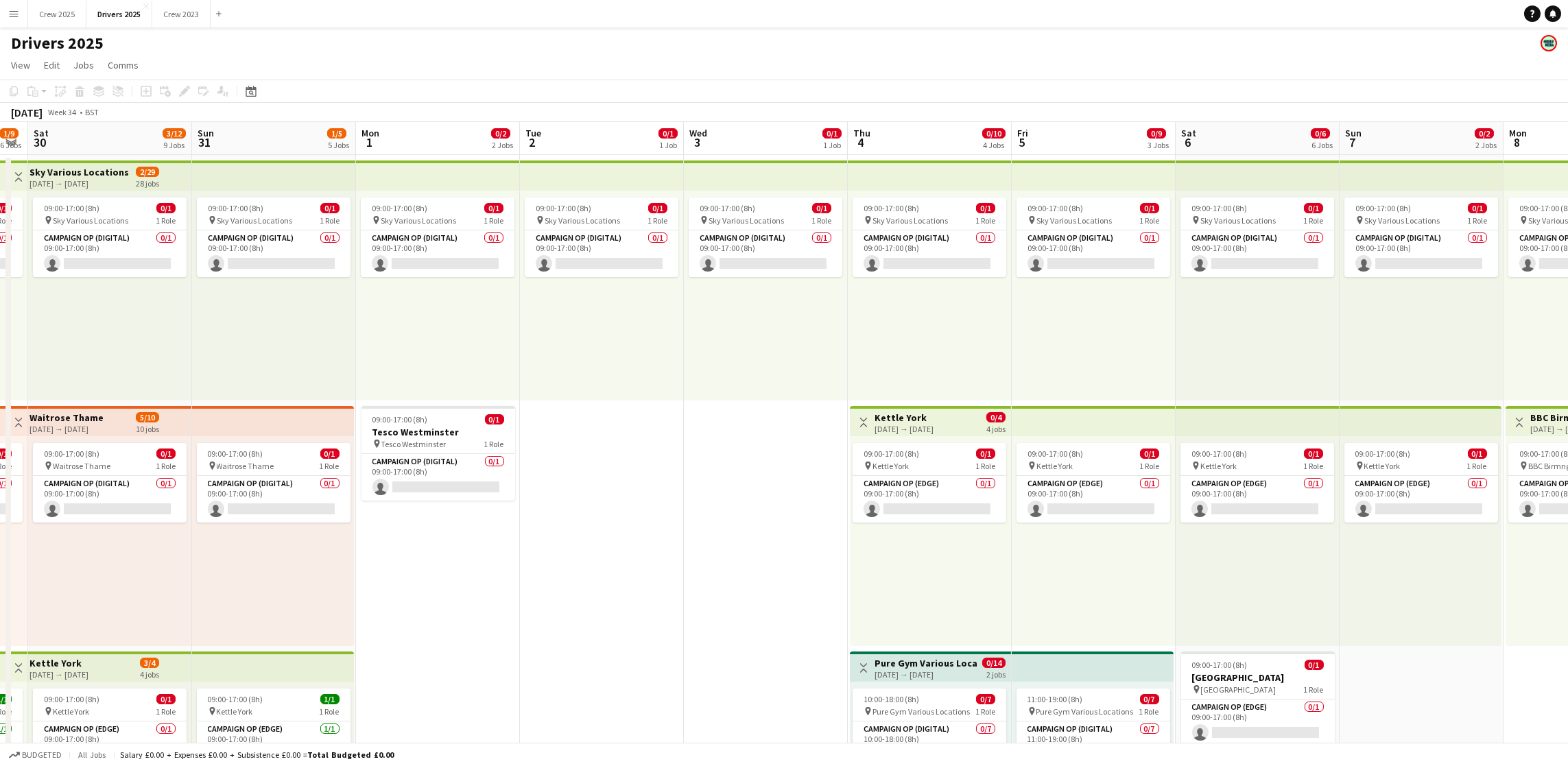
scroll to position [0, 466]
drag, startPoint x: 1409, startPoint y: 298, endPoint x: 382, endPoint y: 375, distance: 1029.9
click at [424, 146] on app-board-header-date "Mon 1 0/2 2 Jobs" at bounding box center [436, 138] width 164 height 33
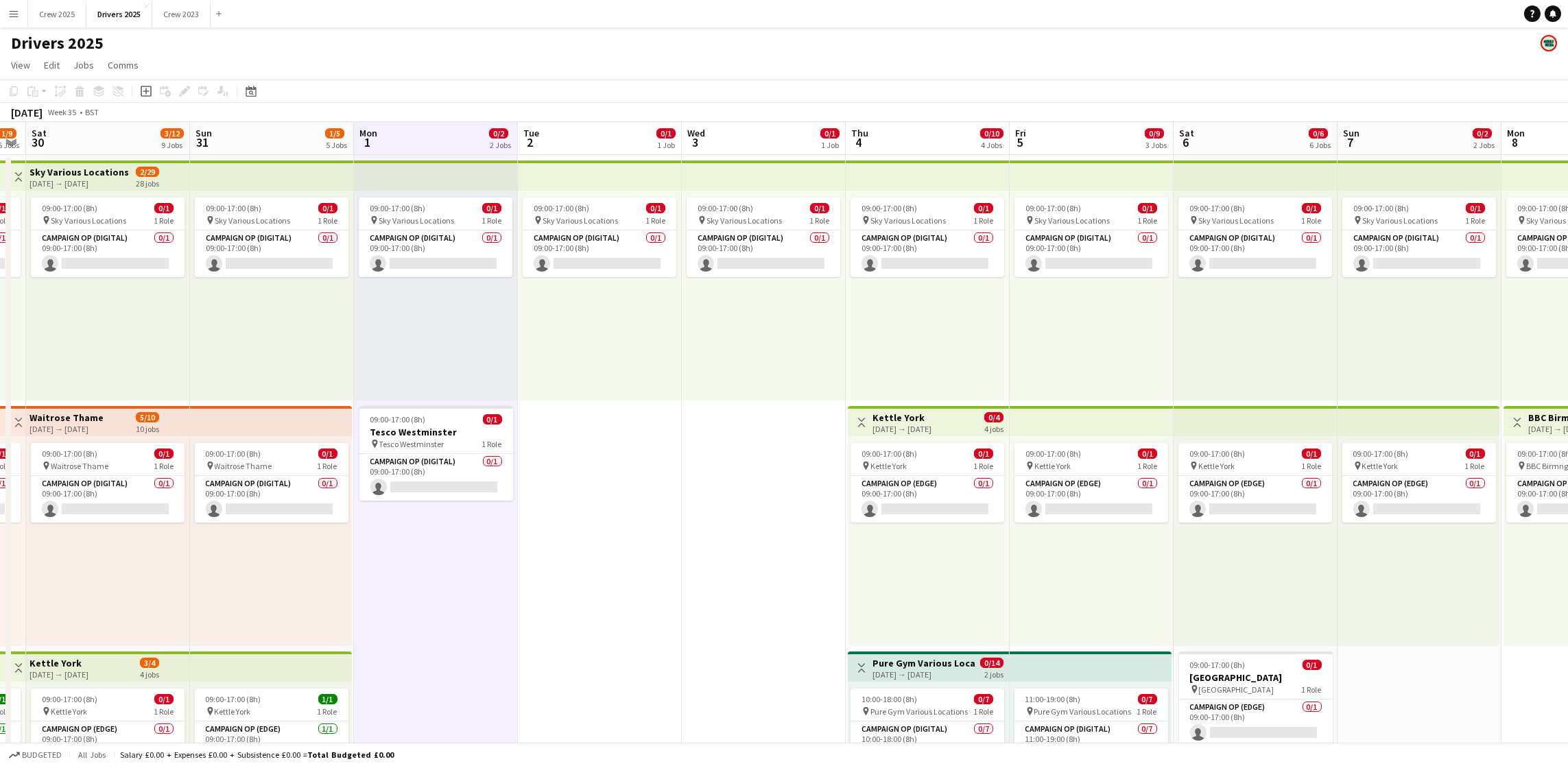
click at [450, 128] on app-board-header-date "Mon 1 0/2 2 Jobs" at bounding box center [436, 138] width 164 height 33
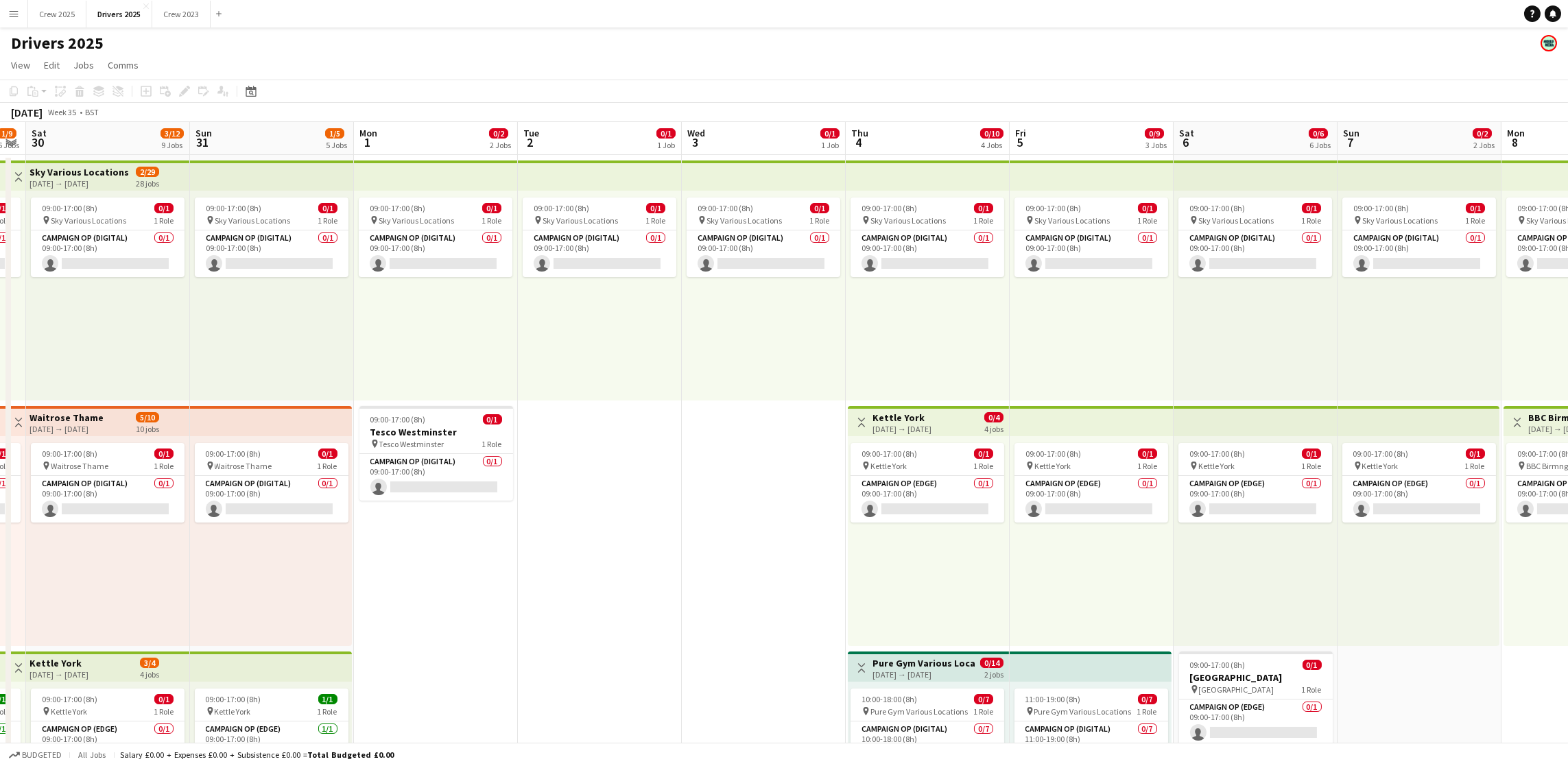
click at [446, 135] on app-board-header-date "Mon 1 0/2 2 Jobs" at bounding box center [436, 138] width 164 height 33
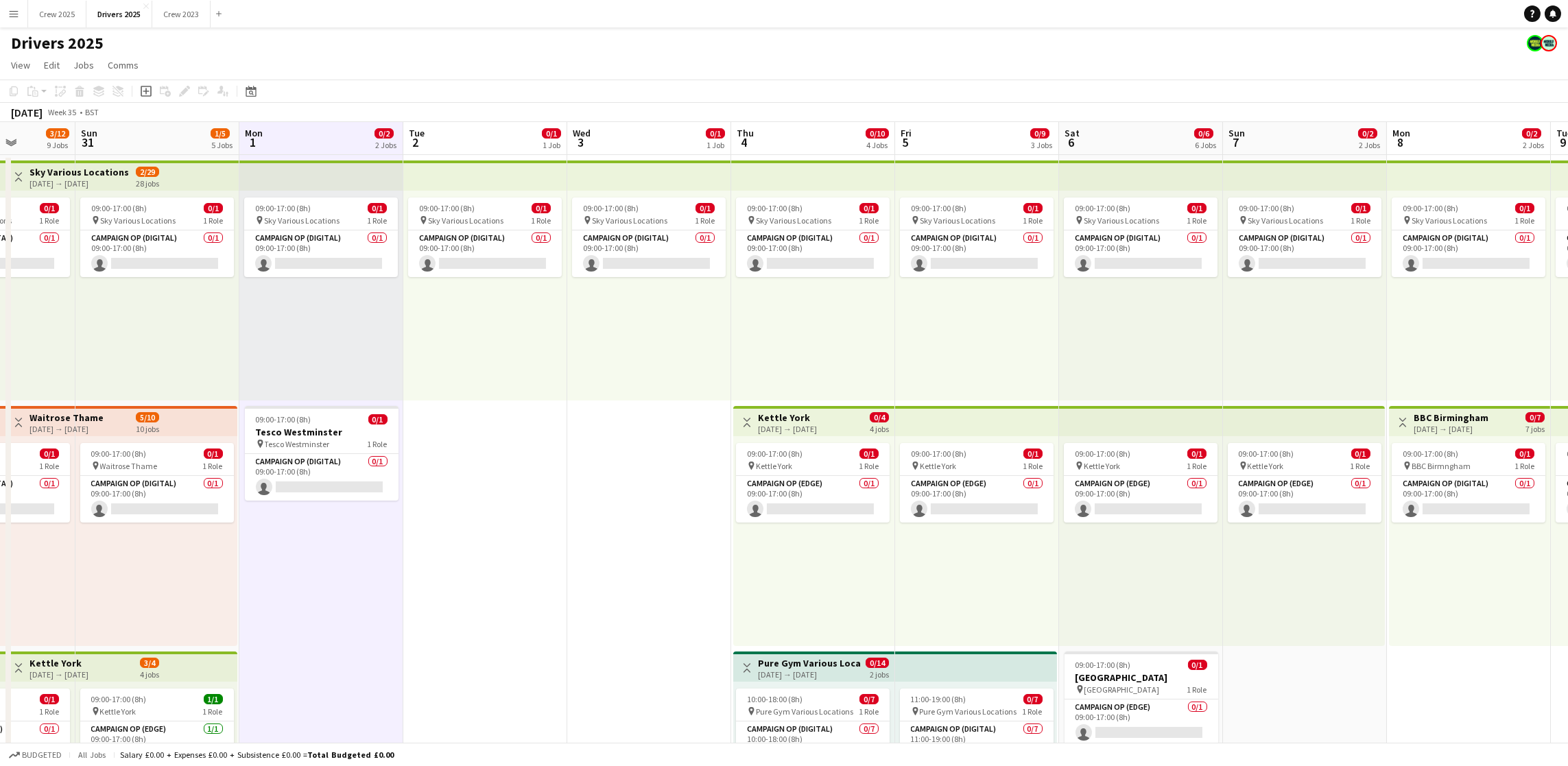
scroll to position [0, 591]
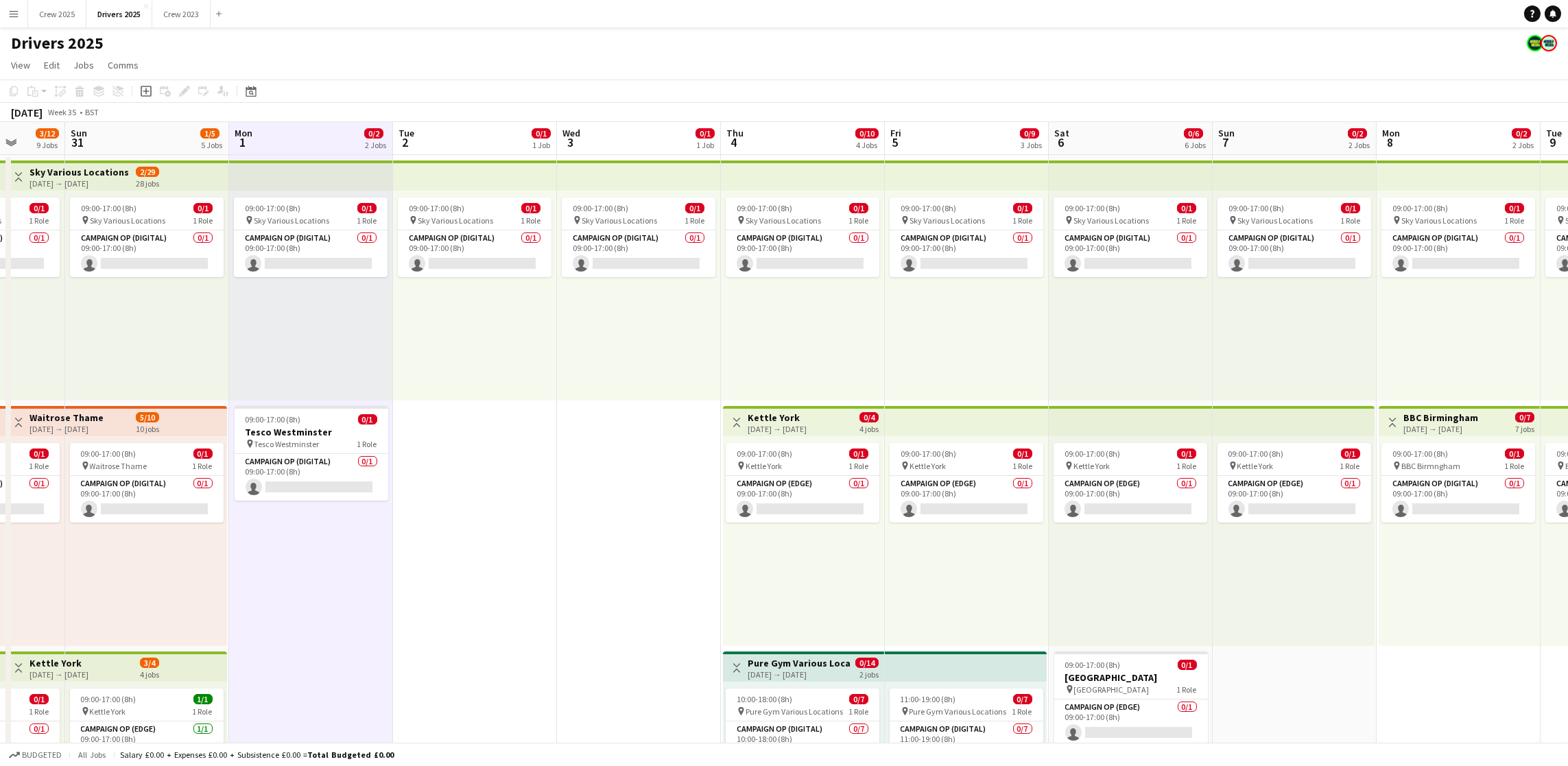
drag, startPoint x: 725, startPoint y: 441, endPoint x: 601, endPoint y: 446, distance: 124.1
click at [478, 135] on app-board-header-date "Tue 2 0/1 1 Job" at bounding box center [475, 138] width 164 height 33
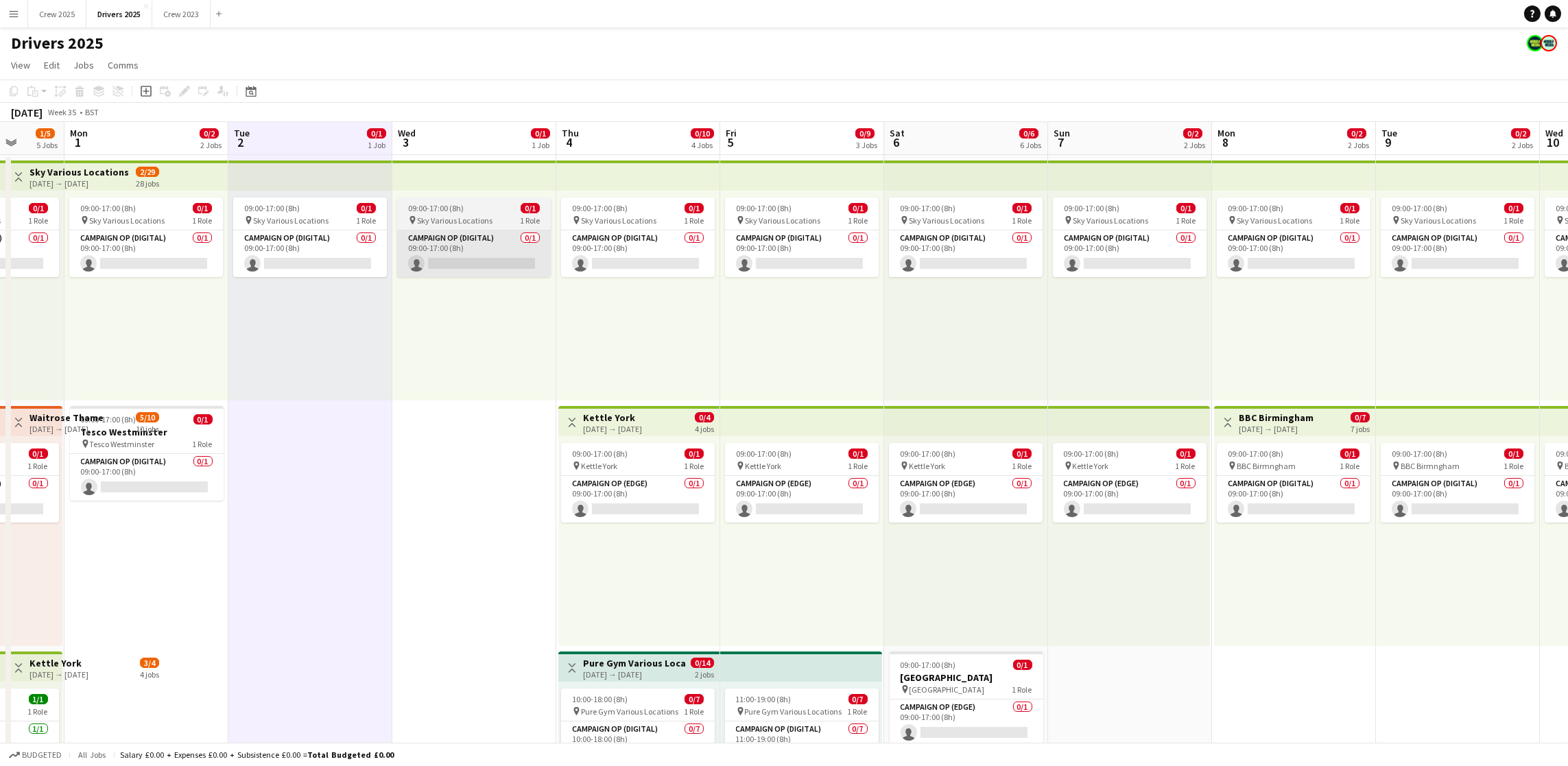
drag, startPoint x: 536, startPoint y: 394, endPoint x: 442, endPoint y: 241, distance: 179.6
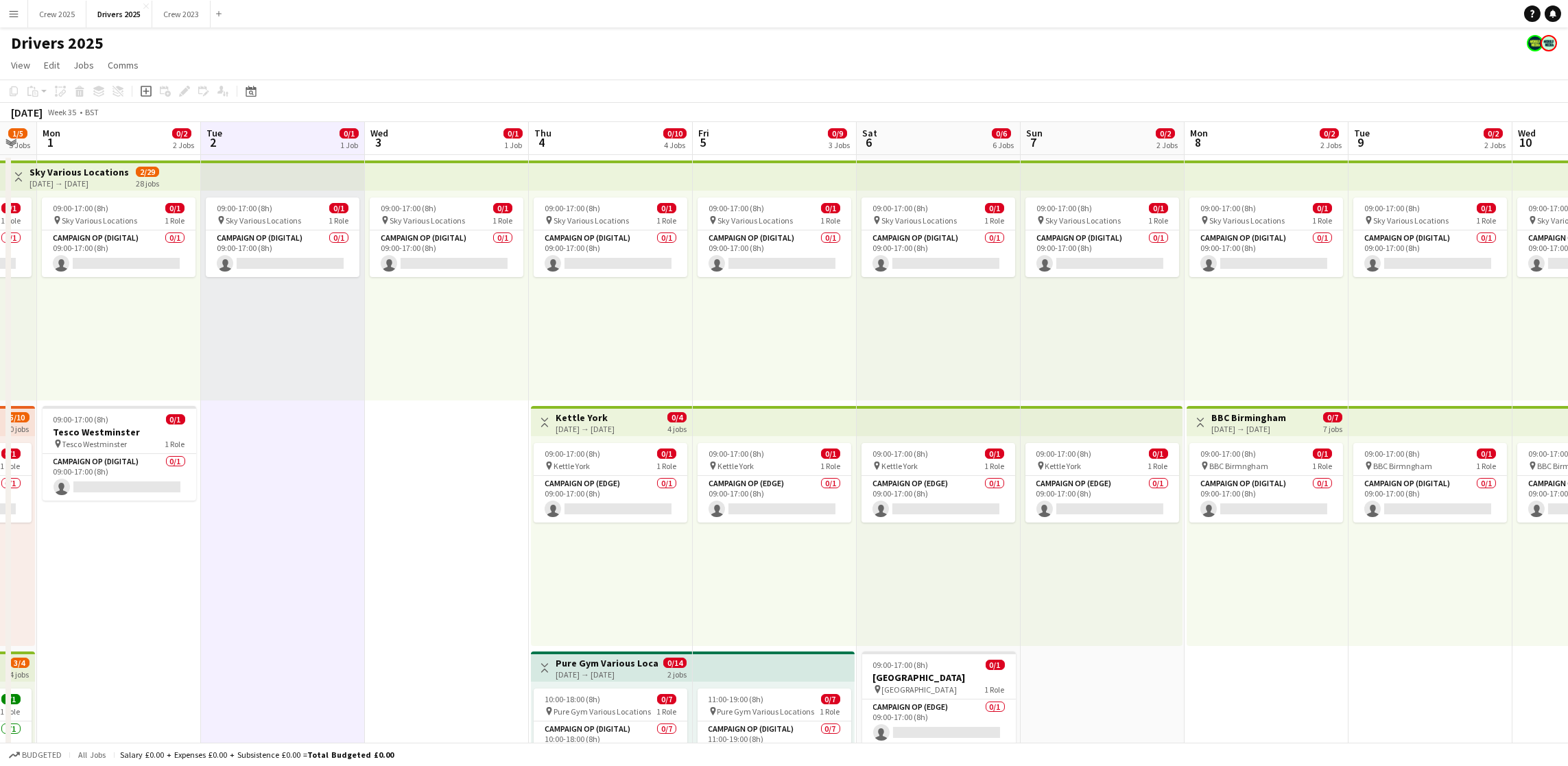
click at [582, 123] on app-board-header-date "Thu 4 0/10 4 Jobs" at bounding box center [610, 138] width 164 height 33
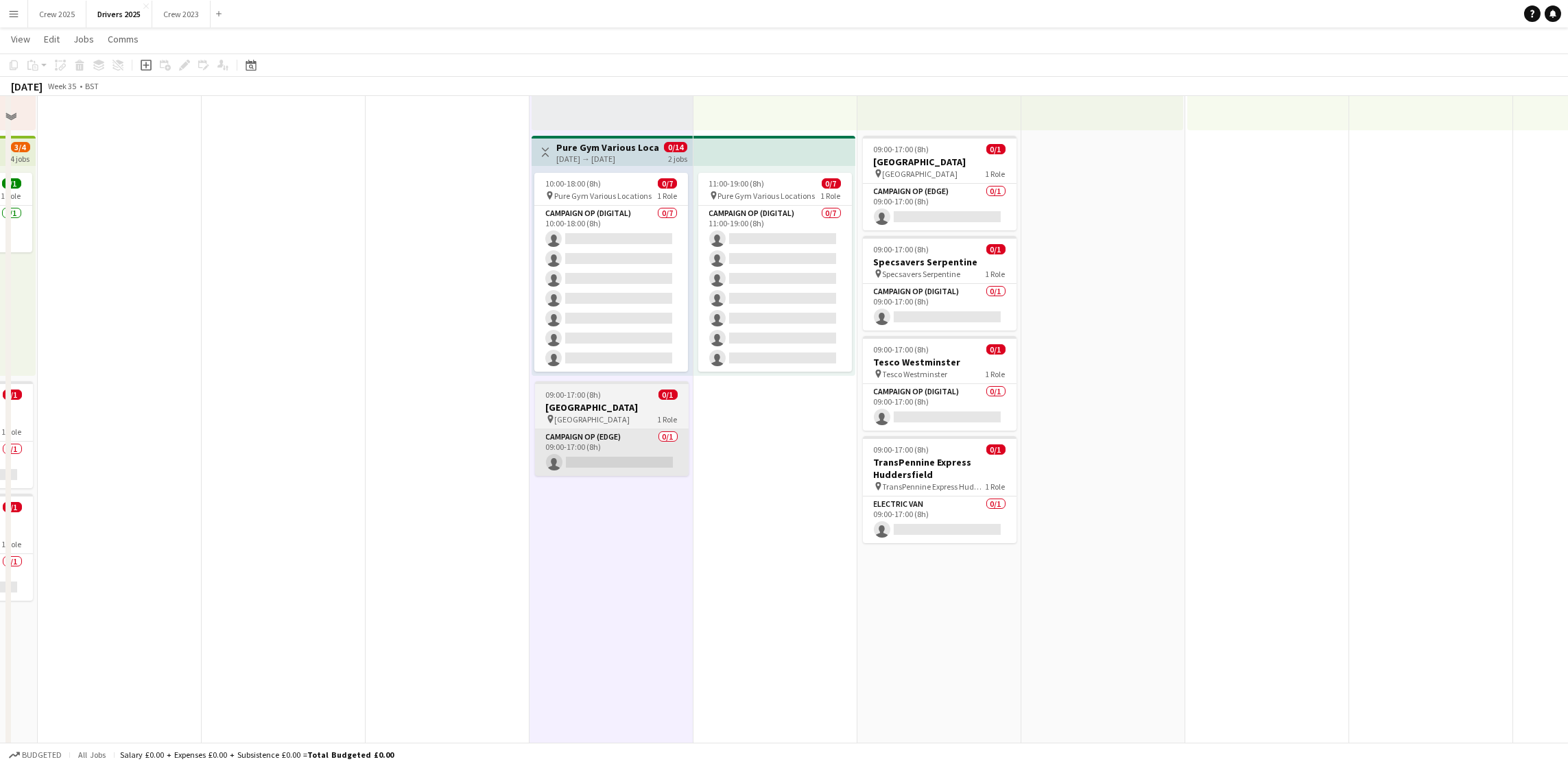
scroll to position [0, 0]
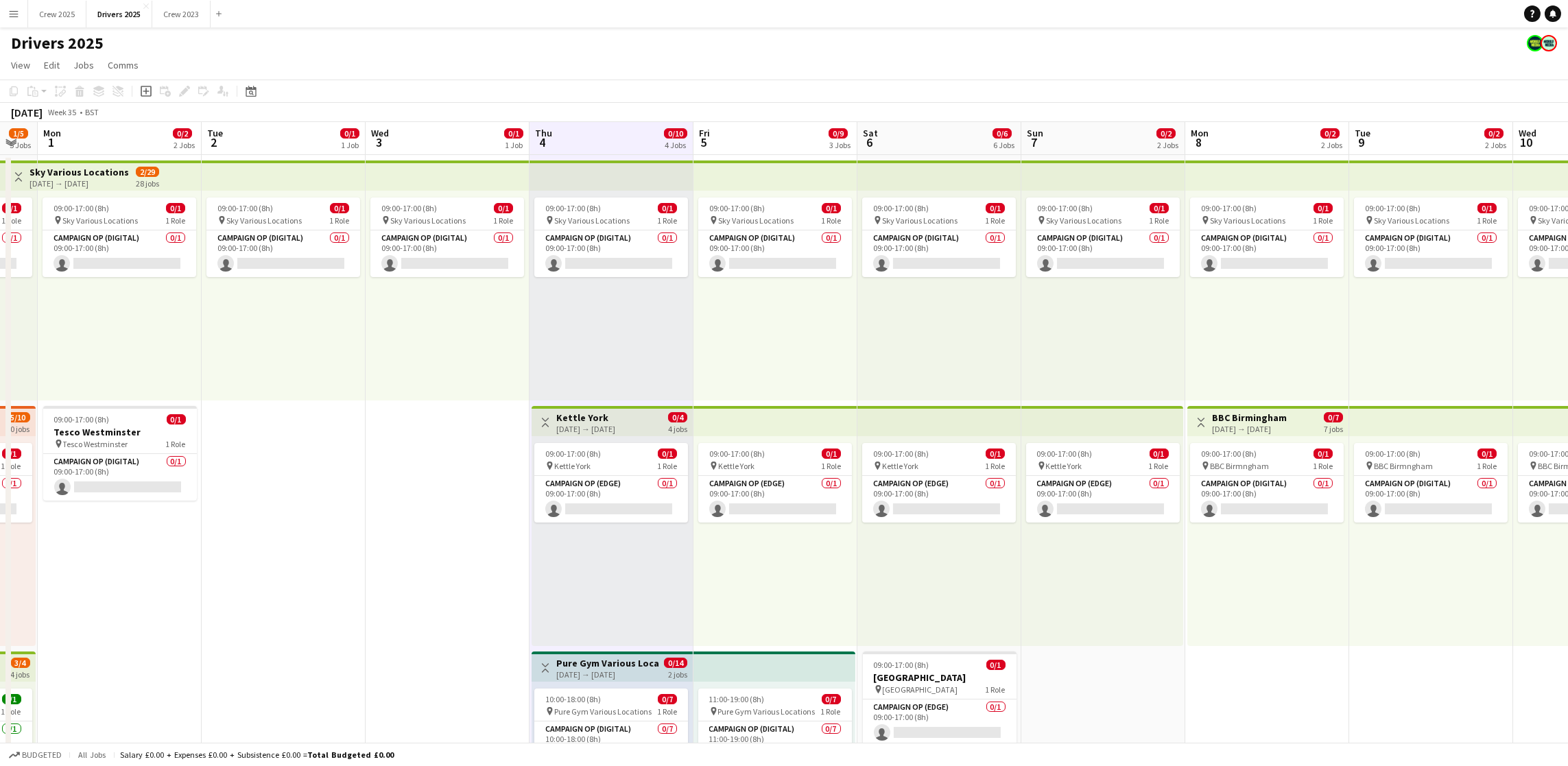
click at [745, 151] on app-board-header-date "Fri 5 0/9 3 Jobs" at bounding box center [776, 138] width 164 height 33
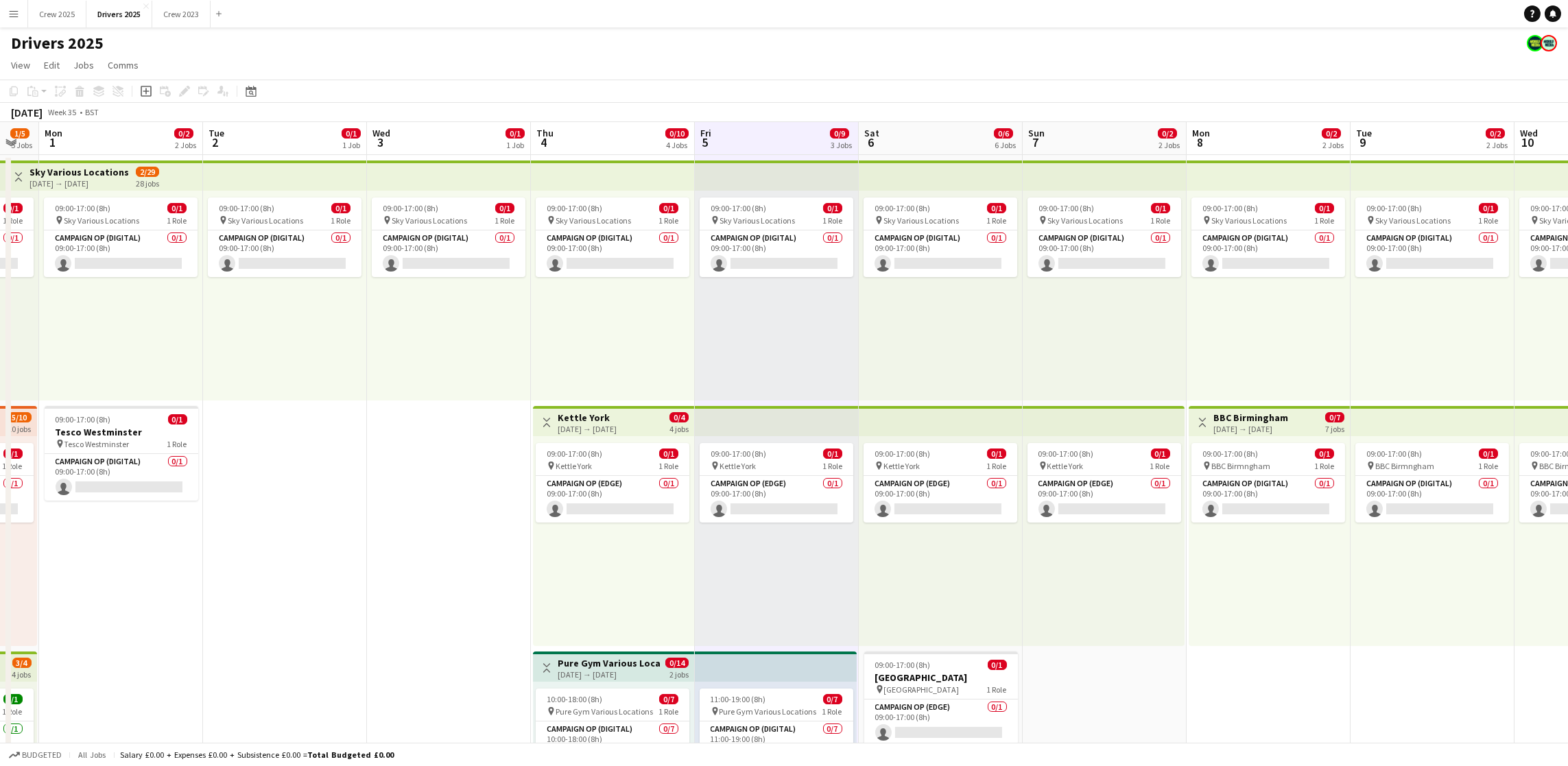
click at [918, 141] on app-board-header-date "Sat 6 0/6 6 Jobs" at bounding box center [941, 138] width 164 height 33
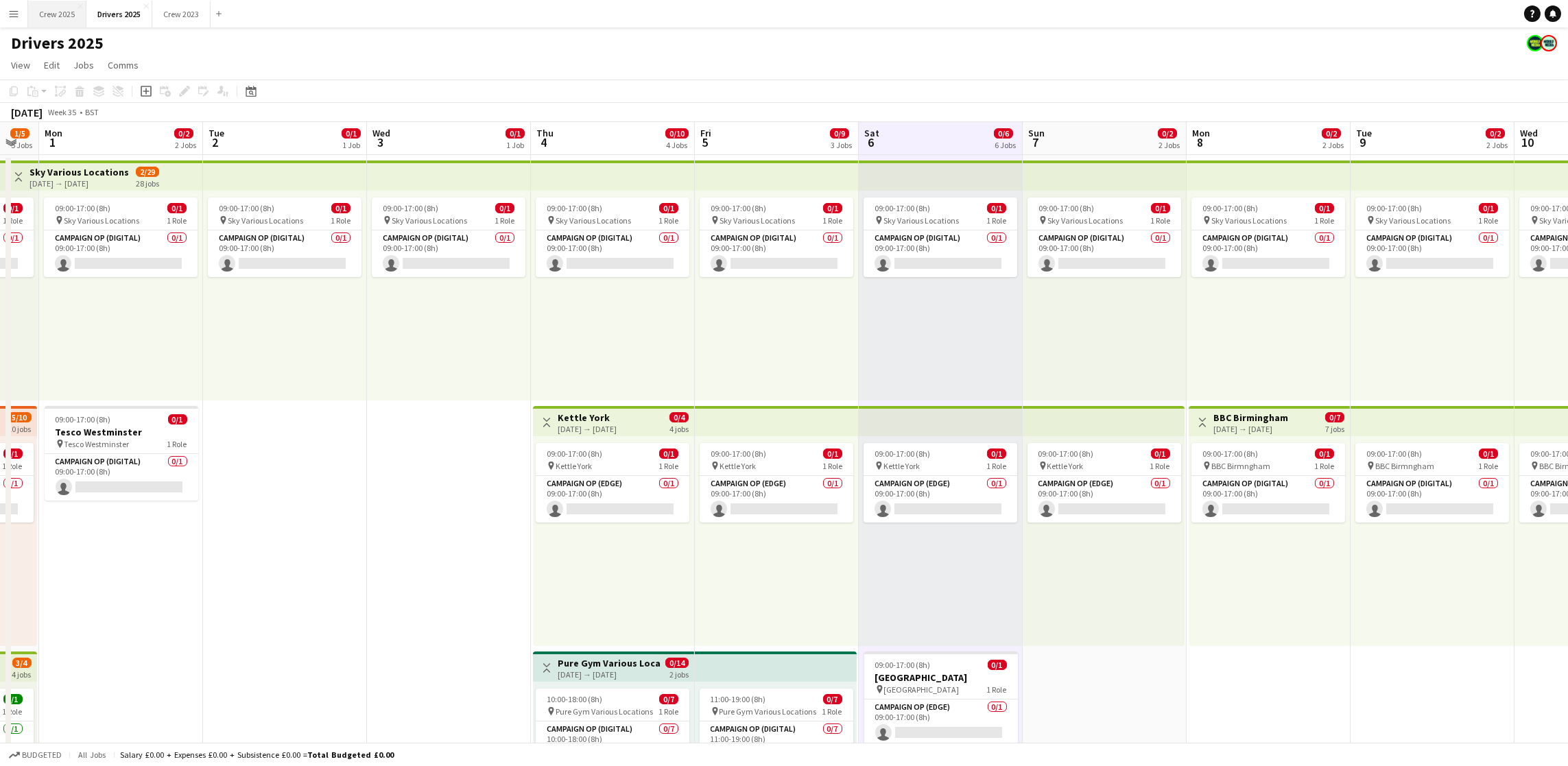
click at [60, 11] on button "Crew 2025 Close" at bounding box center [57, 14] width 59 height 27
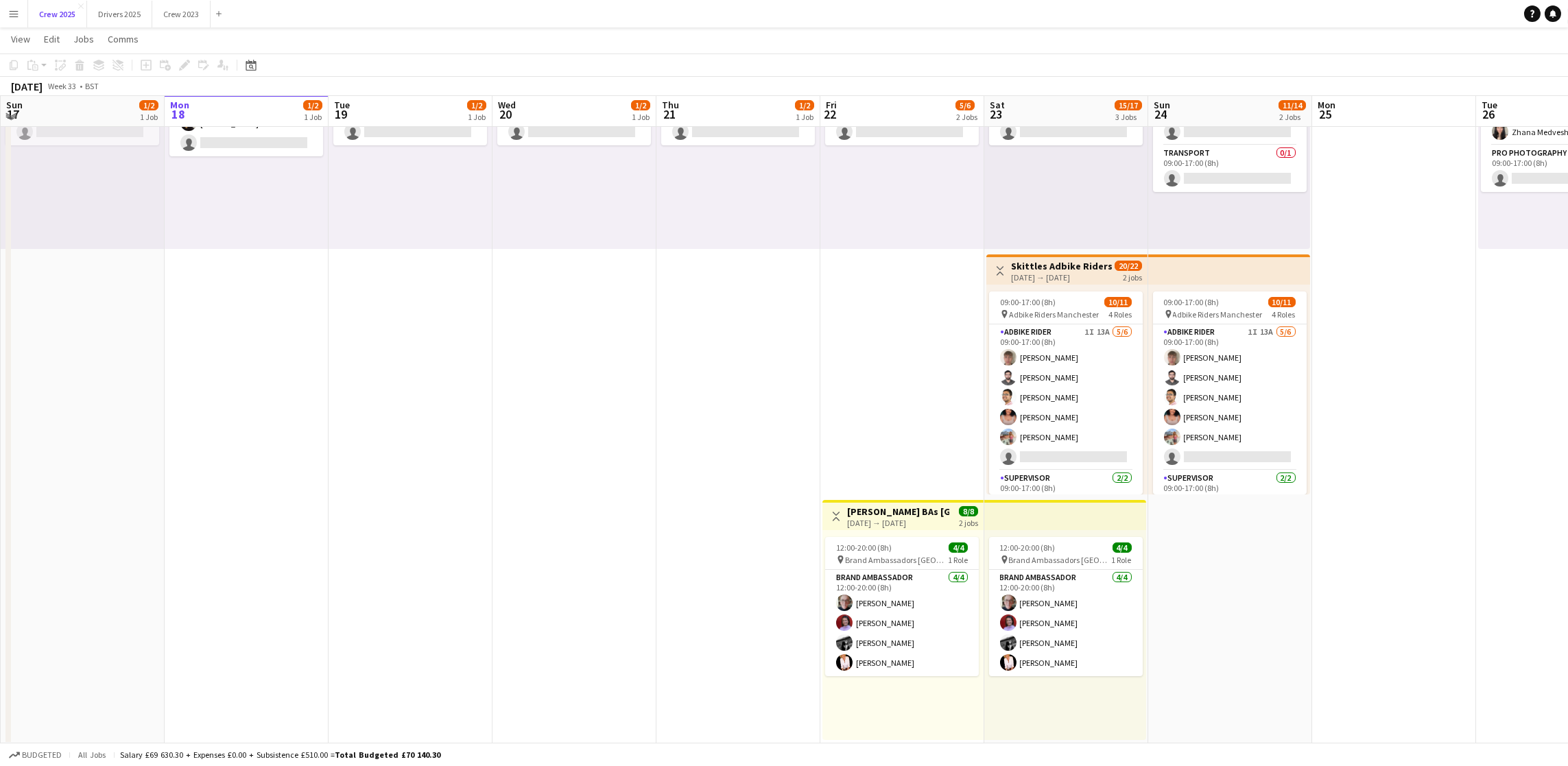
scroll to position [152, 0]
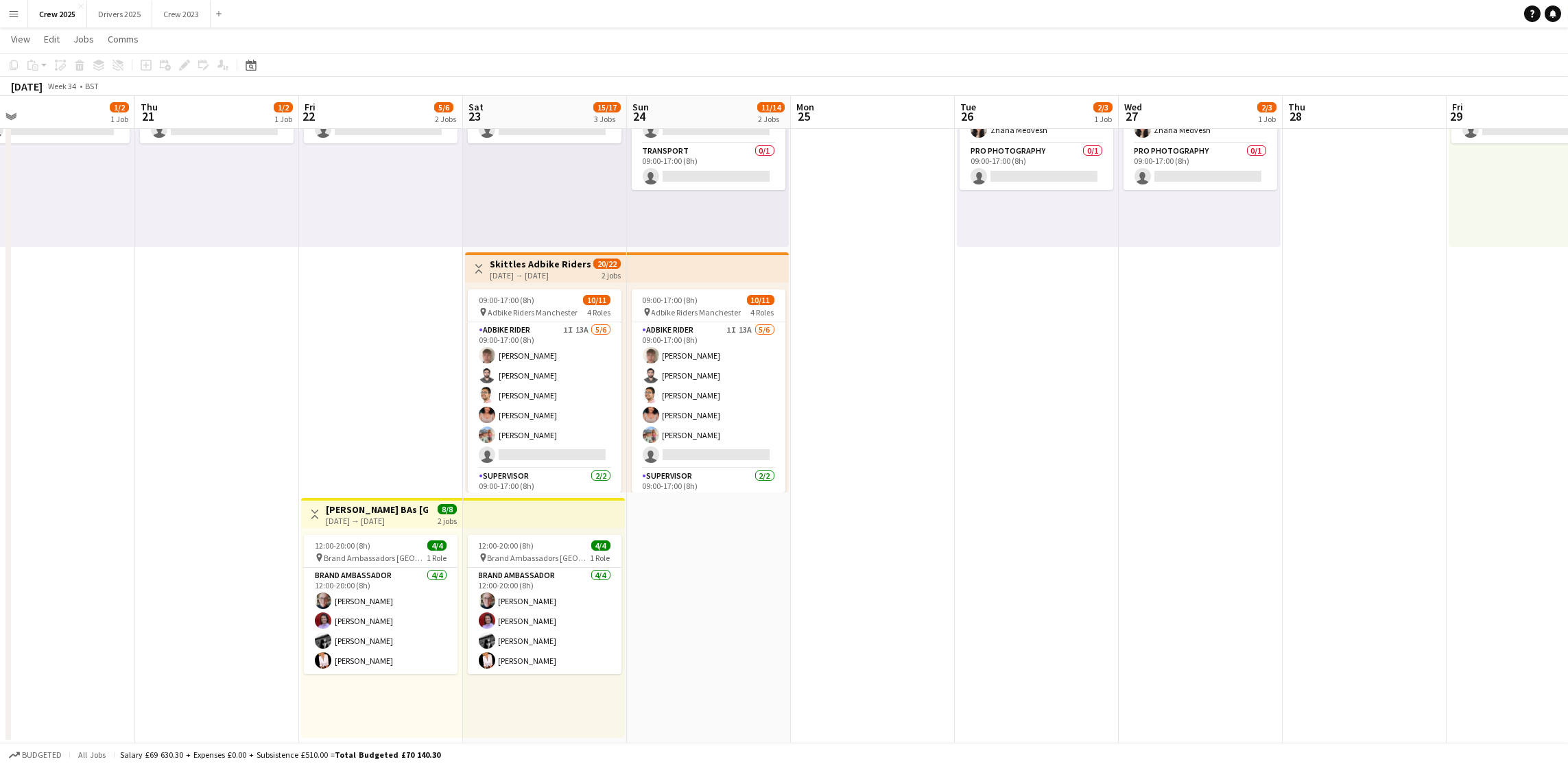
drag, startPoint x: 1242, startPoint y: 549, endPoint x: 709, endPoint y: 520, distance: 533.8
click at [719, 528] on app-calendar-viewport "Mon 18 1/2 1 Job Tue 19 1/2 1 Job Wed 20 1/2 1 Job Thu 21 1/2 1 Job Fri 22 5/6 …" at bounding box center [784, 322] width 1568 height 842
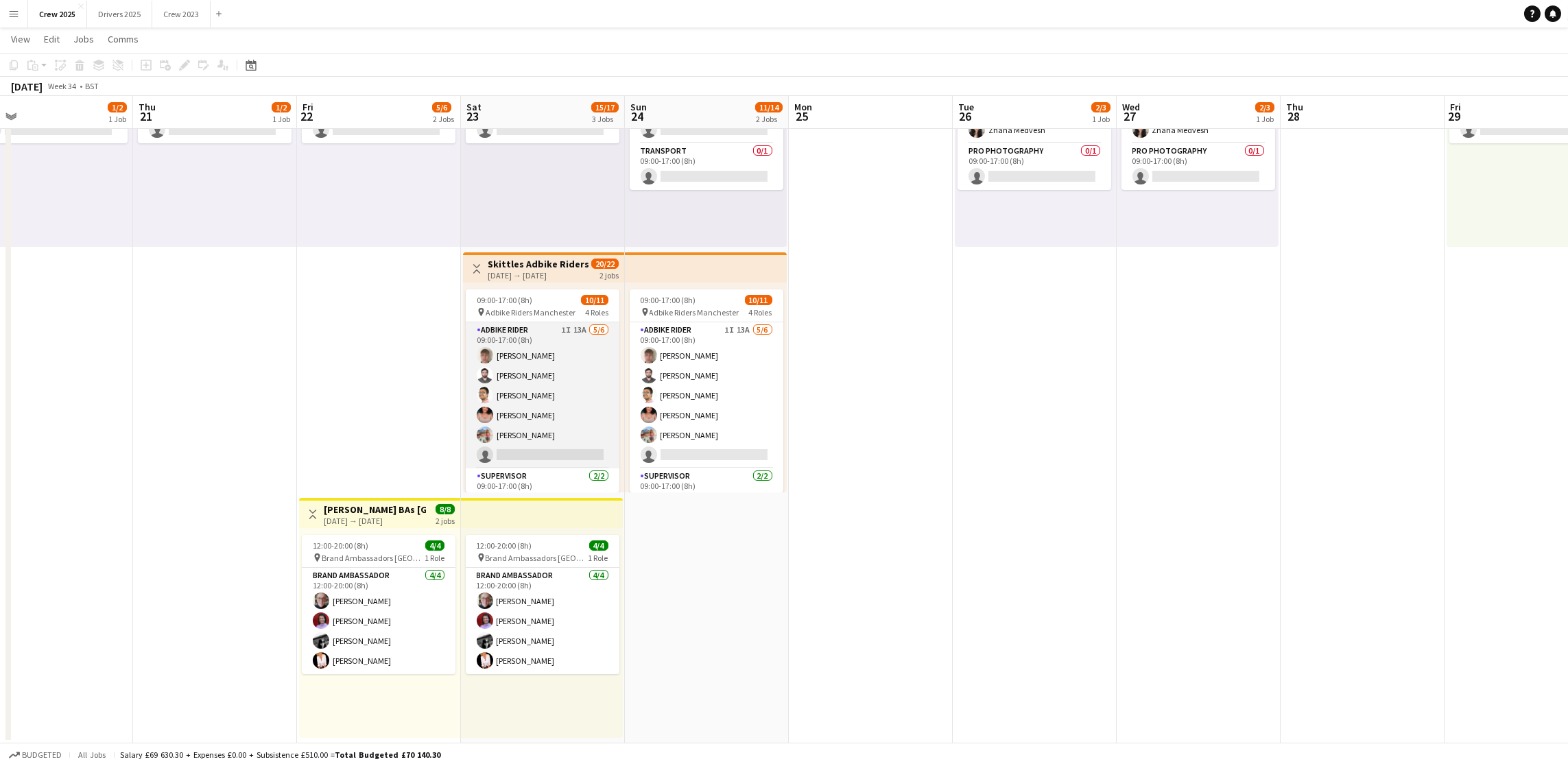
click at [562, 454] on app-card-role "Adbike Rider 1I 13A [DATE] 09:00-17:00 (8h) [PERSON_NAME] [PERSON_NAME] [PERSON…" at bounding box center [543, 395] width 154 height 146
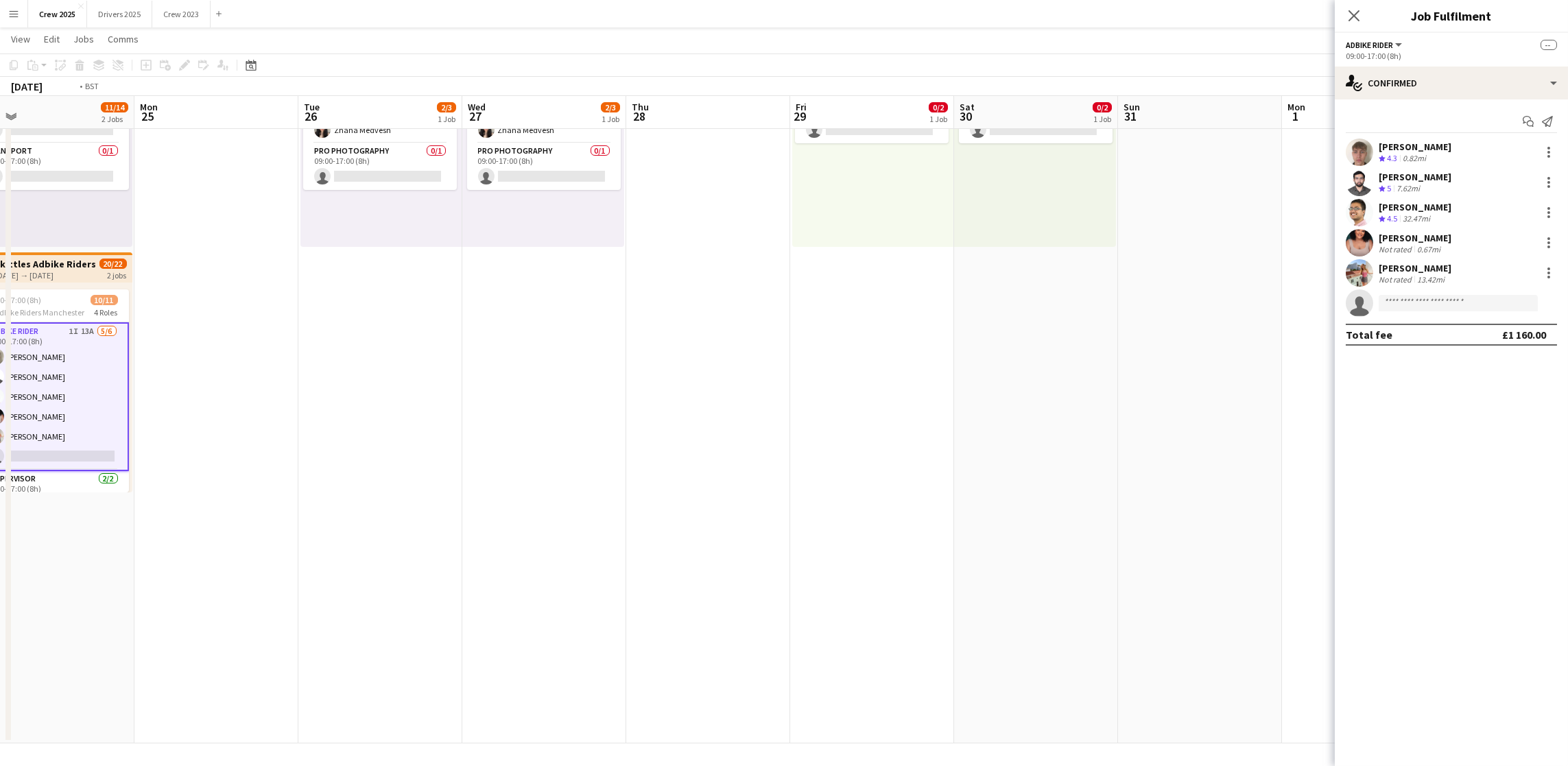
scroll to position [0, 514]
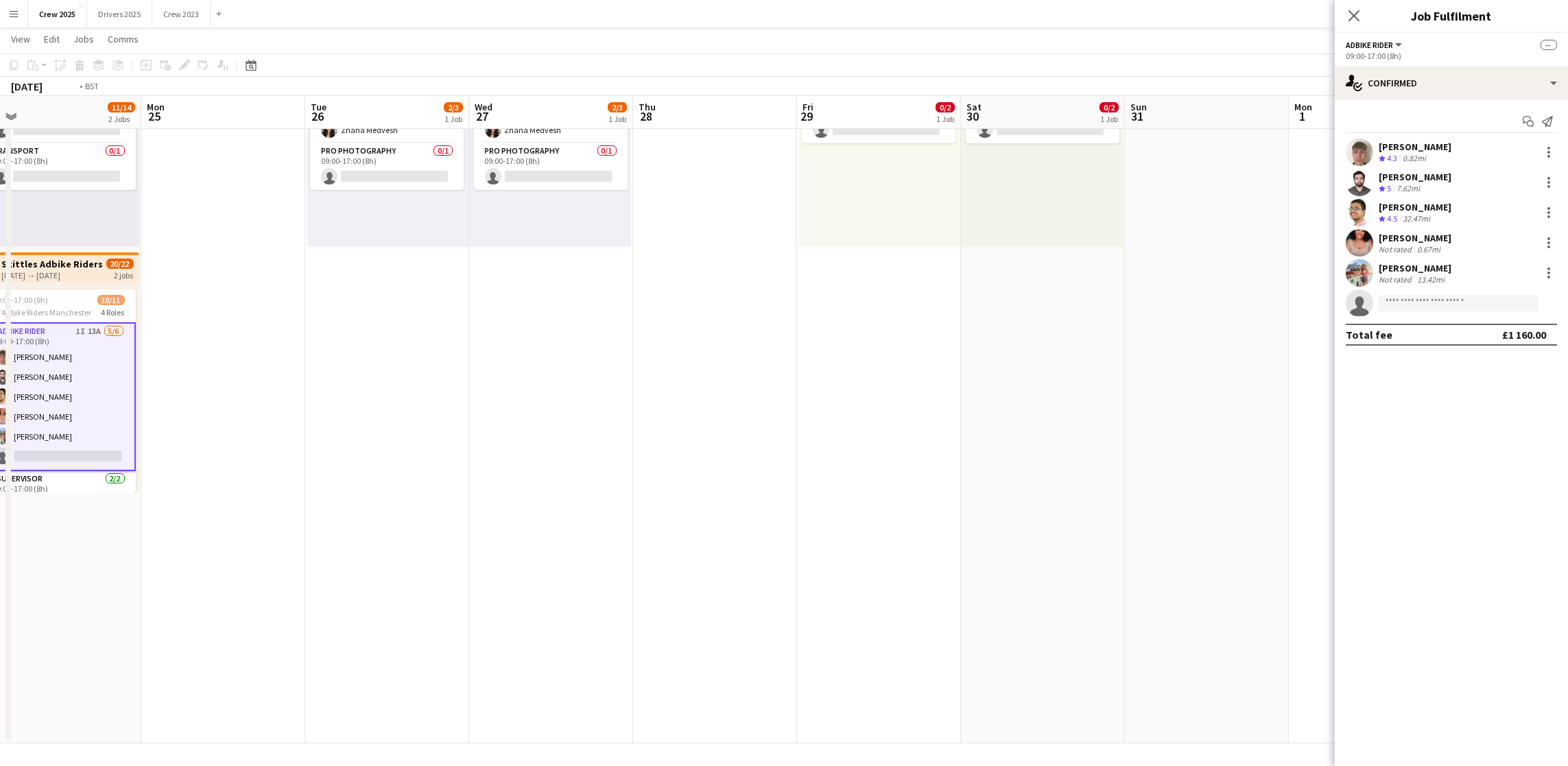
drag, startPoint x: 1016, startPoint y: 481, endPoint x: 178, endPoint y: 506, distance: 838.4
click at [43, 528] on app-calendar-viewport "Thu 21 1/2 1 Job Fri 22 5/6 2 Jobs Sat 23 15/17 3 Jobs Sun 24 11/14 2 Jobs Mon …" at bounding box center [784, 322] width 1568 height 842
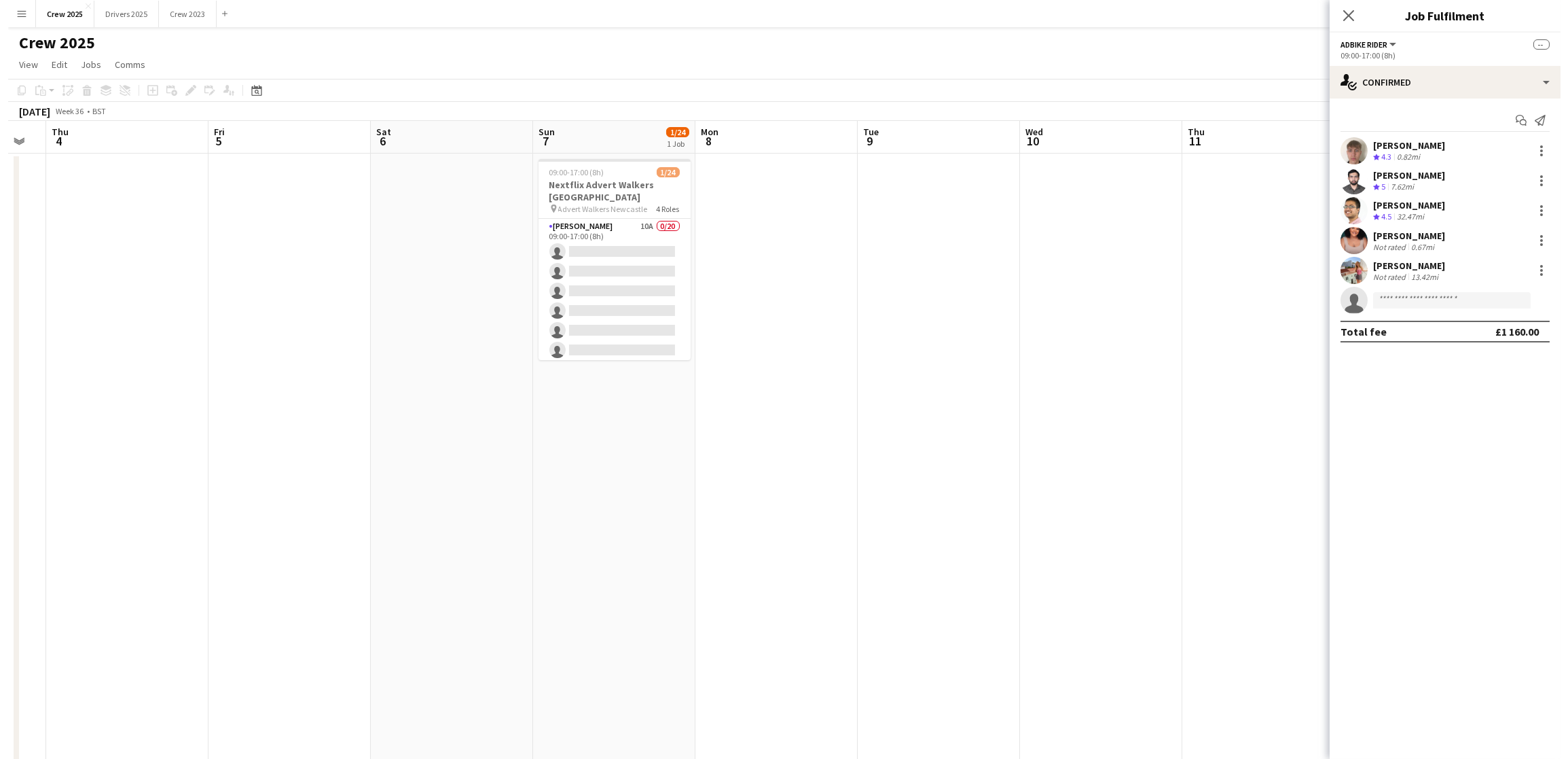
scroll to position [0, 492]
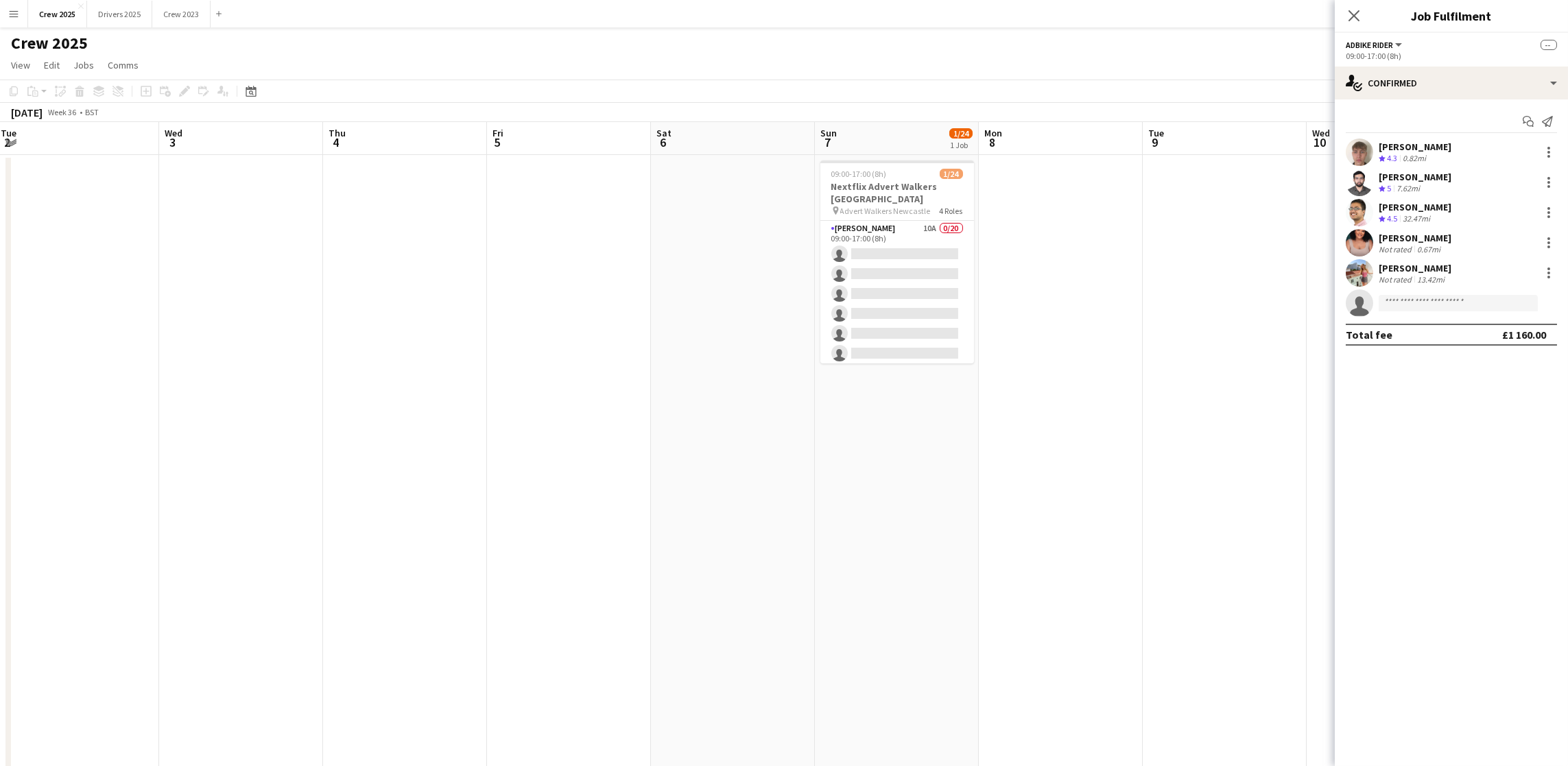
drag, startPoint x: 1130, startPoint y: 485, endPoint x: 153, endPoint y: 478, distance: 977.0
click at [0, 487] on app-calendar-viewport "Sat 30 0/2 1 Job Sun 31 Mon 1 Tue 2 Wed 3 Thu 4 Fri 5 Sat 6 Sun 7 1/24 1 Job Mo…" at bounding box center [784, 509] width 1568 height 774
click at [920, 315] on app-card-role "[PERSON_NAME] 10A 0/20 09:00-17:00 (8h) single-neutral-actions single-neutral-a…" at bounding box center [897, 433] width 154 height 425
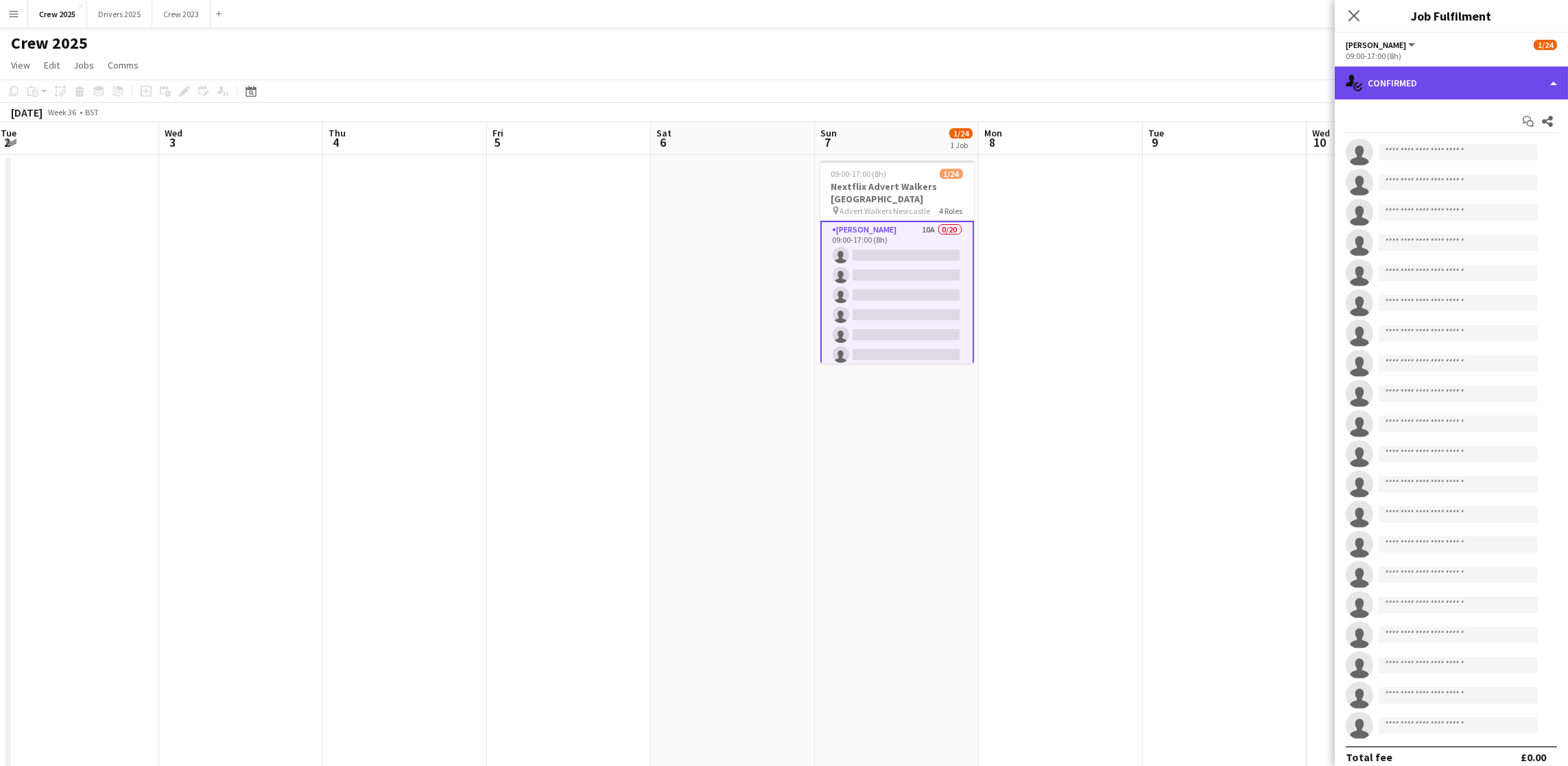
click at [1404, 74] on div "single-neutral-actions-check-2 Confirmed" at bounding box center [1451, 83] width 233 height 33
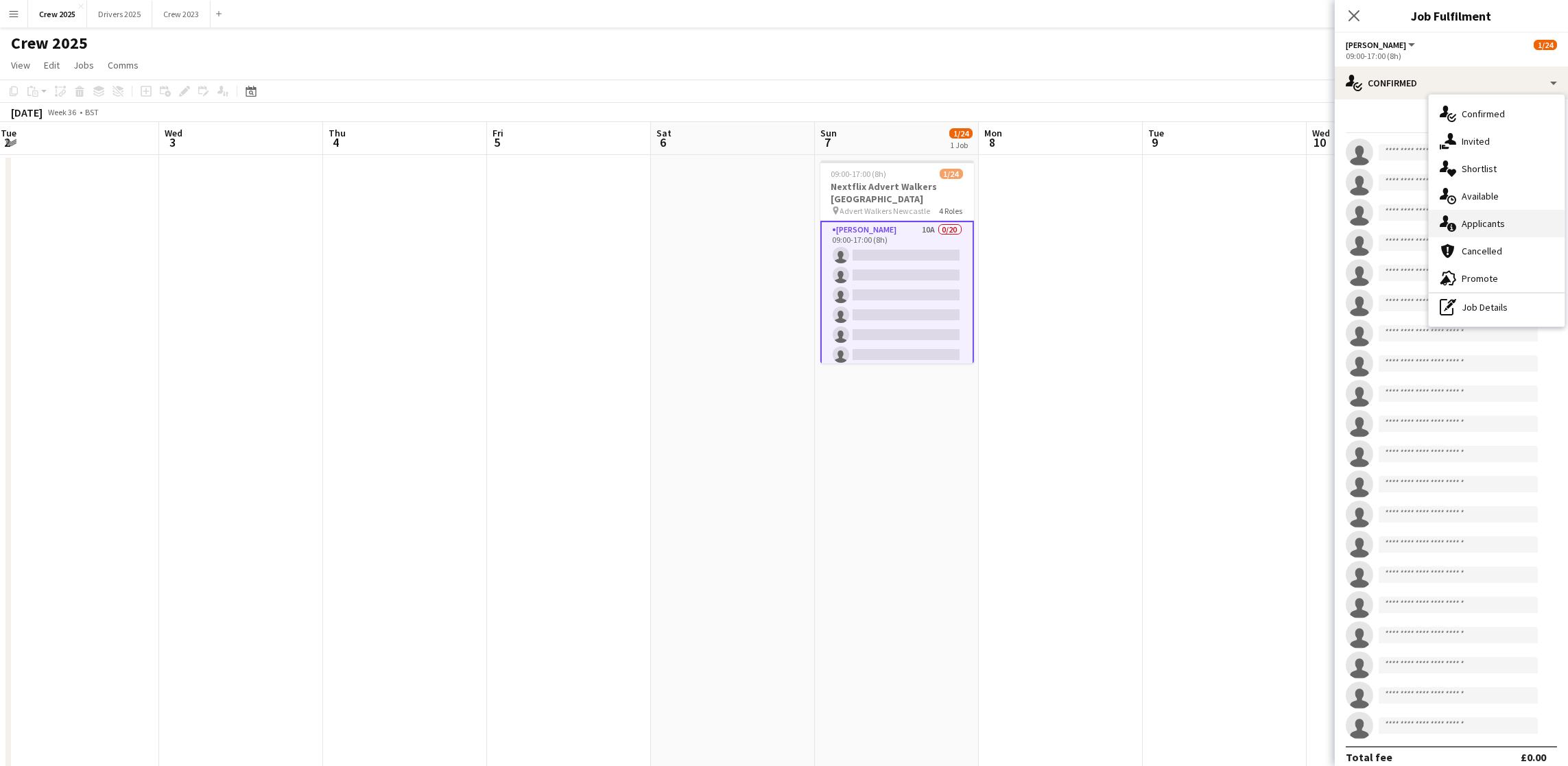
click at [1512, 226] on div "single-neutral-actions-information Applicants" at bounding box center [1497, 223] width 135 height 28
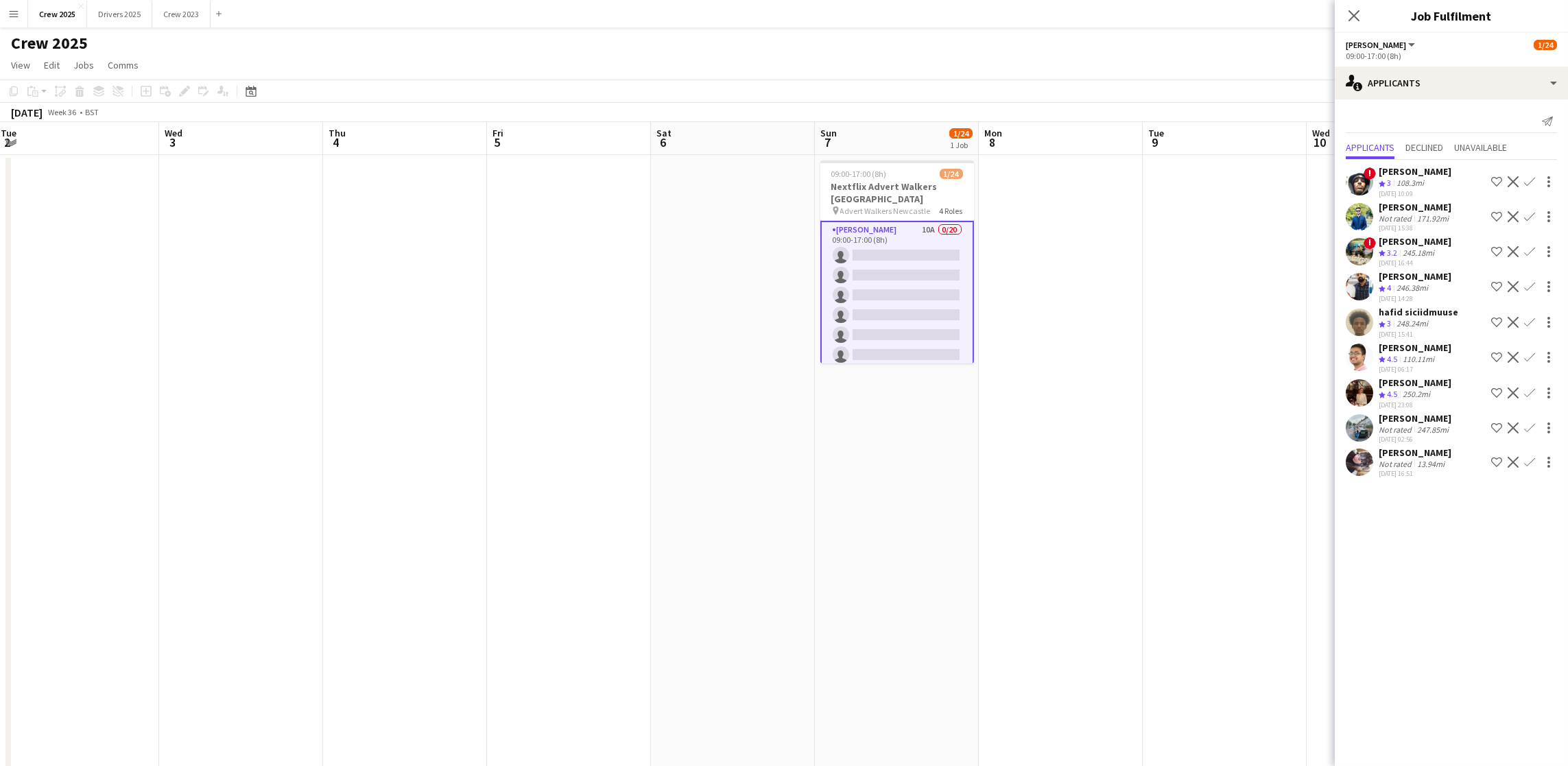
click at [1406, 458] on div "Not rated" at bounding box center [1397, 463] width 36 height 11
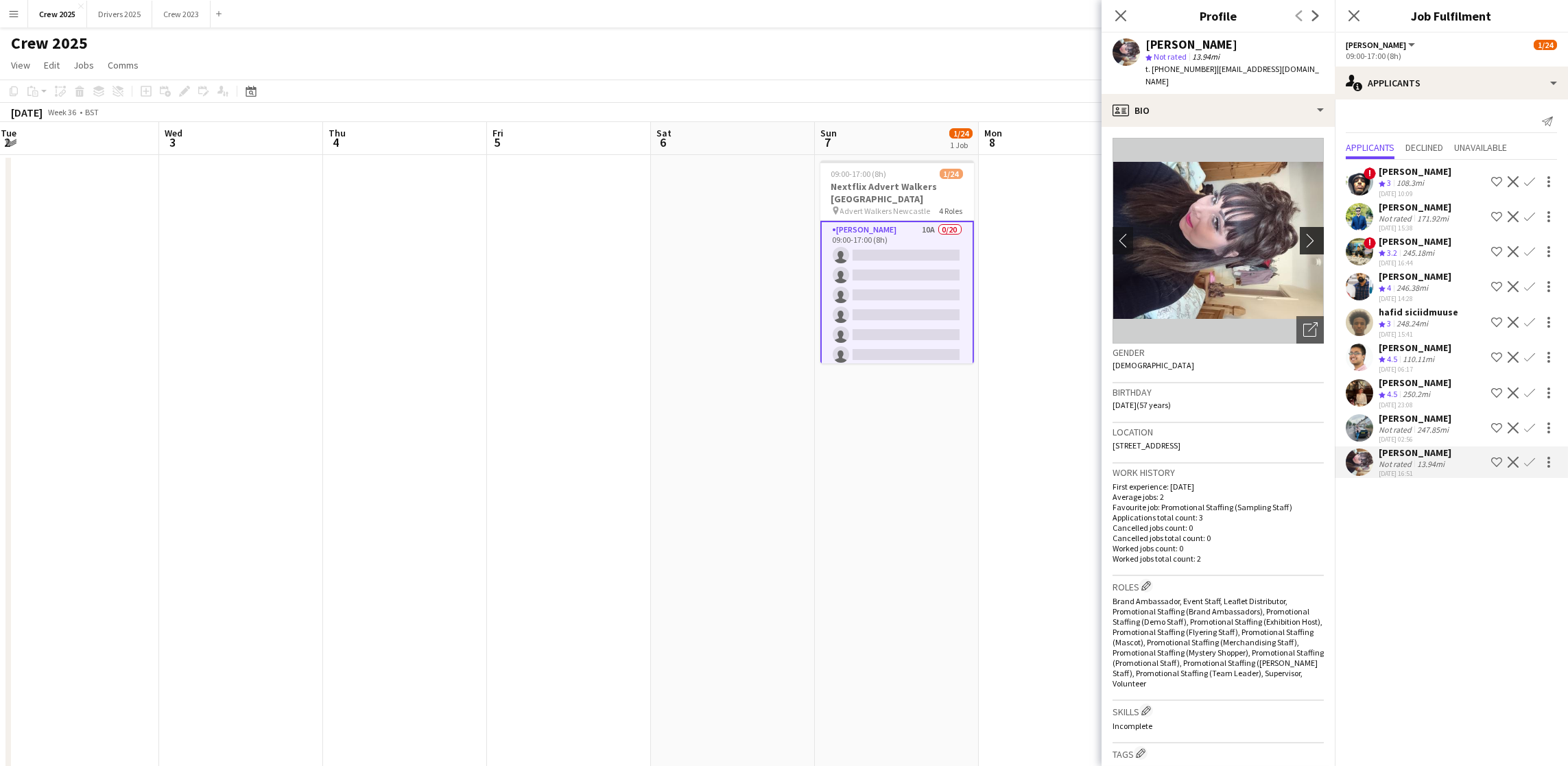
click at [1303, 233] on app-icon "chevron-right" at bounding box center [1314, 240] width 21 height 14
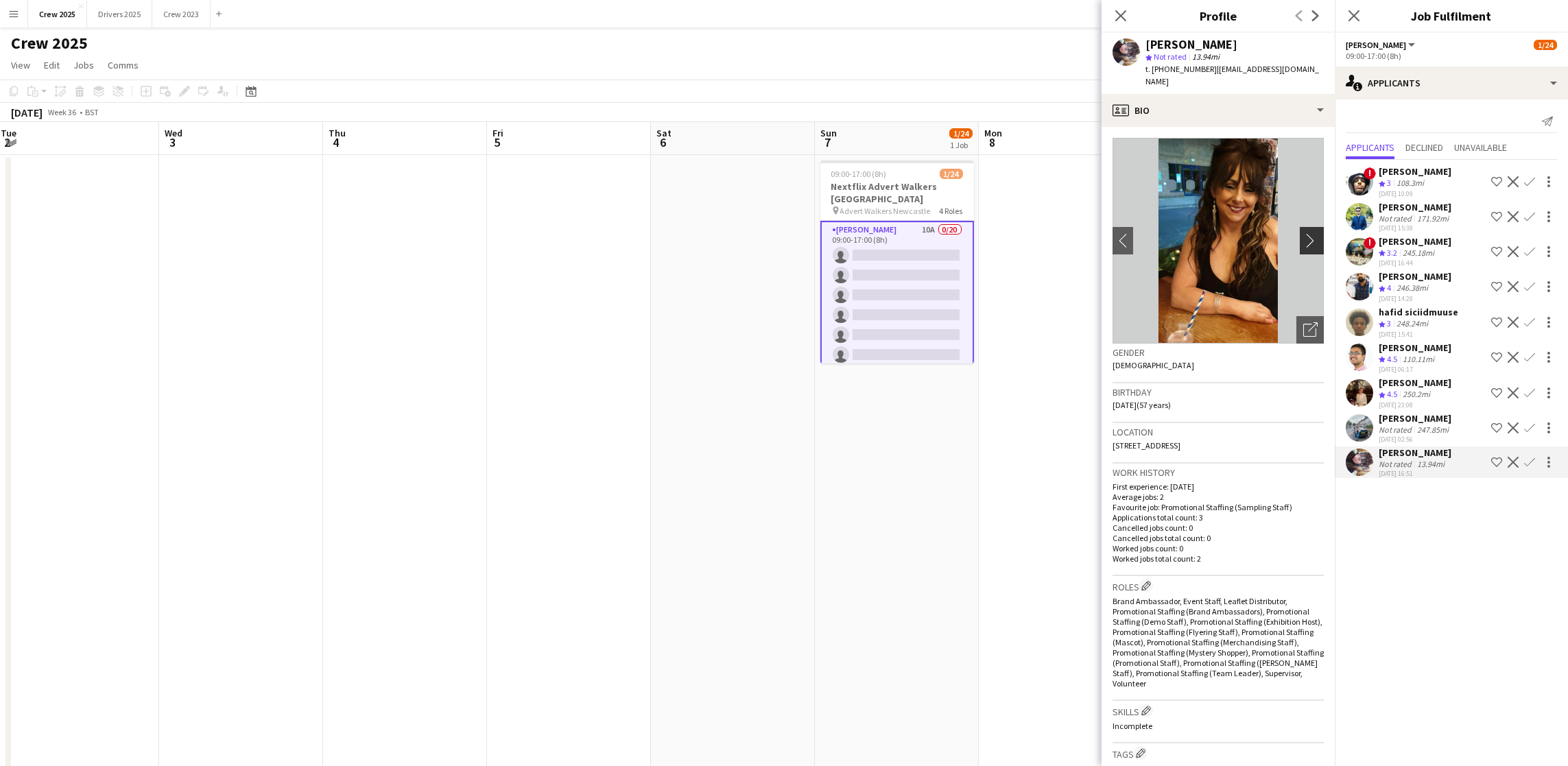
click at [1303, 233] on app-icon "chevron-right" at bounding box center [1314, 240] width 21 height 14
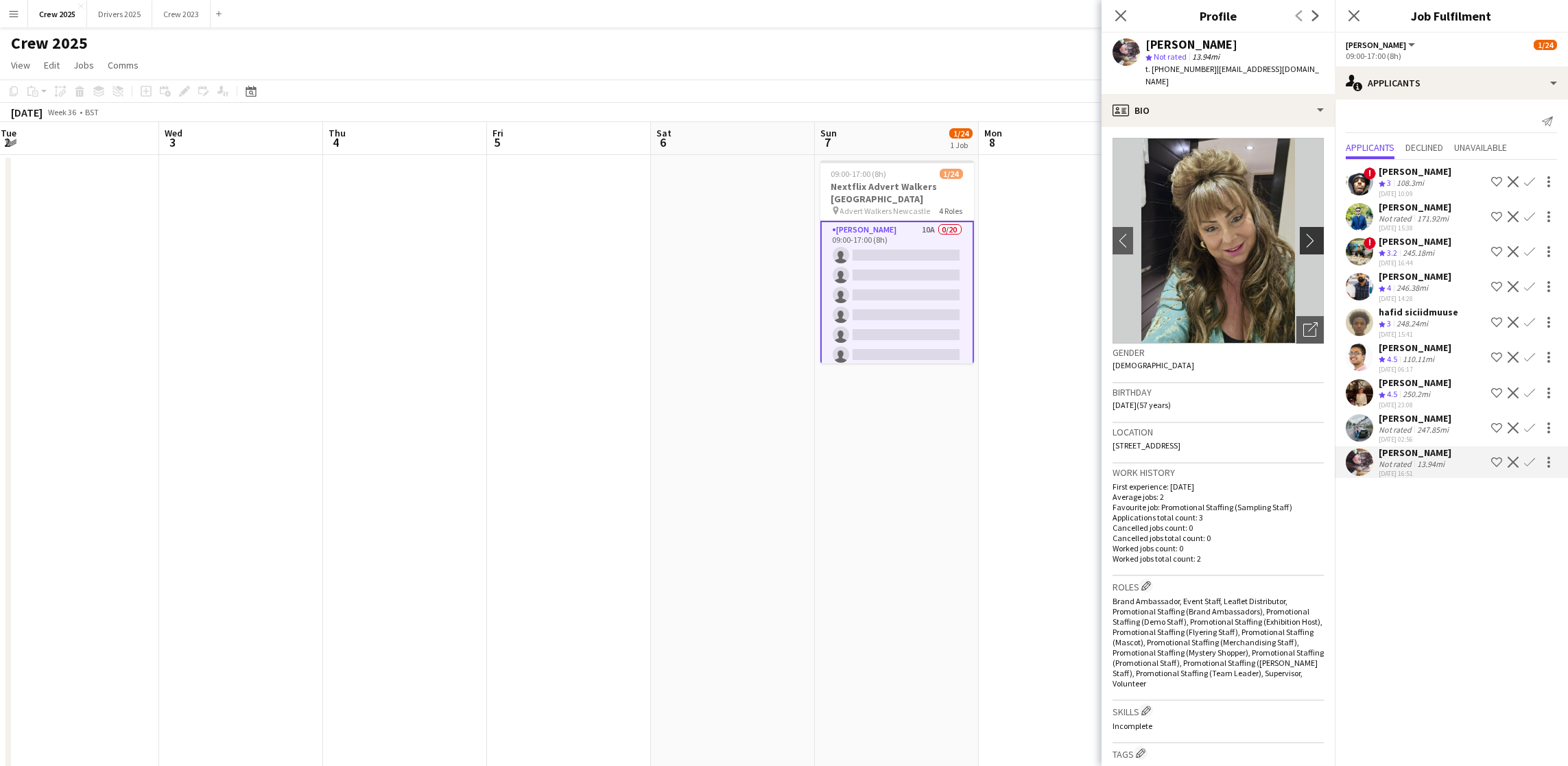
click at [1303, 233] on app-icon "chevron-right" at bounding box center [1314, 240] width 21 height 14
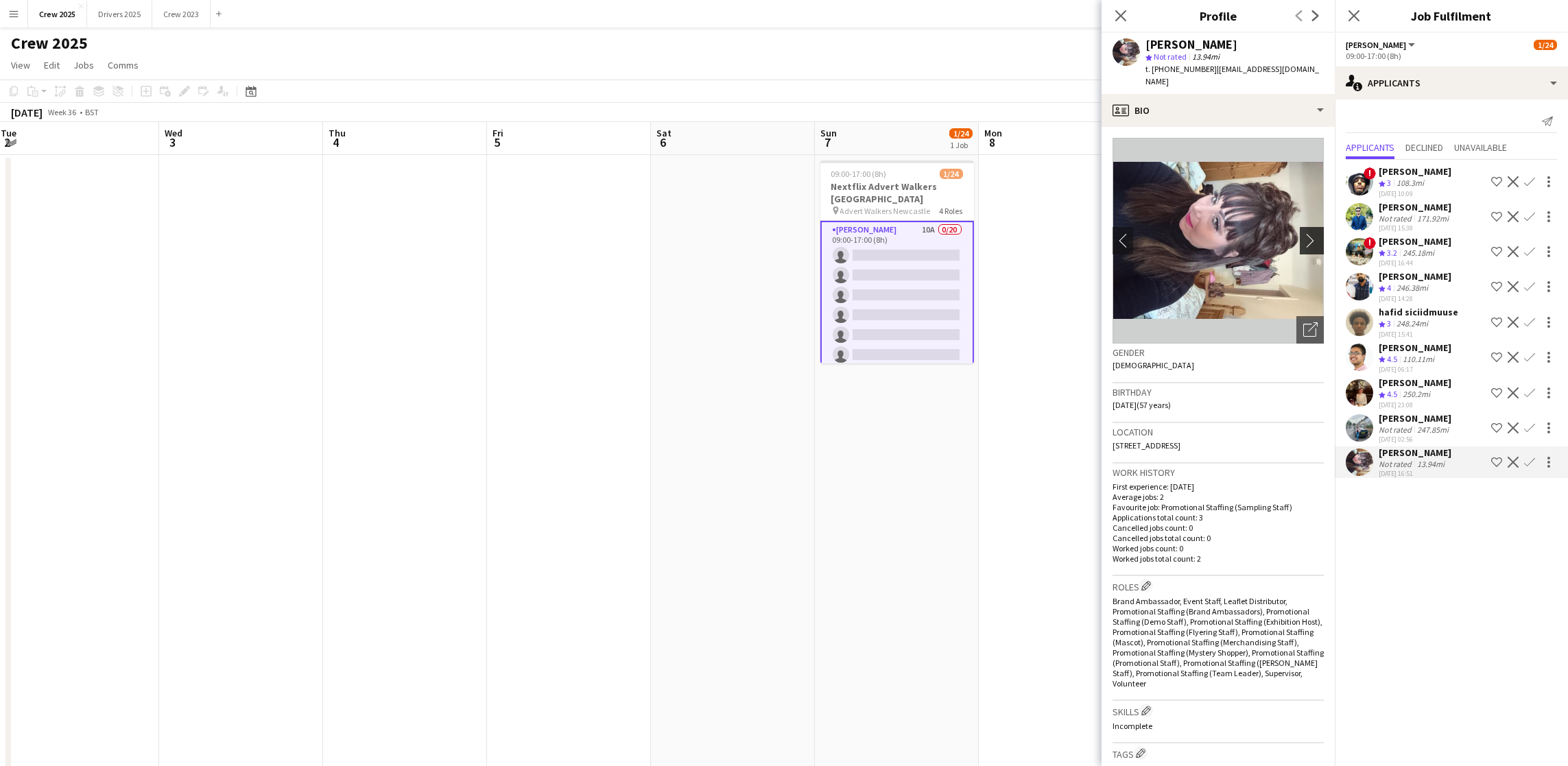
click at [1303, 233] on app-icon "chevron-right" at bounding box center [1314, 240] width 21 height 14
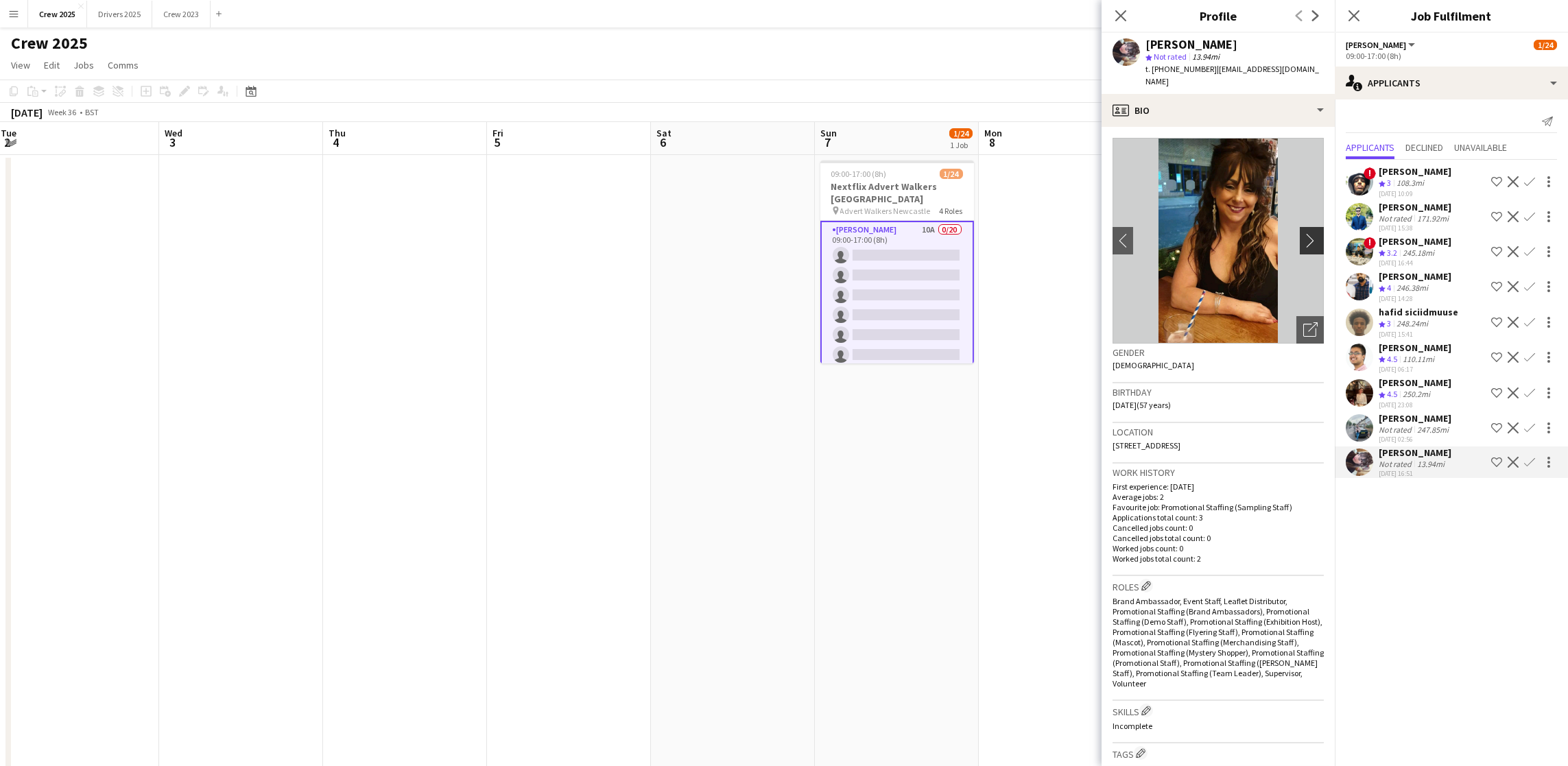
click at [1303, 233] on app-icon "chevron-right" at bounding box center [1314, 240] width 21 height 14
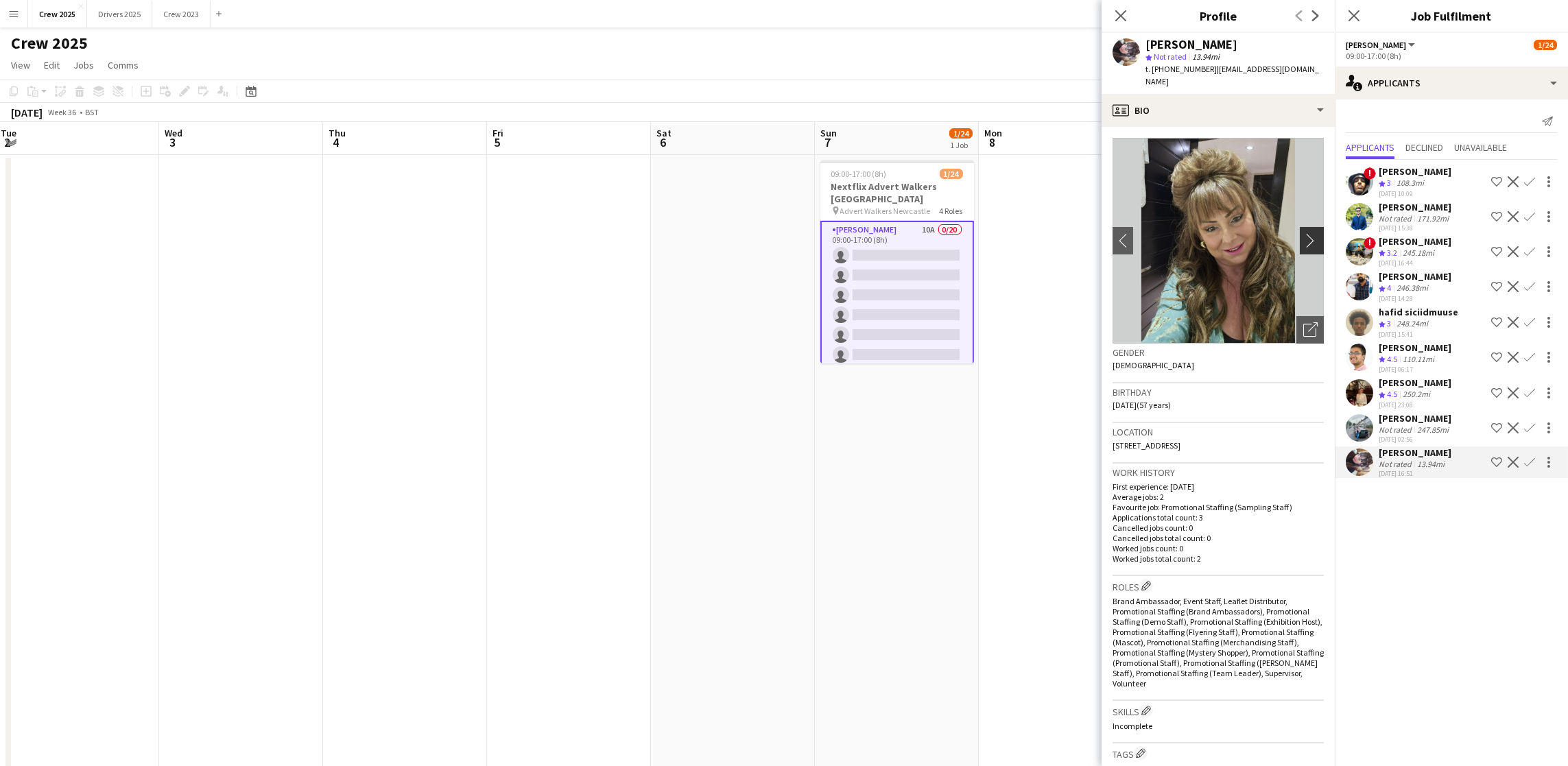
click at [1303, 233] on app-icon "chevron-right" at bounding box center [1314, 240] width 21 height 14
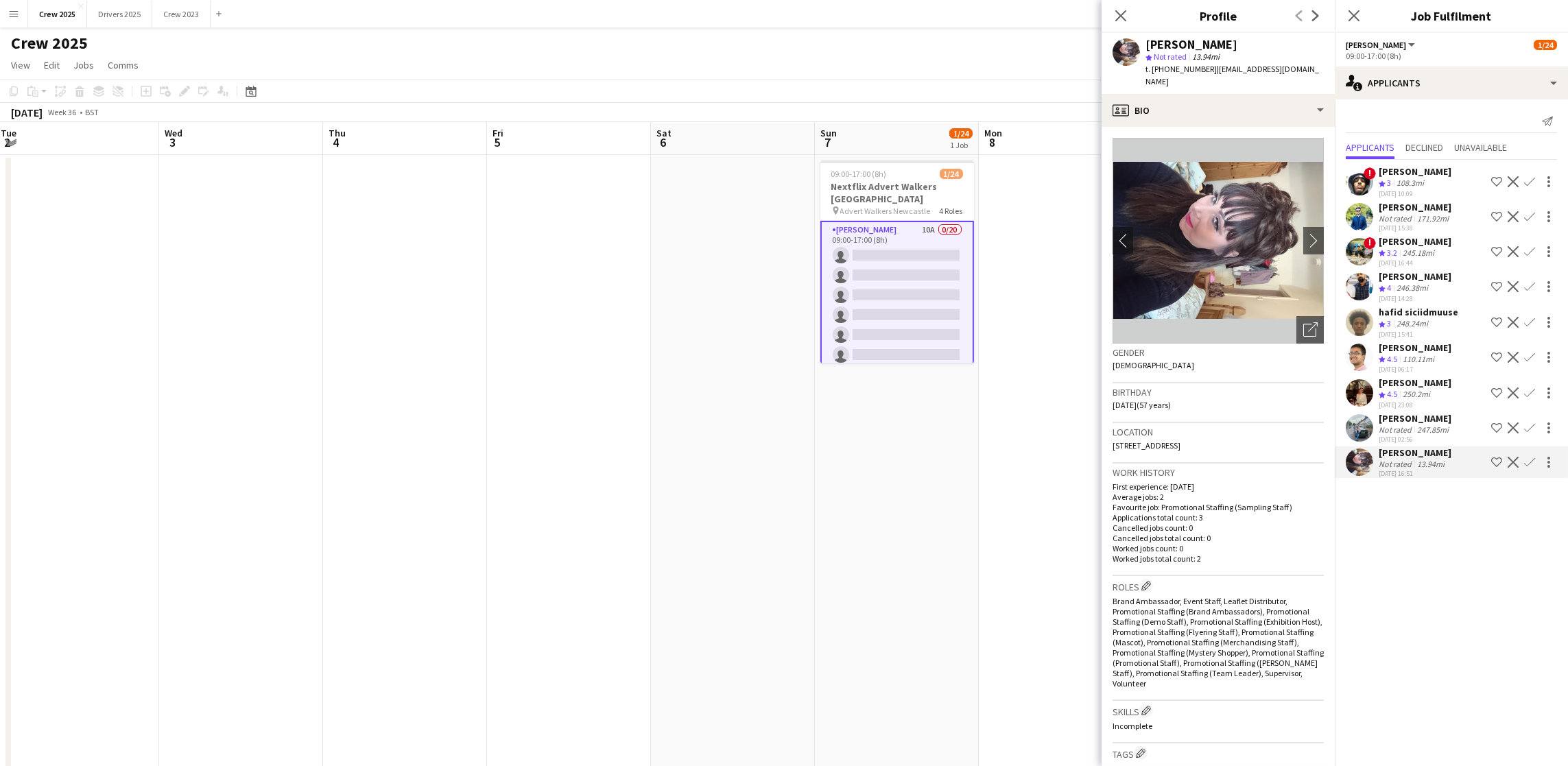
click at [1087, 279] on app-date-cell at bounding box center [1061, 526] width 164 height 742
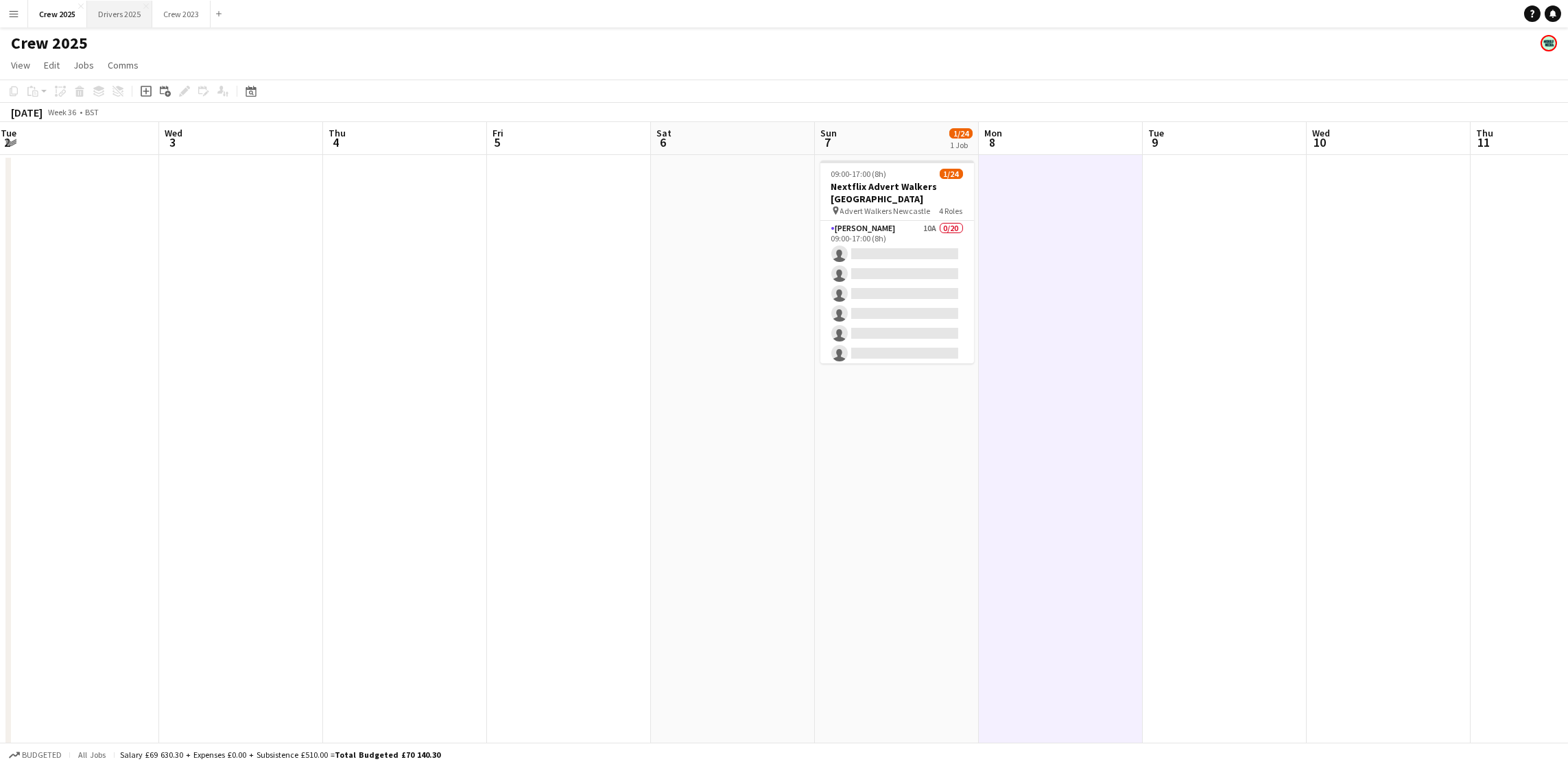
click at [119, 12] on button "Drivers 2025 Close" at bounding box center [119, 14] width 65 height 27
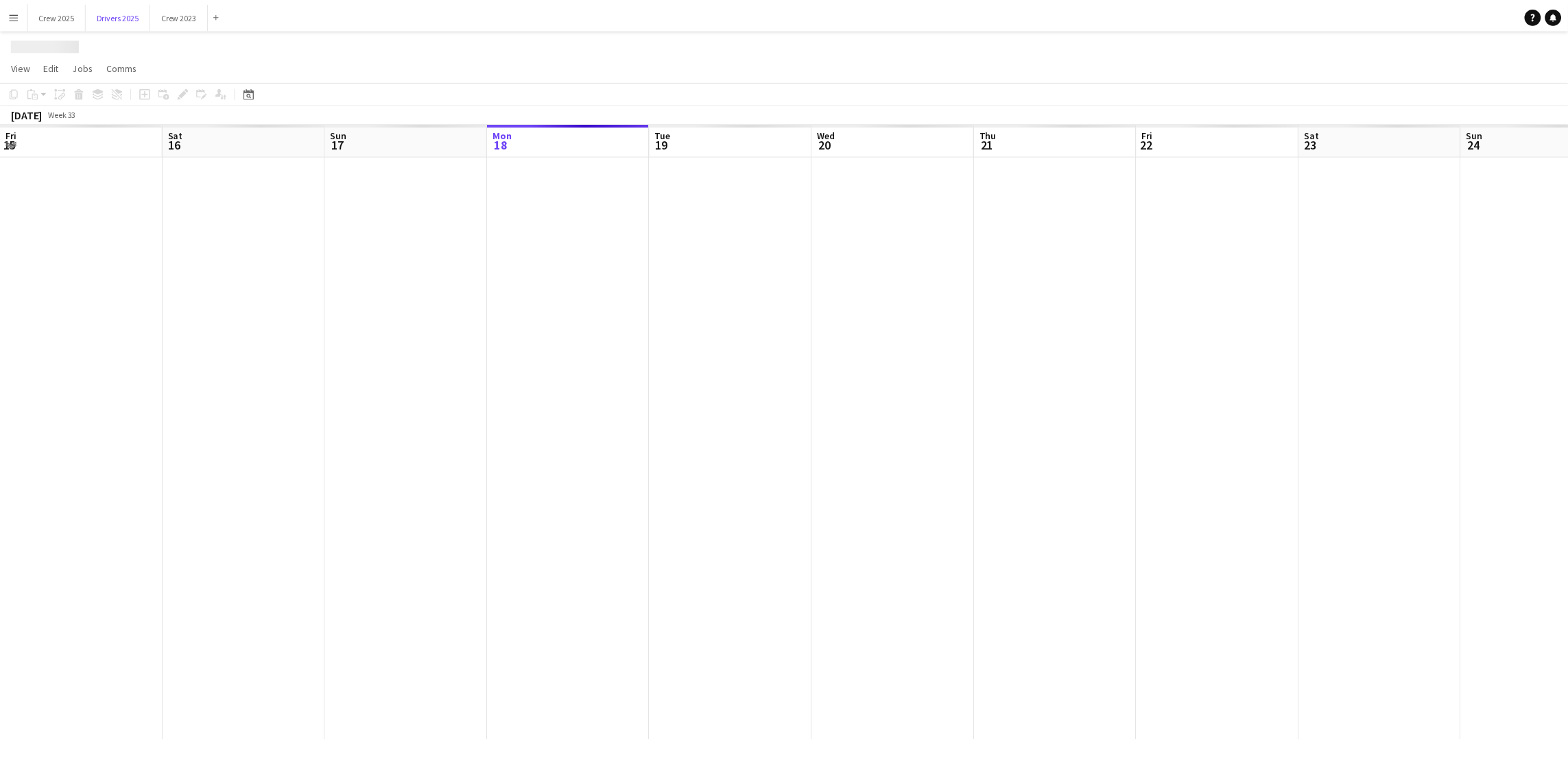
scroll to position [0, 327]
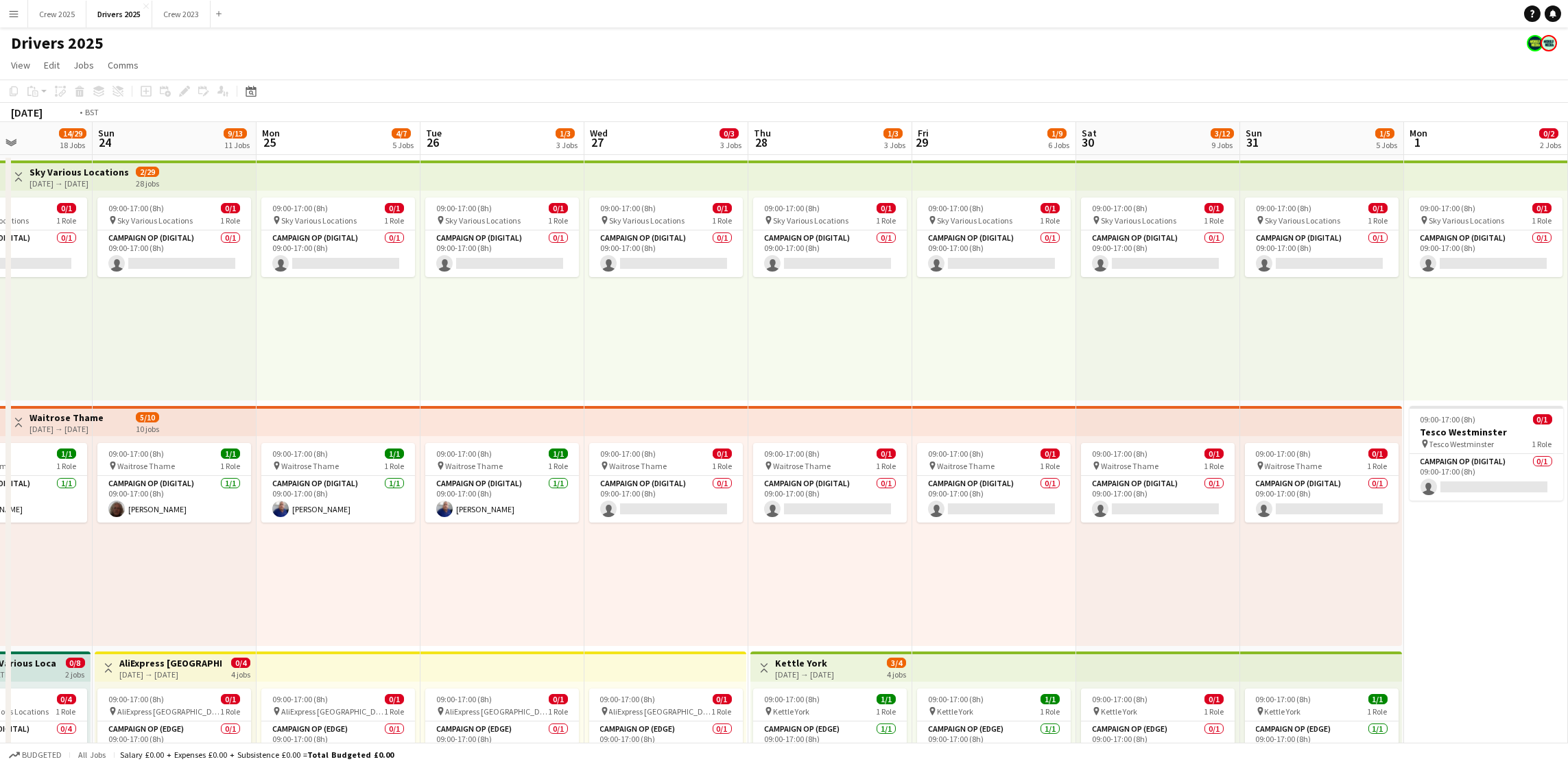
drag, startPoint x: 1109, startPoint y: 424, endPoint x: 0, endPoint y: 428, distance: 1109.0
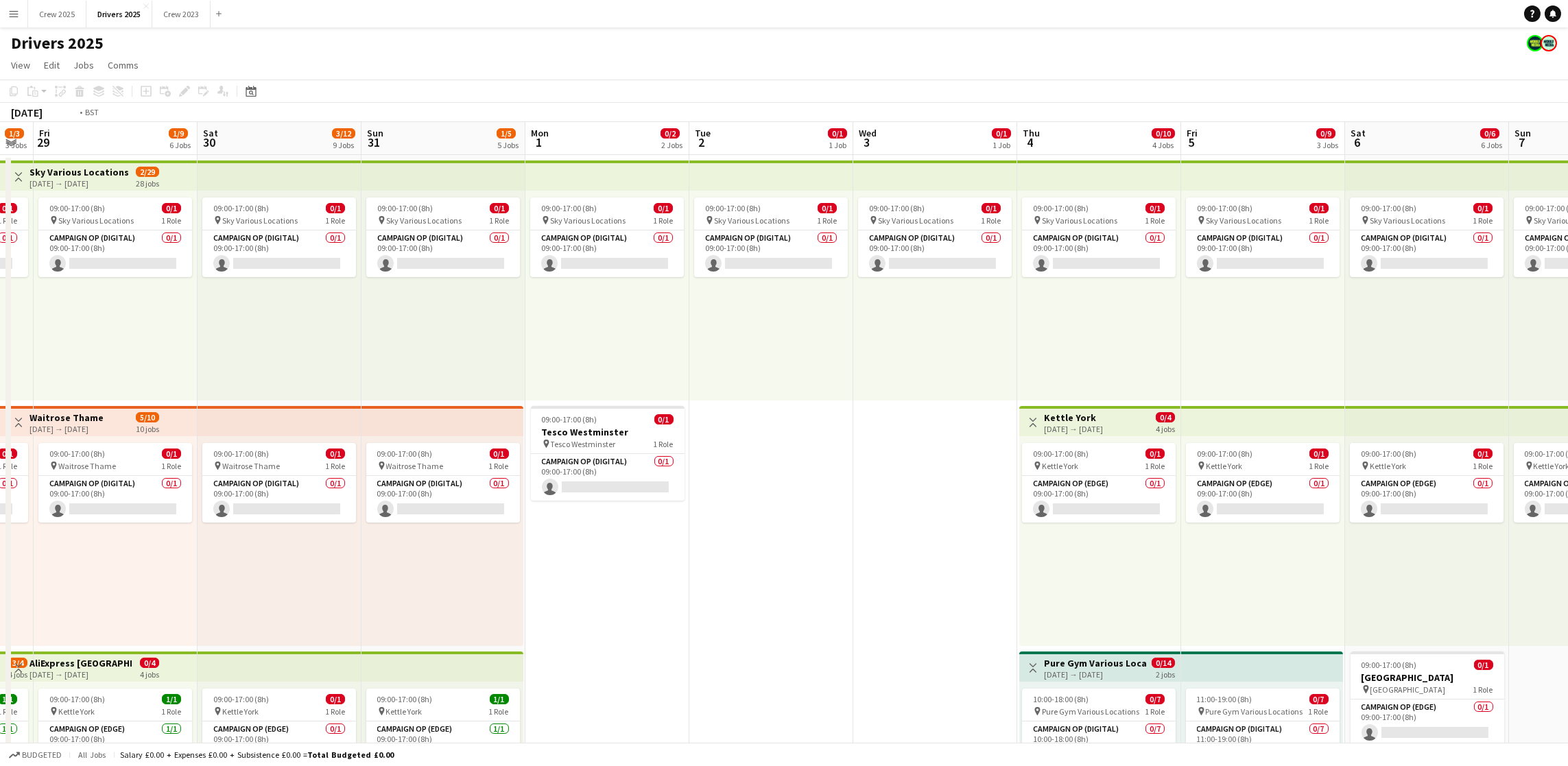
scroll to position [0, 478]
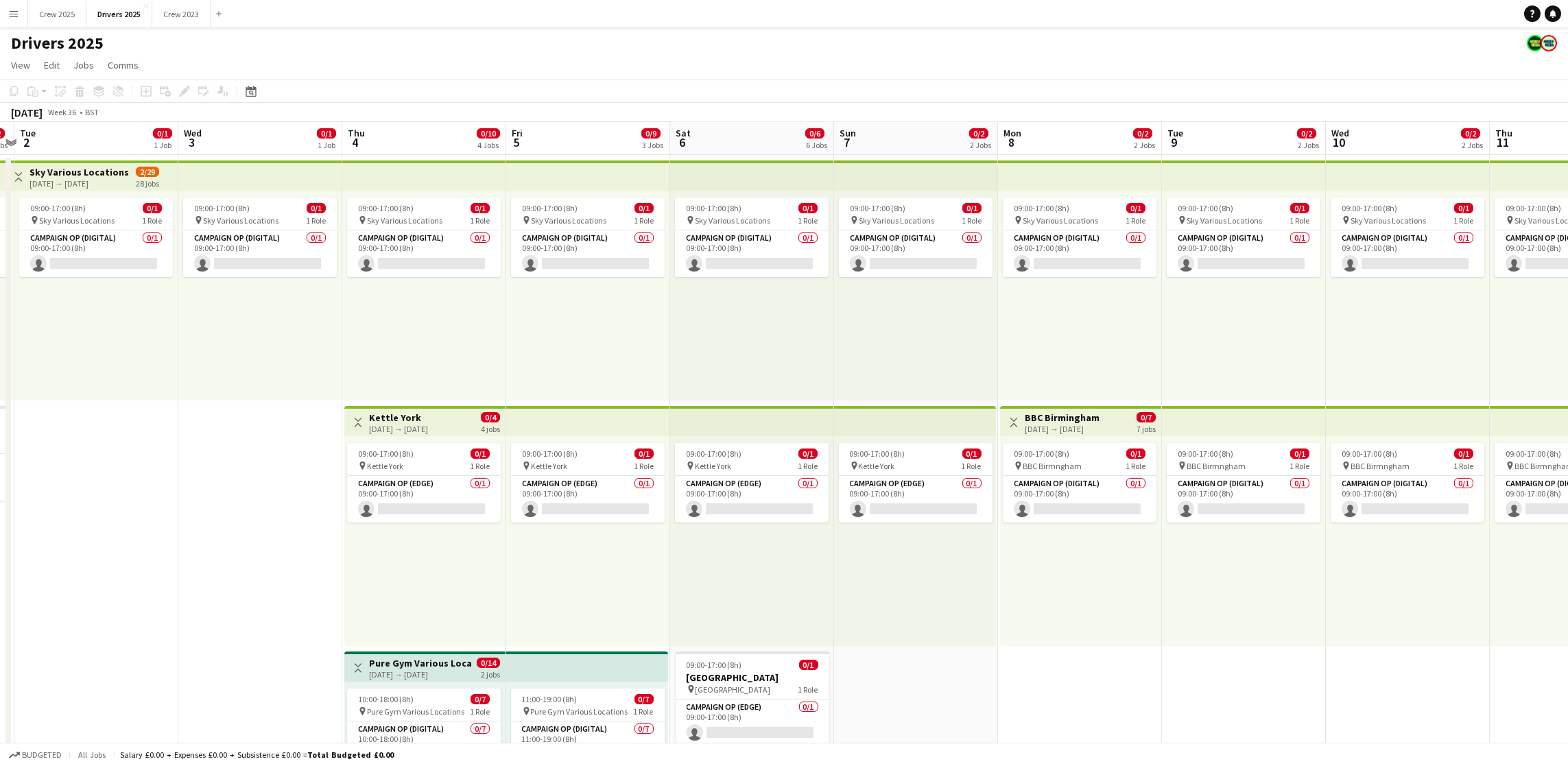
drag, startPoint x: 1260, startPoint y: 428, endPoint x: 198, endPoint y: 434, distance: 1062.0
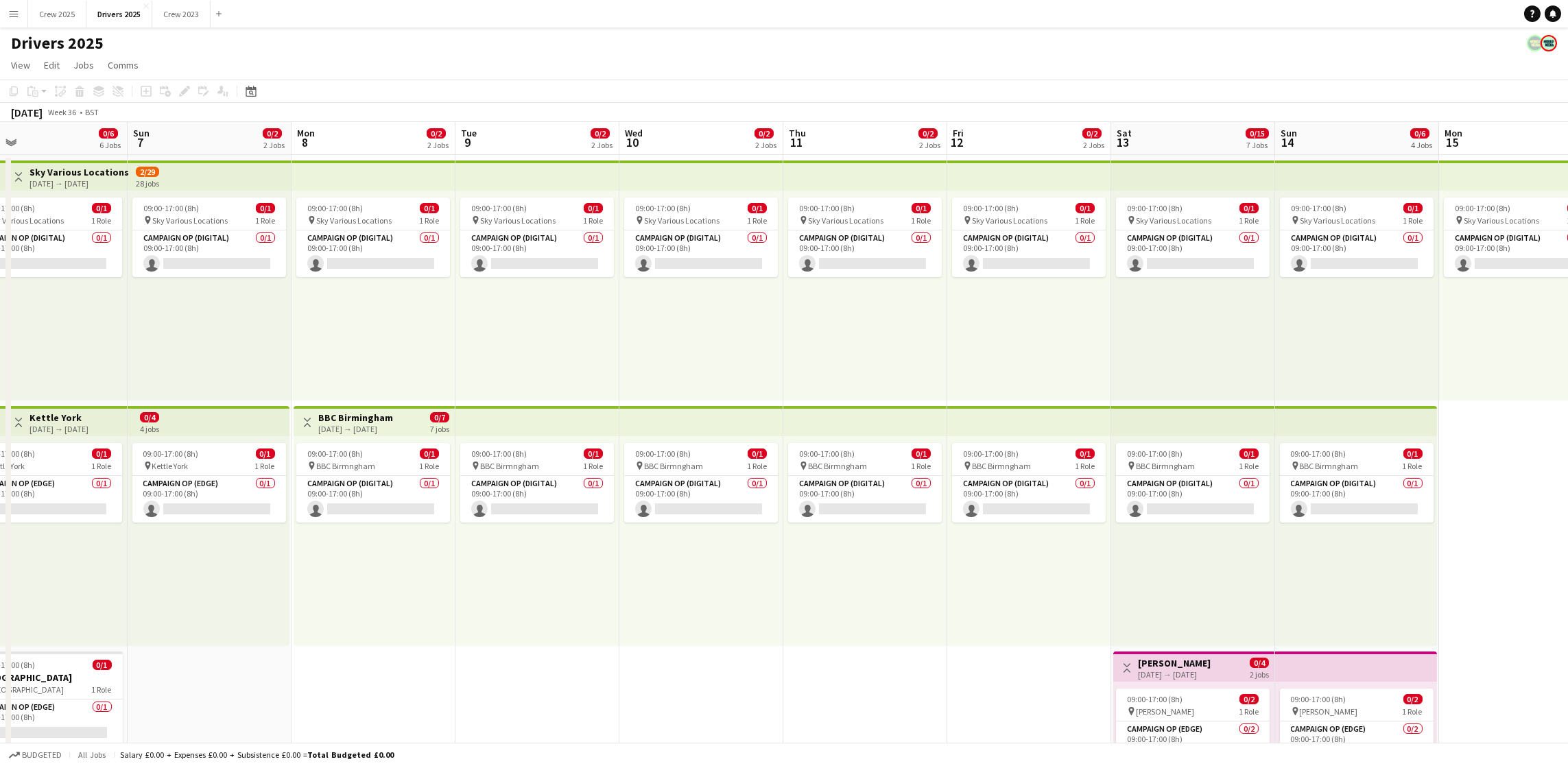
scroll to position [0, 553]
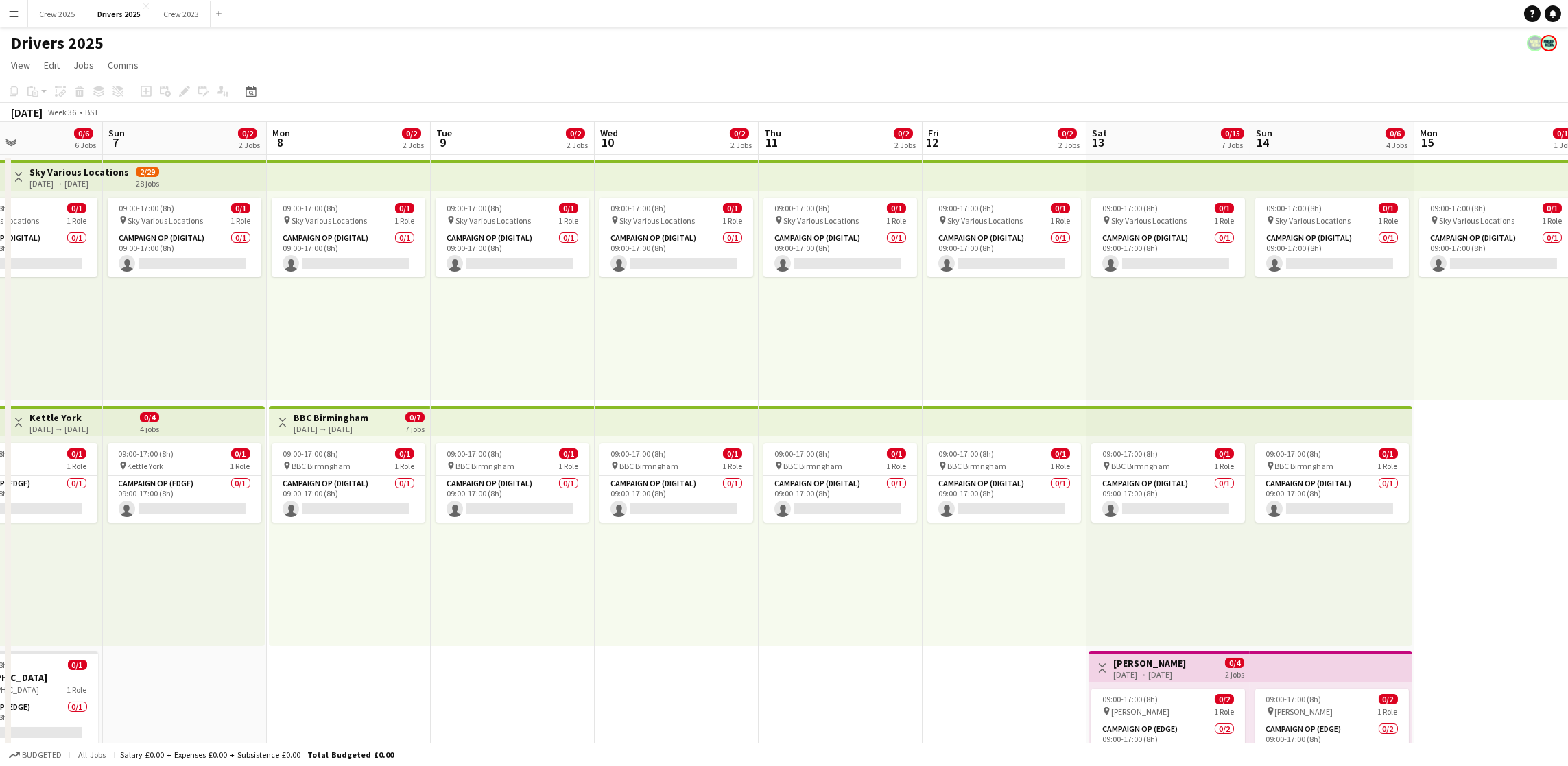
drag, startPoint x: 1233, startPoint y: 356, endPoint x: 502, endPoint y: 412, distance: 733.1
click at [334, 138] on app-board-header-date "Mon 8 0/2 2 Jobs" at bounding box center [349, 138] width 164 height 33
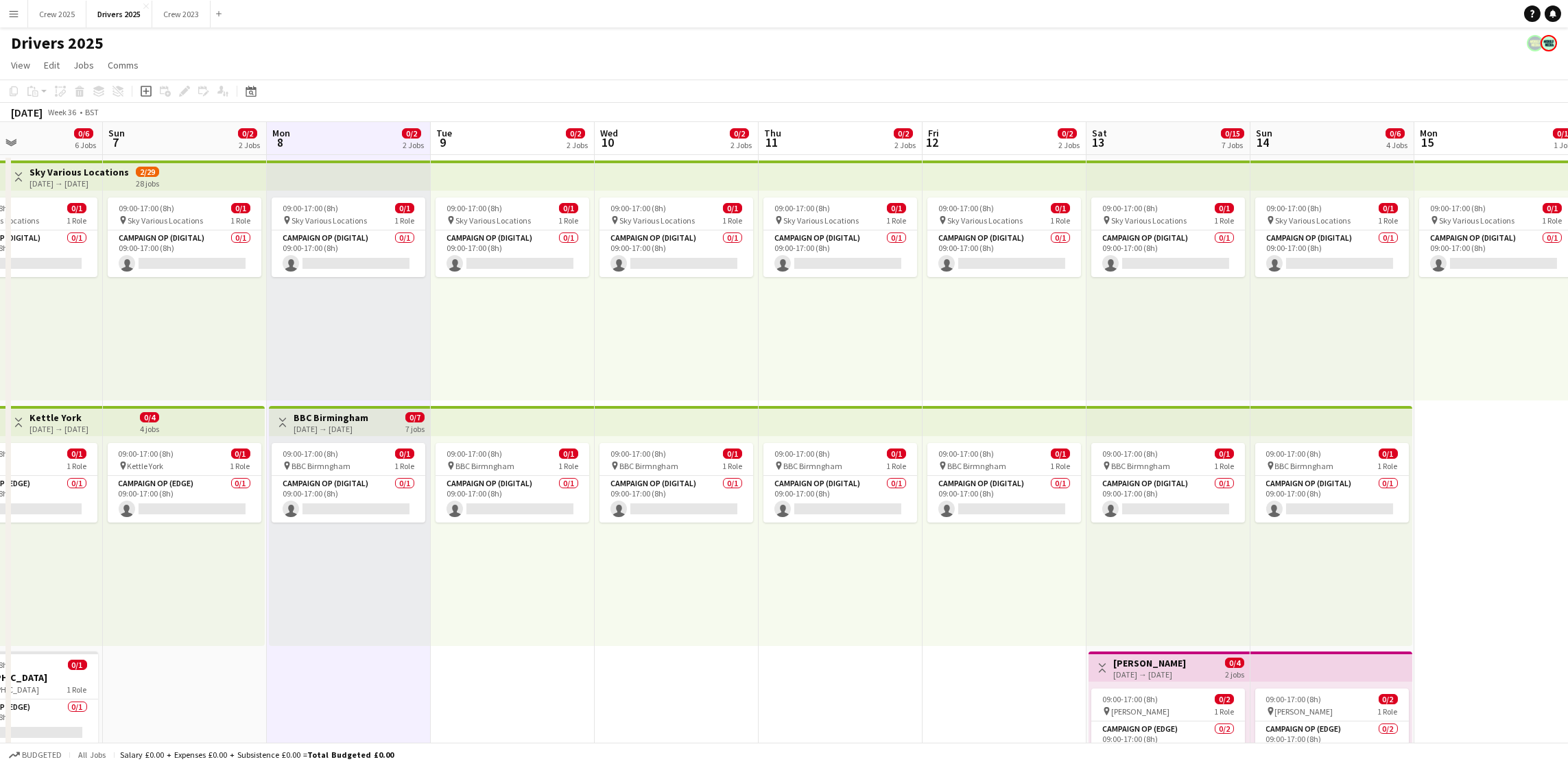
click at [348, 413] on h3 "BBC Birmingham" at bounding box center [331, 417] width 75 height 12
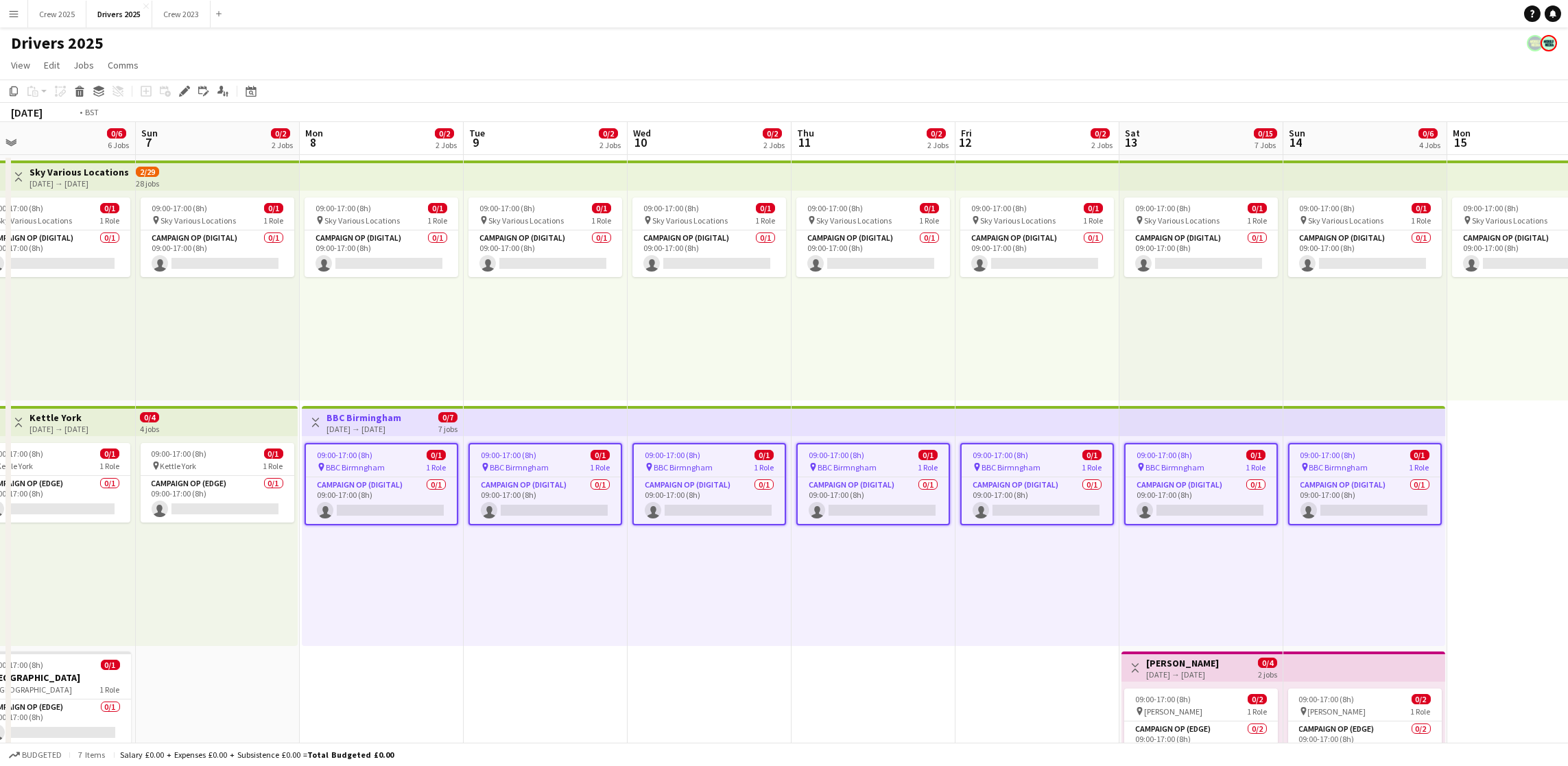
drag, startPoint x: 862, startPoint y: 501, endPoint x: 533, endPoint y: 478, distance: 329.8
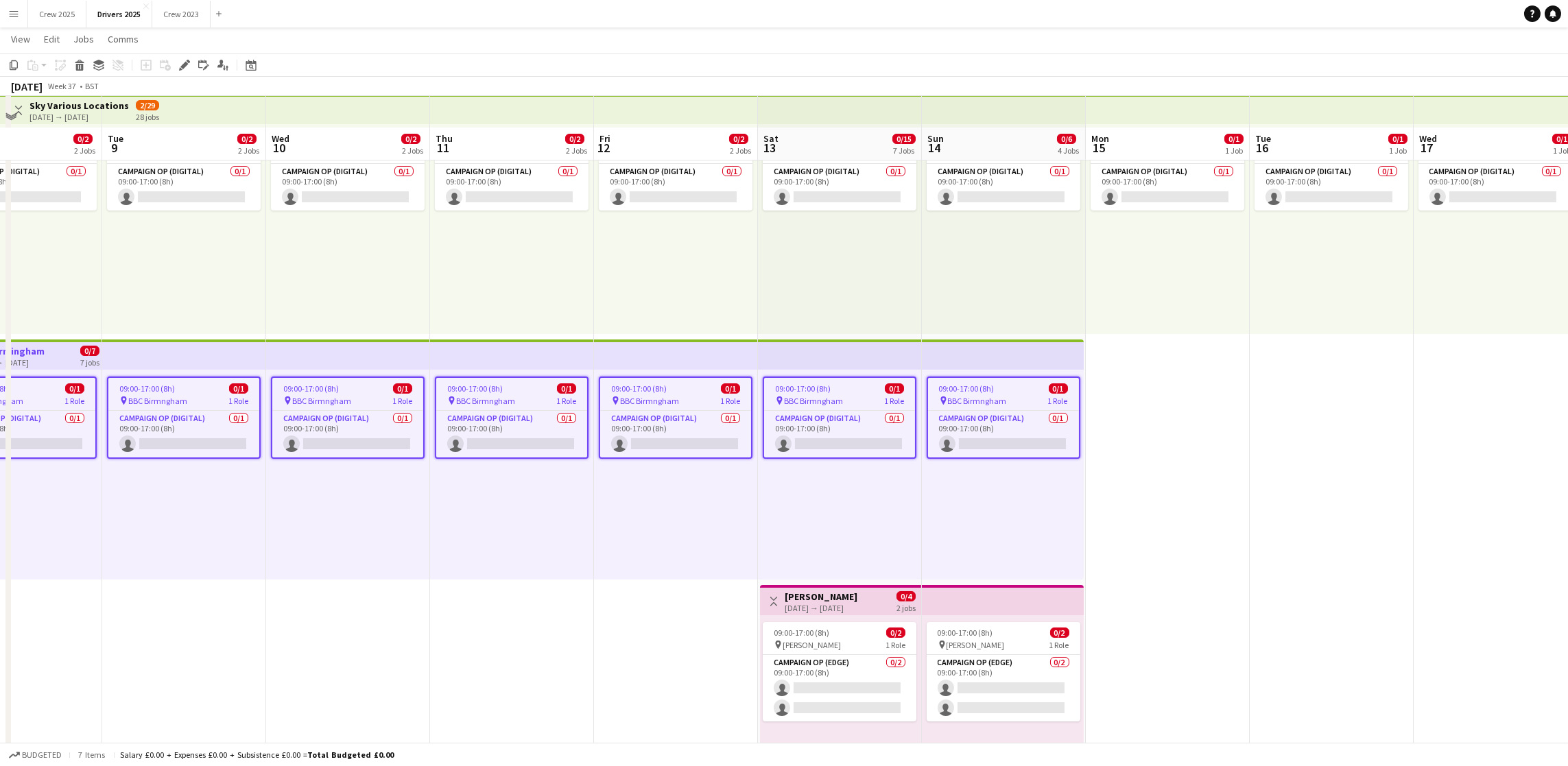
scroll to position [0, 0]
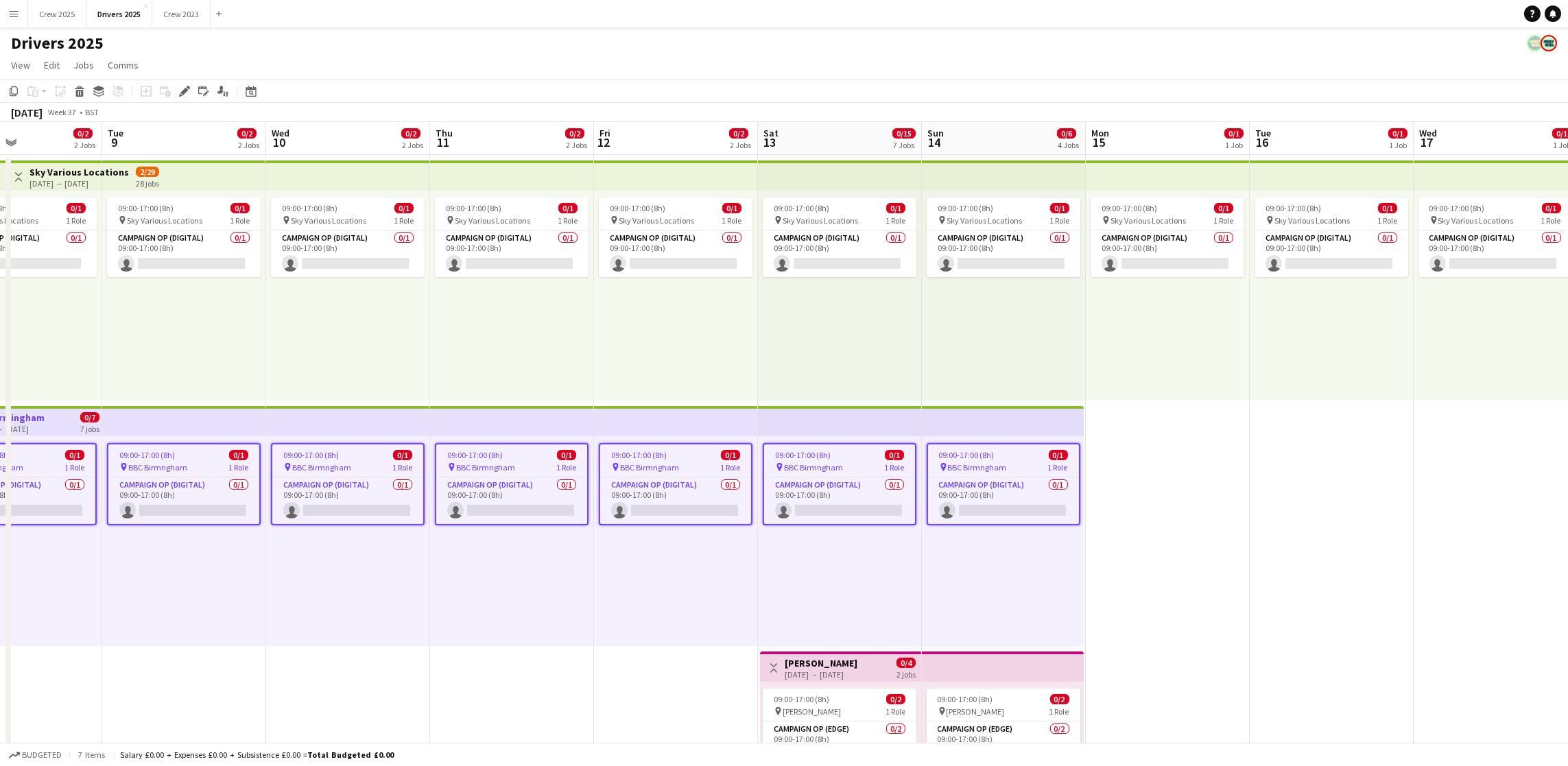
click at [963, 122] on app-board-header-date "Sun 14 0/6 4 Jobs" at bounding box center [1003, 138] width 164 height 33
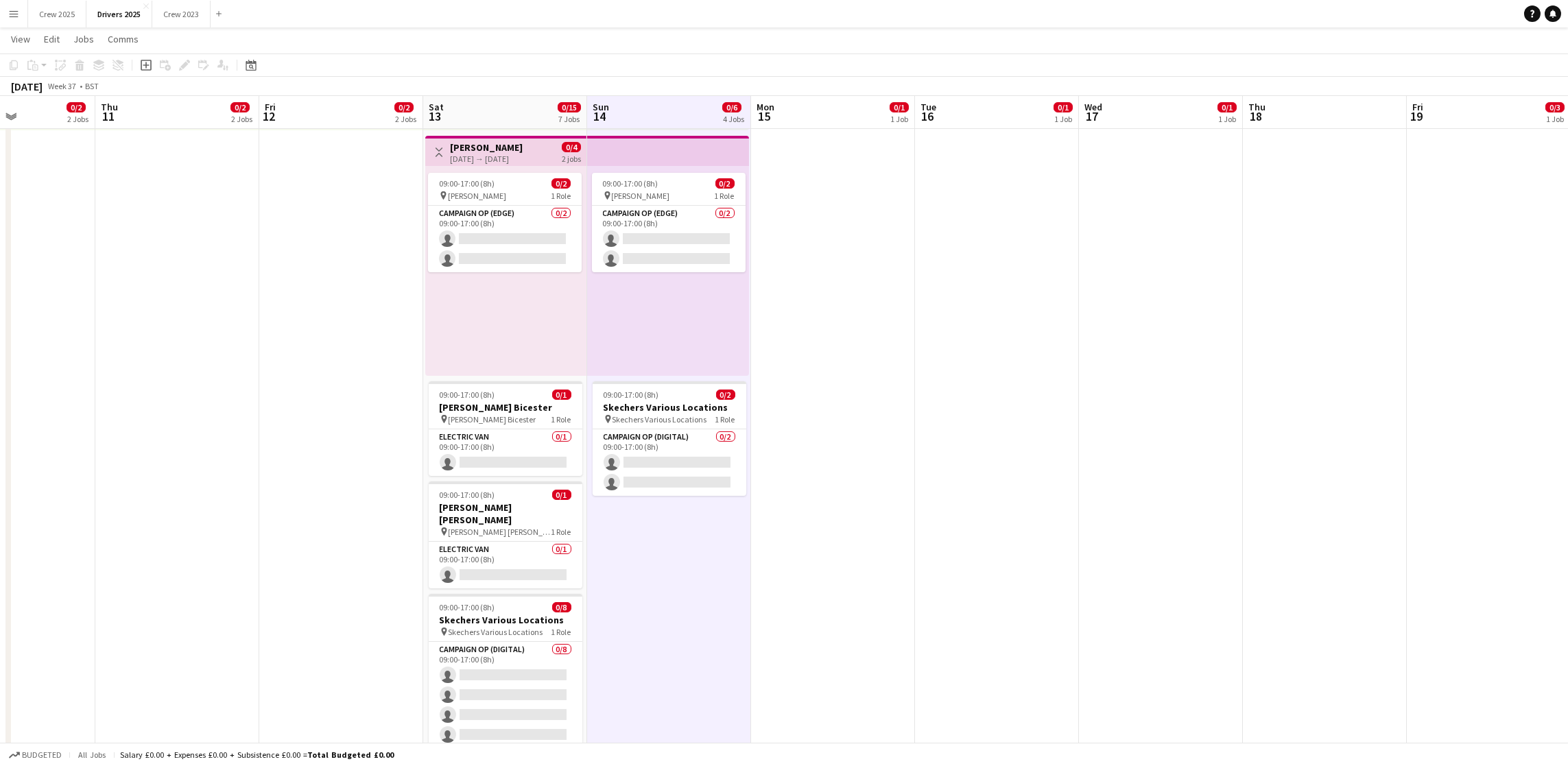
scroll to position [0, 506]
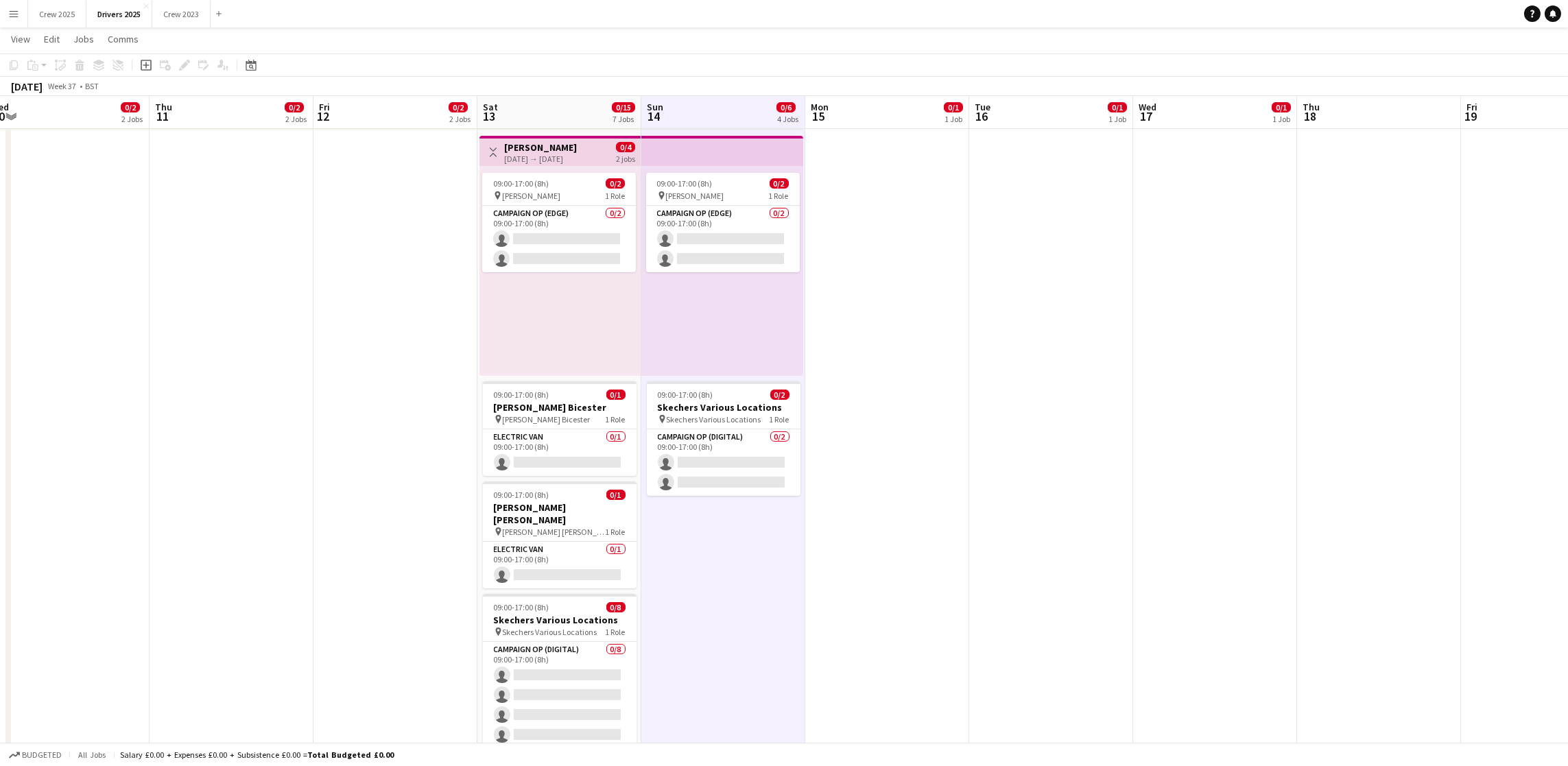
drag, startPoint x: 1349, startPoint y: 351, endPoint x: 741, endPoint y: 419, distance: 611.8
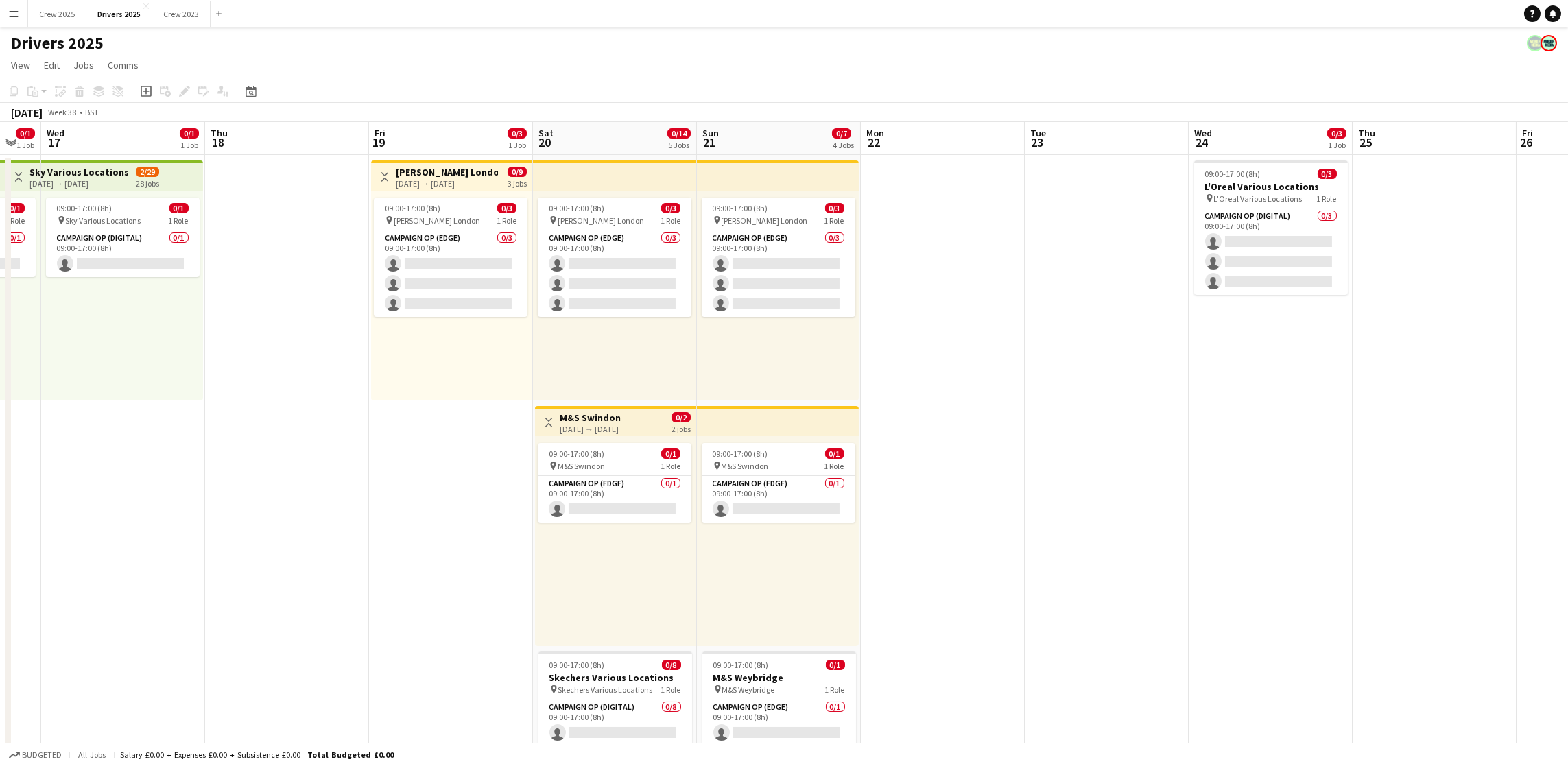
scroll to position [0, 511]
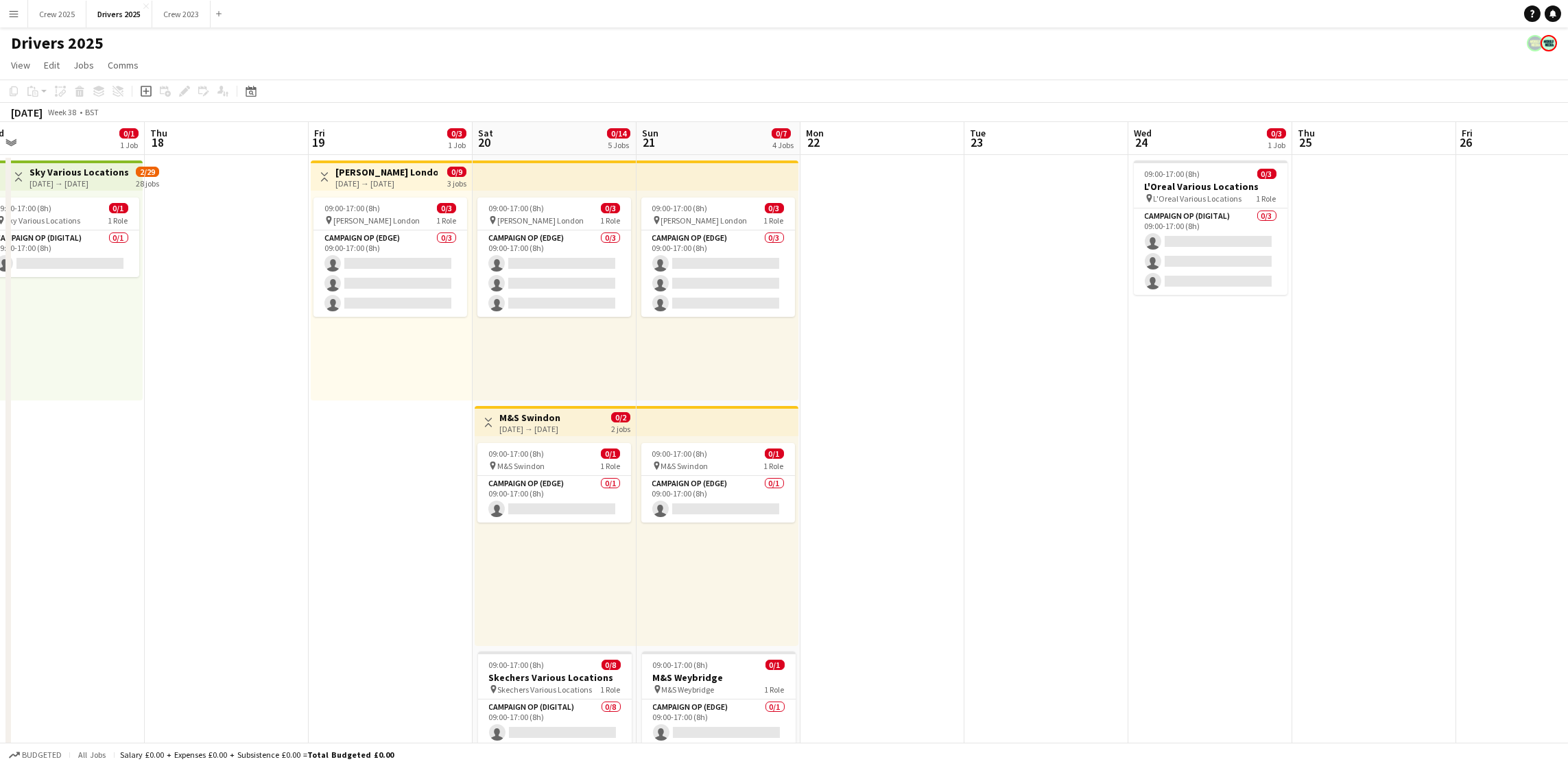
drag, startPoint x: 1064, startPoint y: 488, endPoint x: 239, endPoint y: 501, distance: 825.1
click at [394, 126] on app-board-header-date "Fri 19 0/3 1 Job" at bounding box center [390, 138] width 164 height 33
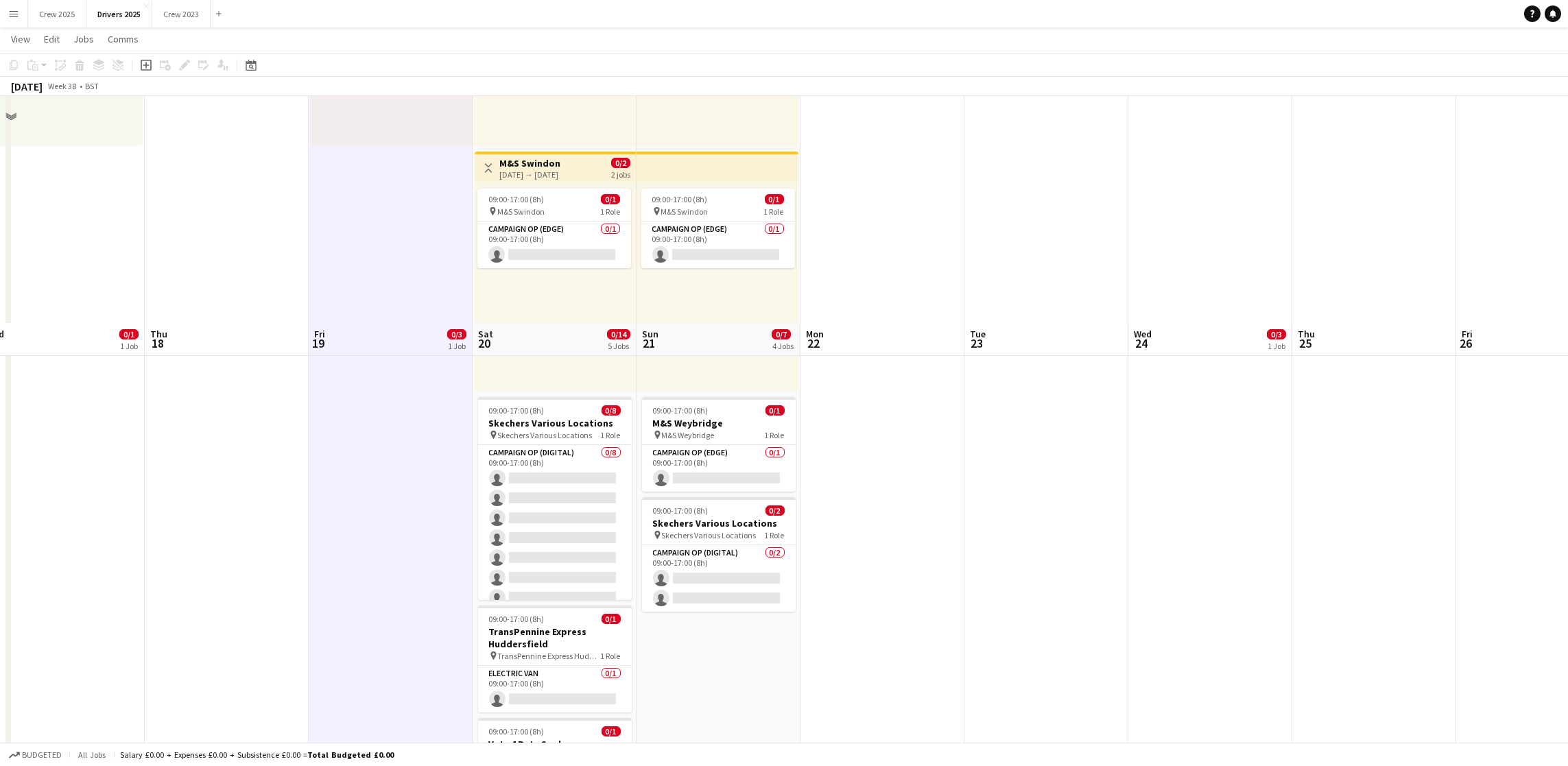
scroll to position [0, 0]
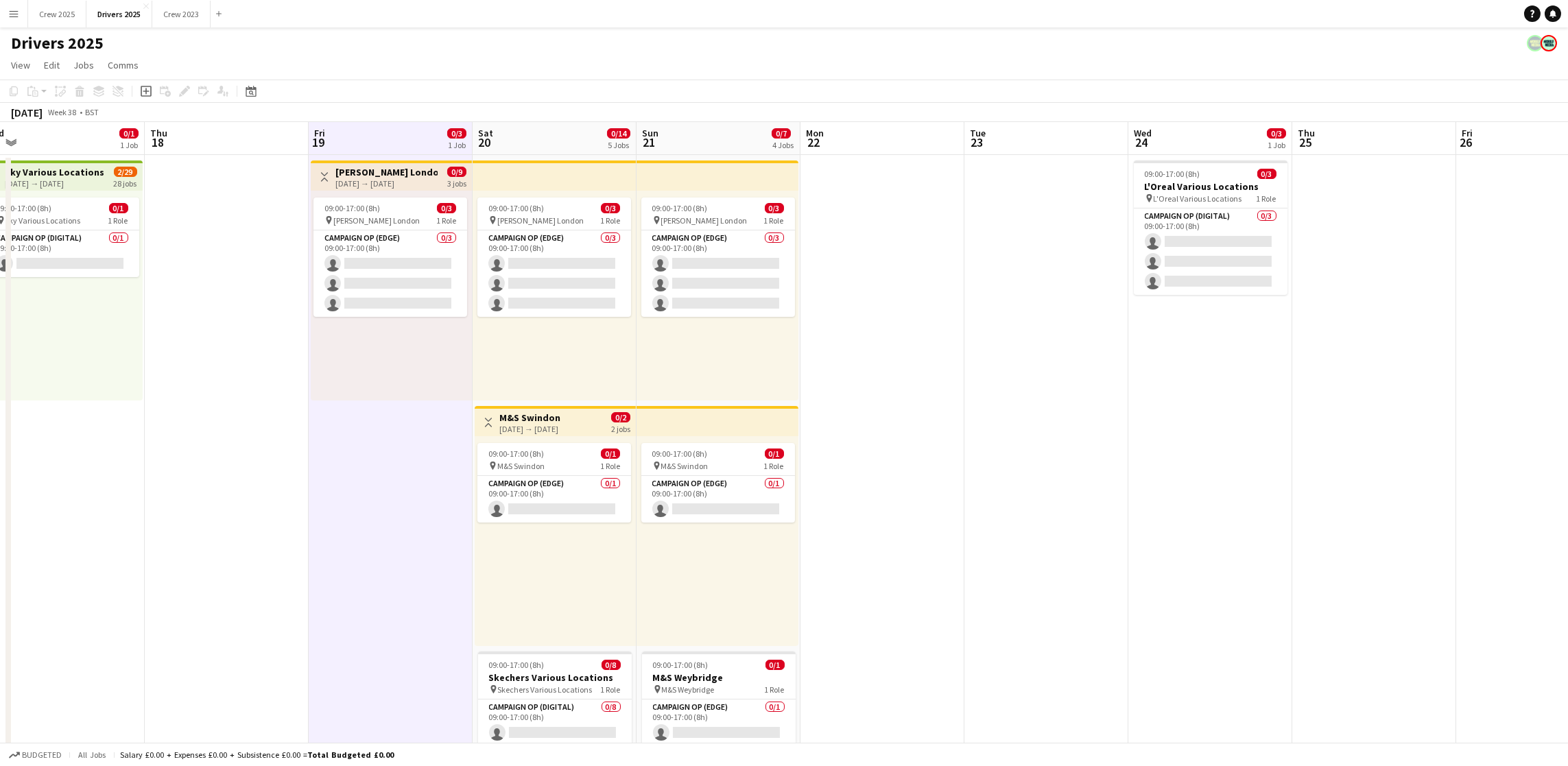
click at [722, 132] on app-board-header-date "Sun 21 0/7 4 Jobs" at bounding box center [718, 138] width 164 height 33
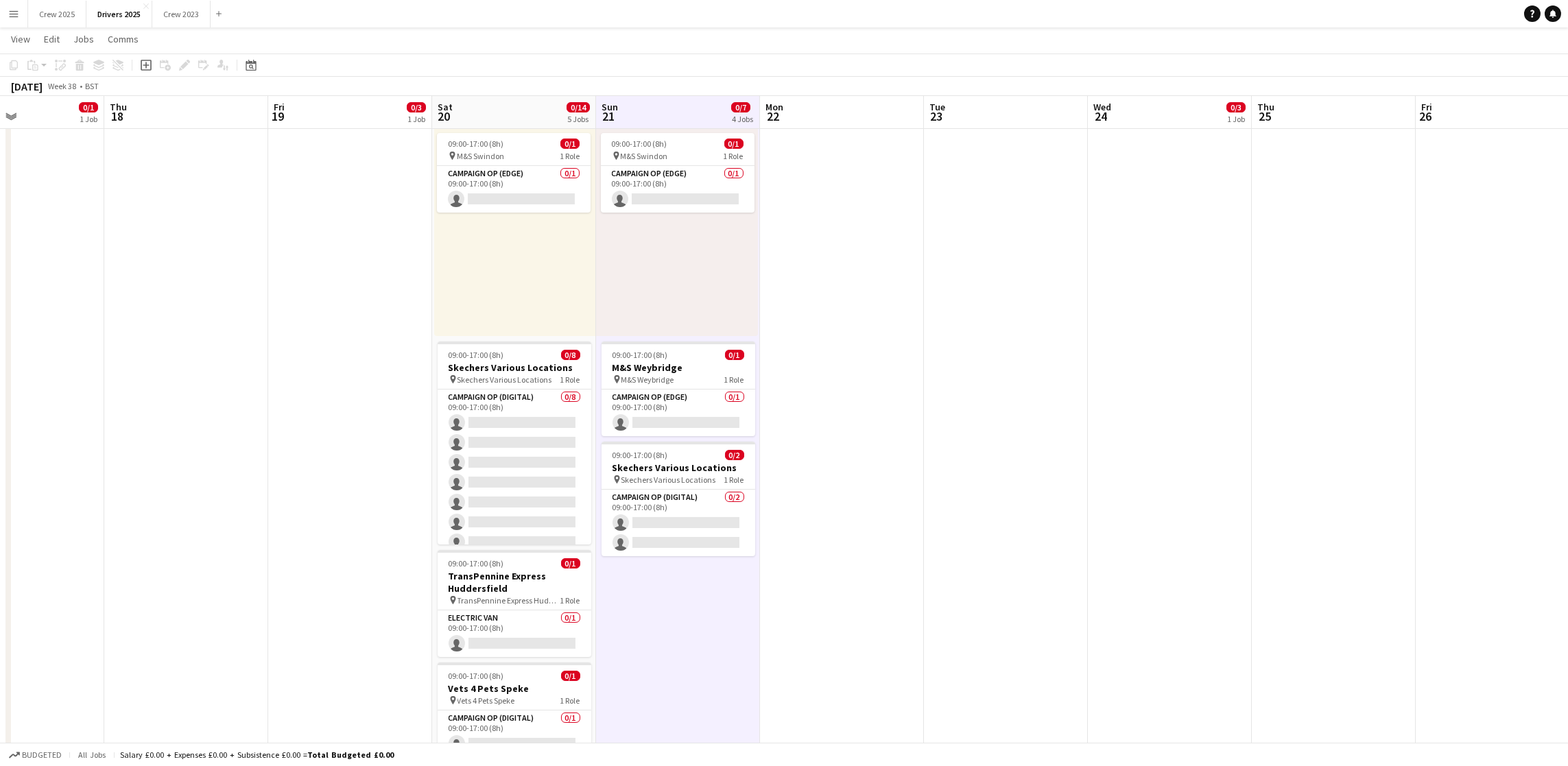
scroll to position [0, 480]
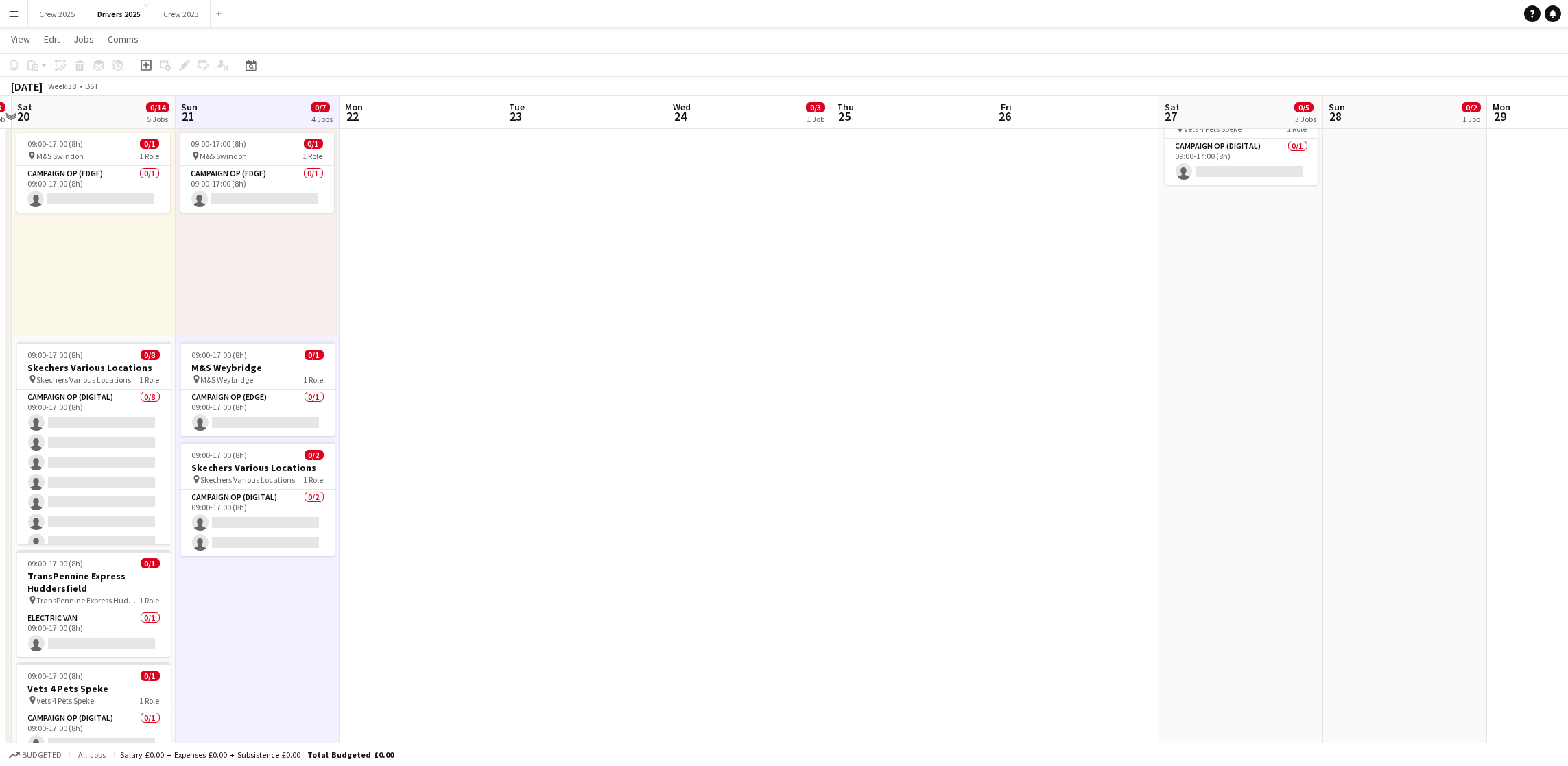
drag, startPoint x: 1099, startPoint y: 440, endPoint x: 651, endPoint y: 511, distance: 453.6
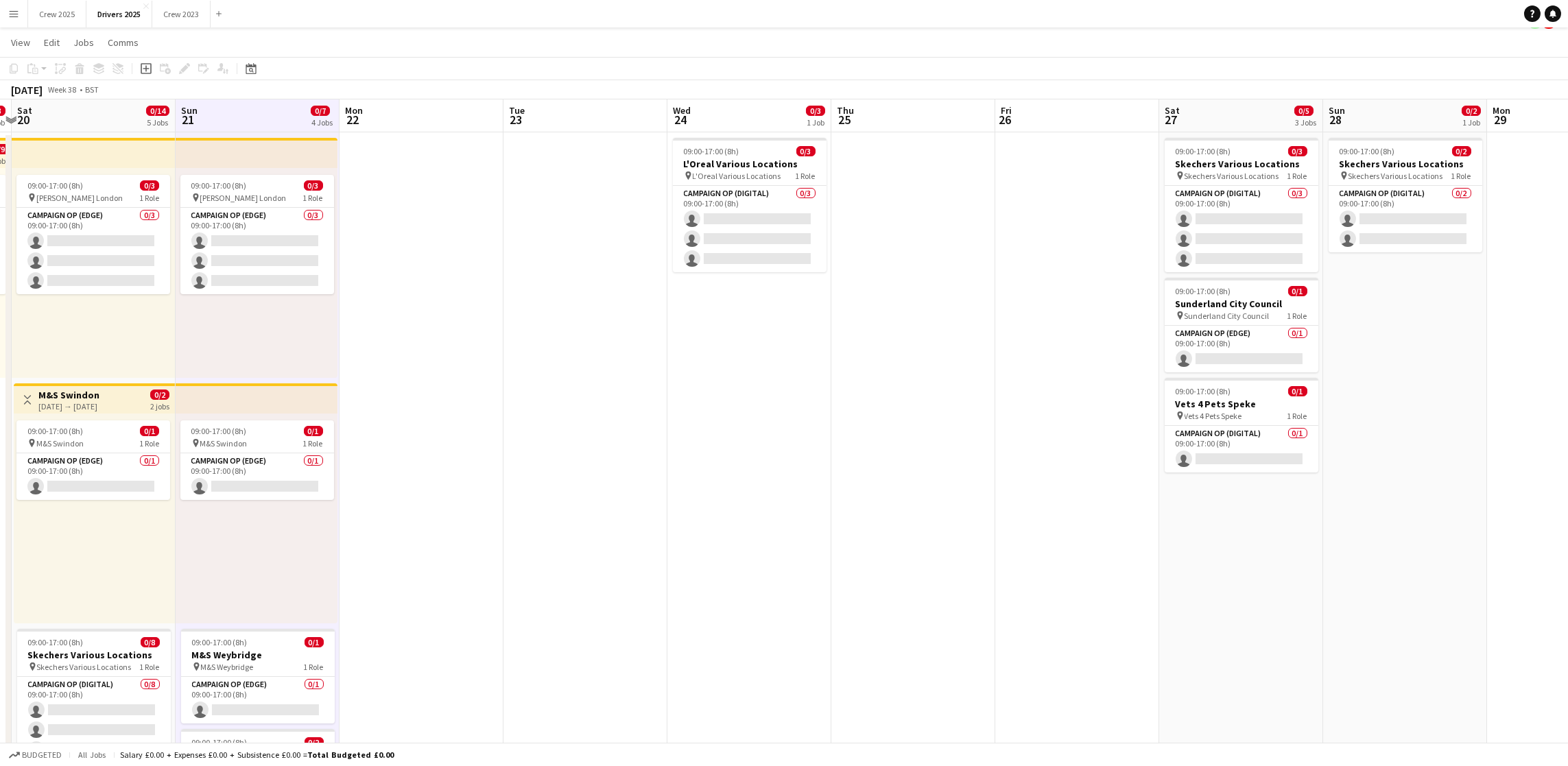
scroll to position [0, 0]
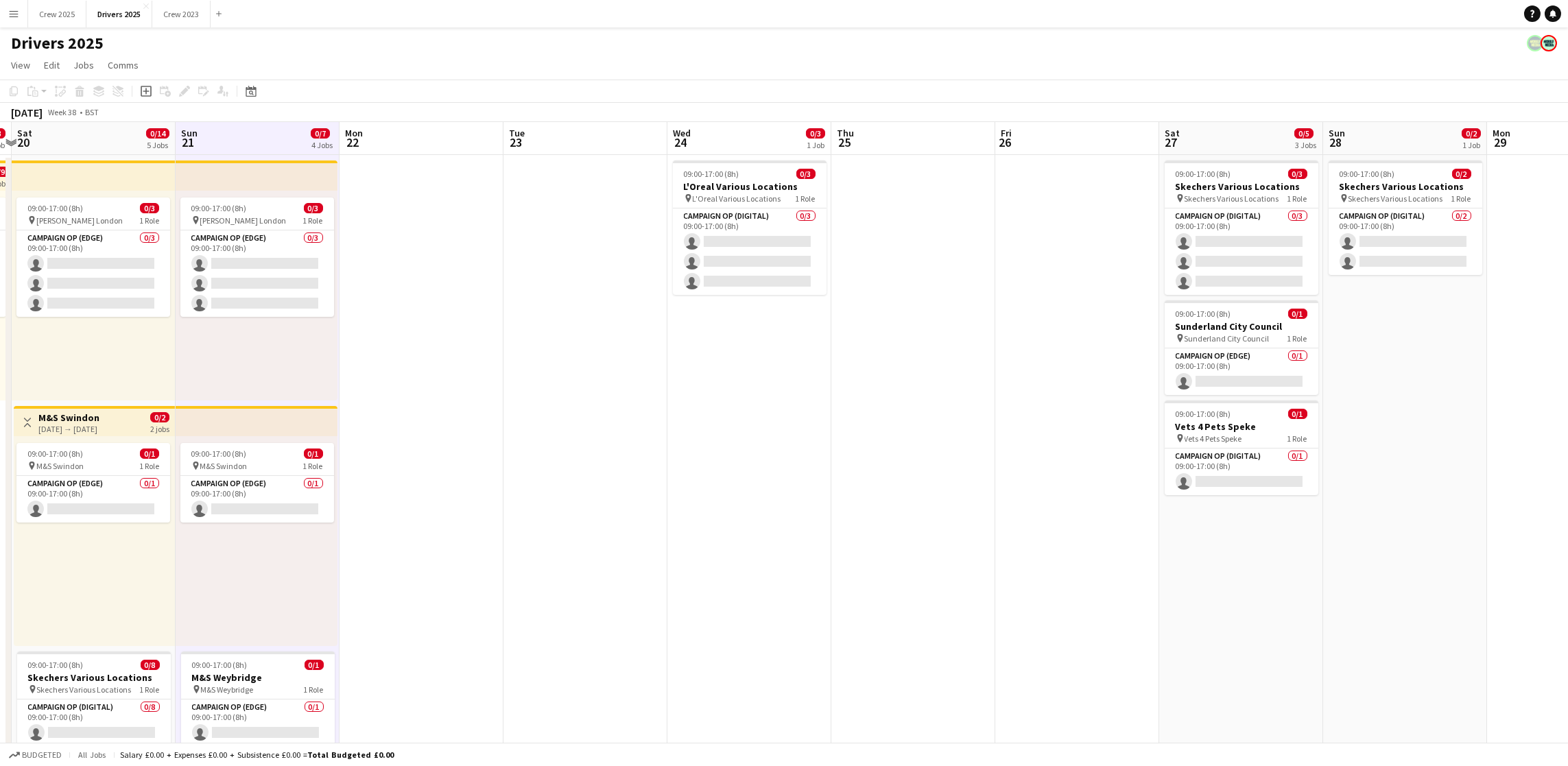
click at [737, 133] on app-board-header-date "Wed 24 0/3 1 Job" at bounding box center [749, 138] width 164 height 33
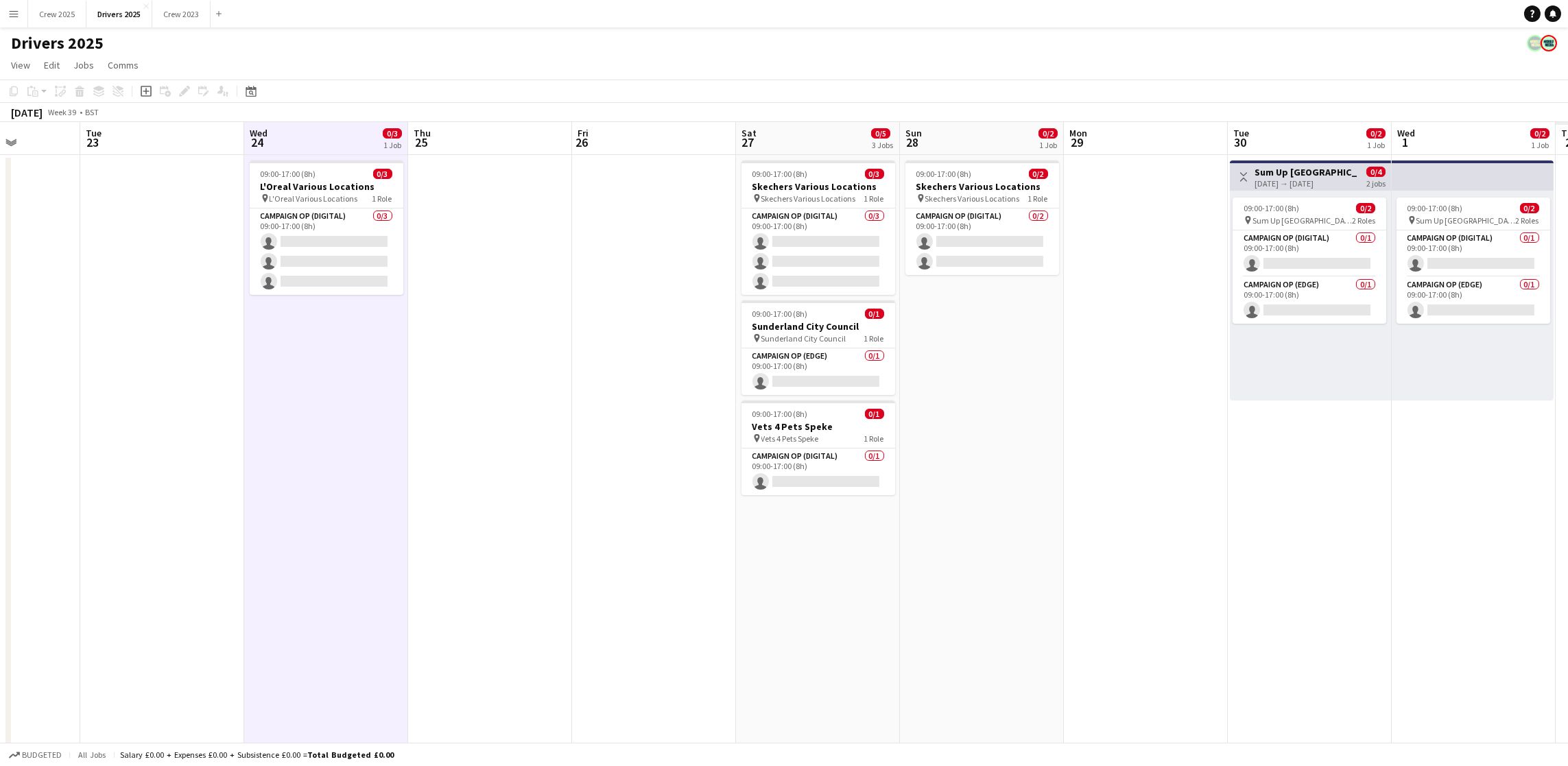
scroll to position [0, 548]
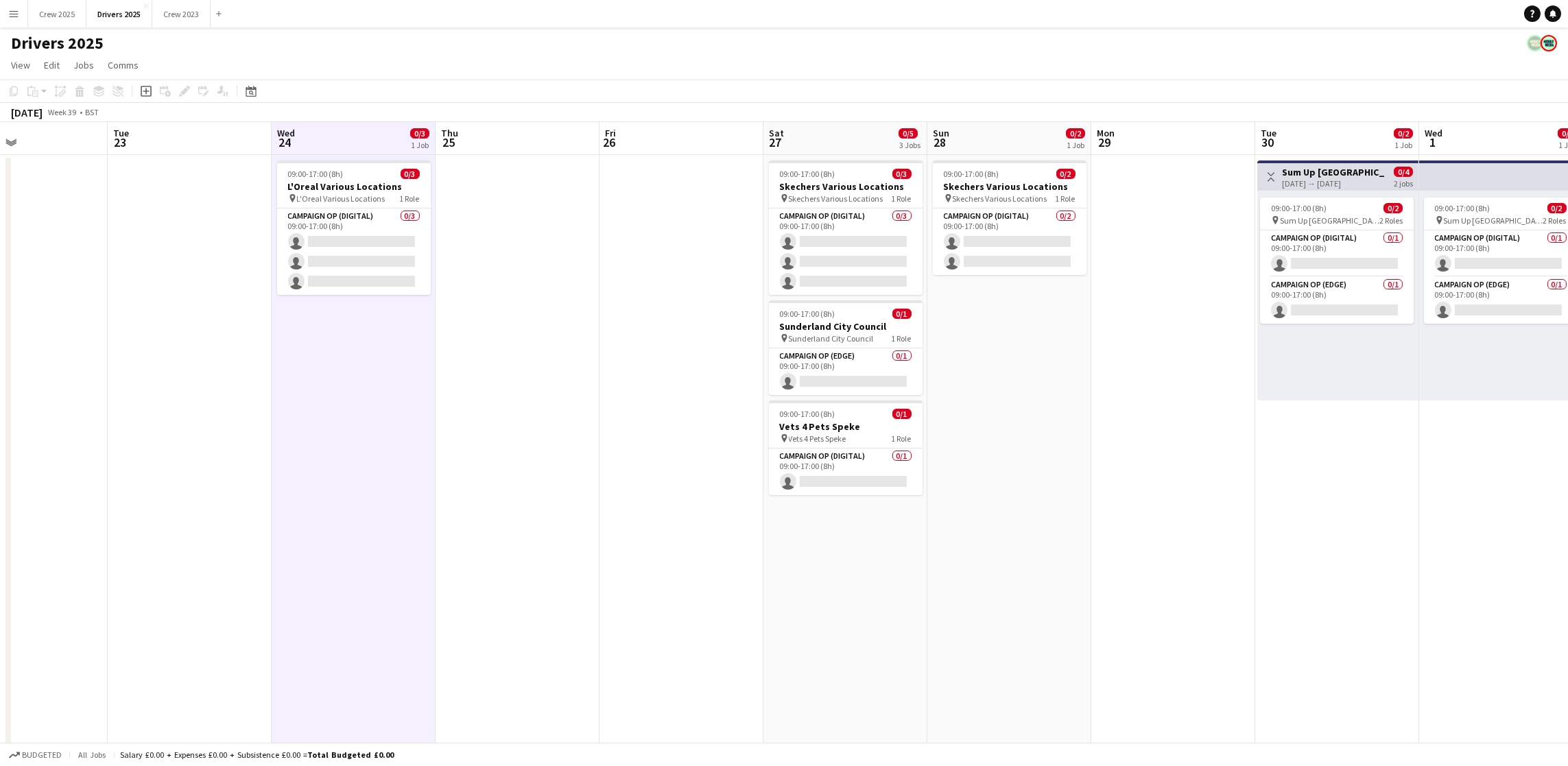
drag, startPoint x: 1063, startPoint y: 346, endPoint x: 504, endPoint y: 364, distance: 559.3
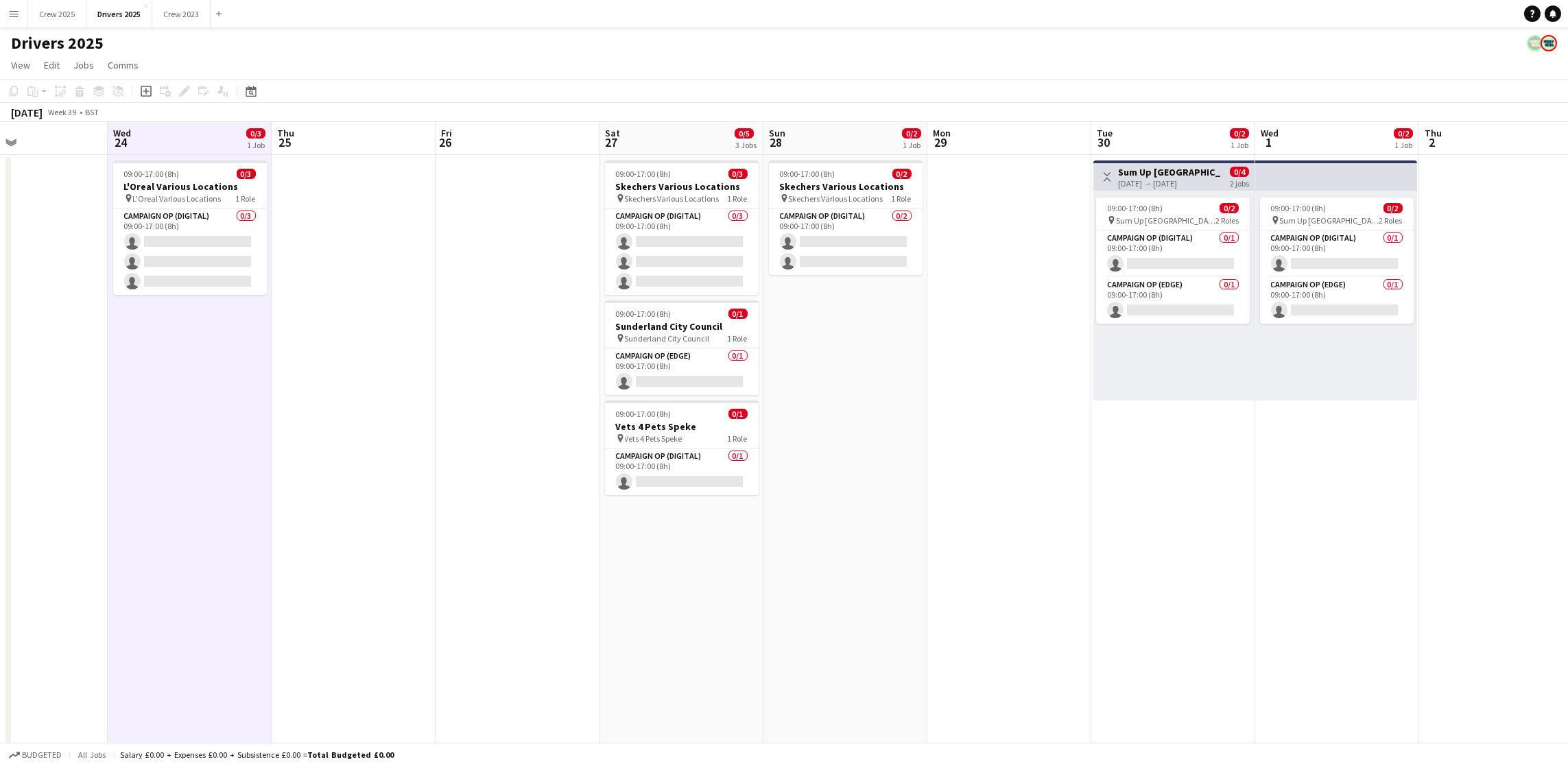
click at [701, 133] on app-board-header-date "Sat 27 0/5 3 Jobs" at bounding box center [682, 138] width 164 height 33
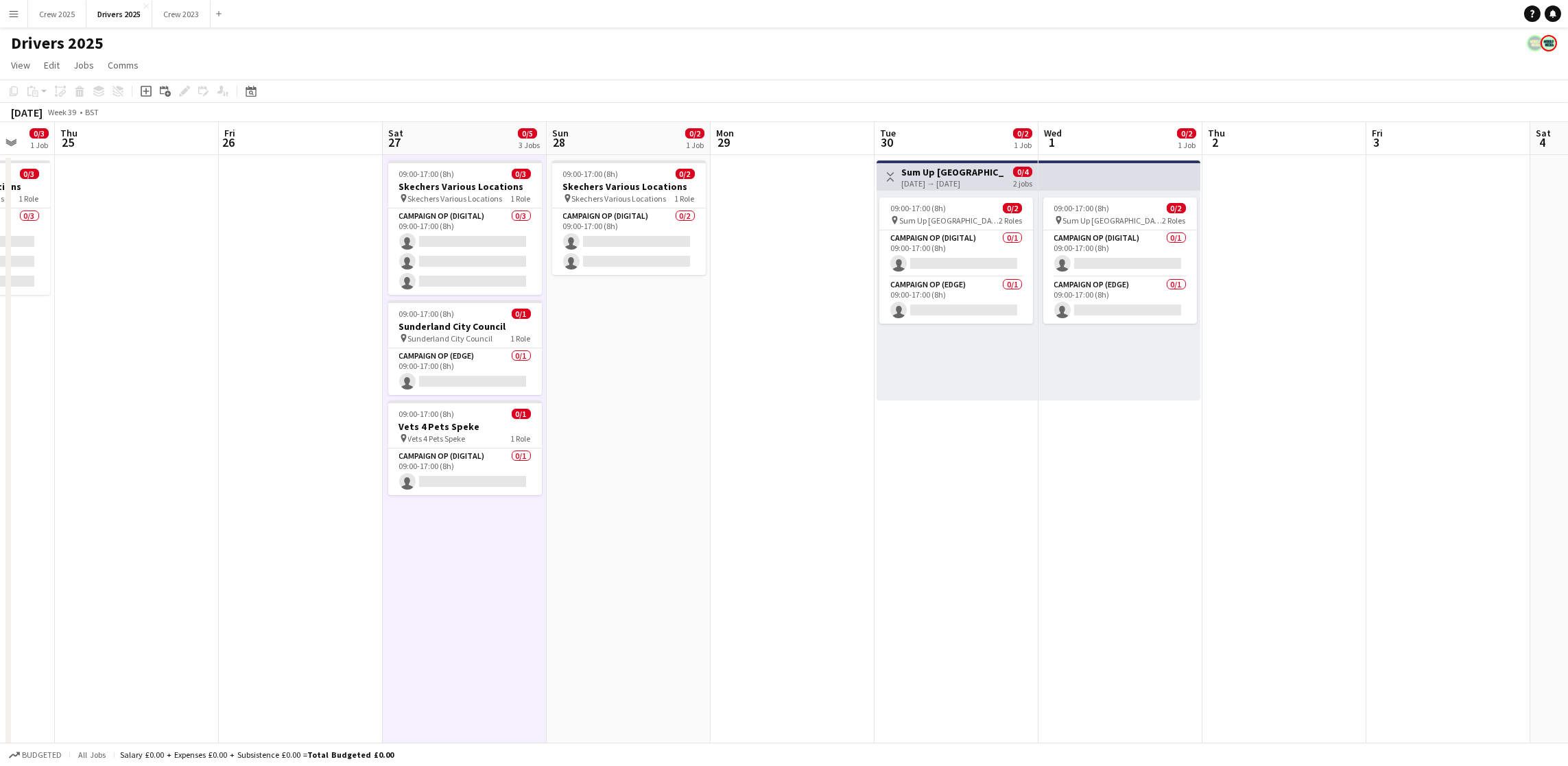
drag, startPoint x: 315, startPoint y: 651, endPoint x: 0, endPoint y: 648, distance: 315.0
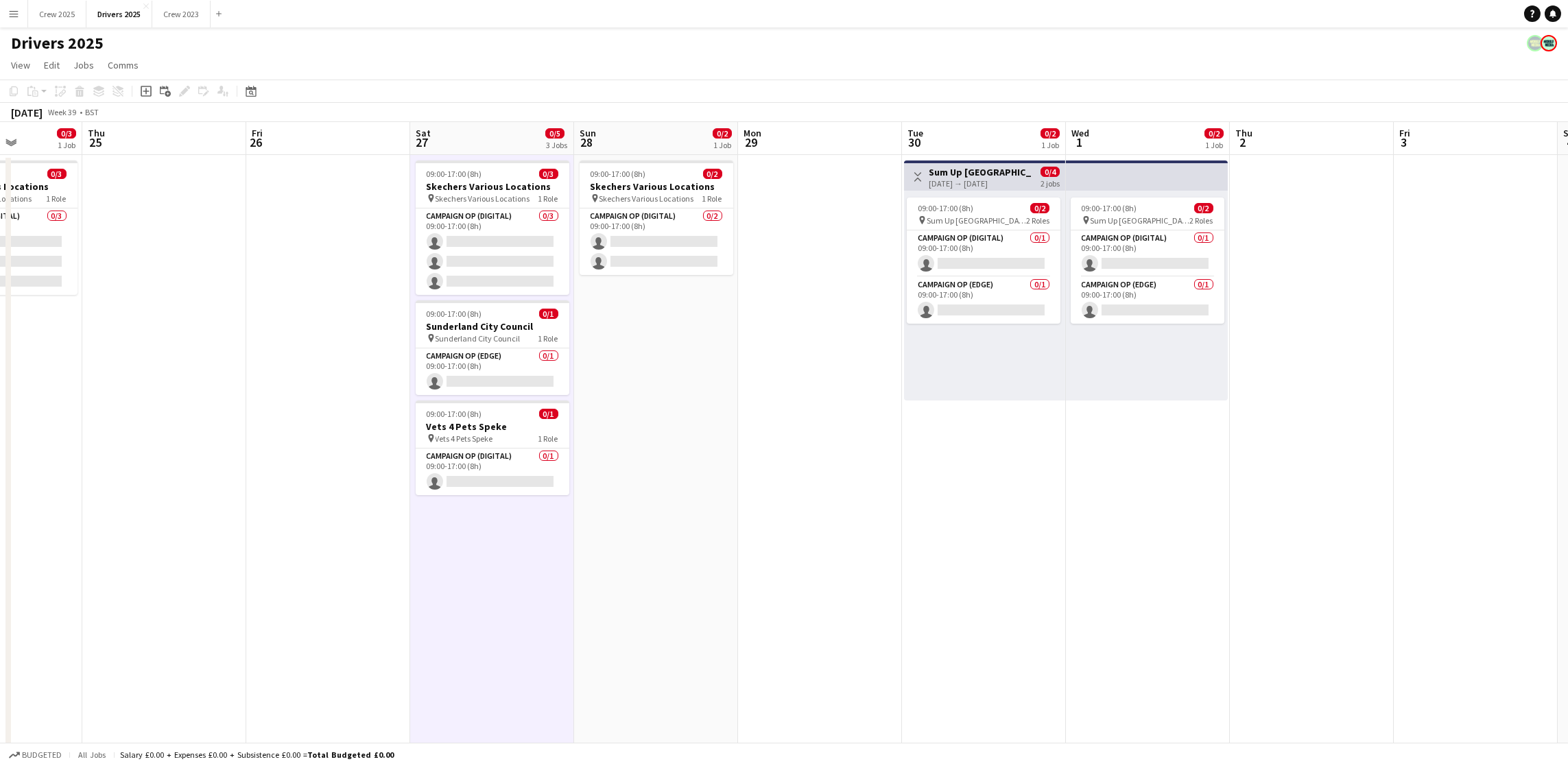
scroll to position [0, 310]
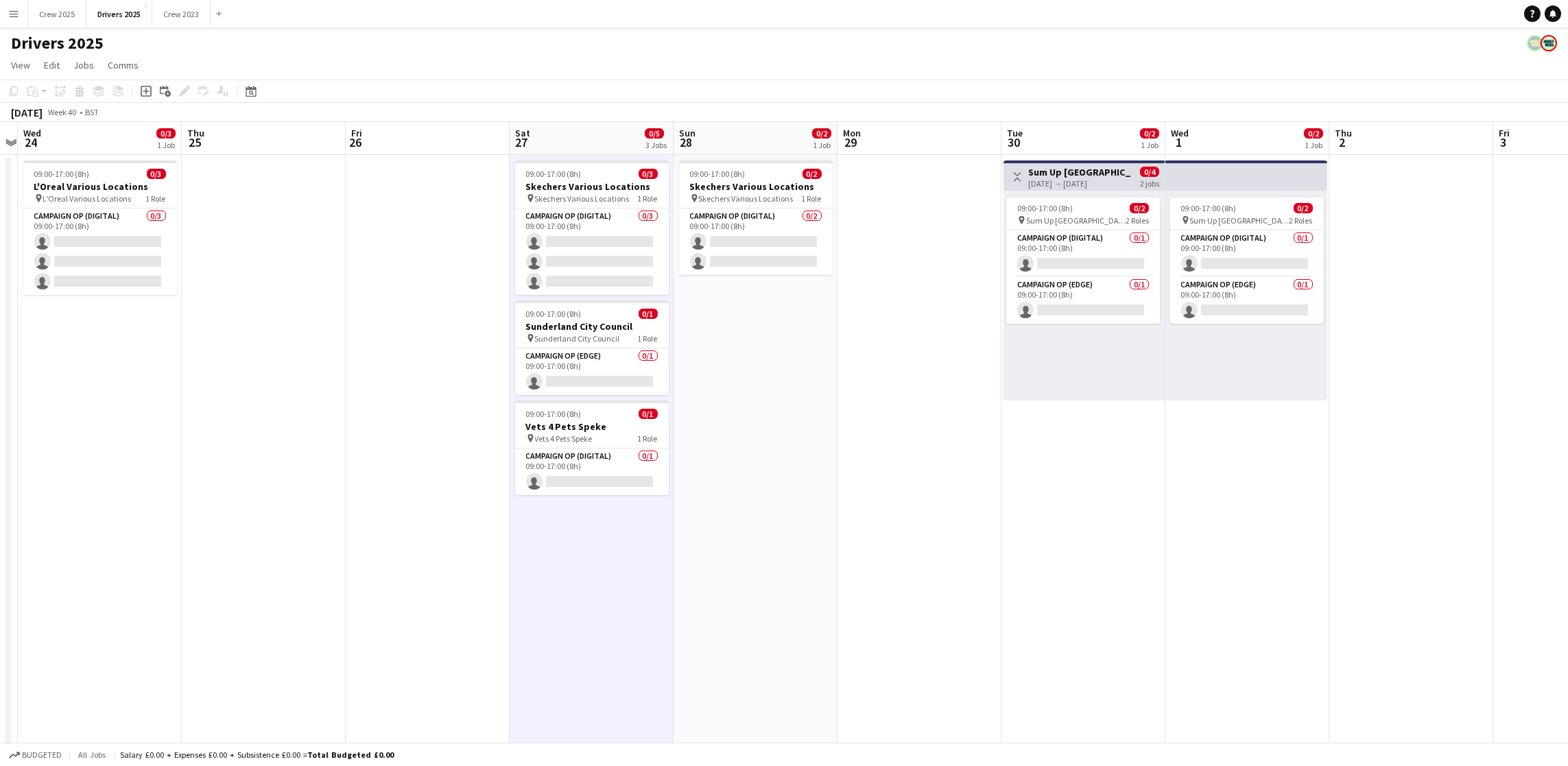
drag, startPoint x: 1308, startPoint y: 488, endPoint x: 1434, endPoint y: 526, distance: 131.6
click at [140, 90] on icon "Add job" at bounding box center [146, 91] width 11 height 11
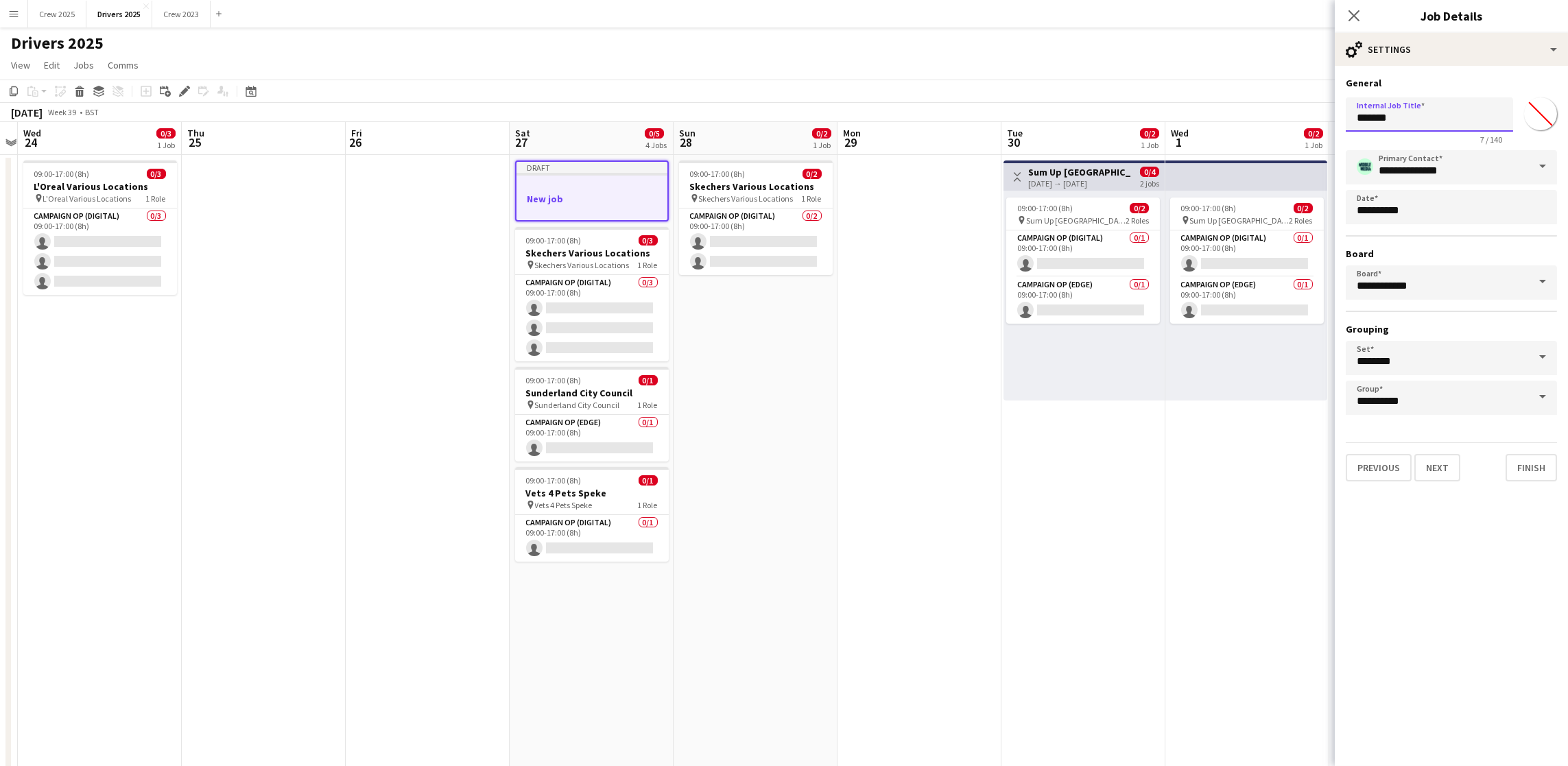
drag, startPoint x: 1448, startPoint y: 115, endPoint x: 1068, endPoint y: 138, distance: 380.7
click at [1378, 116] on input "**********" at bounding box center [1429, 114] width 167 height 35
click at [1448, 114] on input "**********" at bounding box center [1429, 114] width 167 height 35
drag, startPoint x: 1485, startPoint y: 114, endPoint x: 1224, endPoint y: 133, distance: 261.7
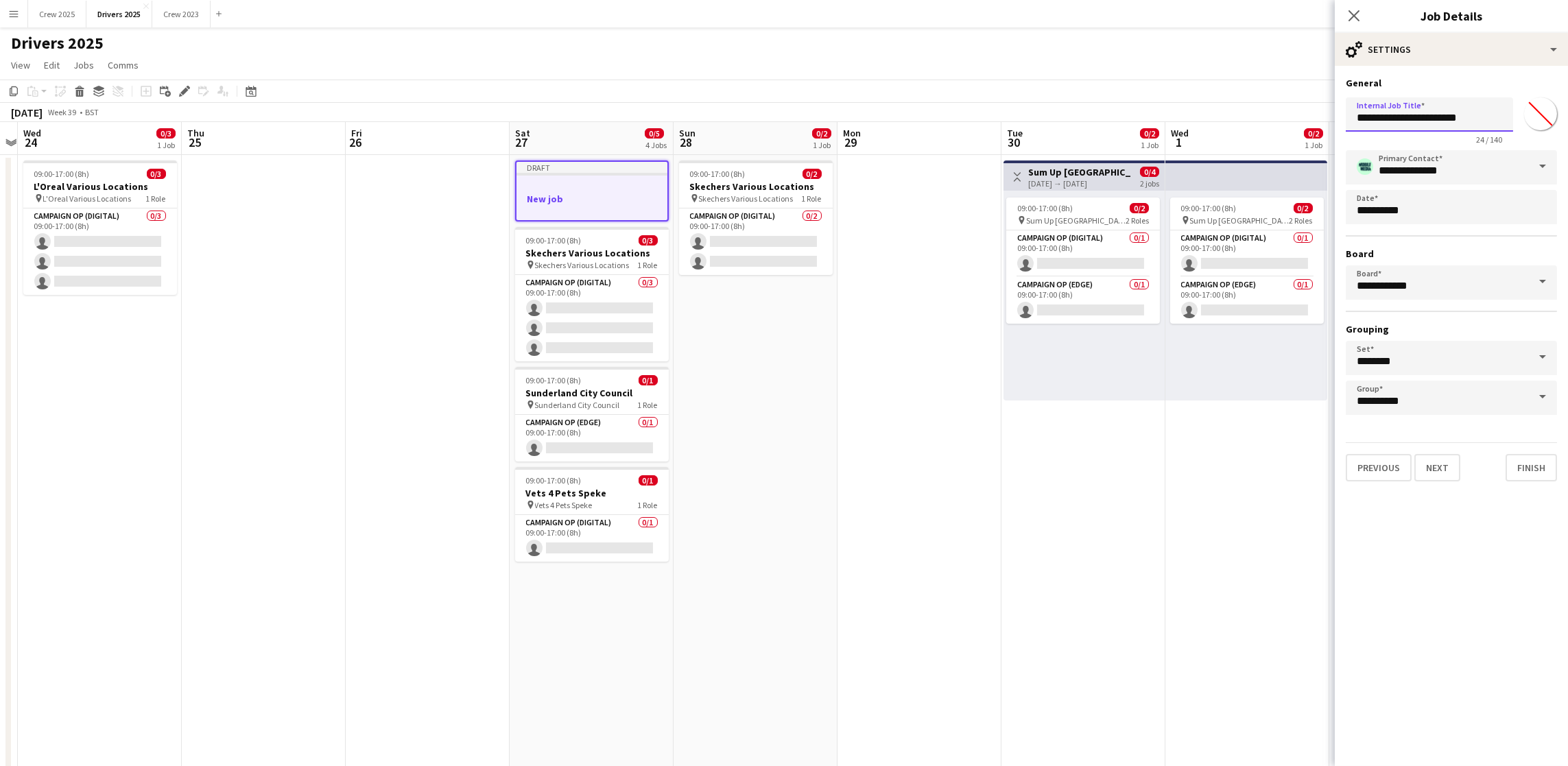
type input "**********"
drag, startPoint x: 1432, startPoint y: 458, endPoint x: 1430, endPoint y: 417, distance: 41.0
click at [1433, 458] on button "Next" at bounding box center [1437, 467] width 46 height 28
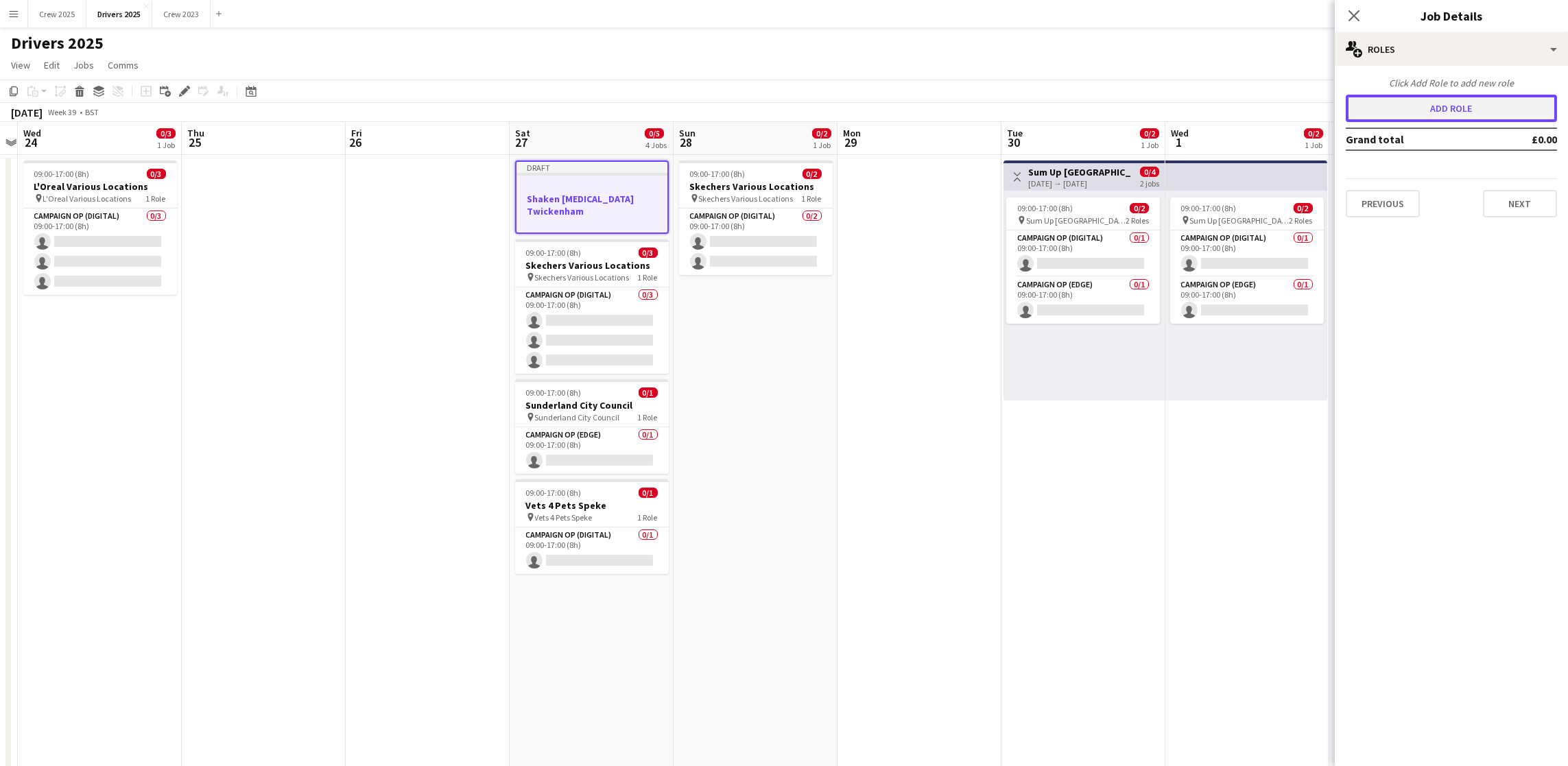
click at [1418, 112] on button "Add role" at bounding box center [1451, 108] width 211 height 28
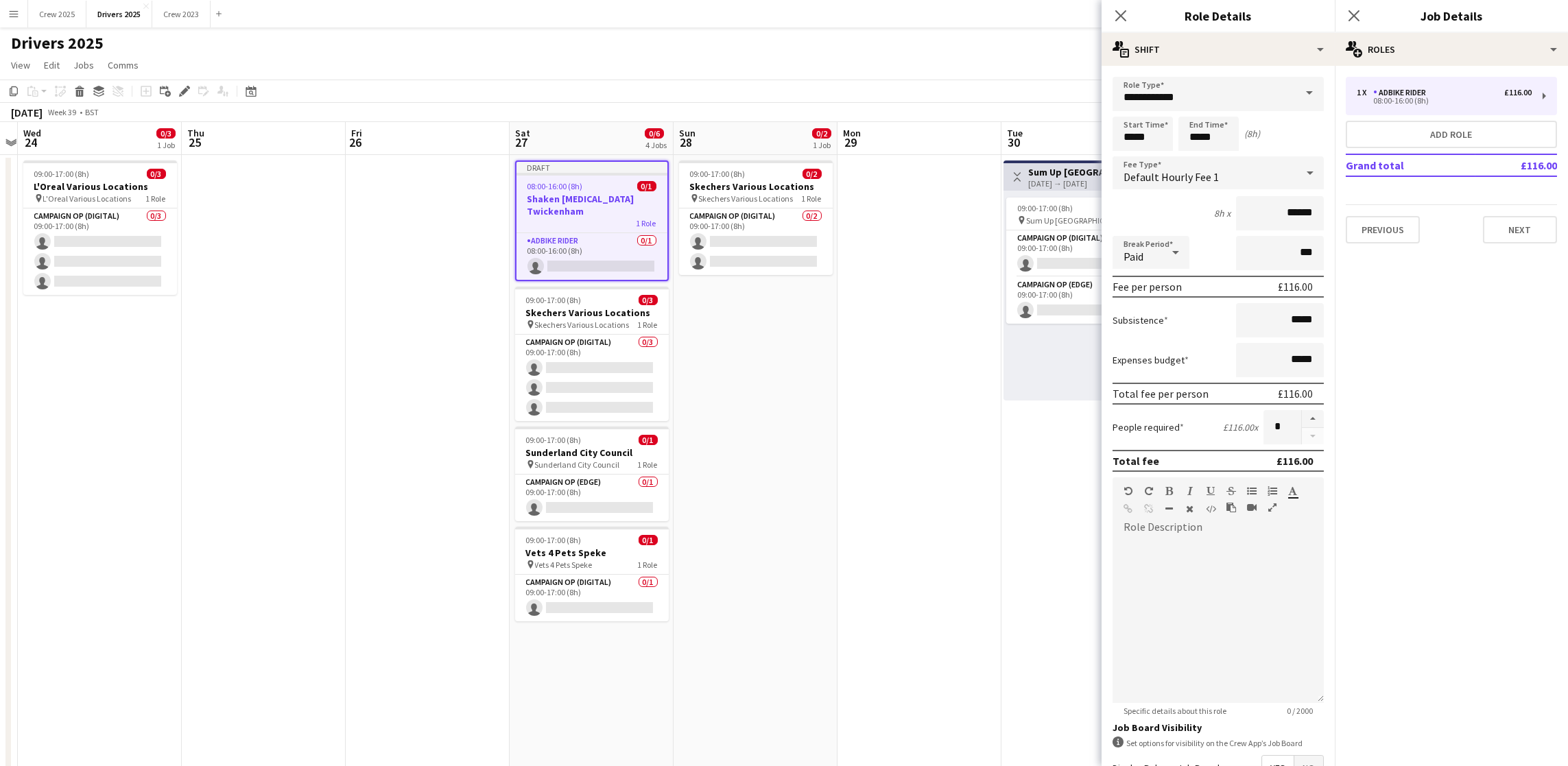
click at [1295, 109] on span at bounding box center [1309, 93] width 29 height 33
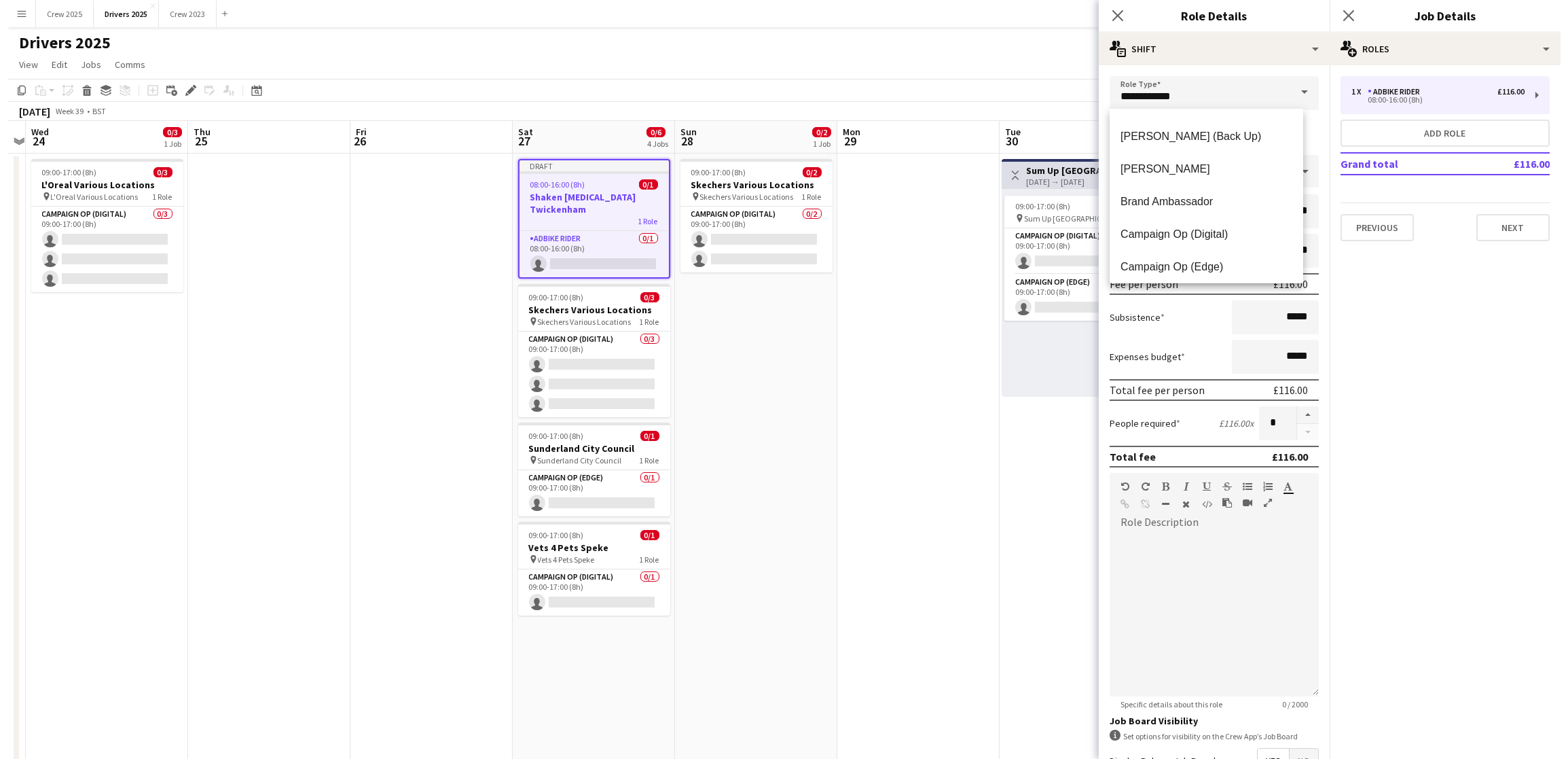
scroll to position [41, 0]
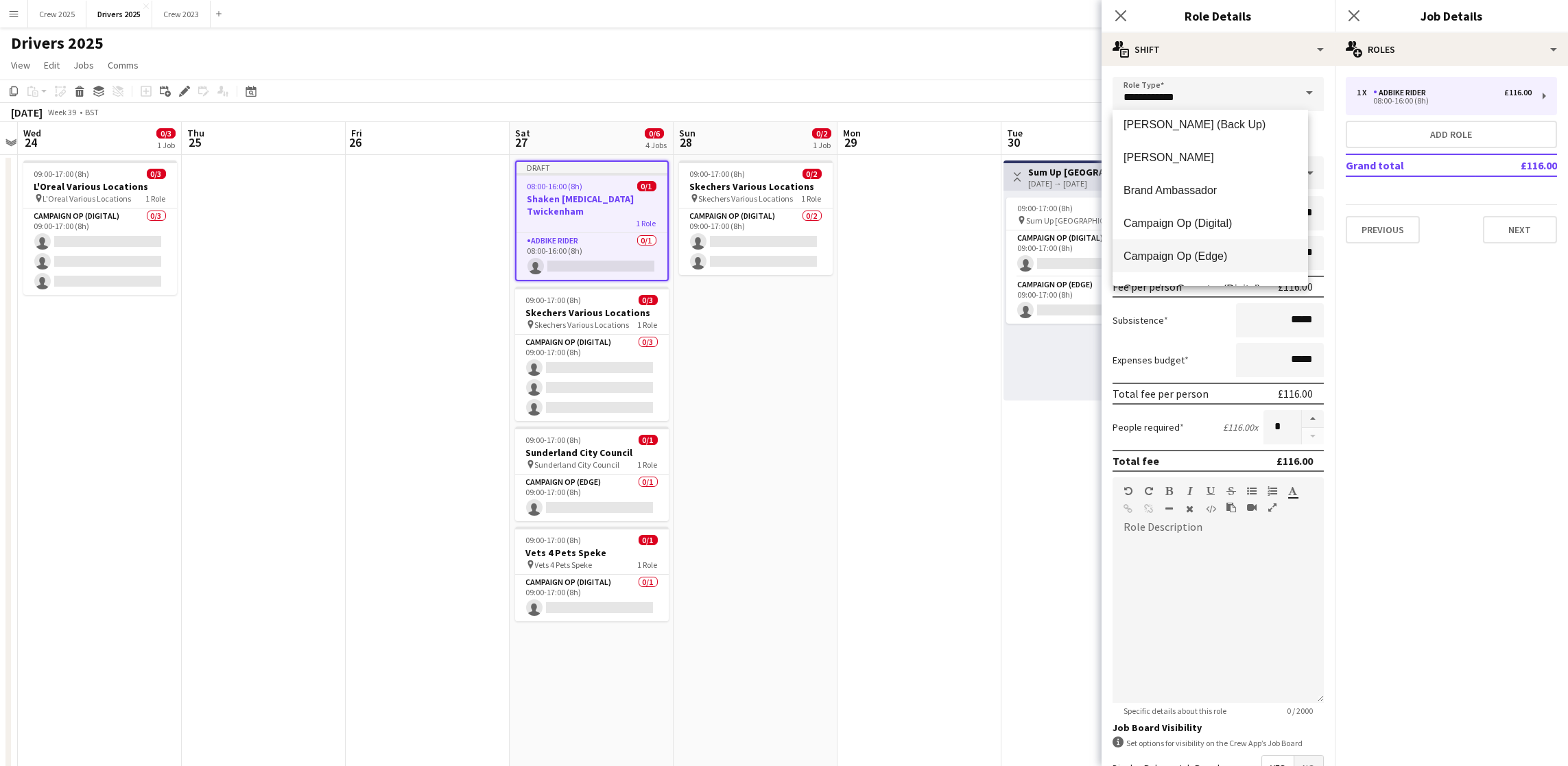
click at [1177, 257] on span "Campaign Op (Edge)" at bounding box center [1210, 256] width 174 height 13
type input "**********"
type input "*****"
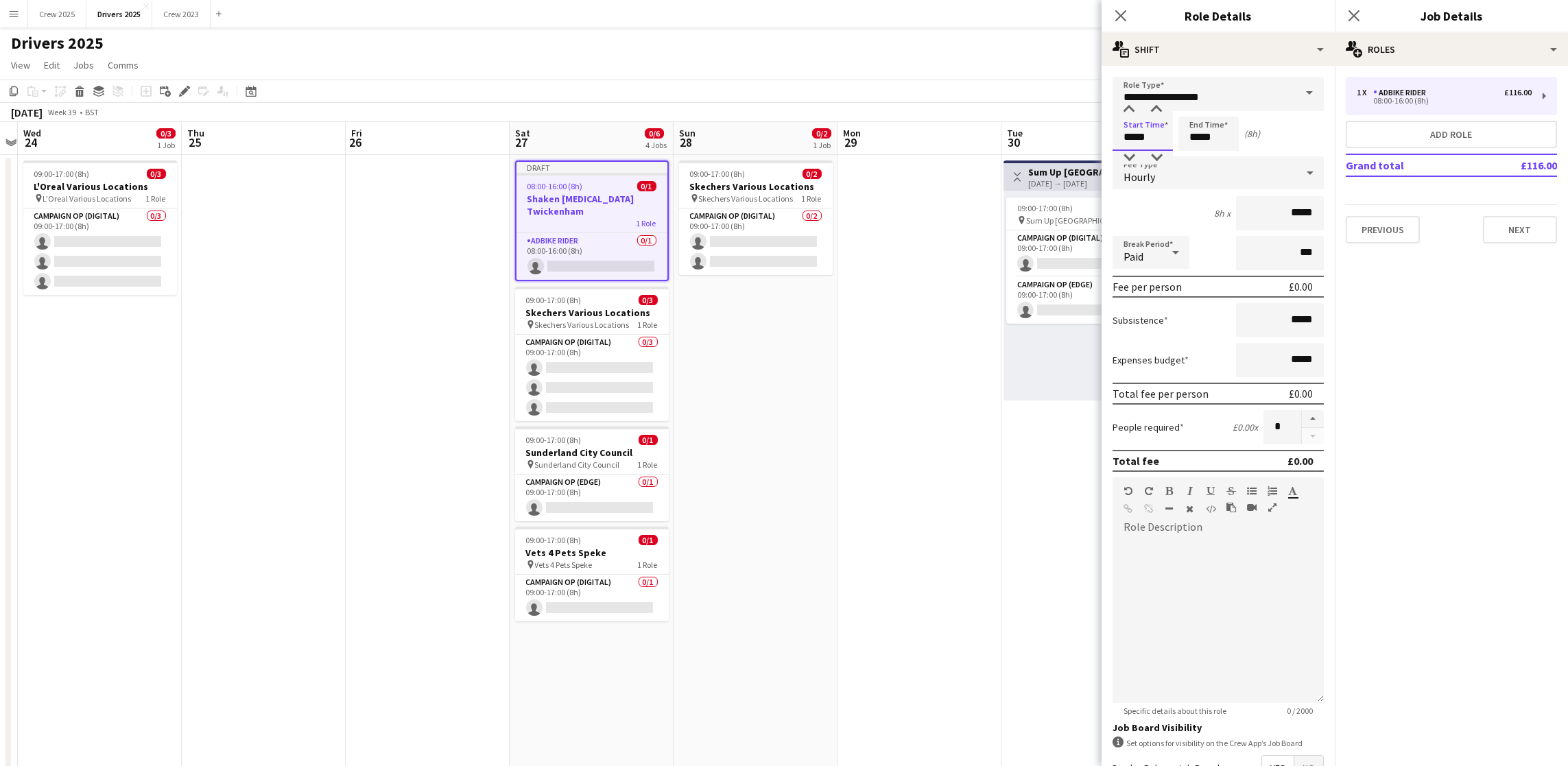
drag, startPoint x: 1158, startPoint y: 135, endPoint x: 1084, endPoint y: 140, distance: 74.2
type input "*****"
click at [1184, 169] on div "Hourly" at bounding box center [1205, 173] width 183 height 33
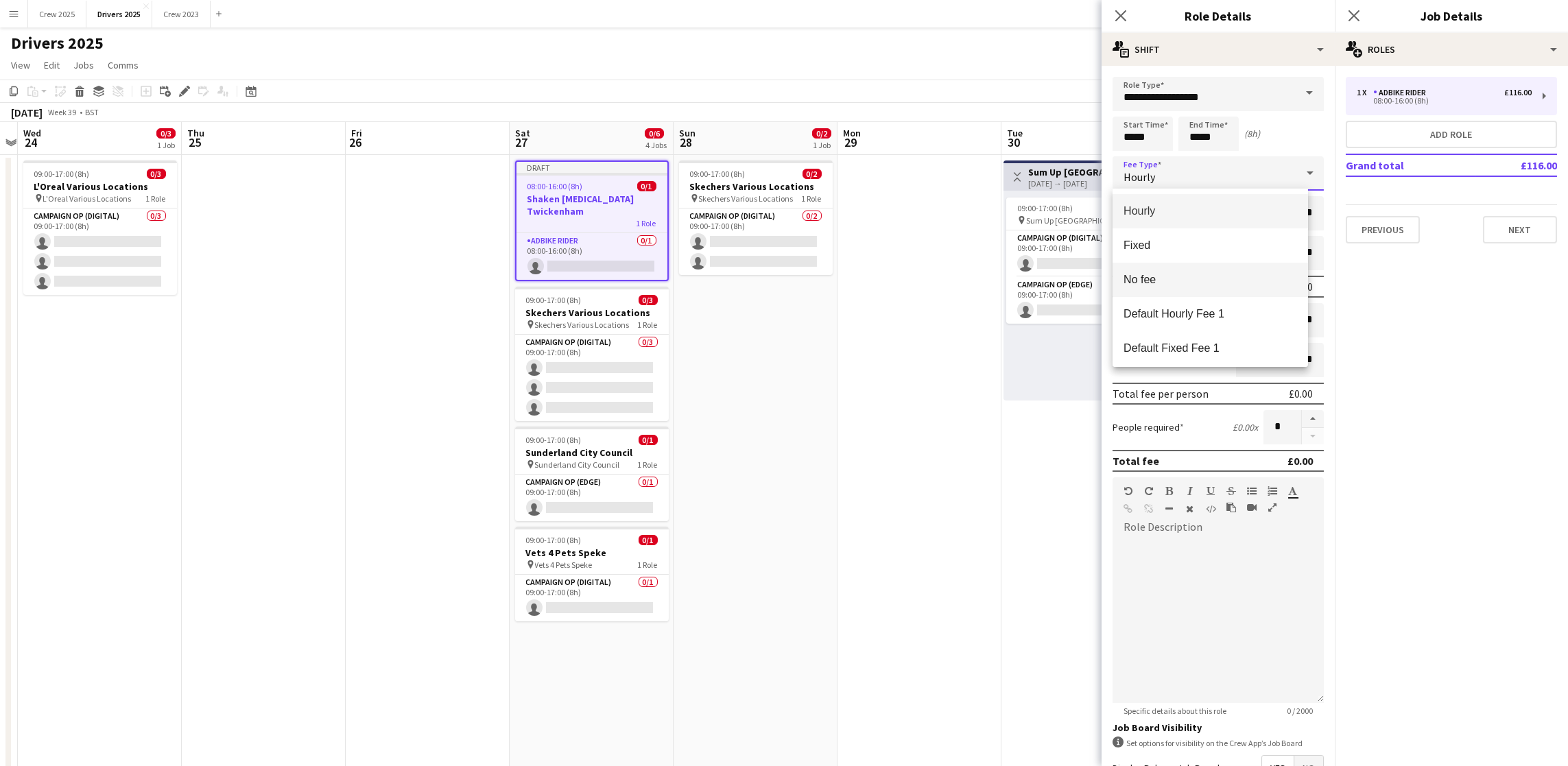
click at [1186, 275] on span "No fee" at bounding box center [1210, 279] width 174 height 13
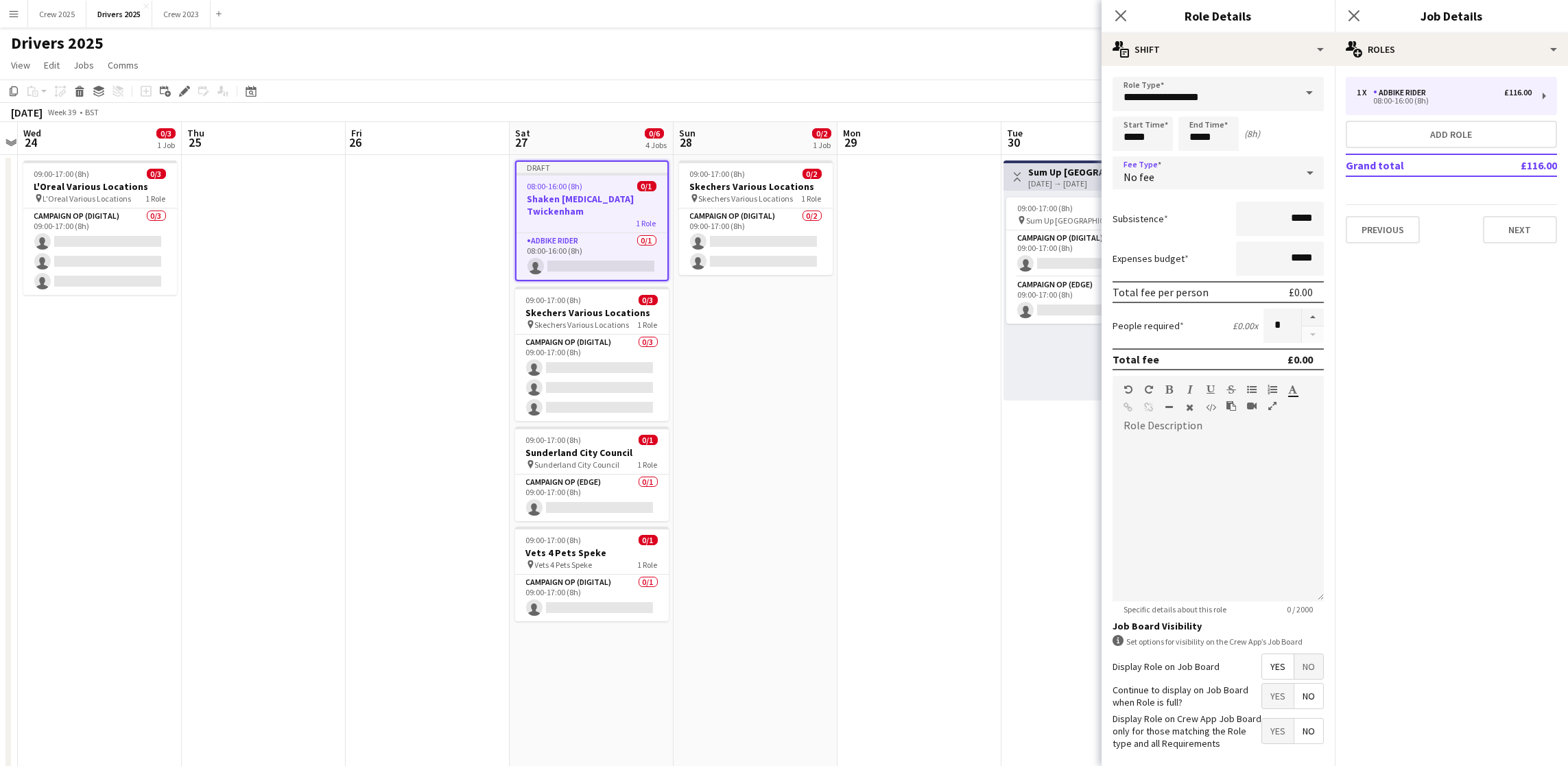
click at [1294, 679] on span "No" at bounding box center [1308, 666] width 29 height 25
click at [1317, 310] on button "button" at bounding box center [1313, 317] width 22 height 18
type input "*"
click at [1514, 242] on div "1 x Adbike Rider £116.00 08:00-16:00 (8h) Add role Grand total £116.00 Previous…" at bounding box center [1451, 159] width 233 height 188
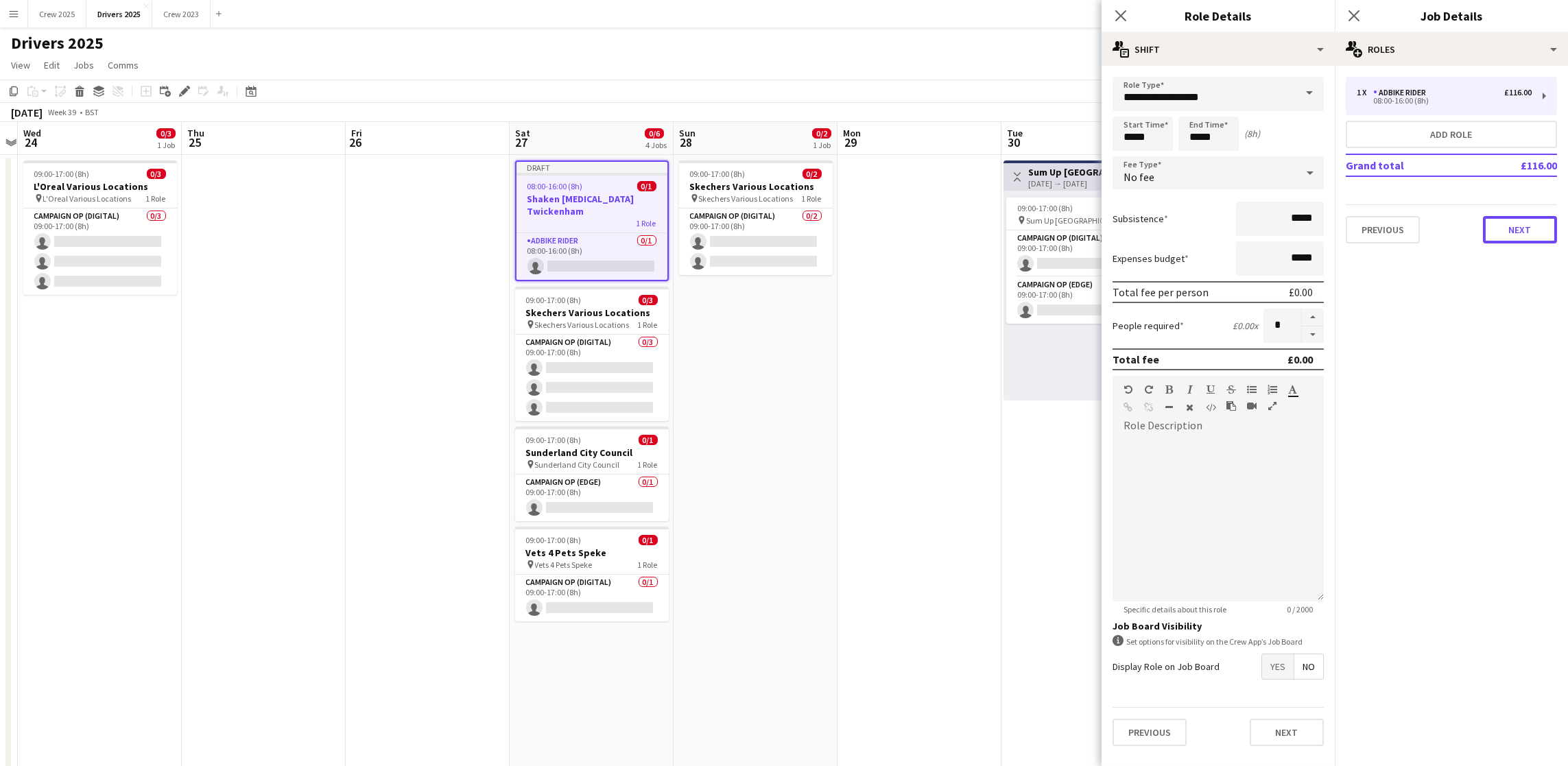
click at [1500, 235] on button "Next" at bounding box center [1519, 229] width 74 height 28
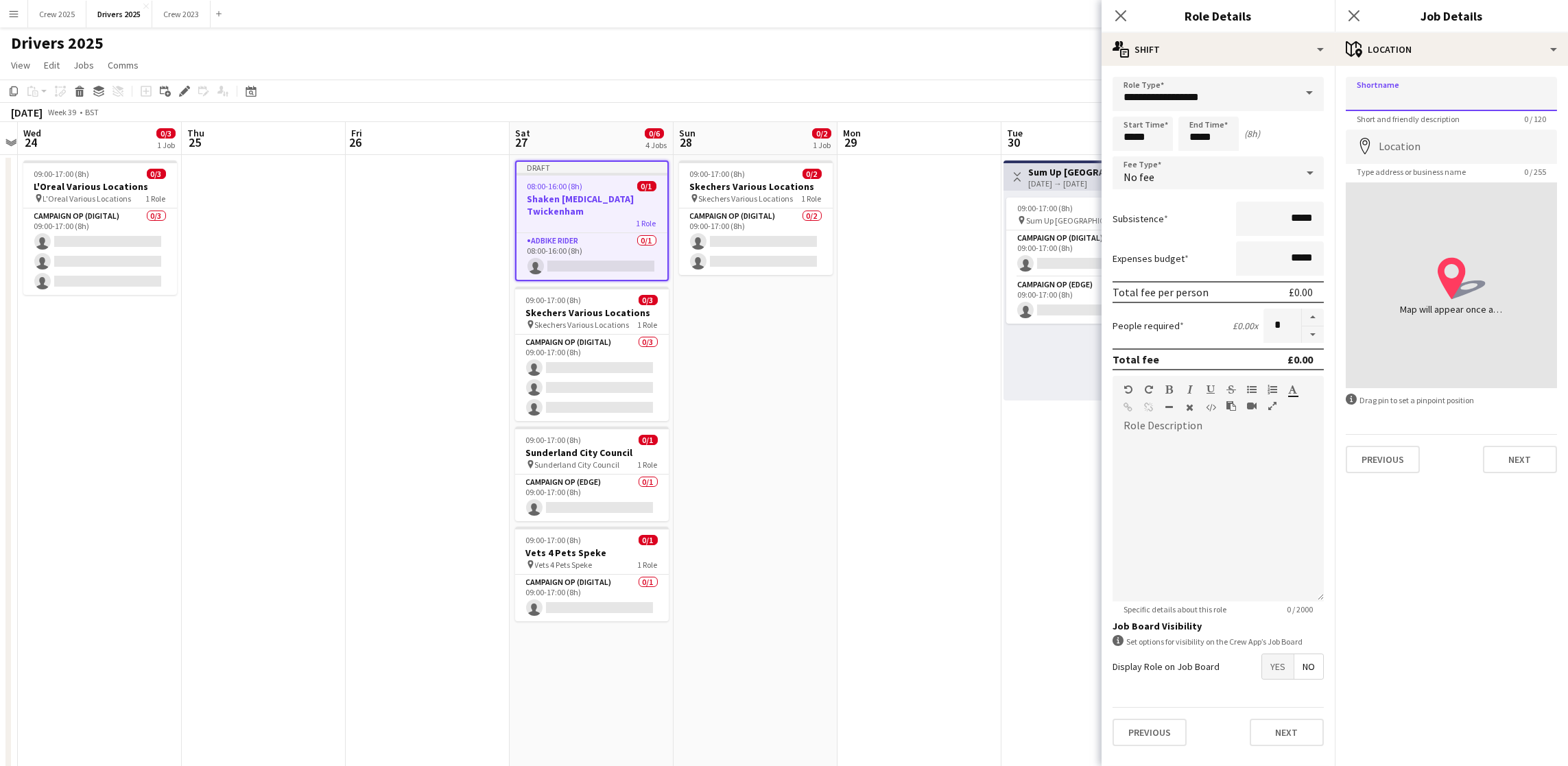
click at [1435, 96] on input "Shortname" at bounding box center [1451, 94] width 211 height 35
paste input "**********"
type input "**********"
click at [1432, 139] on input "Location" at bounding box center [1451, 147] width 211 height 35
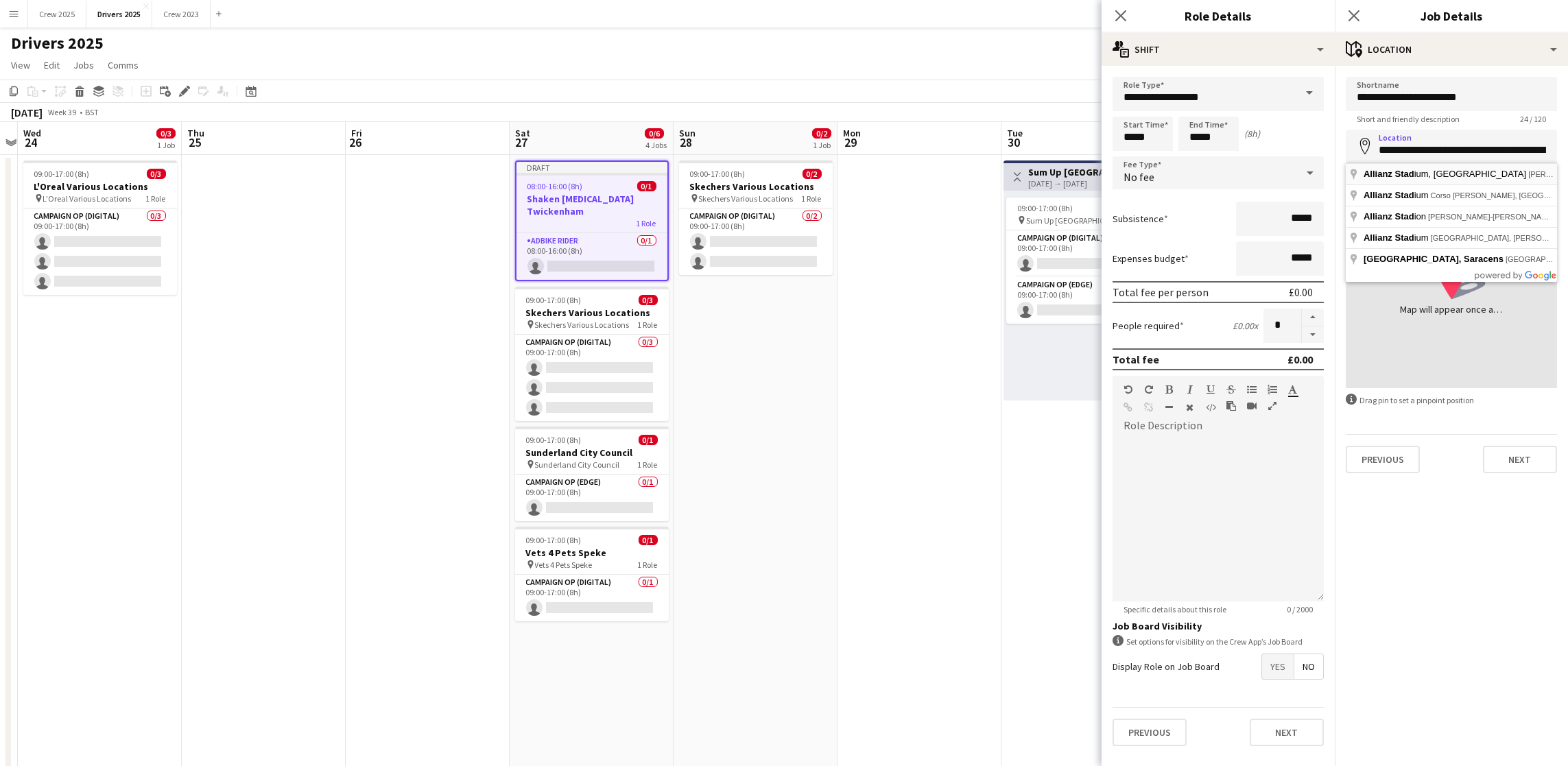
type input "**********"
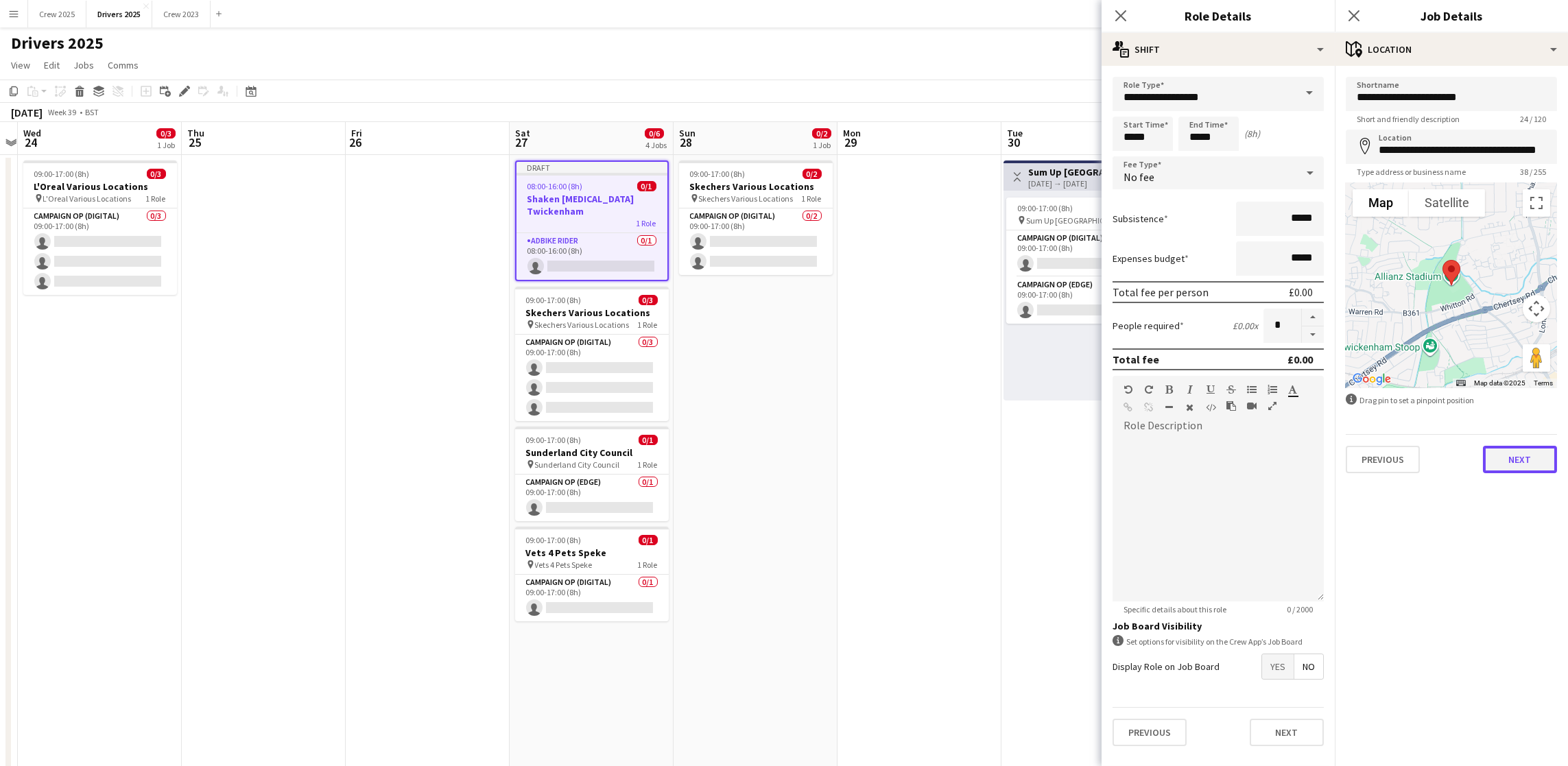
click at [1541, 456] on button "Next" at bounding box center [1519, 459] width 74 height 28
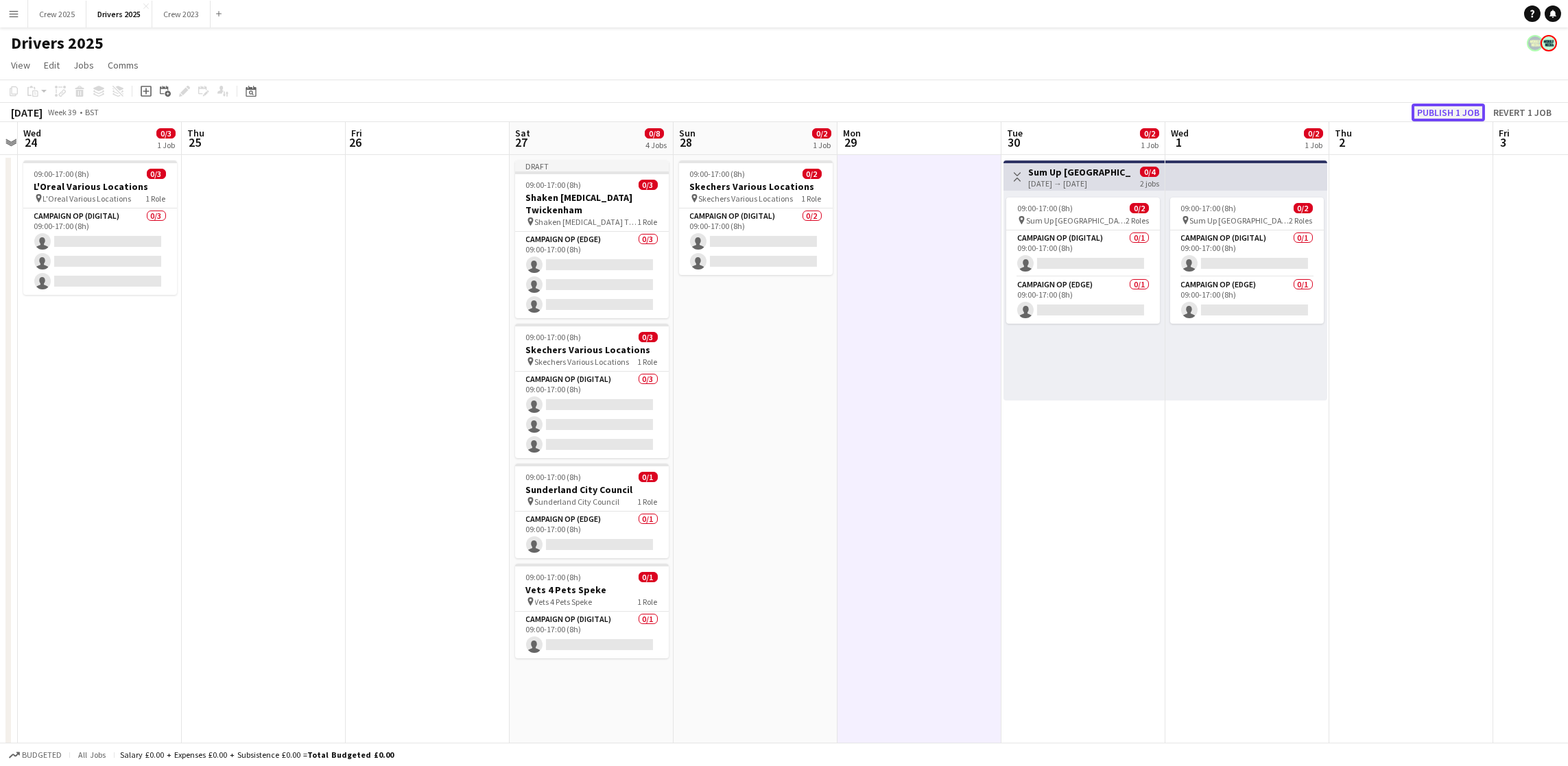
click at [1465, 110] on button "Publish 1 job" at bounding box center [1448, 112] width 73 height 18
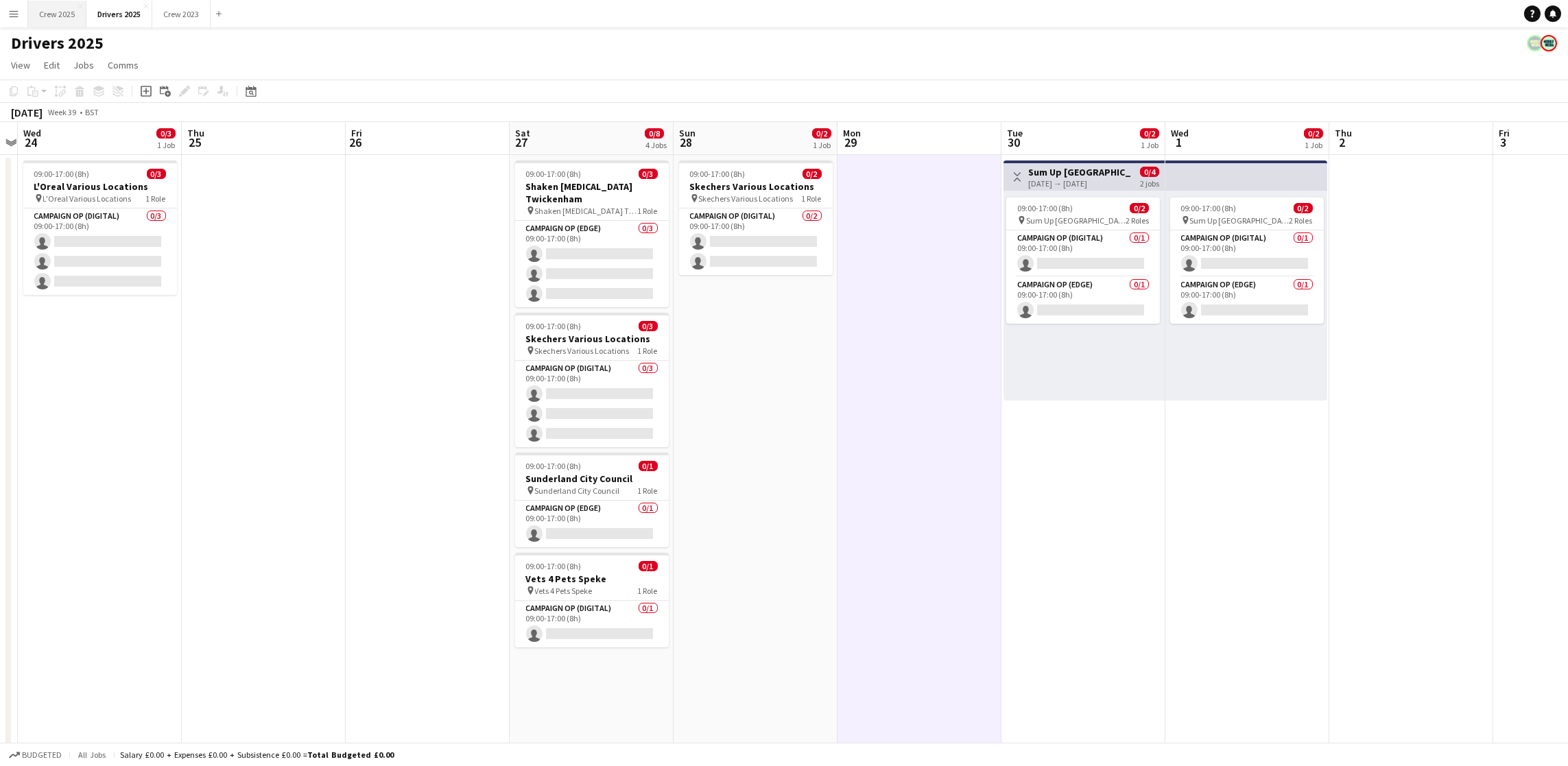
click at [38, 16] on button "Crew 2025 Close" at bounding box center [57, 14] width 59 height 27
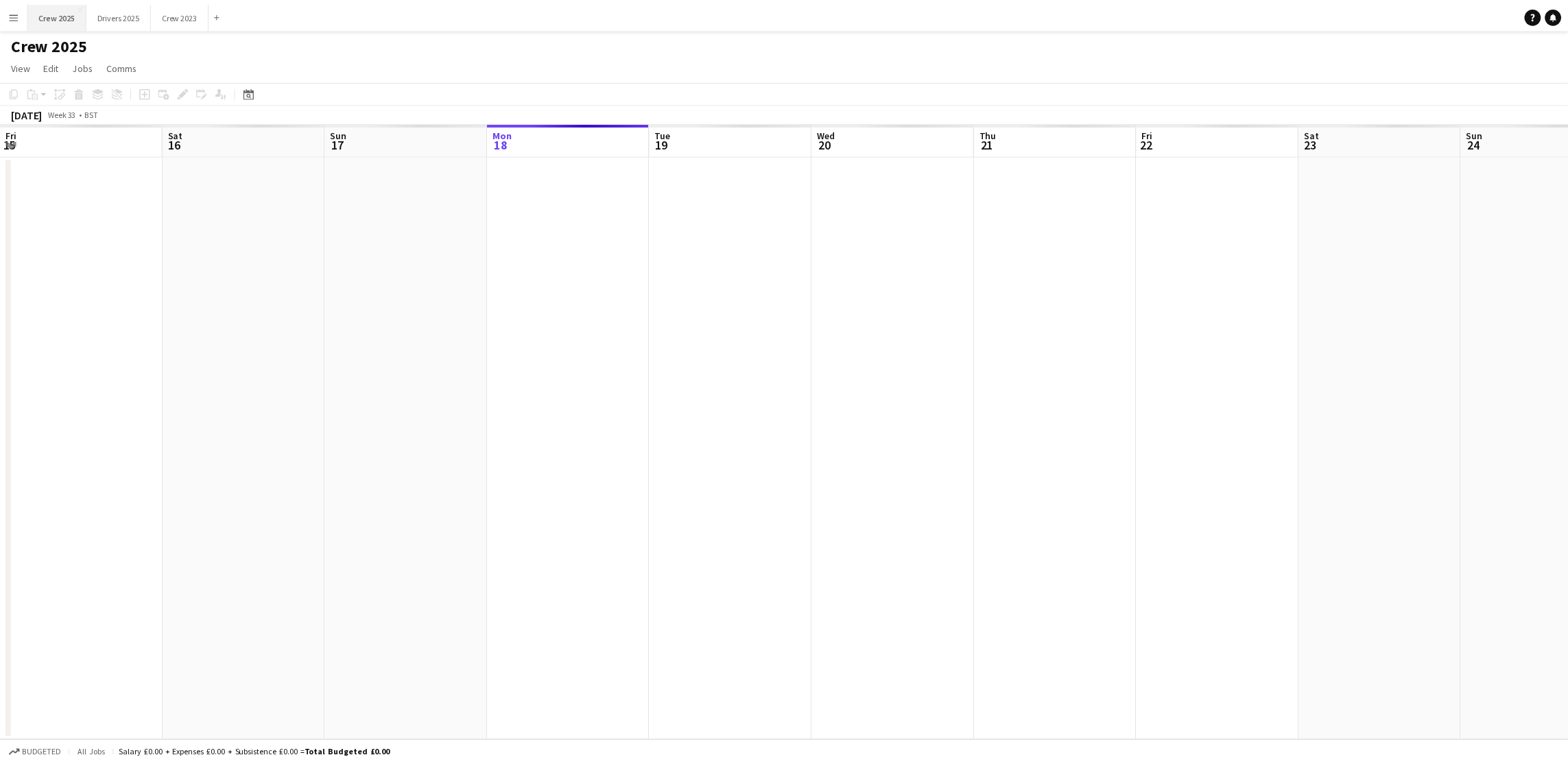
scroll to position [0, 327]
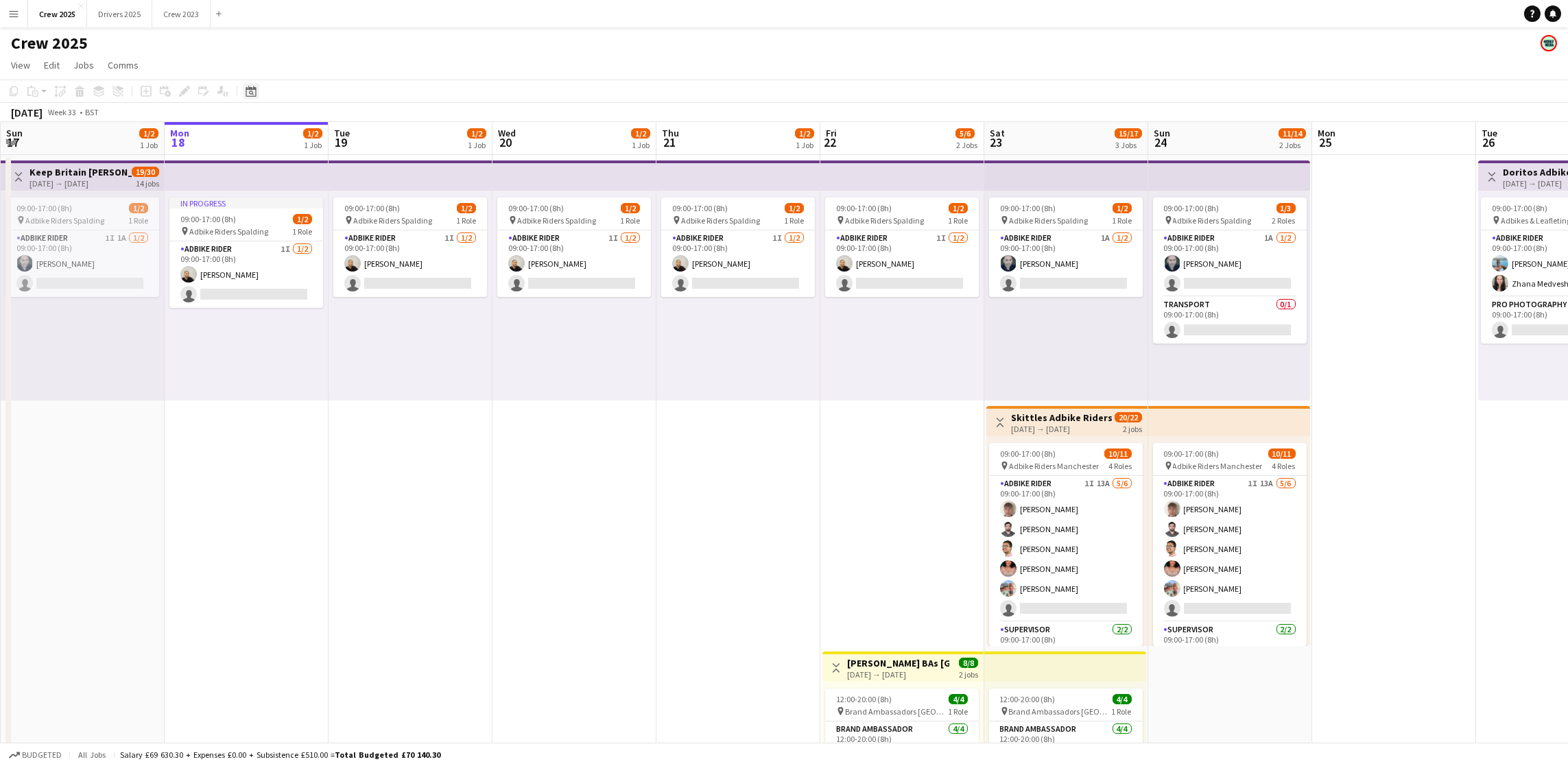
click at [248, 90] on icon "Date picker" at bounding box center [251, 91] width 11 height 11
click at [358, 139] on span "Next month" at bounding box center [360, 138] width 28 height 28
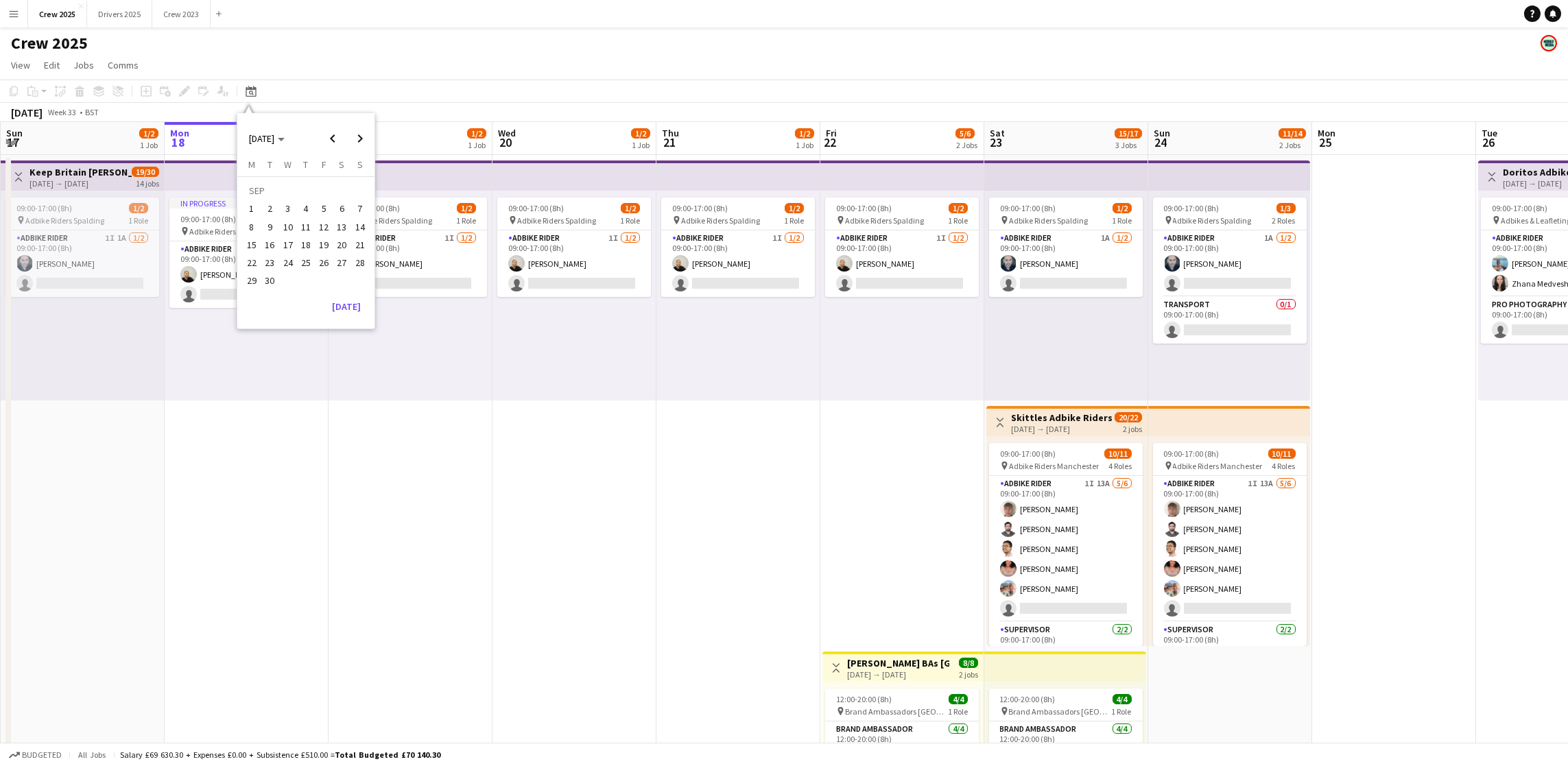
click at [340, 261] on span "27" at bounding box center [342, 262] width 16 height 16
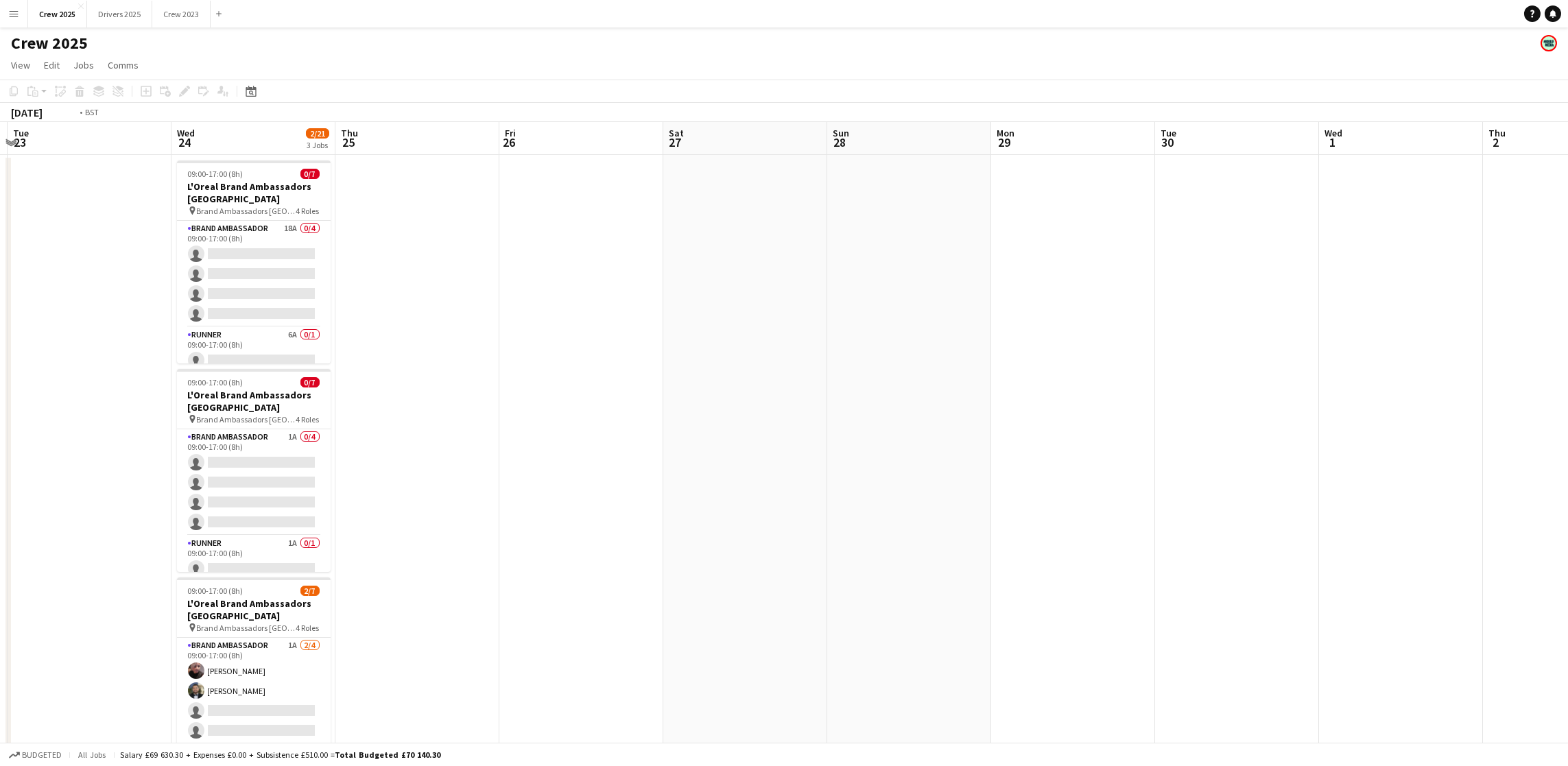
scroll to position [0, 345]
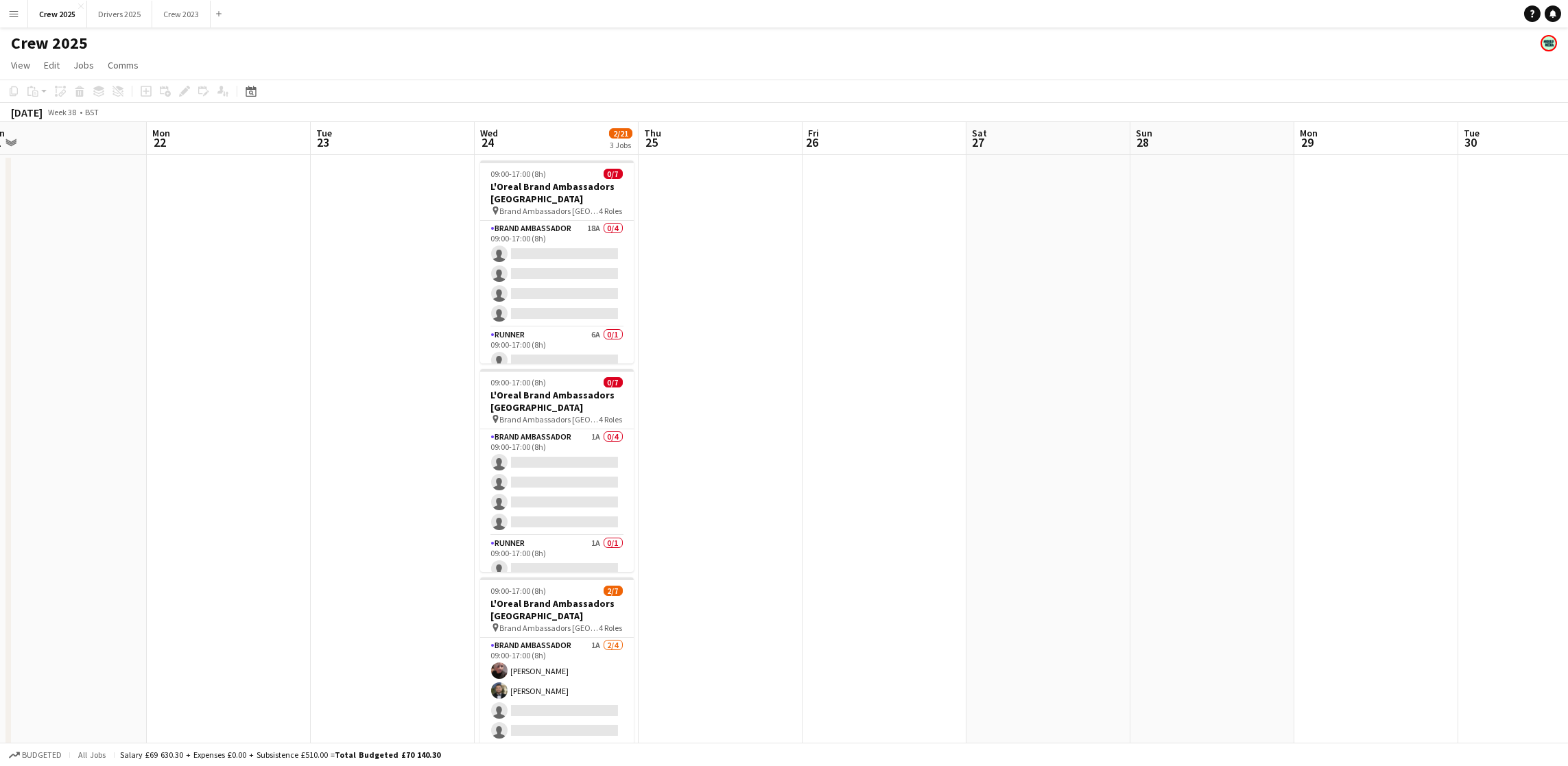
drag, startPoint x: 320, startPoint y: 293, endPoint x: 775, endPoint y: 257, distance: 456.4
click at [775, 257] on app-calendar-viewport "Fri 19 Sat 20 Sun 21 Mon 22 Tue 23 Wed 24 2/21 3 Jobs Thu 25 Fri 26 Sat 27 Sun …" at bounding box center [784, 509] width 1568 height 774
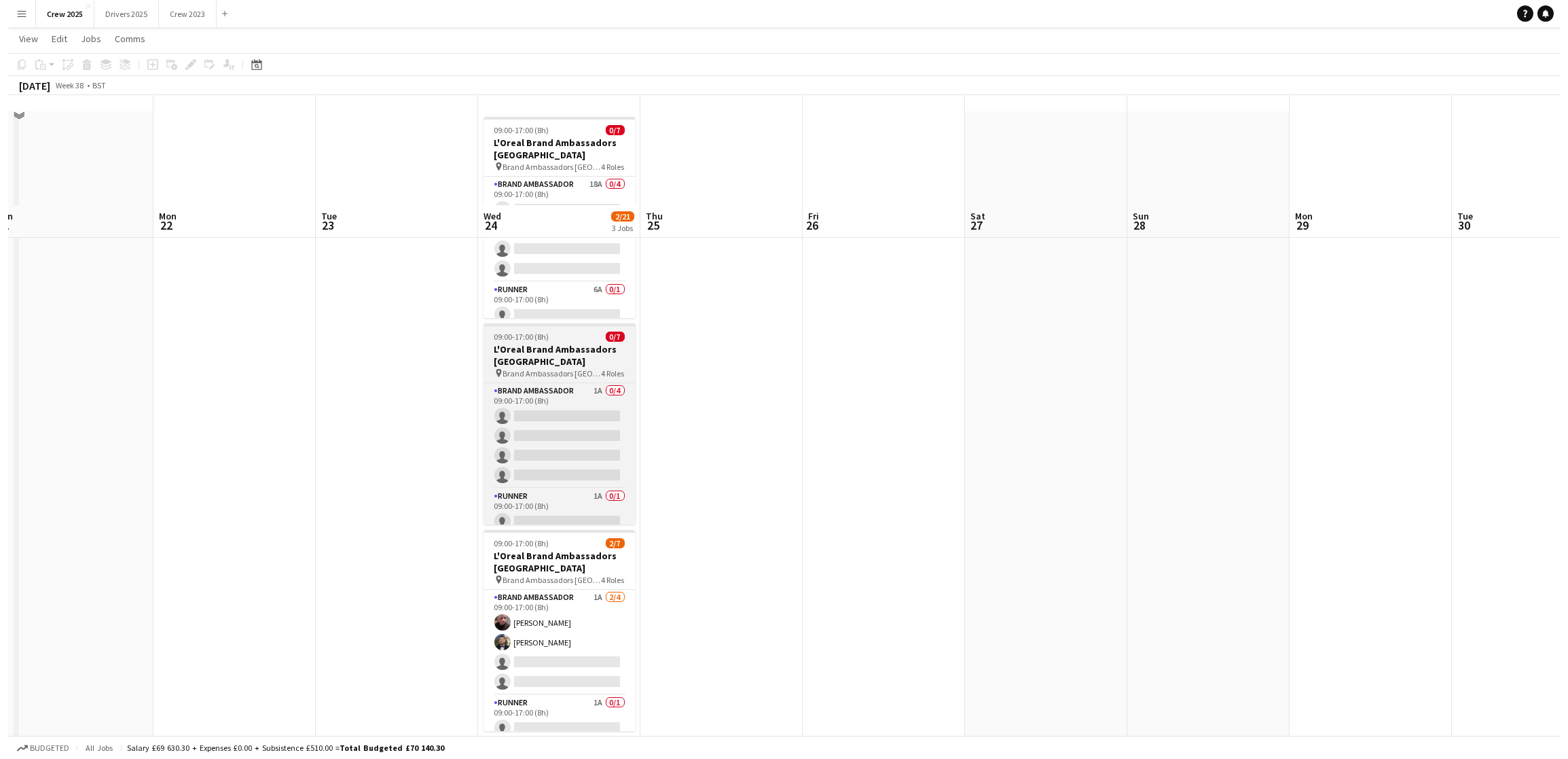
scroll to position [0, 0]
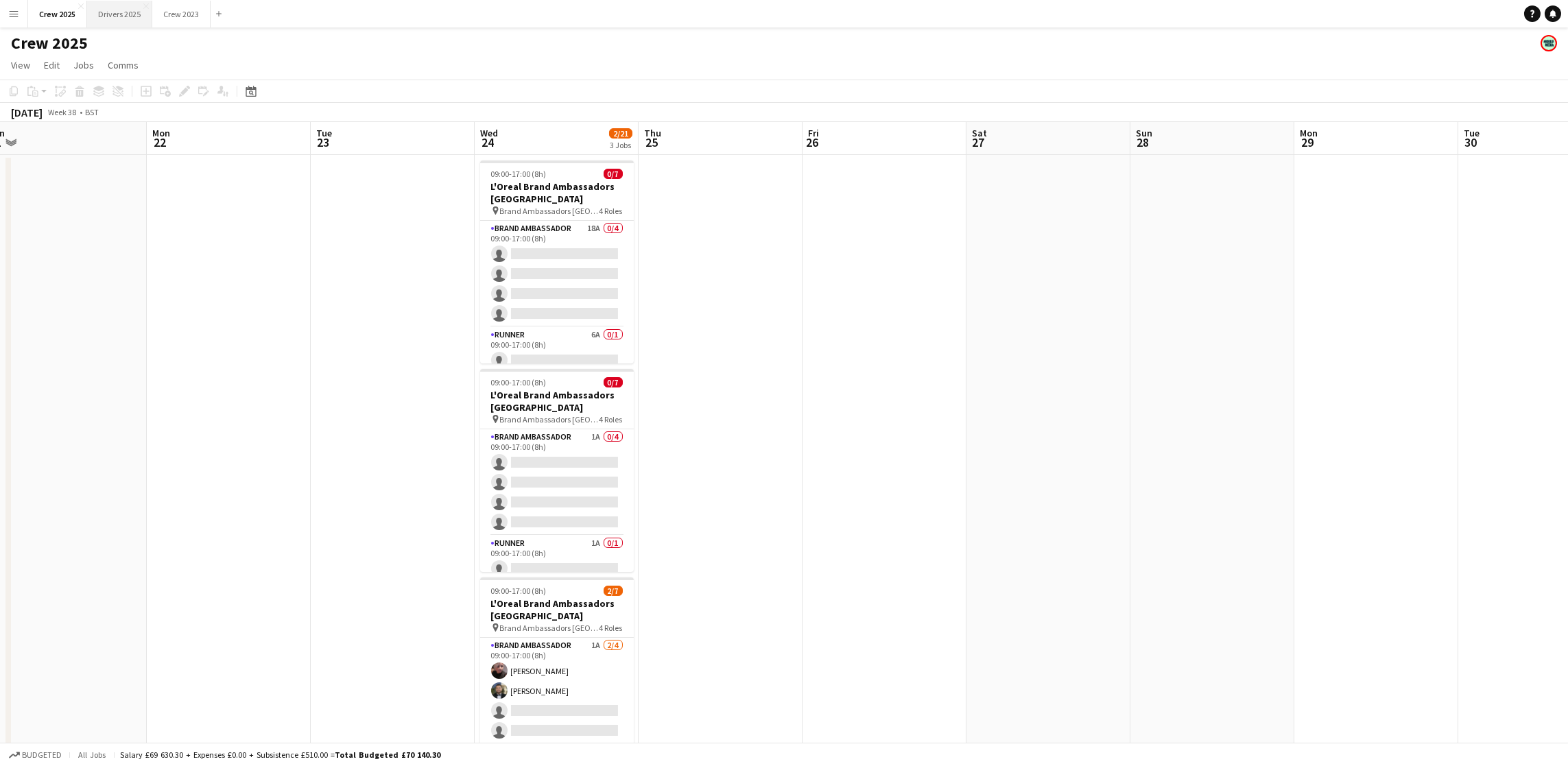
click at [147, 12] on button "Drivers 2025 Close" at bounding box center [119, 14] width 65 height 27
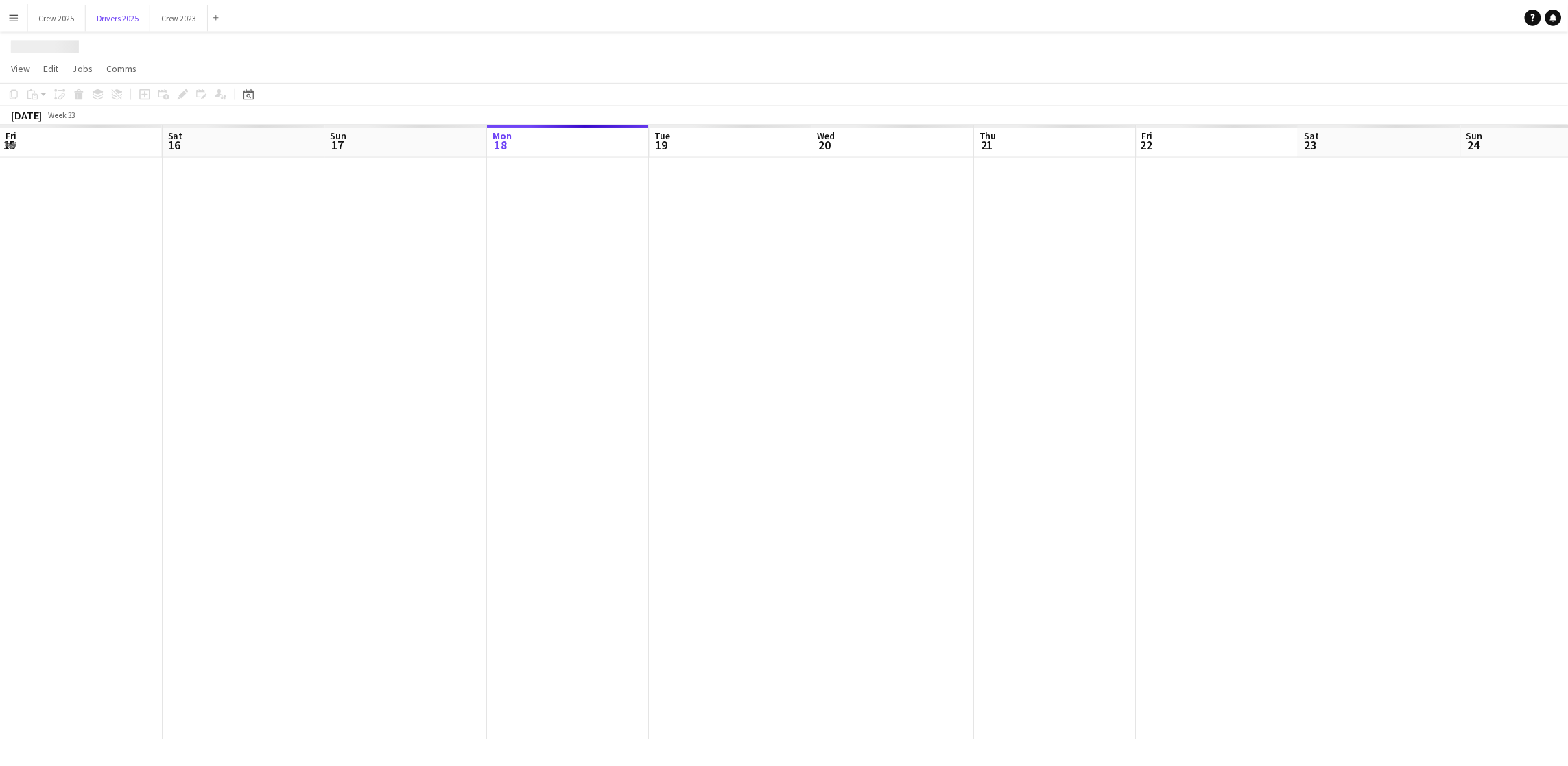
scroll to position [0, 327]
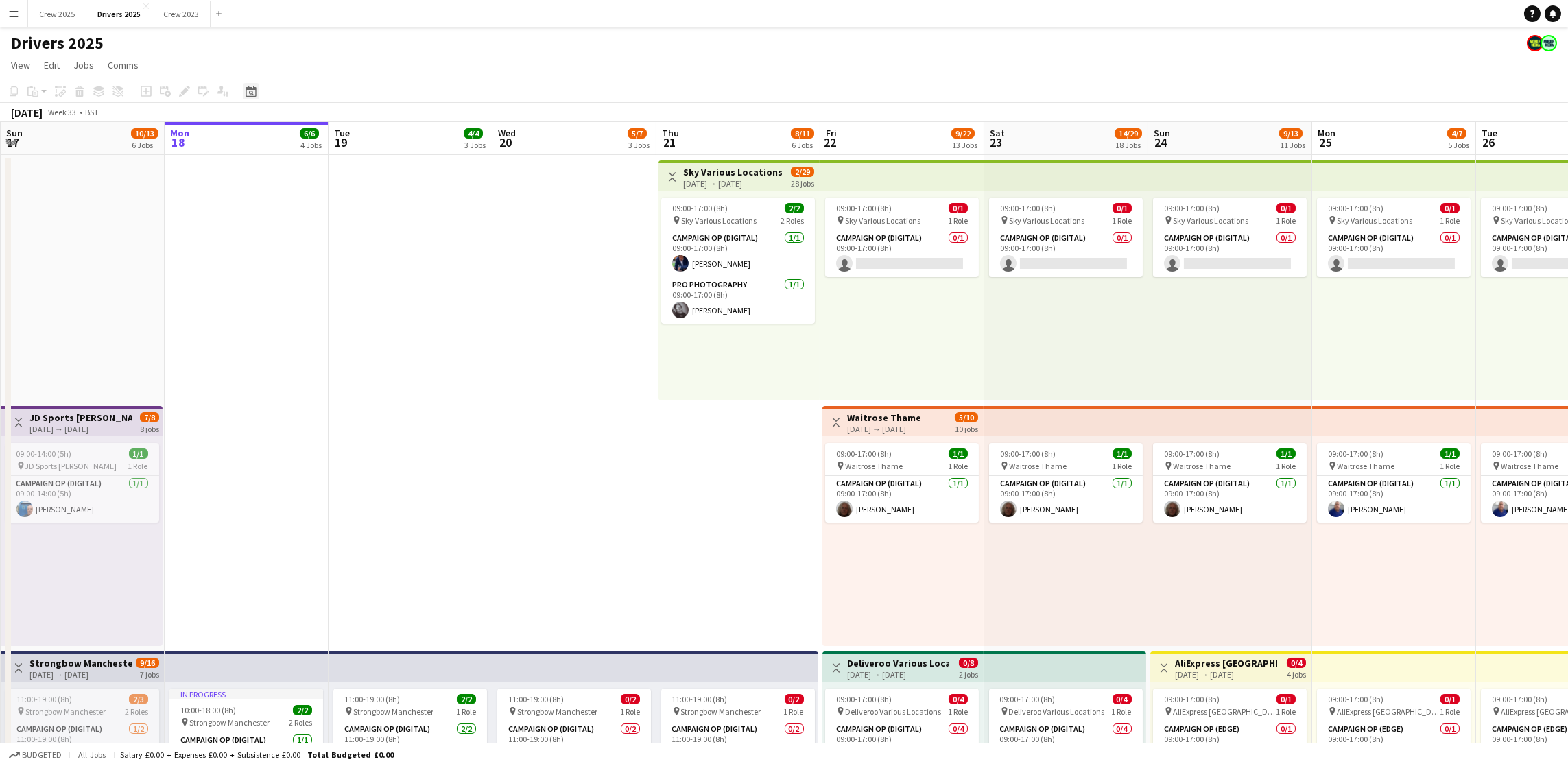
click at [249, 90] on icon at bounding box center [251, 92] width 5 height 5
click at [365, 130] on span "Next month" at bounding box center [360, 138] width 28 height 28
click at [273, 284] on span "30" at bounding box center [269, 281] width 16 height 16
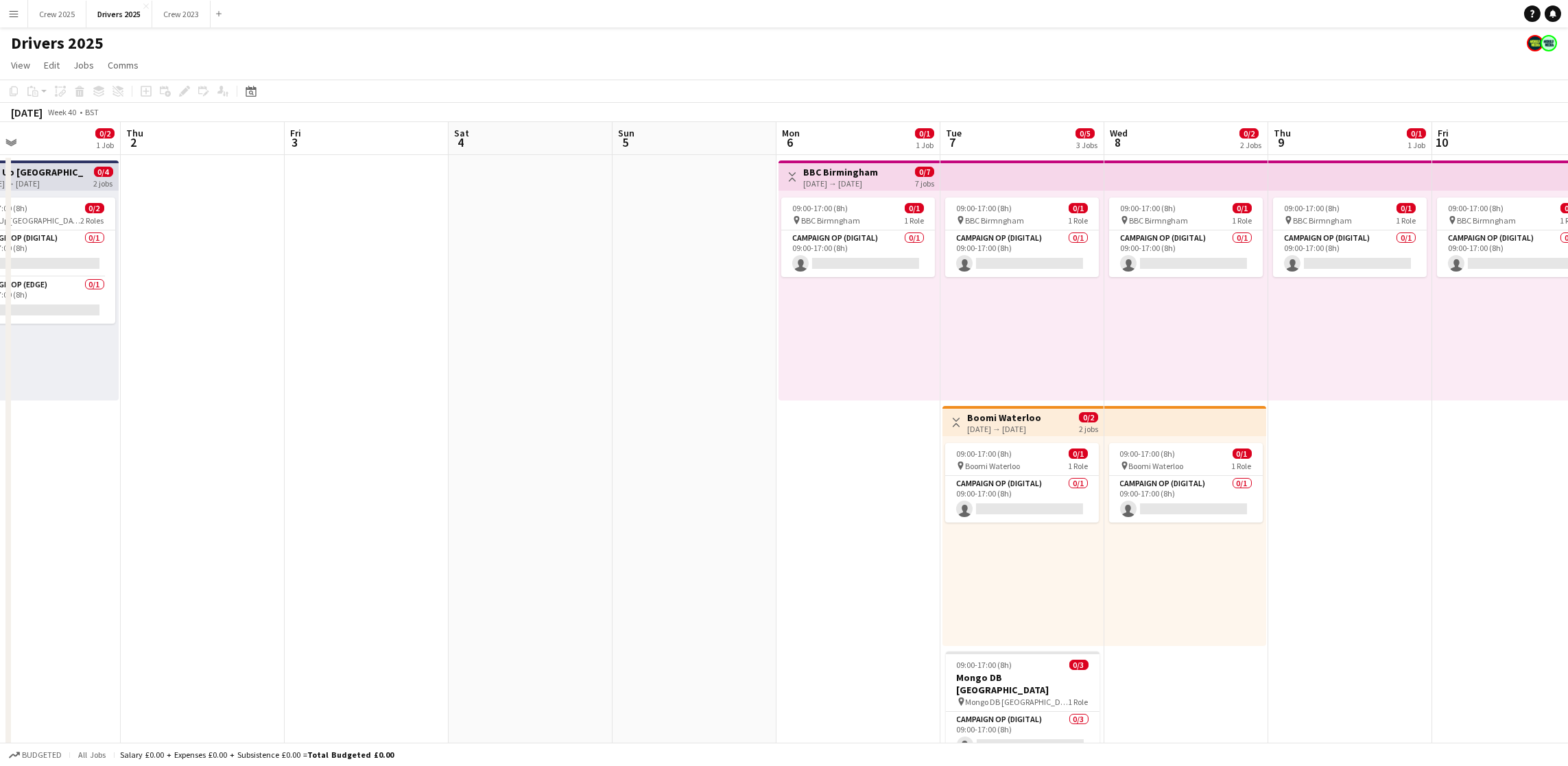
scroll to position [0, 569]
drag, startPoint x: 1089, startPoint y: 484, endPoint x: 334, endPoint y: 499, distance: 755.1
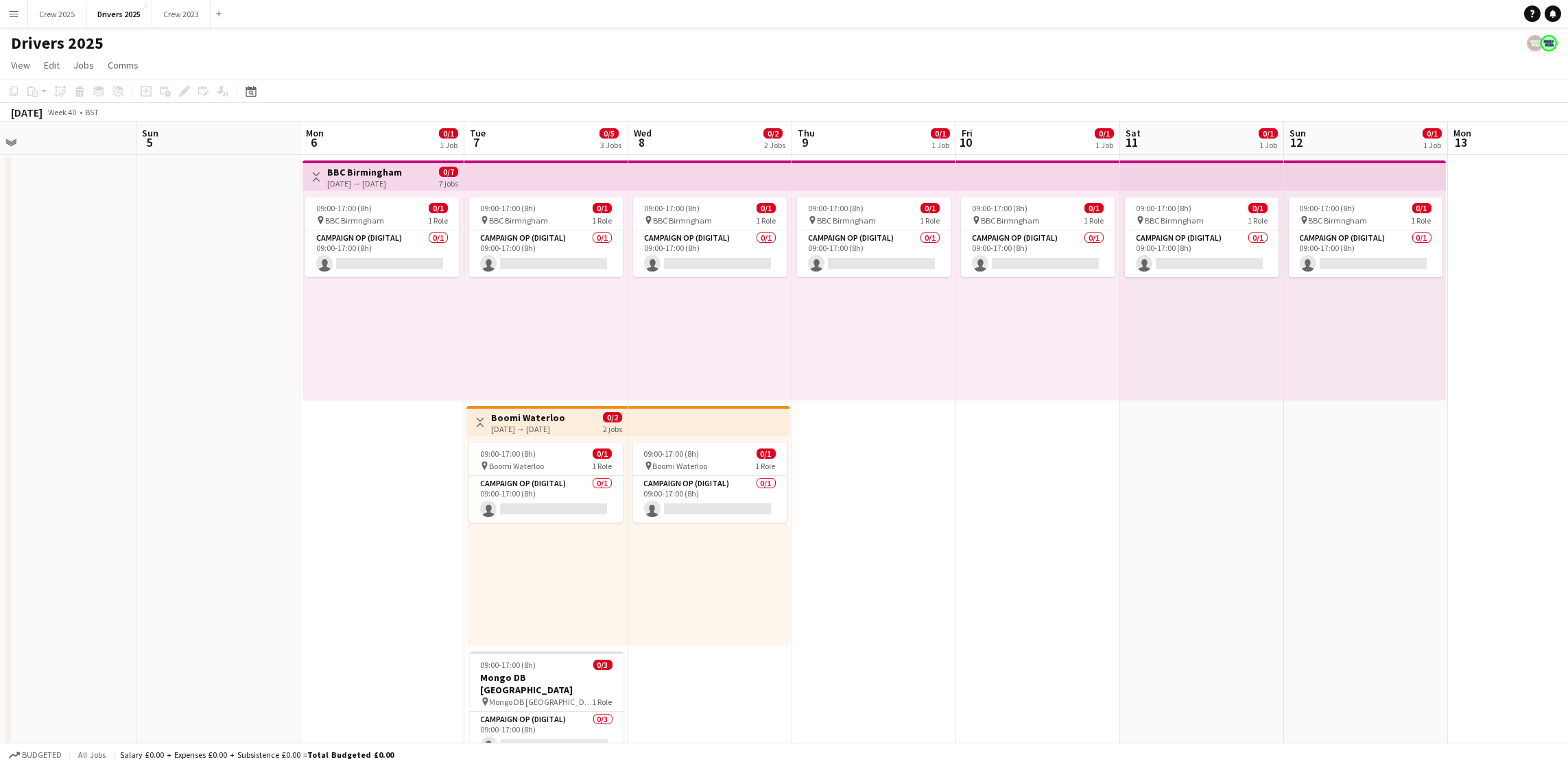
scroll to position [0, 526]
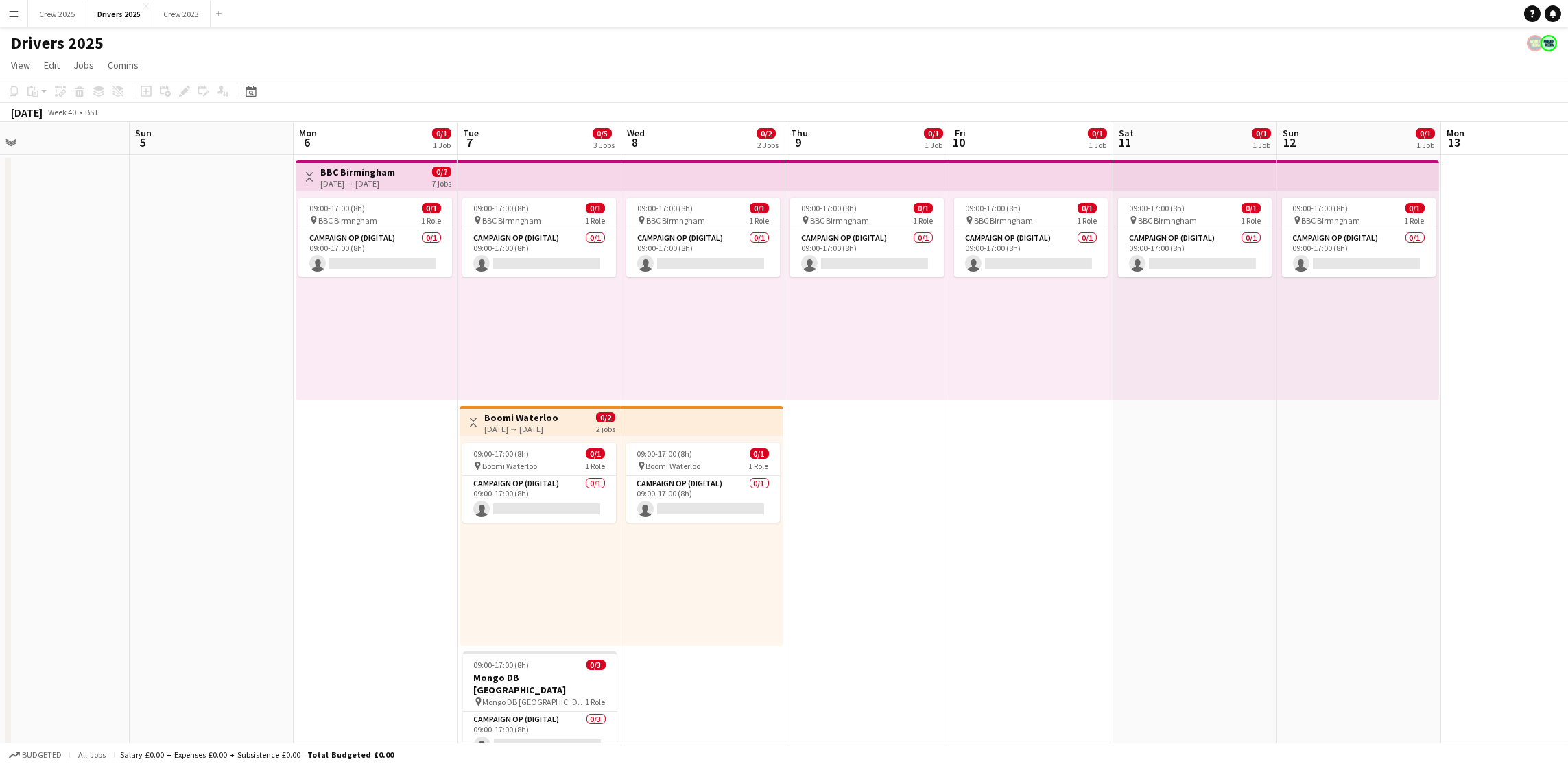
drag, startPoint x: 1439, startPoint y: 577, endPoint x: 990, endPoint y: 581, distance: 449.0
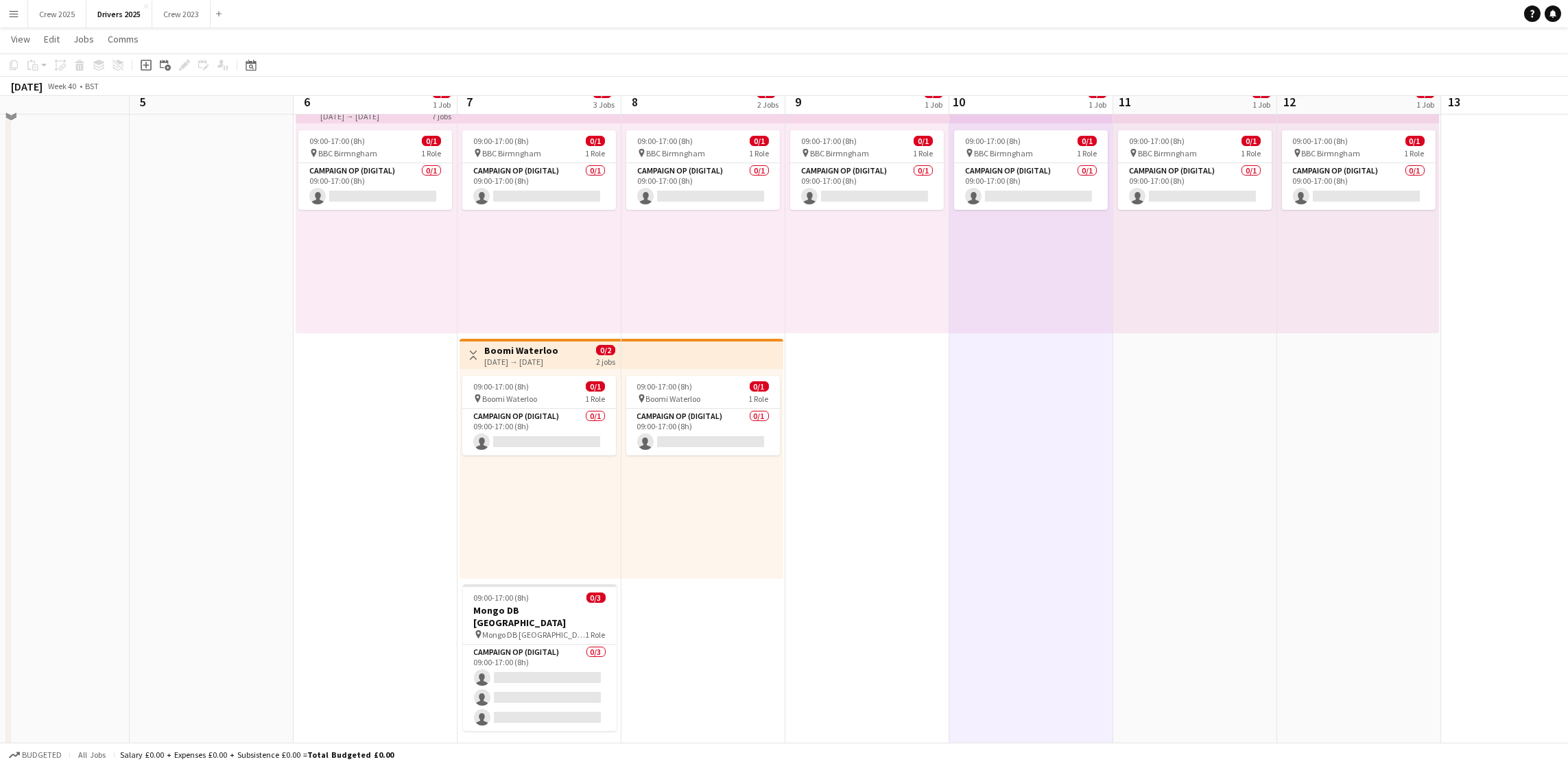
scroll to position [103, 0]
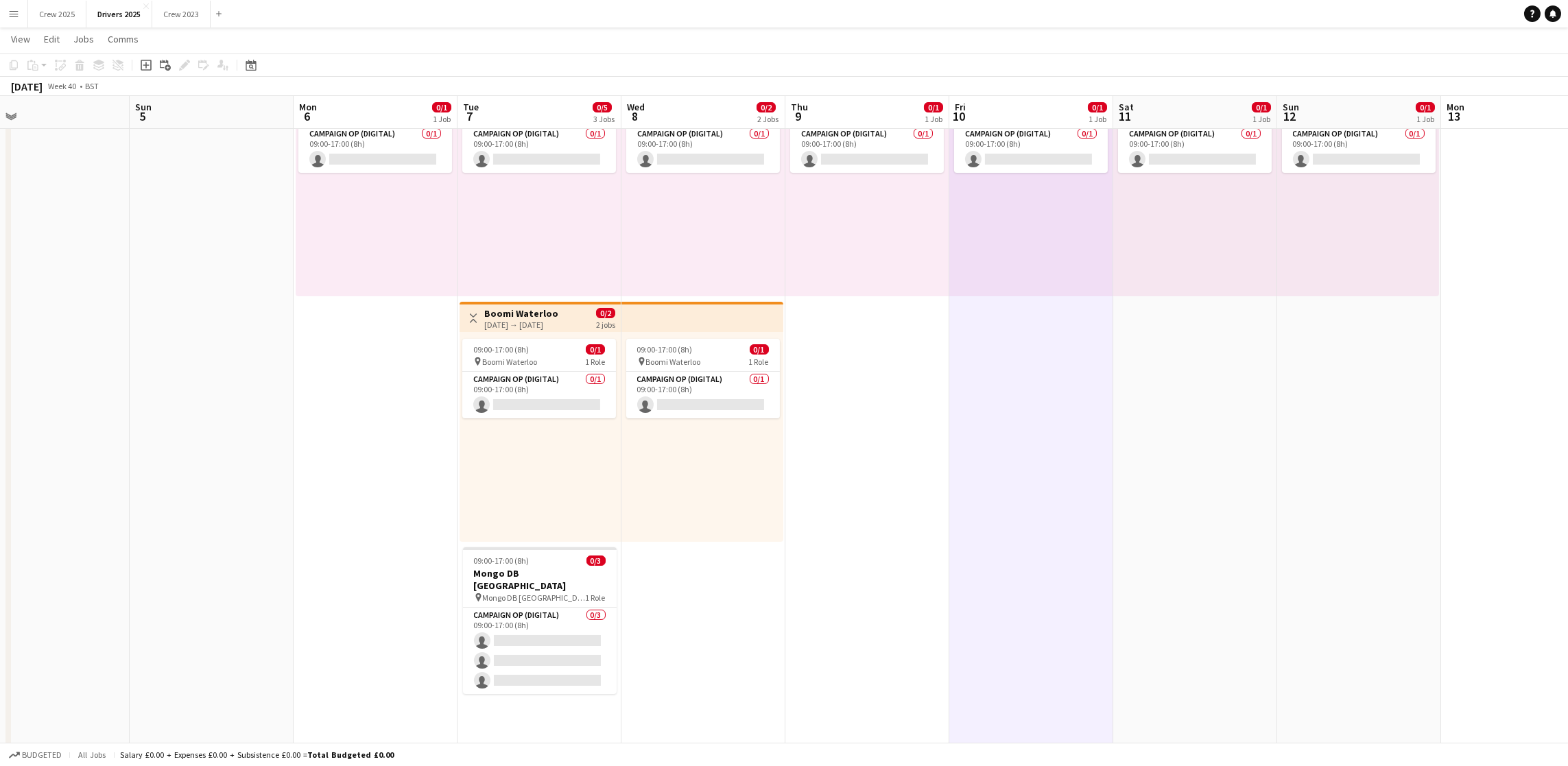
click at [8, 7] on button "Menu" at bounding box center [13, 13] width 28 height 28
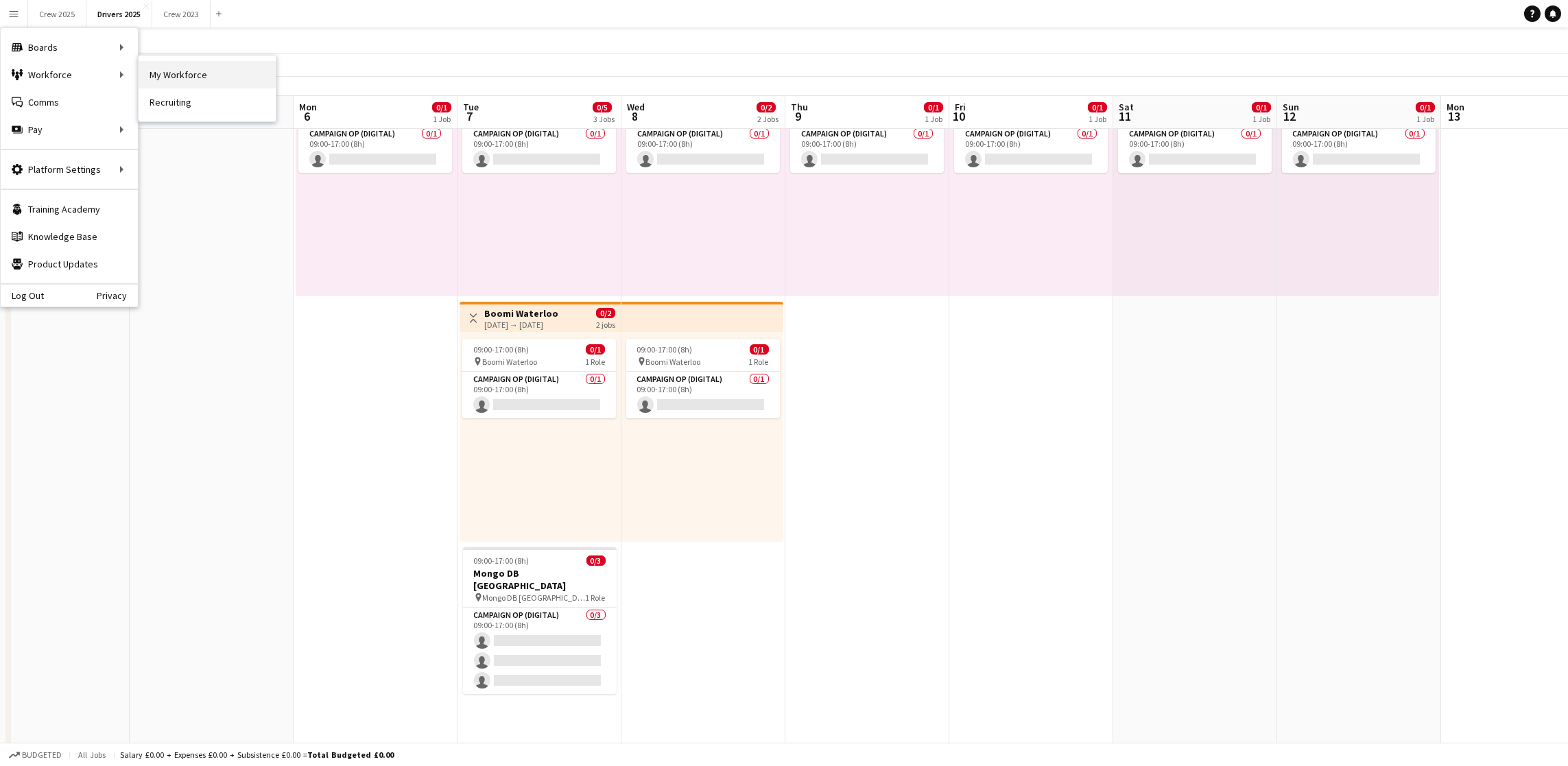
click at [167, 81] on link "My Workforce" at bounding box center [207, 75] width 137 height 28
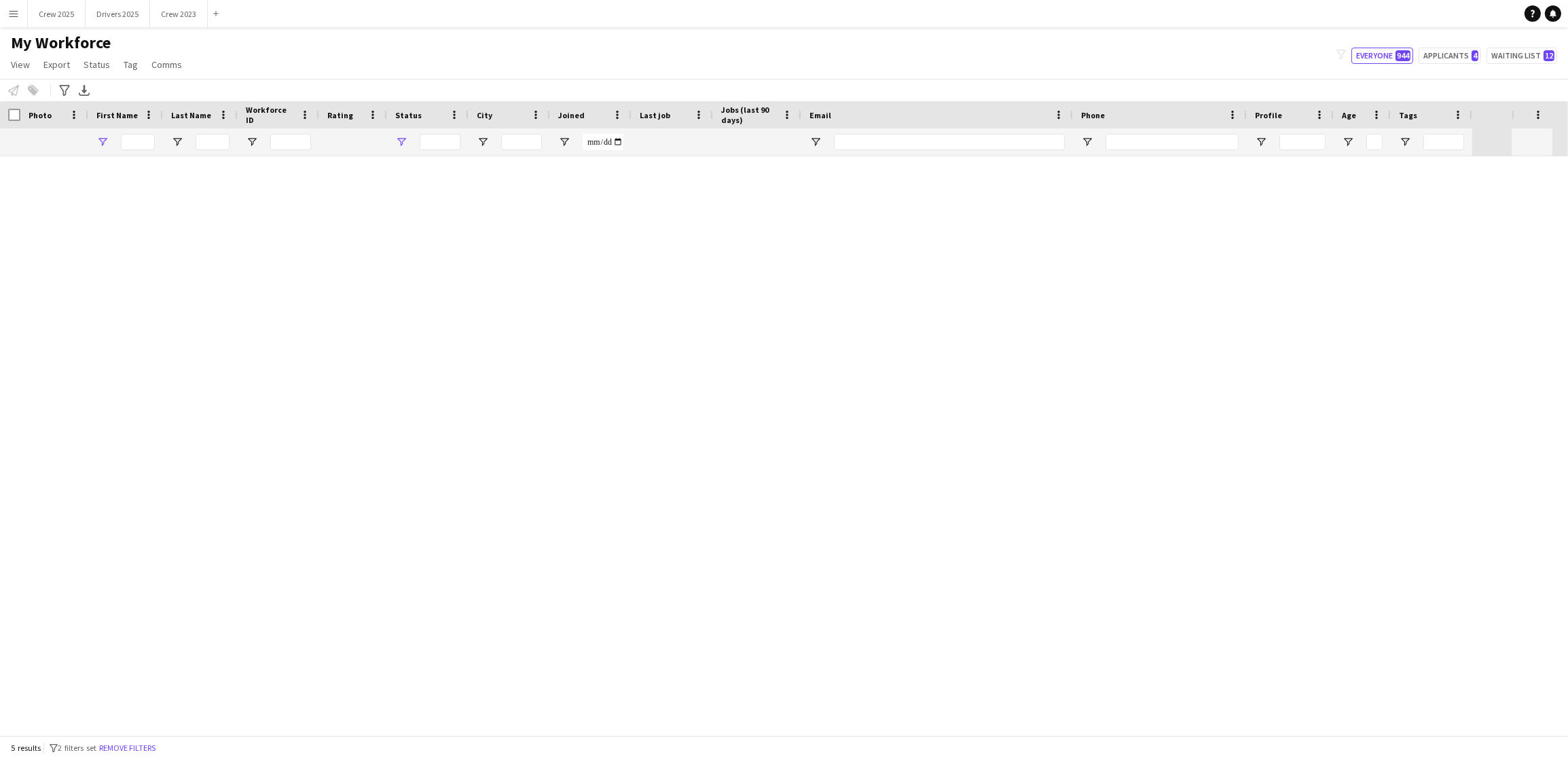
type input "****"
type input "**********"
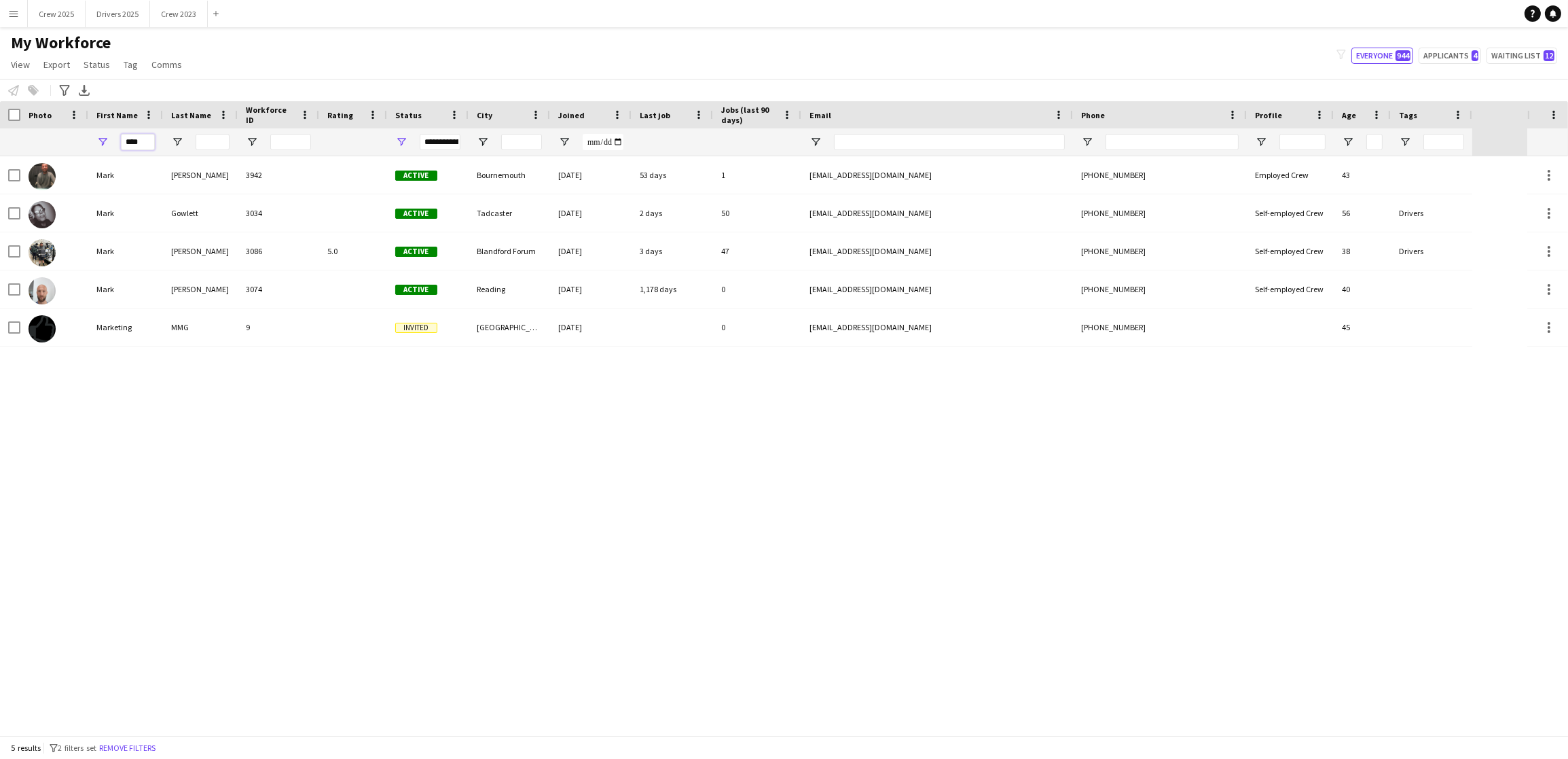
drag, startPoint x: 153, startPoint y: 140, endPoint x: 30, endPoint y: 145, distance: 123.1
click at [30, 145] on div "****" at bounding box center [736, 142] width 1472 height 27
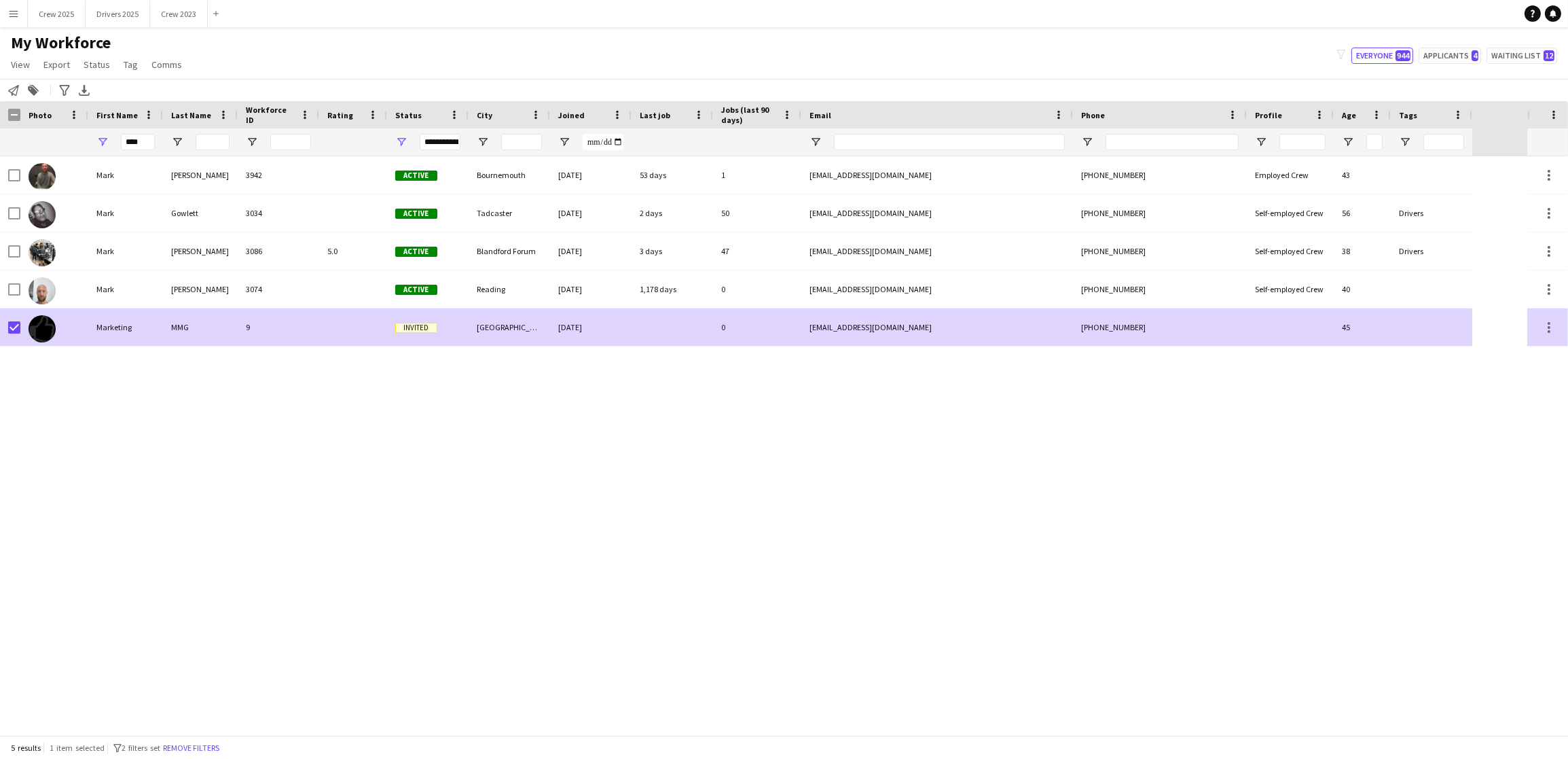
click at [1547, 335] on app-workforce-actions-cell at bounding box center [1548, 327] width 19 height 16
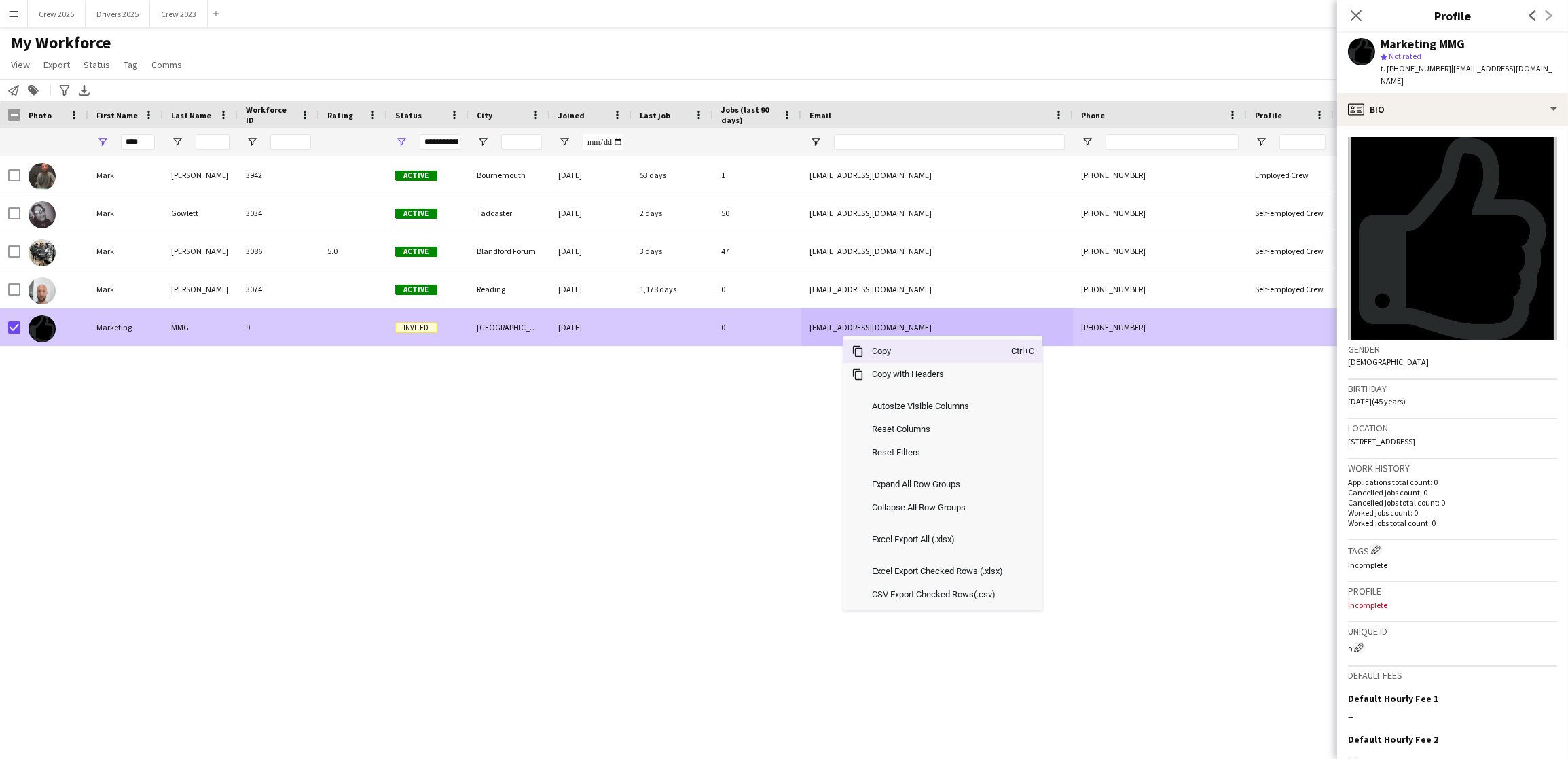
click at [223, 339] on div "MMG" at bounding box center [200, 326] width 75 height 37
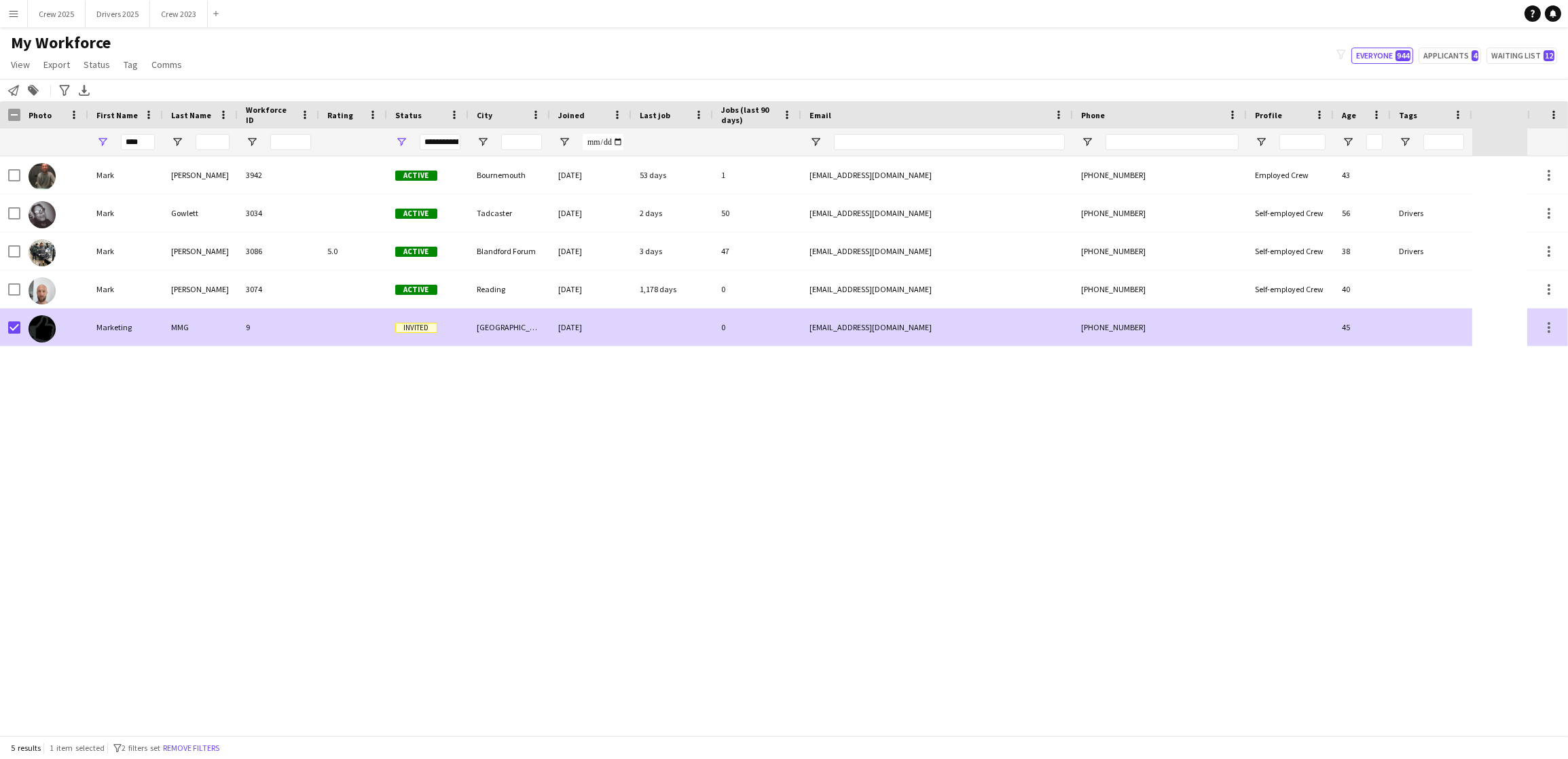
click at [230, 327] on div "MMG" at bounding box center [200, 326] width 75 height 37
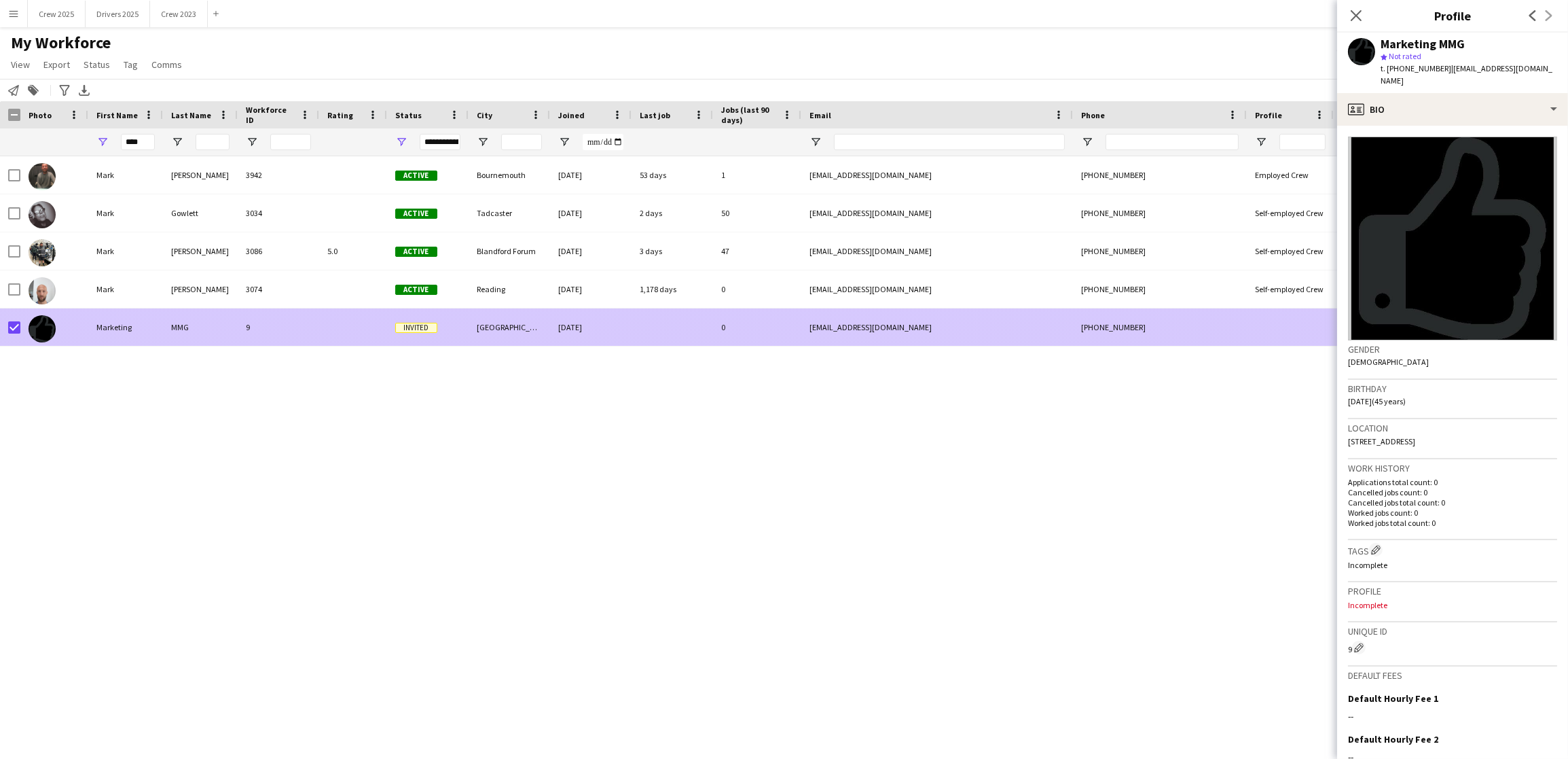
click at [230, 327] on div "MMG" at bounding box center [200, 326] width 75 height 37
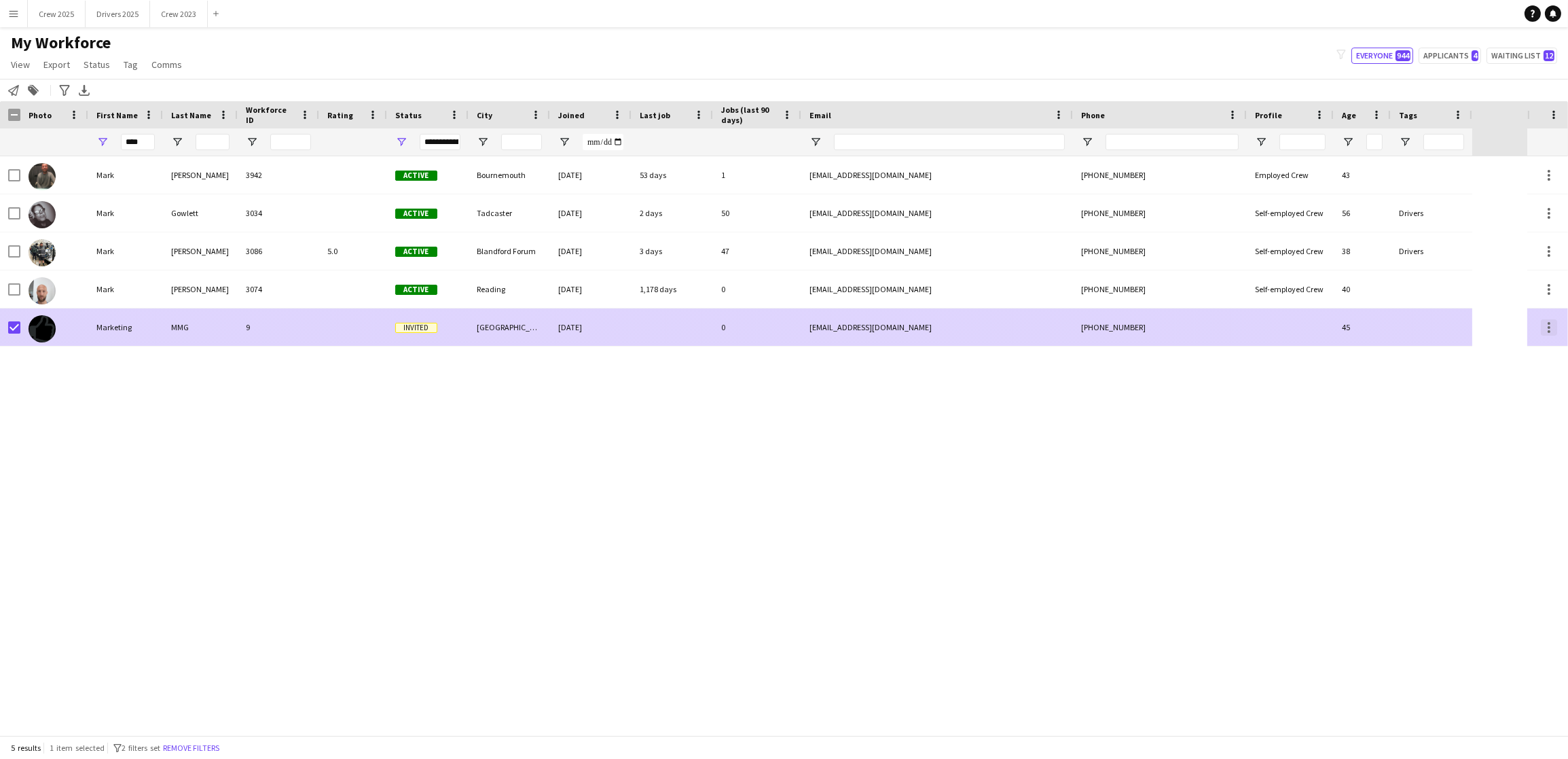
click at [1551, 330] on div at bounding box center [1548, 327] width 16 height 16
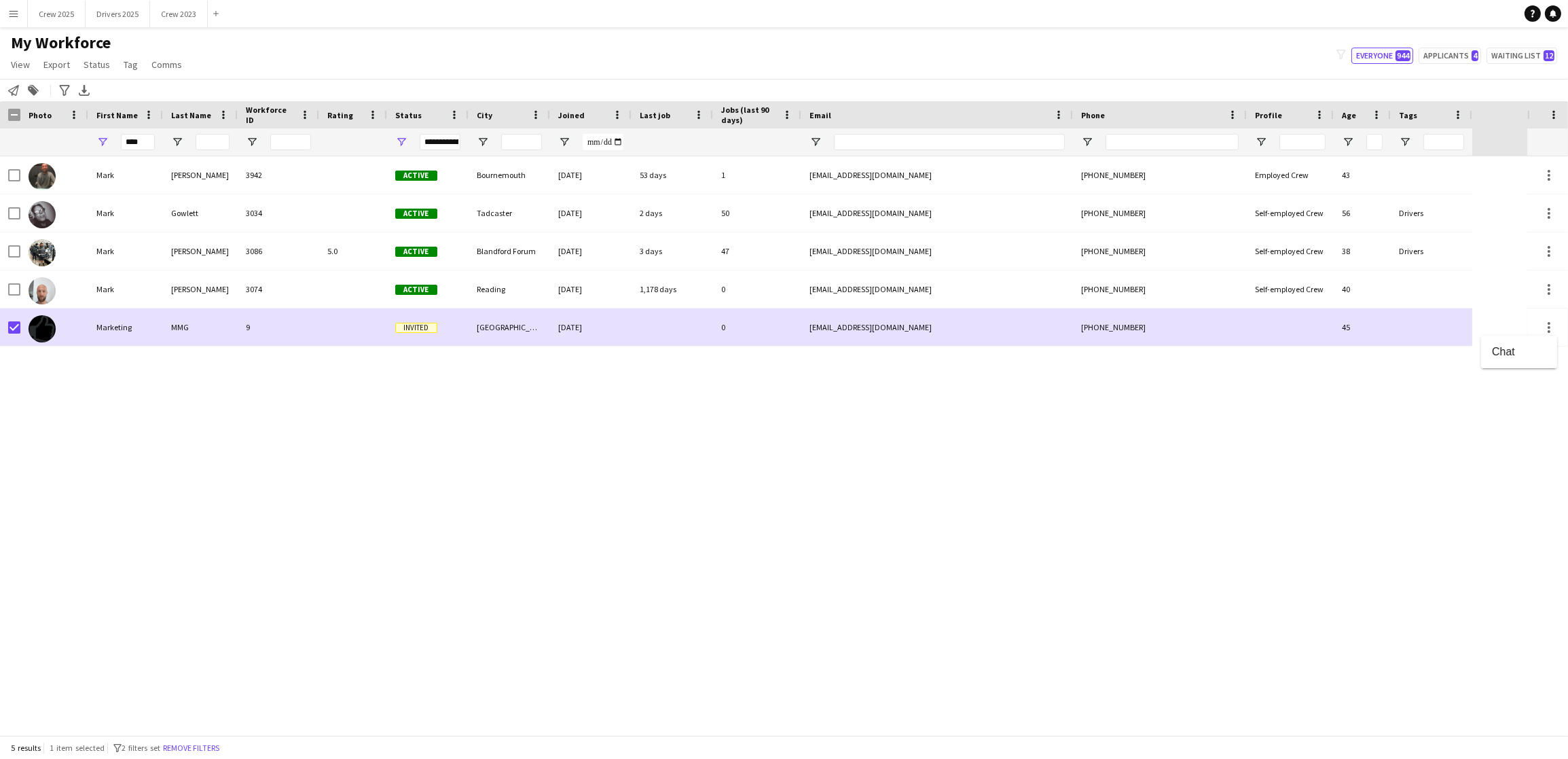
drag, startPoint x: 1553, startPoint y: 324, endPoint x: 1015, endPoint y: 437, distance: 549.7
click at [1015, 437] on div at bounding box center [784, 380] width 1568 height 759
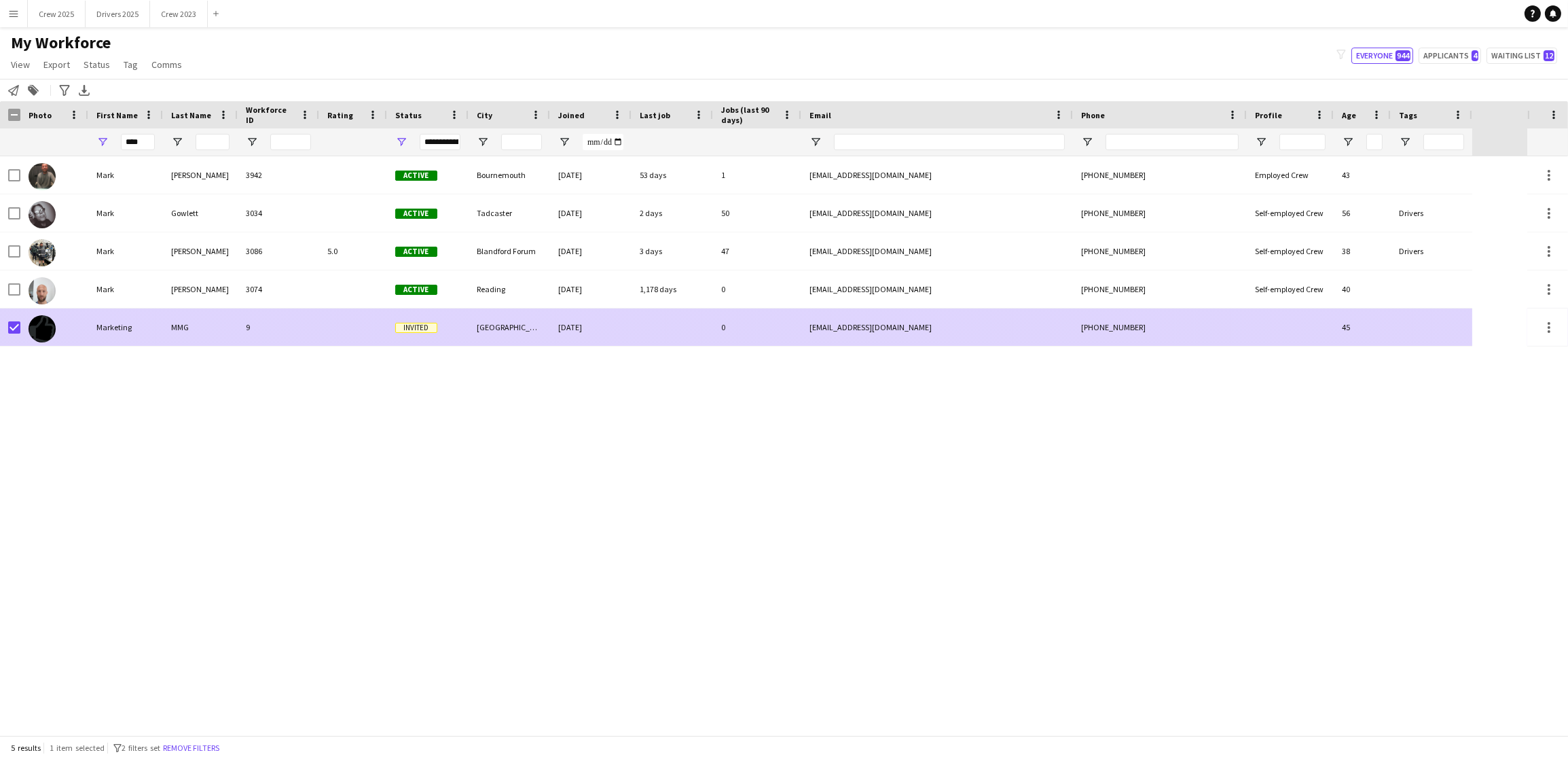
click at [495, 330] on div "[GEOGRAPHIC_DATA]" at bounding box center [509, 326] width 82 height 37
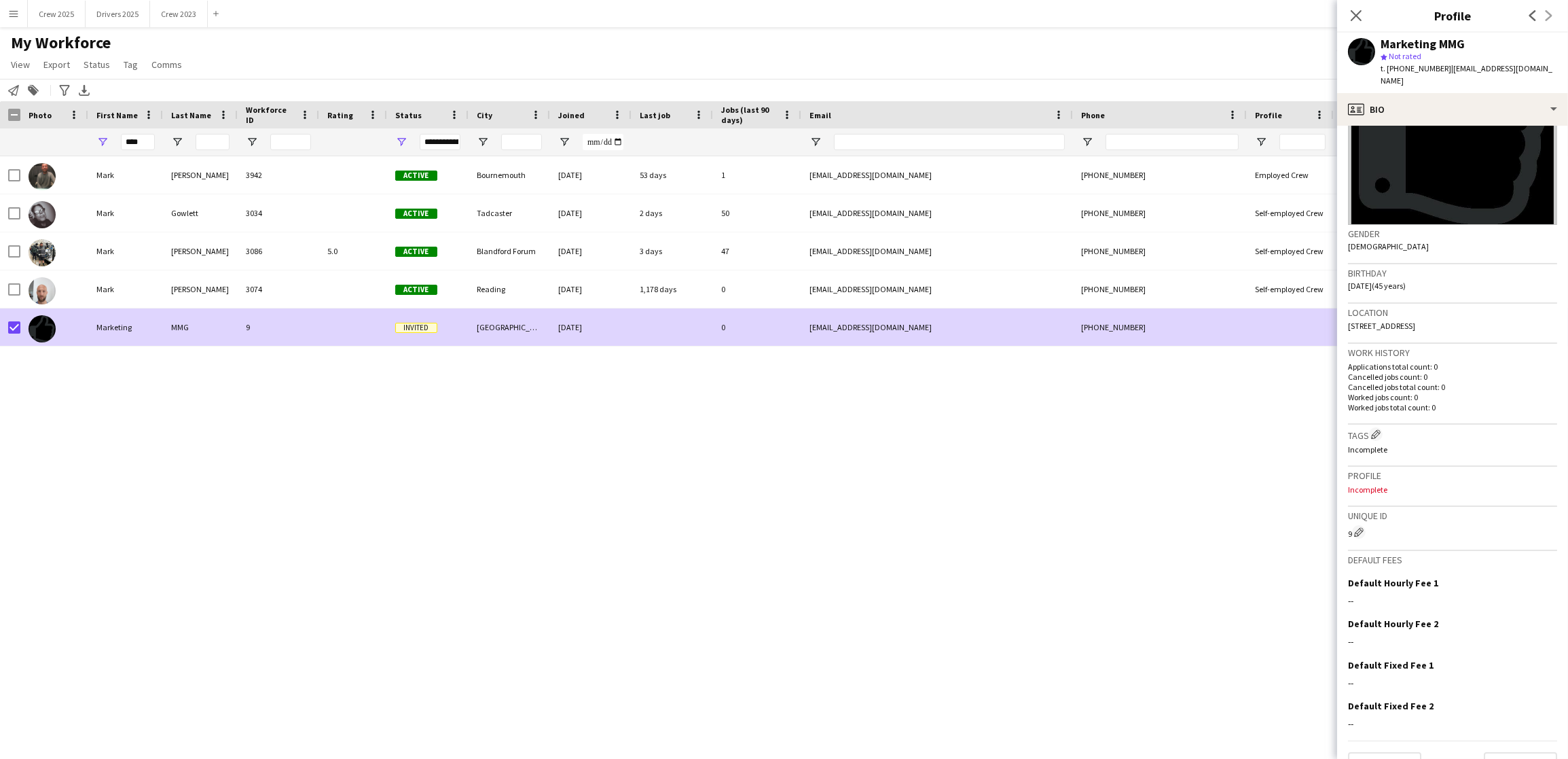
scroll to position [157, 0]
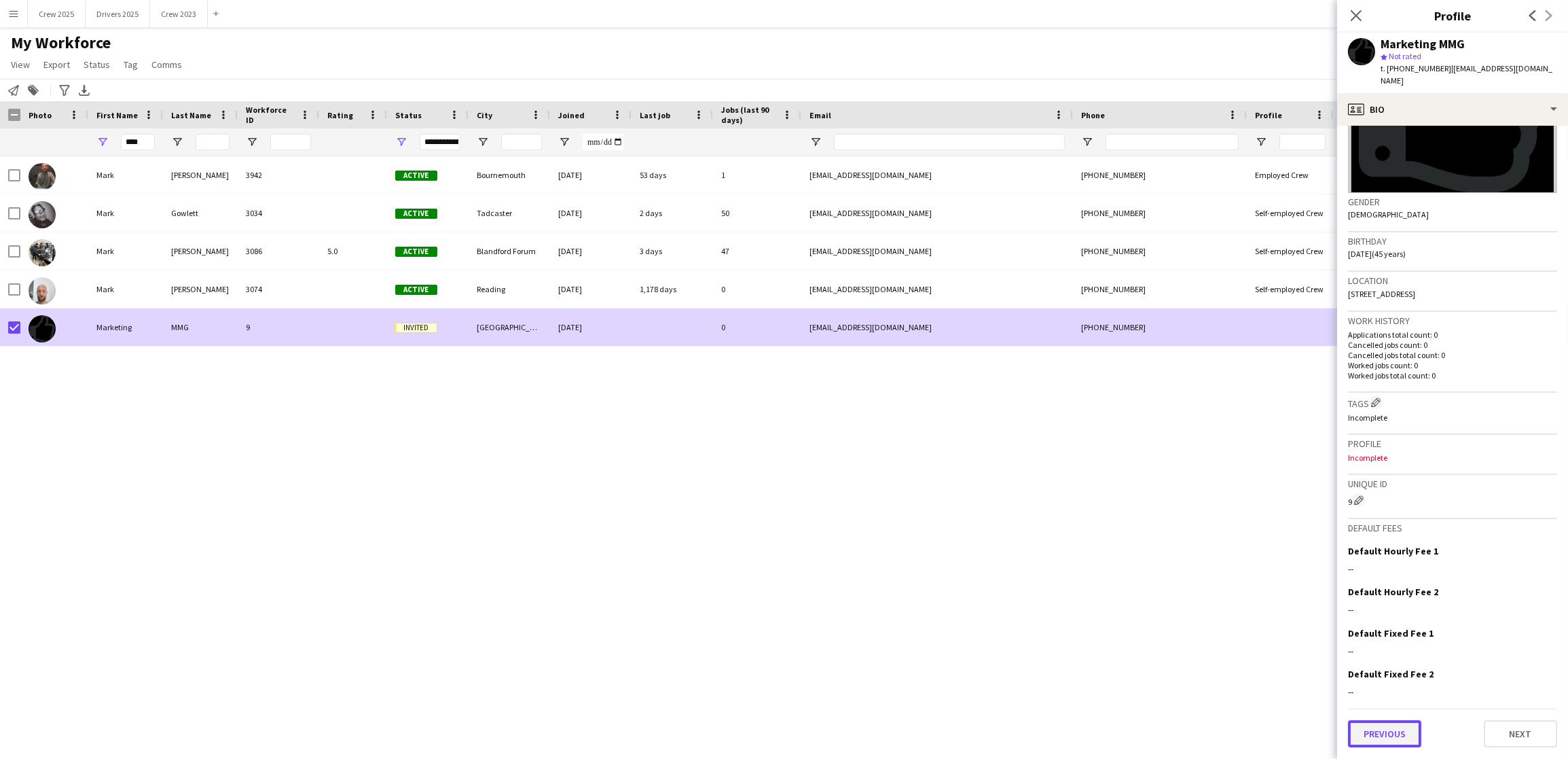
click at [1383, 738] on button "Previous" at bounding box center [1384, 733] width 73 height 27
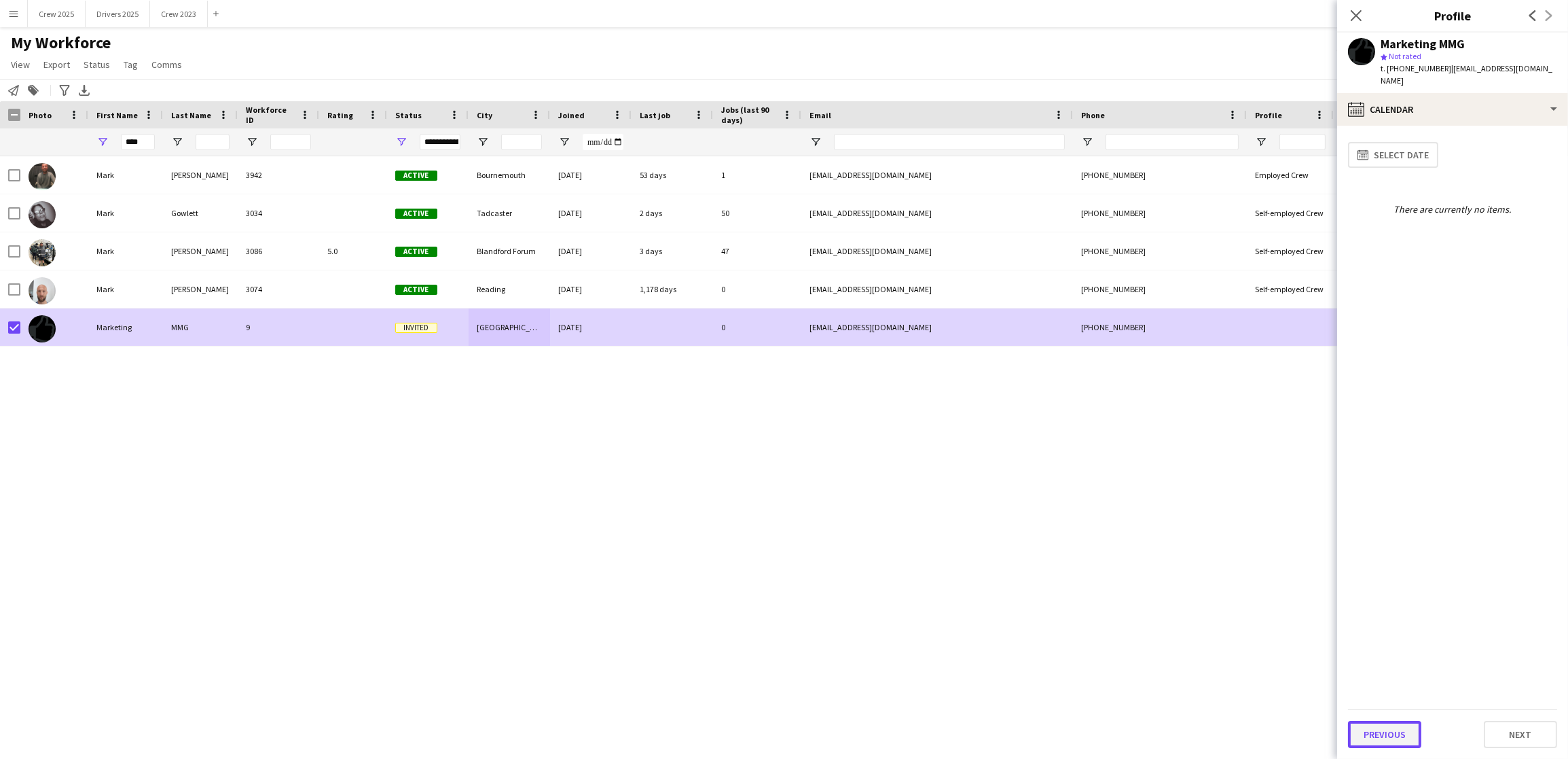
click at [1370, 733] on button "Previous" at bounding box center [1384, 734] width 73 height 27
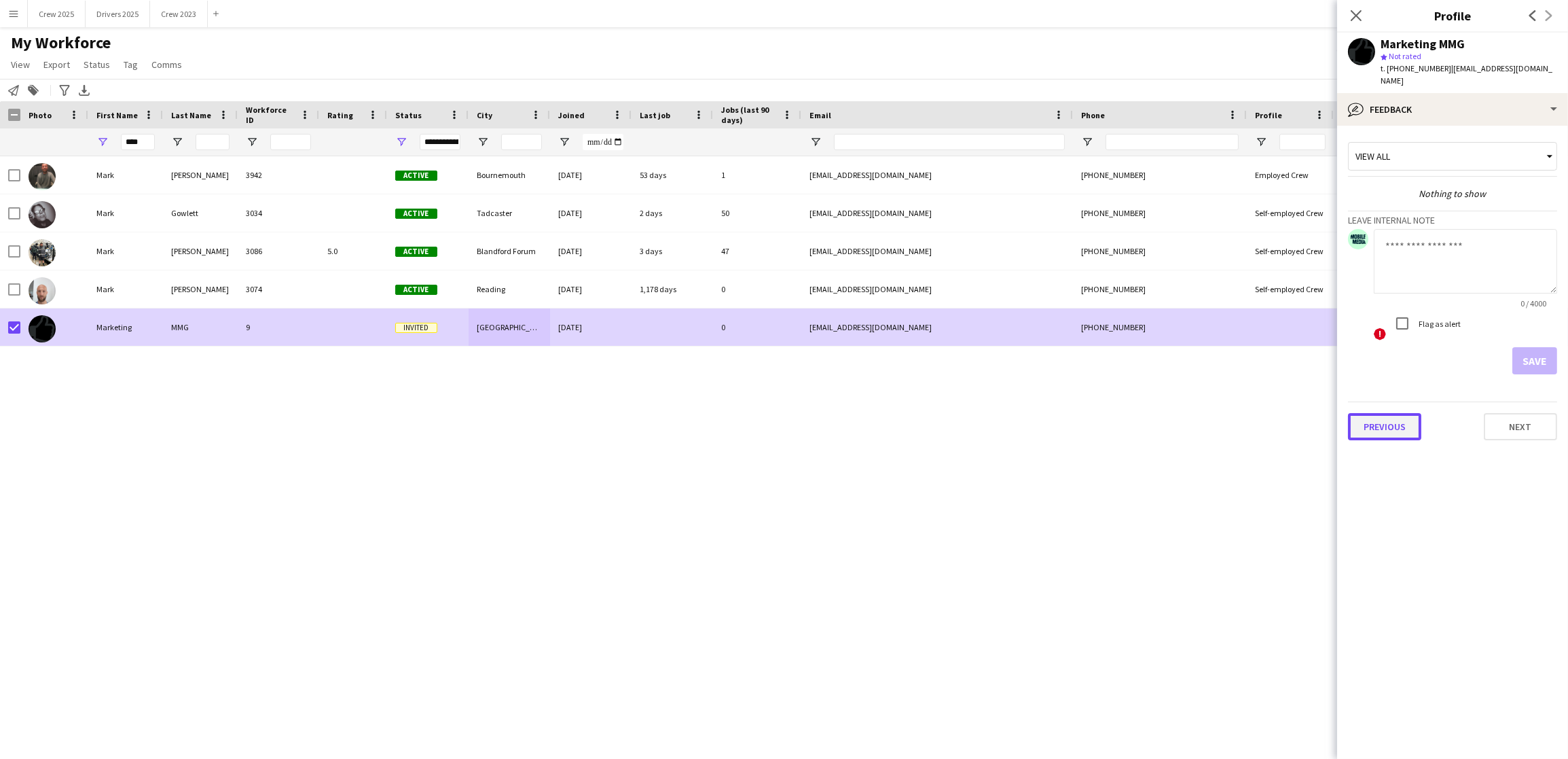
click at [1403, 428] on button "Previous" at bounding box center [1384, 426] width 73 height 27
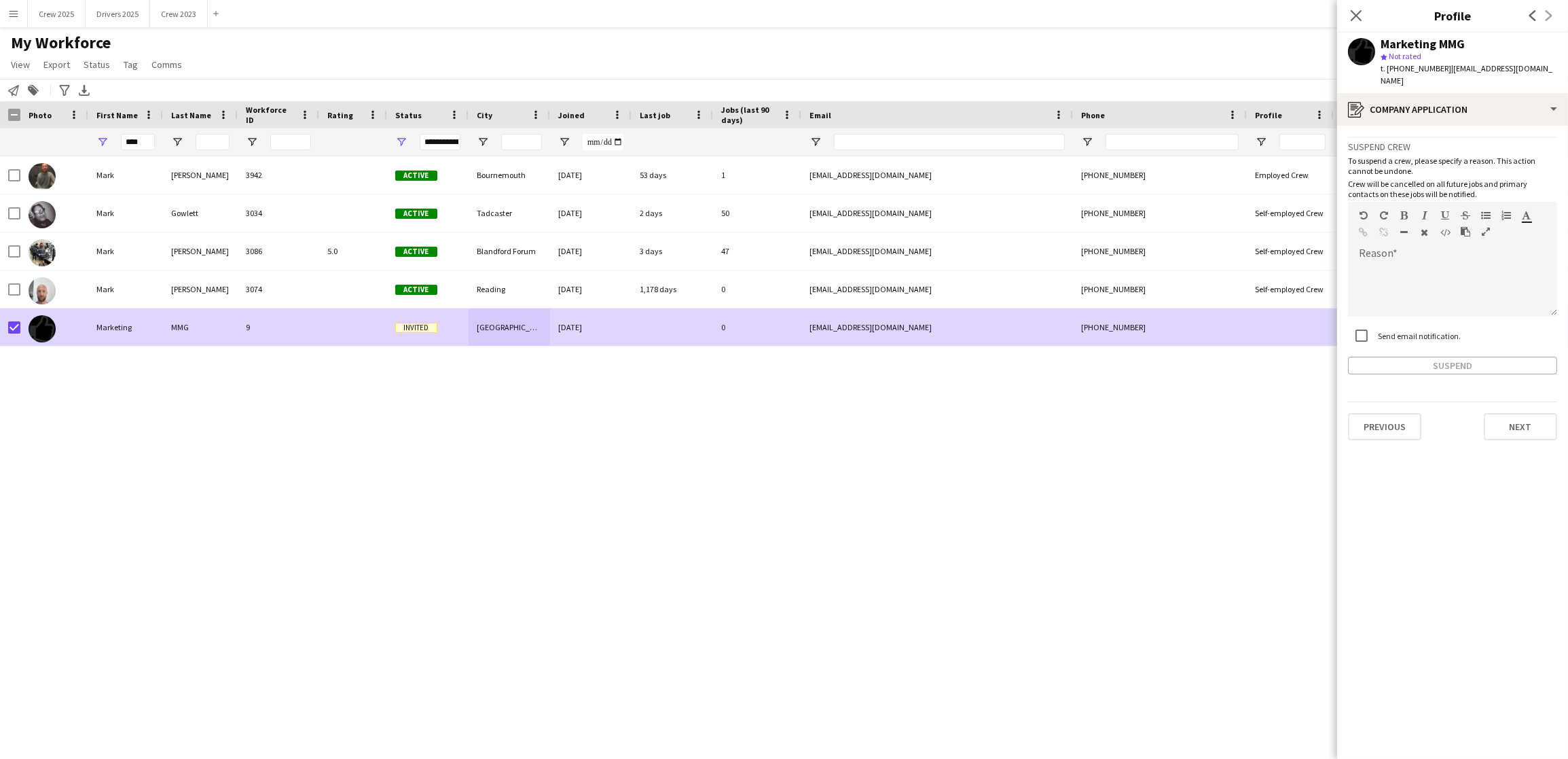
click at [1416, 366] on div "Suspend" at bounding box center [1452, 365] width 209 height 17
click at [1401, 229] on icon "button" at bounding box center [1404, 233] width 8 height 10
click at [1405, 281] on div at bounding box center [1452, 289] width 209 height 55
click at [1460, 368] on button "Suspend" at bounding box center [1452, 365] width 209 height 17
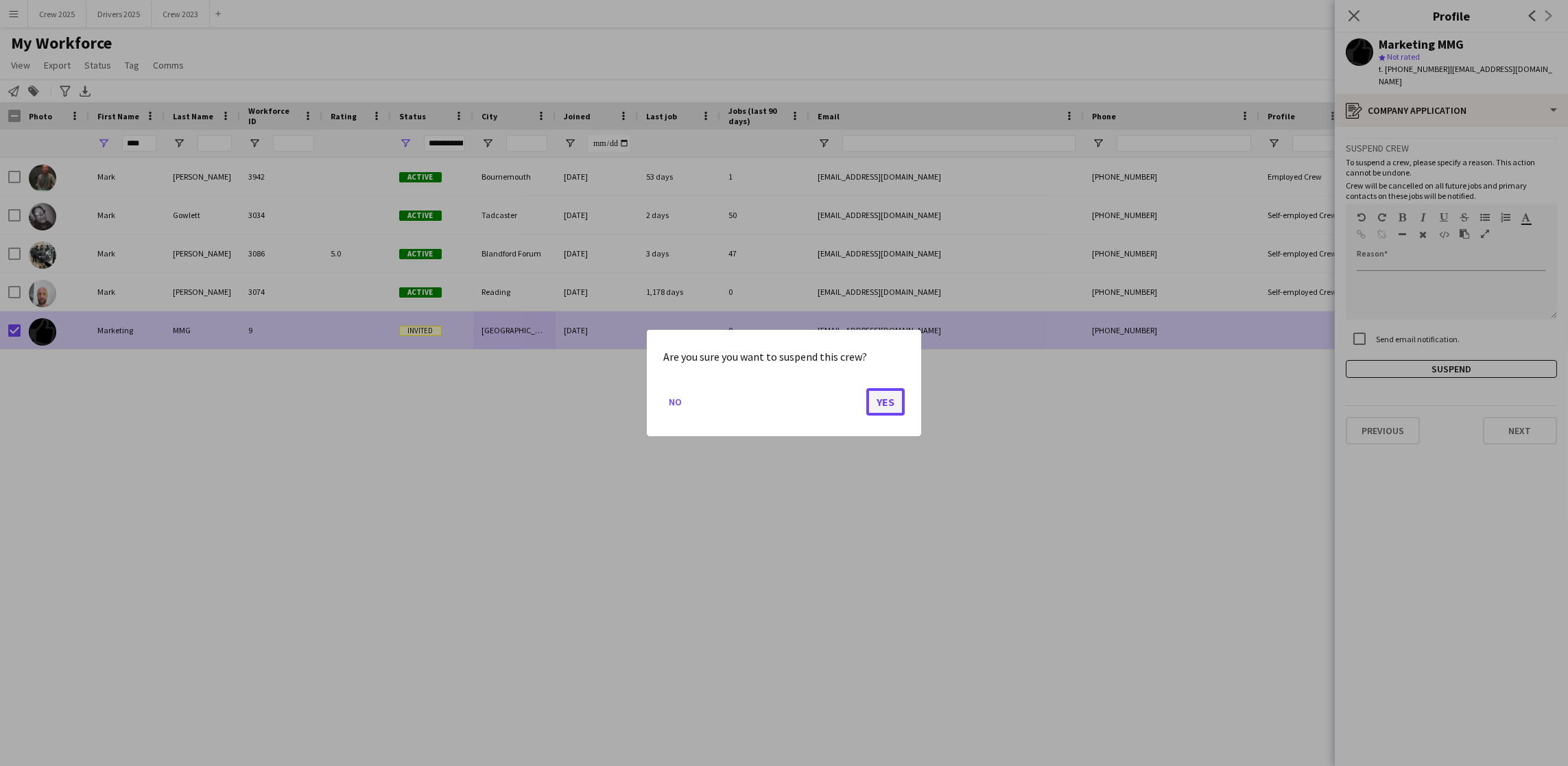
click at [885, 404] on button "Yes" at bounding box center [886, 401] width 38 height 28
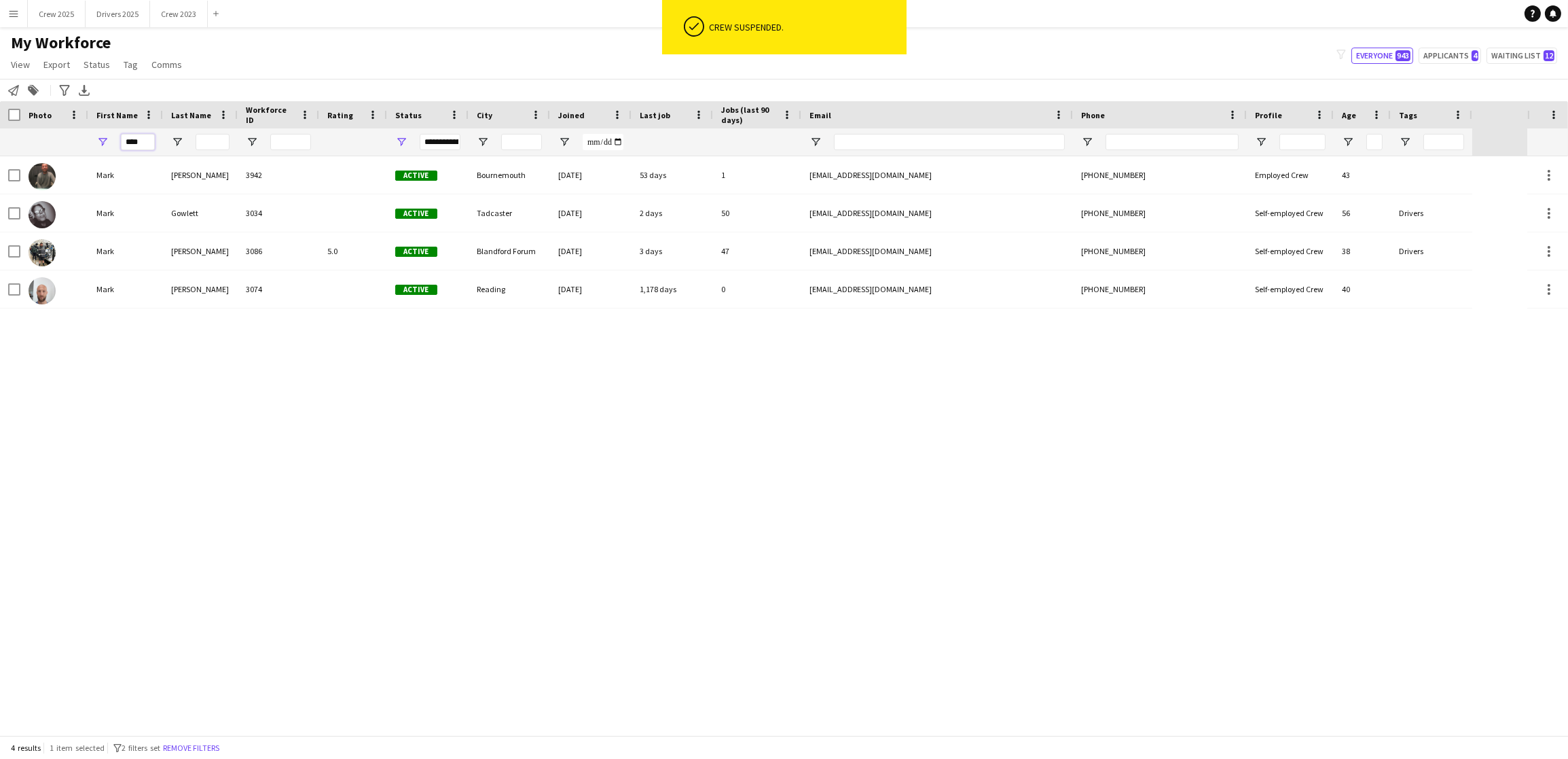
drag, startPoint x: 150, startPoint y: 139, endPoint x: 0, endPoint y: 40, distance: 179.7
click at [0, 87] on main "My Workforce View Views Default view New view Update view Delete view Edit name…" at bounding box center [784, 384] width 1568 height 714
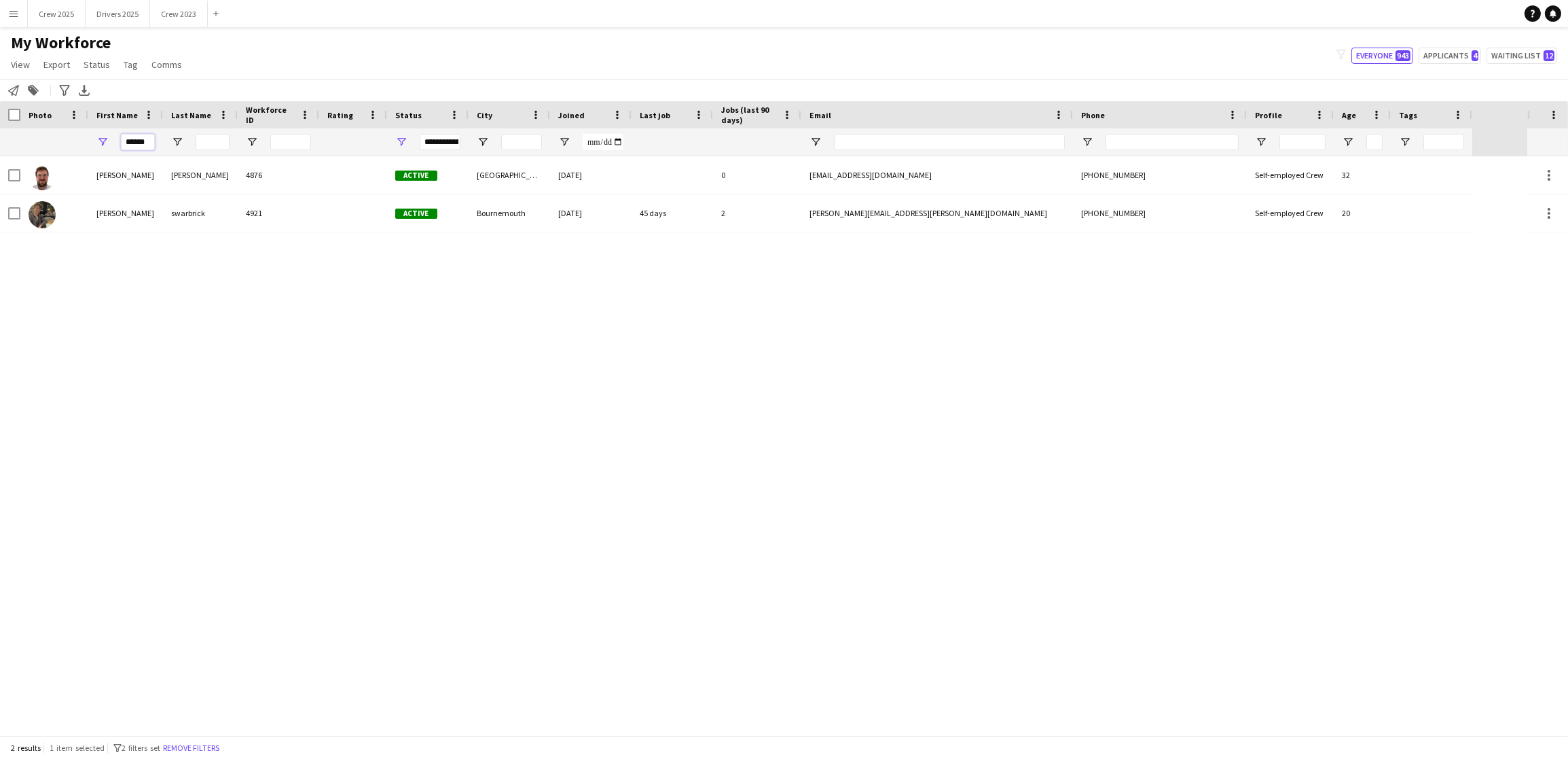
drag, startPoint x: 151, startPoint y: 143, endPoint x: 0, endPoint y: 149, distance: 151.1
click at [0, 146] on div "******" at bounding box center [736, 142] width 1472 height 27
type input "*****"
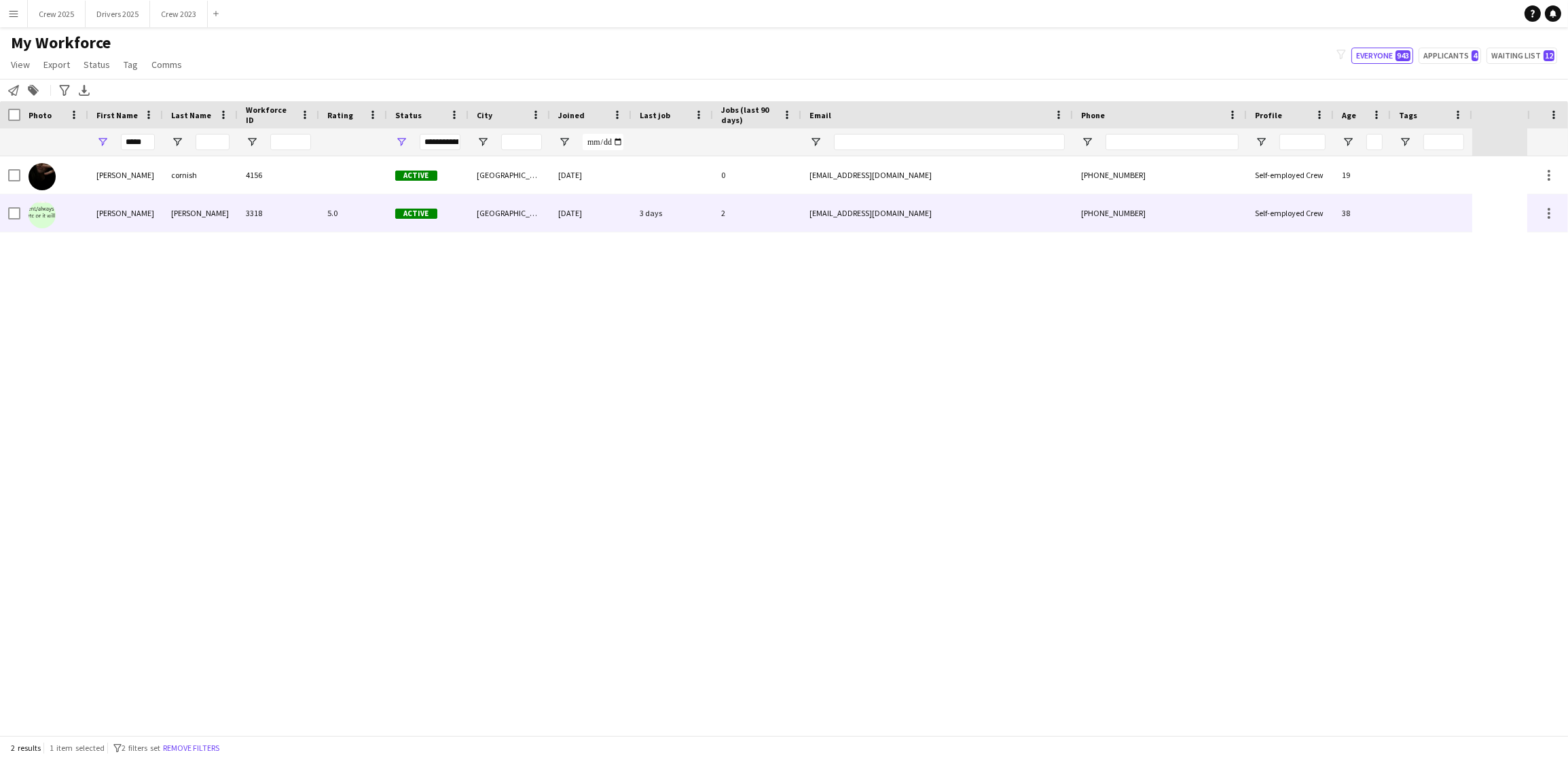
click at [189, 215] on div "[PERSON_NAME]" at bounding box center [200, 212] width 75 height 37
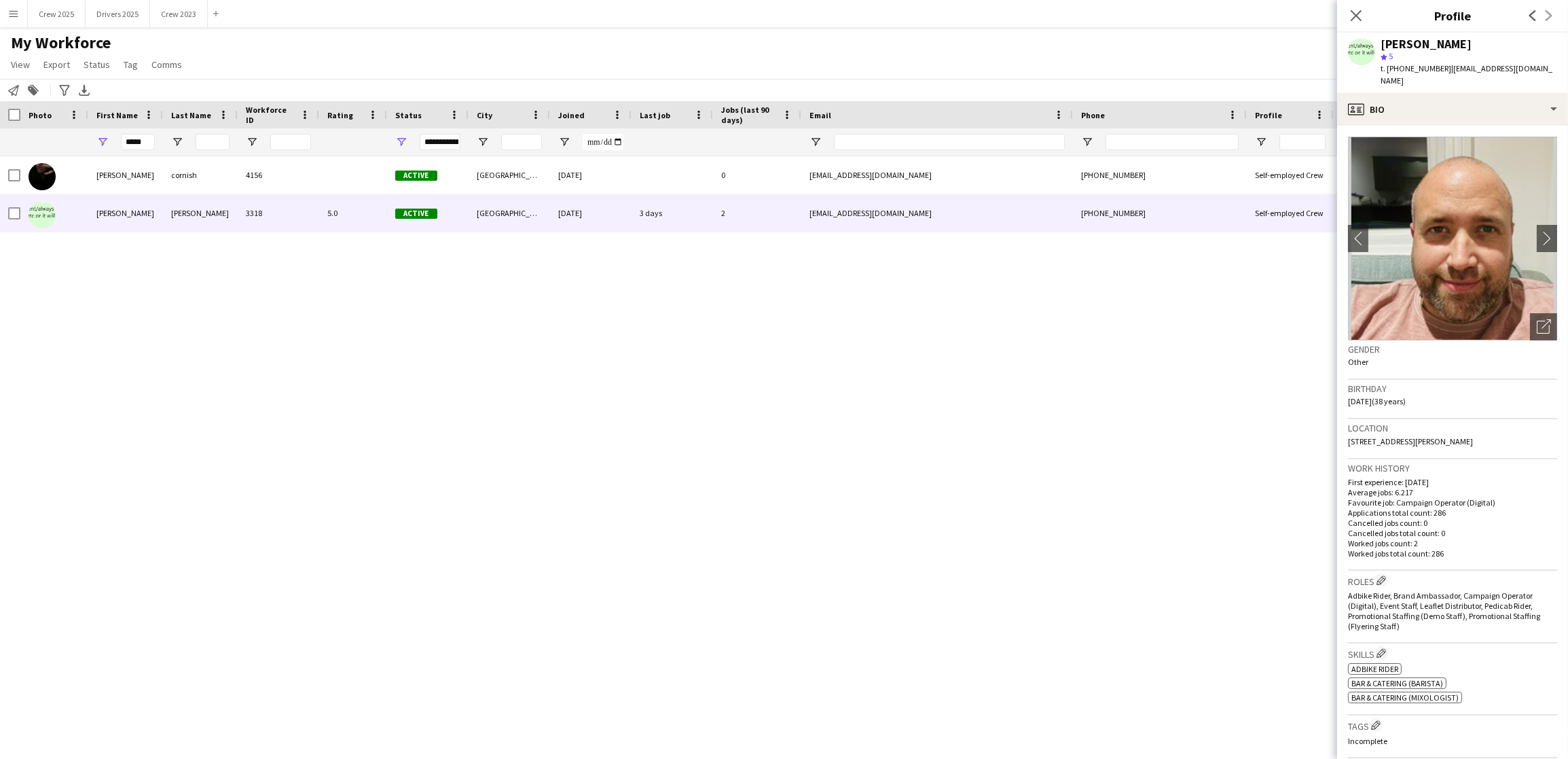
click at [1468, 421] on div "Location [STREET_ADDRESS][PERSON_NAME]" at bounding box center [1452, 439] width 209 height 39
